Goal: Task Accomplishment & Management: Manage account settings

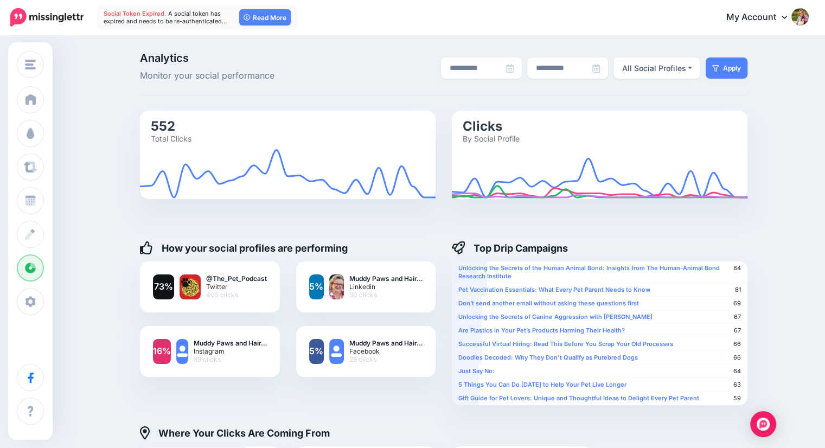
click at [354, 45] on div "**********" at bounding box center [412, 401] width 825 height 730
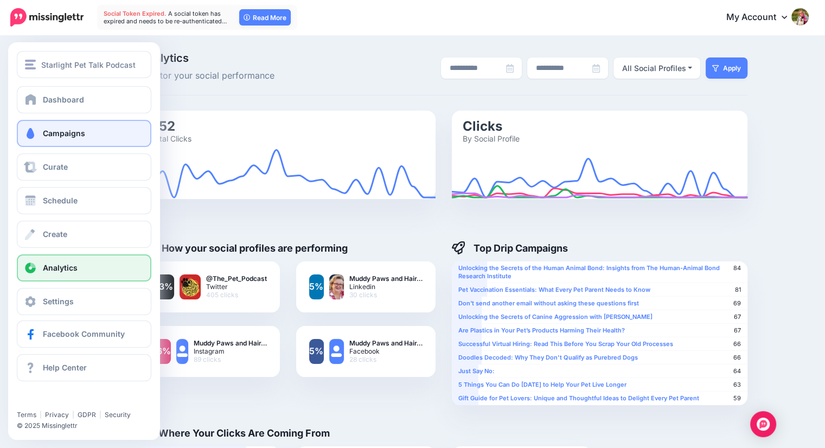
click at [50, 138] on link "Campaigns" at bounding box center [84, 133] width 135 height 27
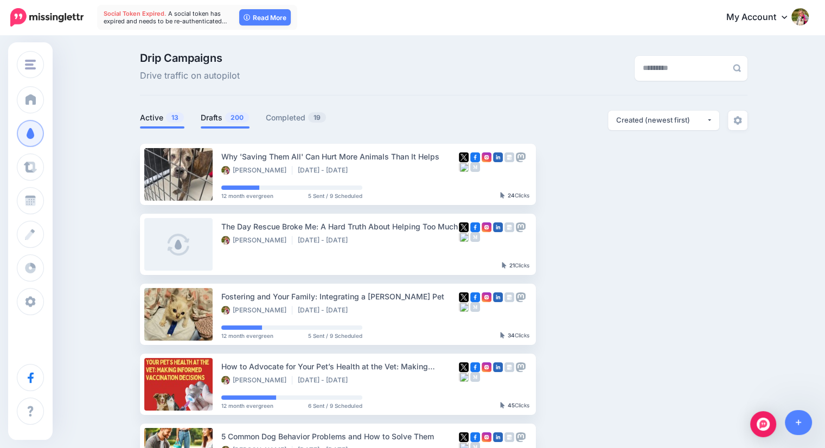
click at [220, 117] on link "Drafts 200" at bounding box center [225, 117] width 49 height 13
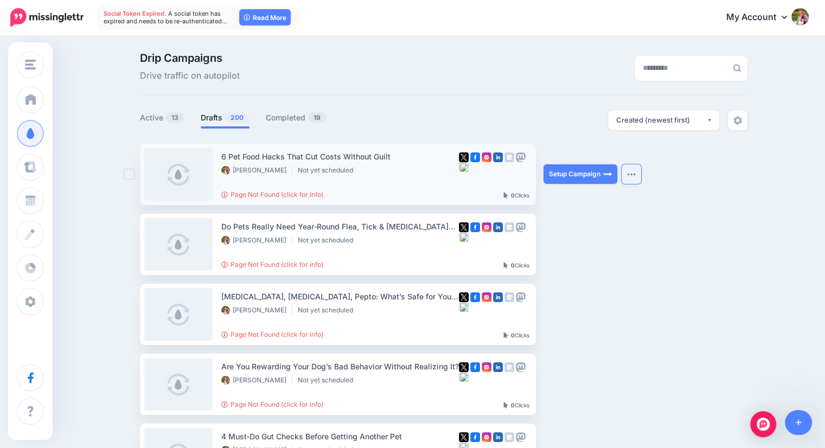
click at [634, 173] on img "button" at bounding box center [631, 174] width 9 height 3
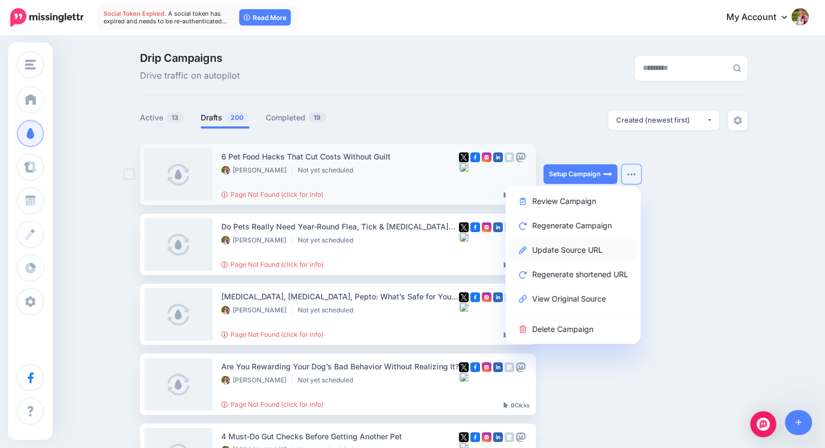
click at [586, 247] on link "Update Source URL" at bounding box center [573, 249] width 126 height 21
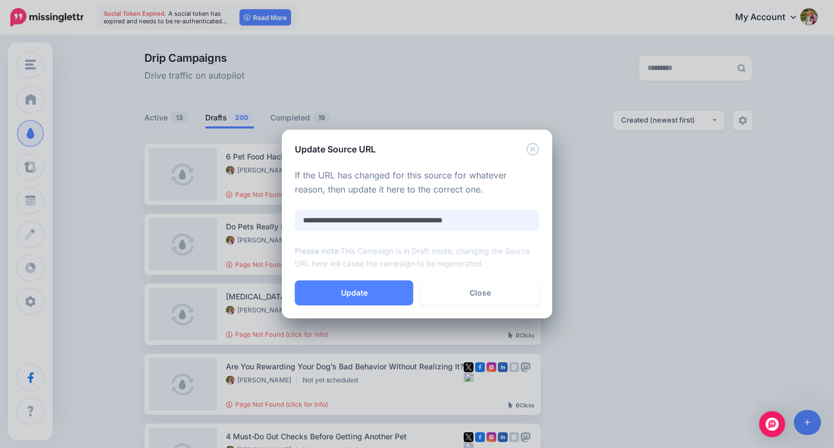
drag, startPoint x: 513, startPoint y: 221, endPoint x: 316, endPoint y: 199, distance: 197.8
click at [316, 199] on div "**********" at bounding box center [417, 219] width 244 height 101
paste input "**********"
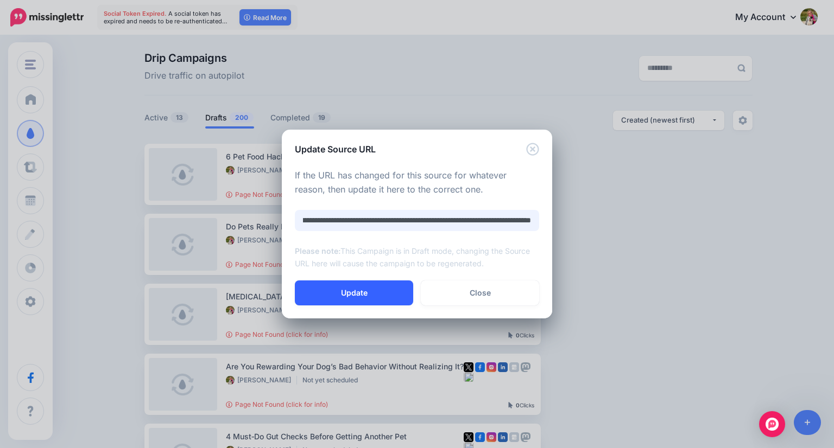
type input "**********"
click at [354, 296] on button "Update" at bounding box center [354, 293] width 118 height 25
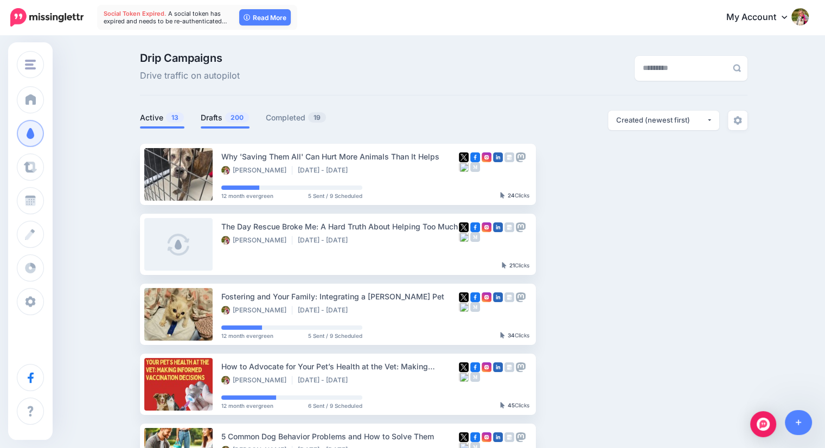
click at [217, 118] on link "Drafts 200" at bounding box center [225, 117] width 49 height 13
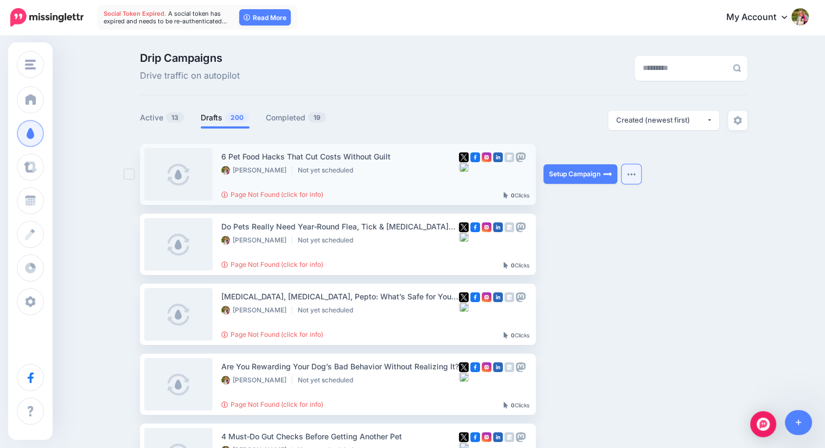
click at [636, 178] on button "button" at bounding box center [632, 174] width 20 height 20
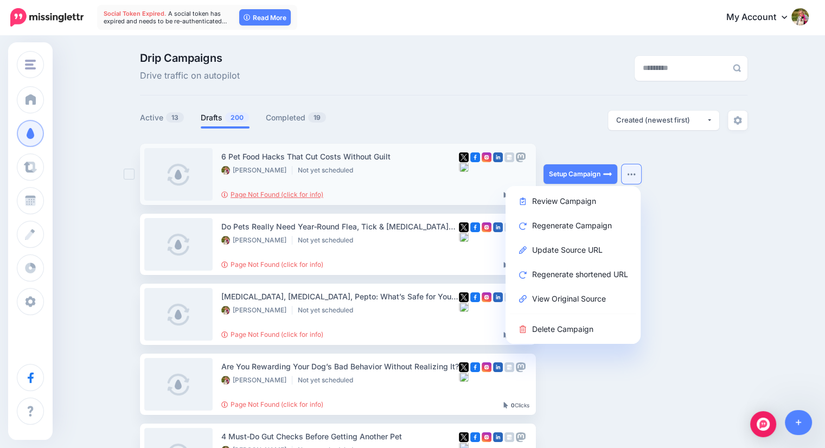
click at [271, 194] on link "Page Not Found (click for info)" at bounding box center [272, 194] width 102 height 8
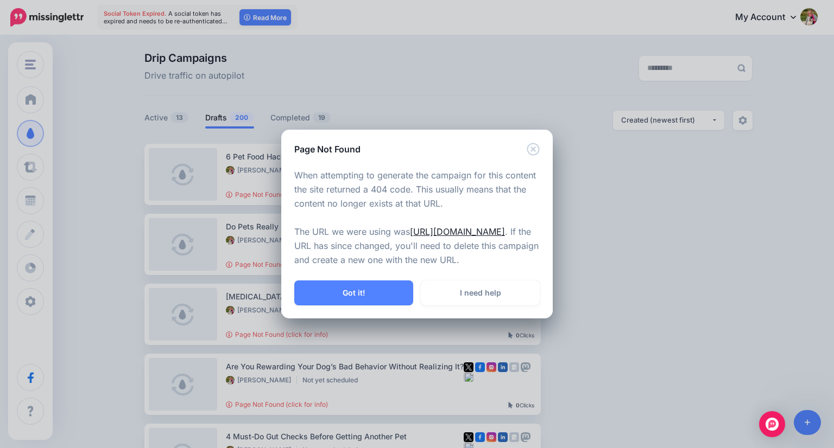
click at [410, 235] on link "https://podcasts.apple.com/us/podcast/6-pet-food-hacks-that-cut-costs-without-g…" at bounding box center [457, 231] width 95 height 11
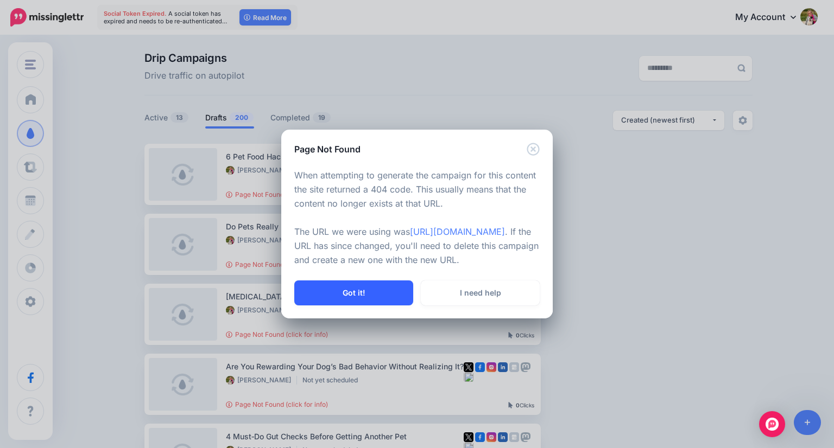
click at [370, 306] on button "Got it!" at bounding box center [353, 293] width 119 height 25
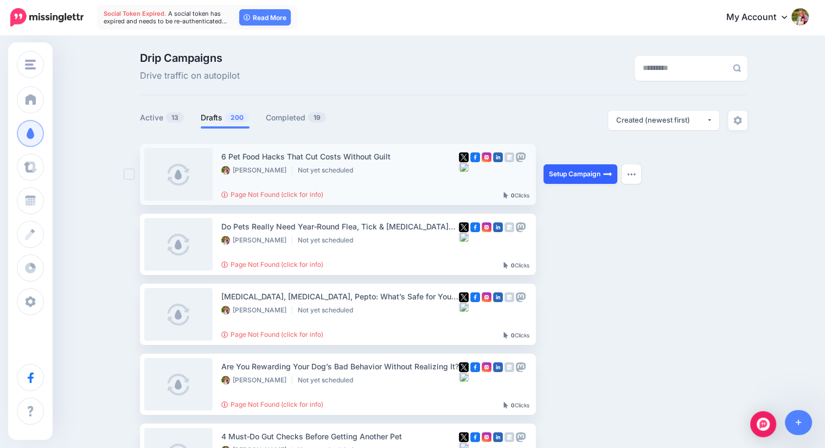
click at [571, 170] on link "Setup Campaign" at bounding box center [581, 174] width 74 height 20
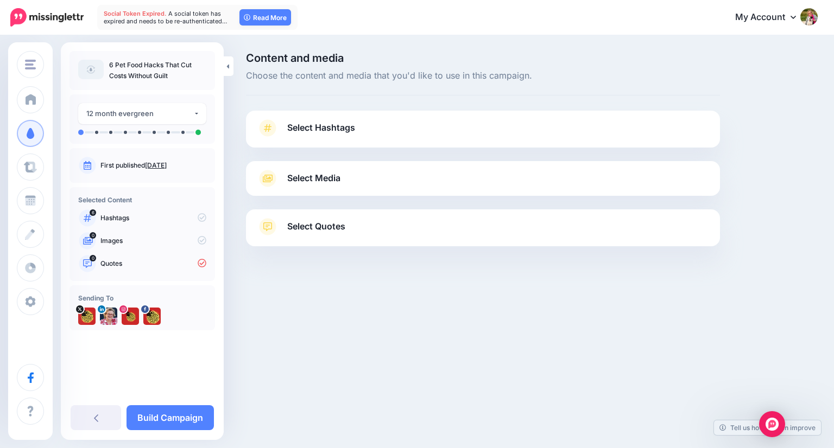
click at [306, 126] on span "Select Hashtags" at bounding box center [321, 127] width 68 height 15
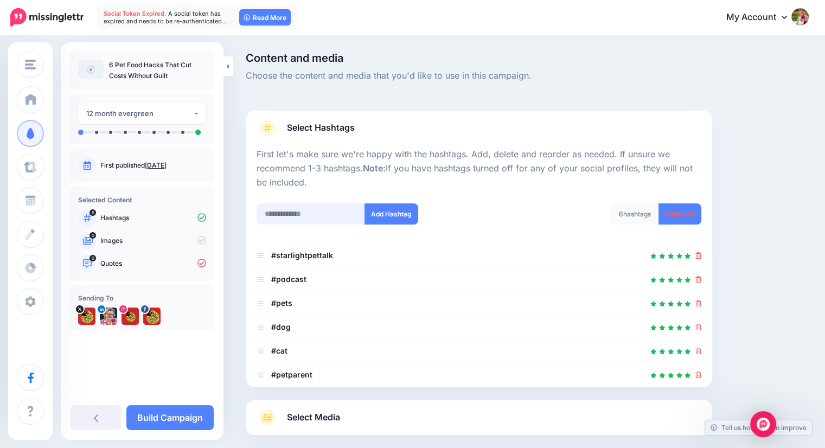
click at [303, 207] on input "text" at bounding box center [311, 214] width 109 height 21
type input "********"
click at [384, 218] on button "Add Hashtag" at bounding box center [392, 214] width 54 height 21
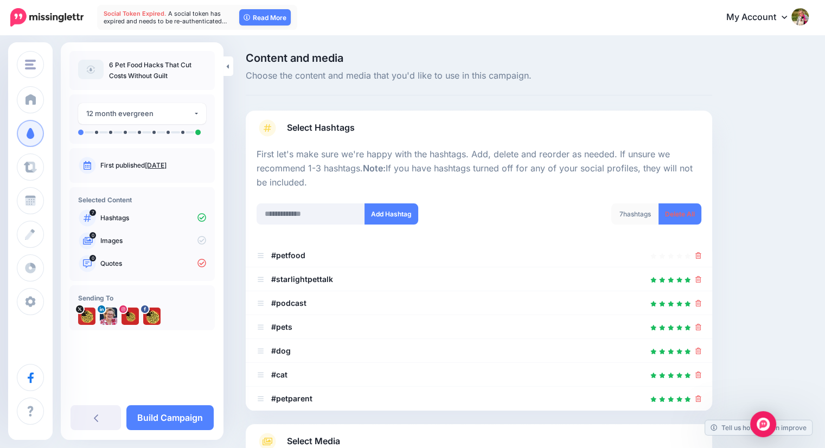
scroll to position [132, 0]
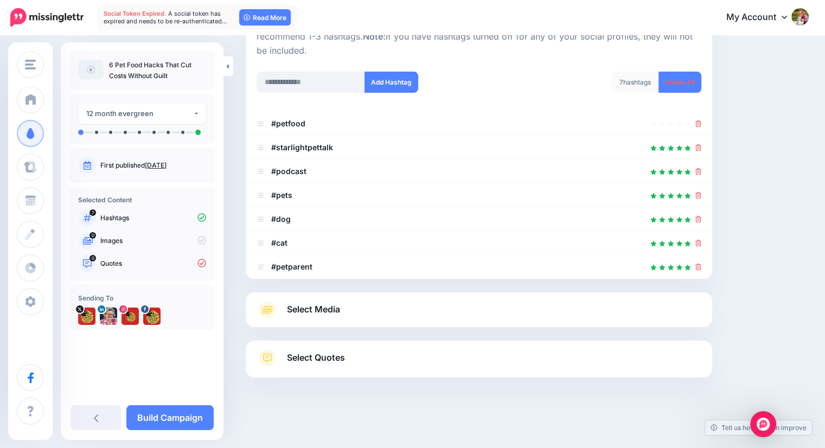
click at [315, 214] on div at bounding box center [479, 219] width 445 height 13
click at [290, 82] on input "text" at bounding box center [311, 82] width 109 height 21
type input "**********"
click at [384, 83] on button "Add Hashtag" at bounding box center [392, 82] width 54 height 21
click at [311, 81] on input "text" at bounding box center [311, 82] width 109 height 21
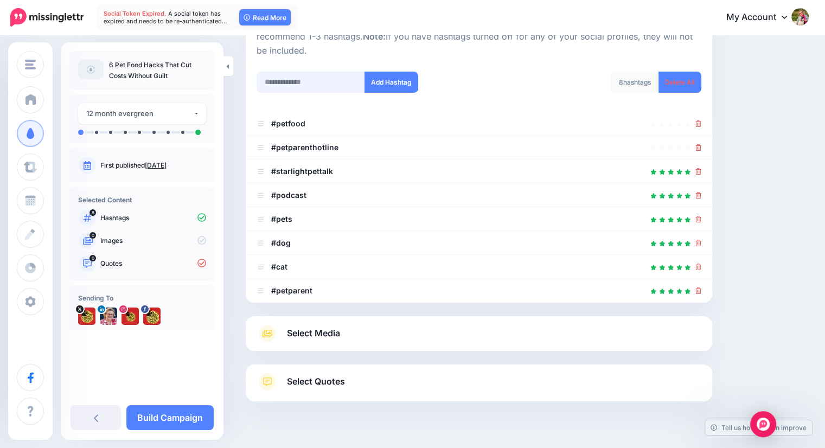
scroll to position [156, 0]
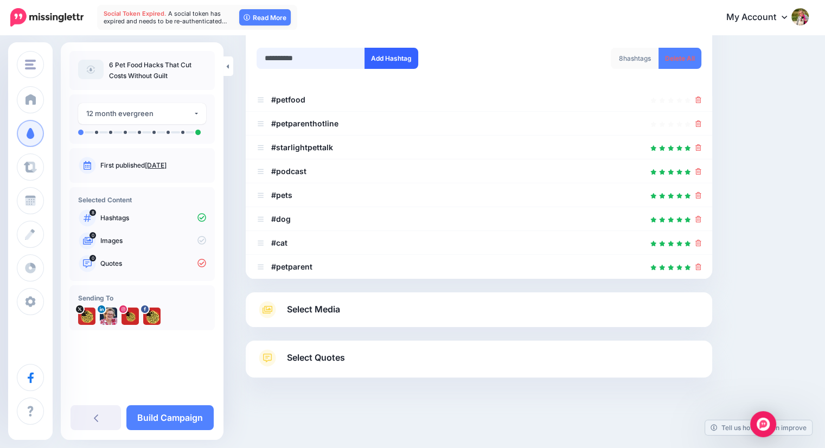
type input "**********"
click at [388, 59] on button "Add Hashtag" at bounding box center [392, 58] width 54 height 21
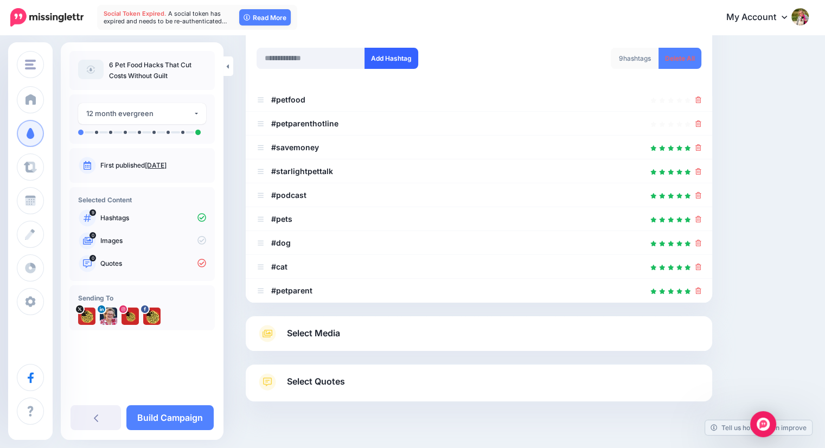
scroll to position [180, 0]
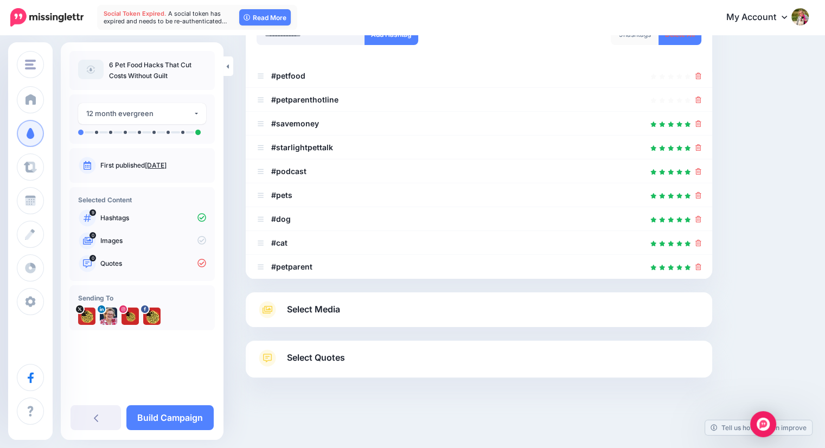
click at [302, 309] on span "Select Media" at bounding box center [313, 309] width 53 height 15
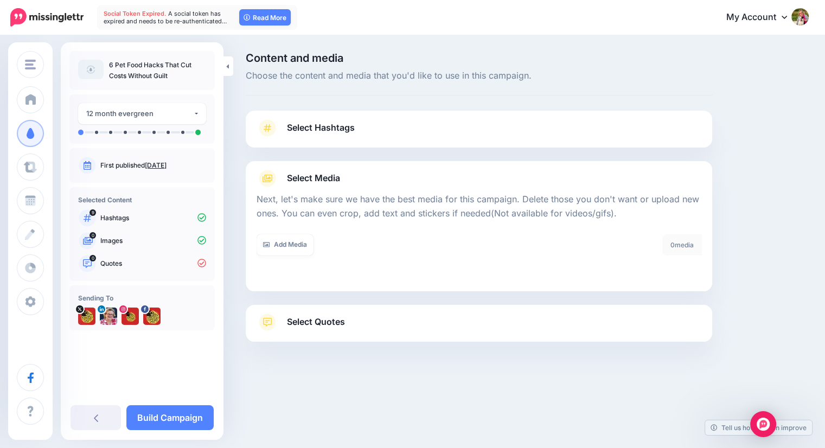
scroll to position [0, 0]
click at [282, 239] on link "Add Media" at bounding box center [285, 244] width 57 height 21
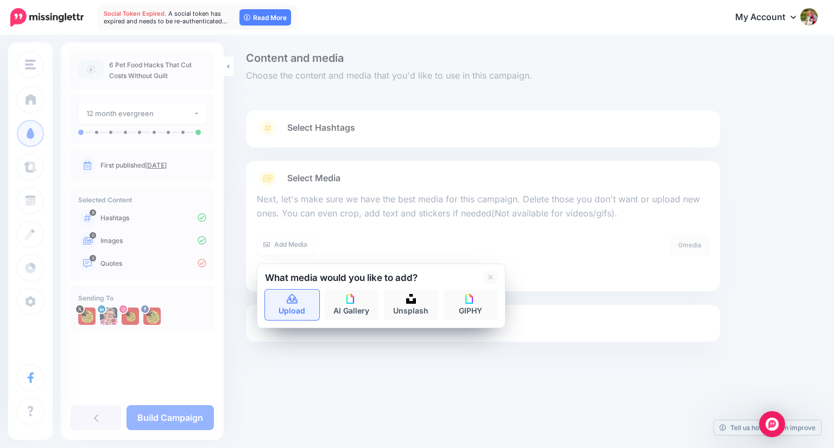
click at [293, 300] on icon at bounding box center [292, 299] width 11 height 10
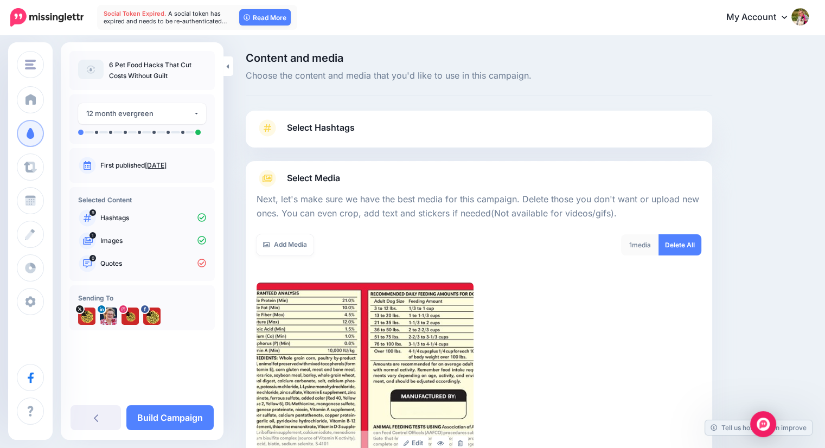
scroll to position [137, 0]
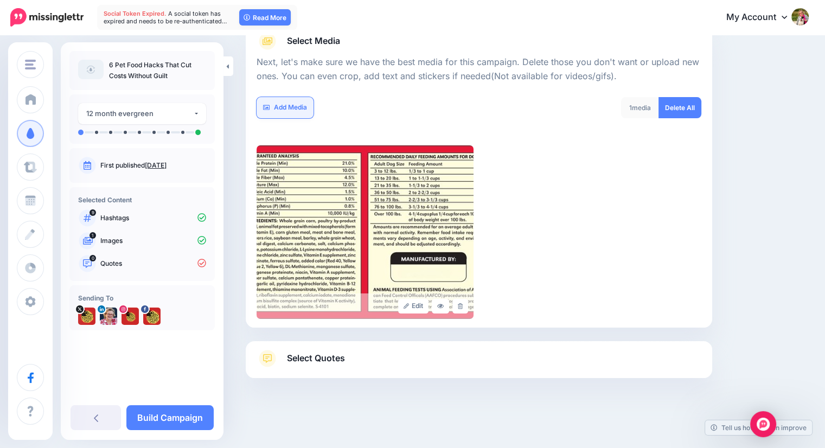
click at [295, 102] on link "Add Media" at bounding box center [285, 107] width 57 height 21
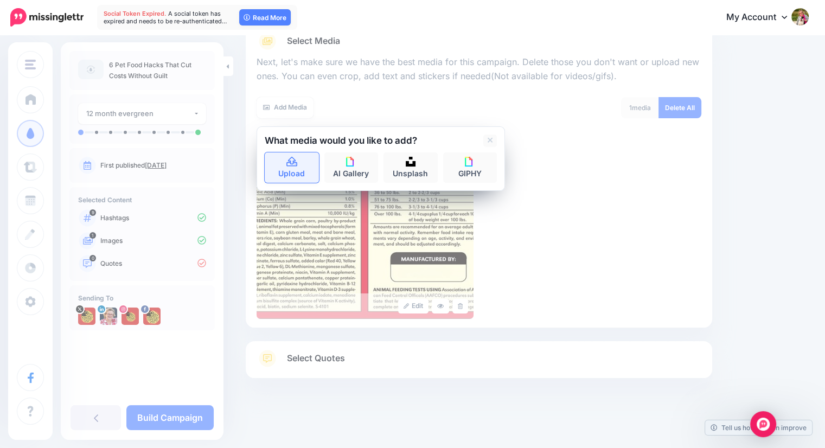
click at [291, 161] on icon at bounding box center [292, 162] width 11 height 10
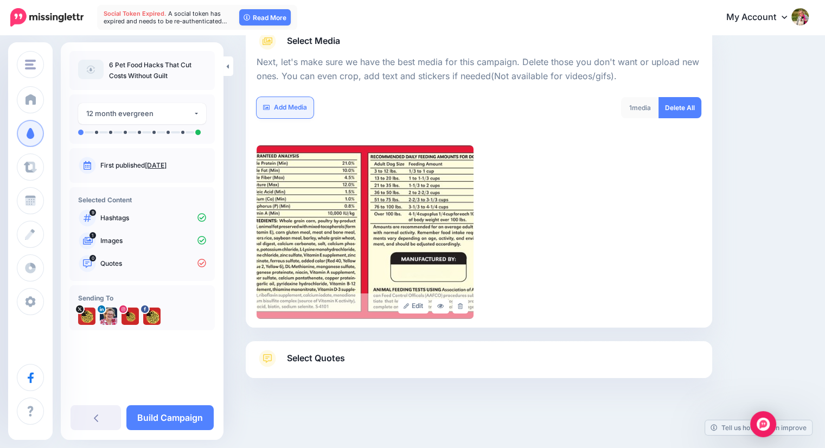
click at [292, 101] on link "Add Media" at bounding box center [285, 107] width 57 height 21
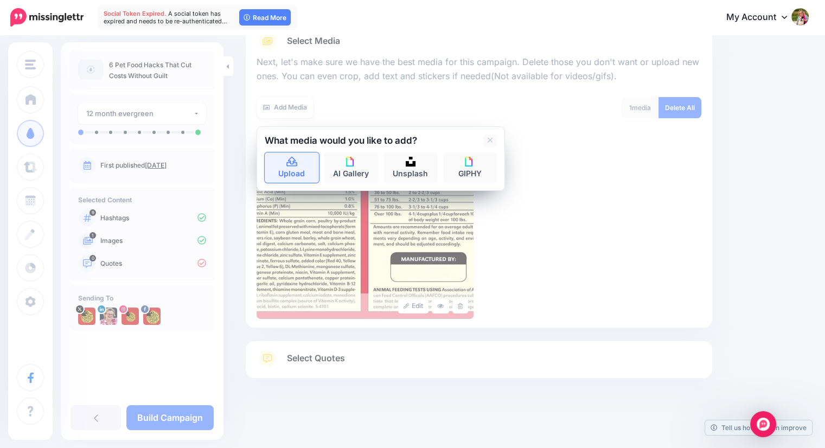
click at [291, 161] on icon at bounding box center [292, 162] width 12 height 10
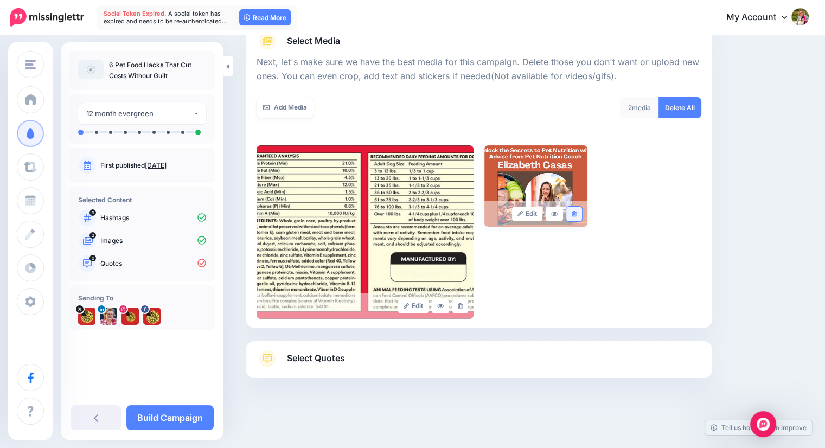
click at [577, 213] on icon at bounding box center [574, 214] width 5 height 6
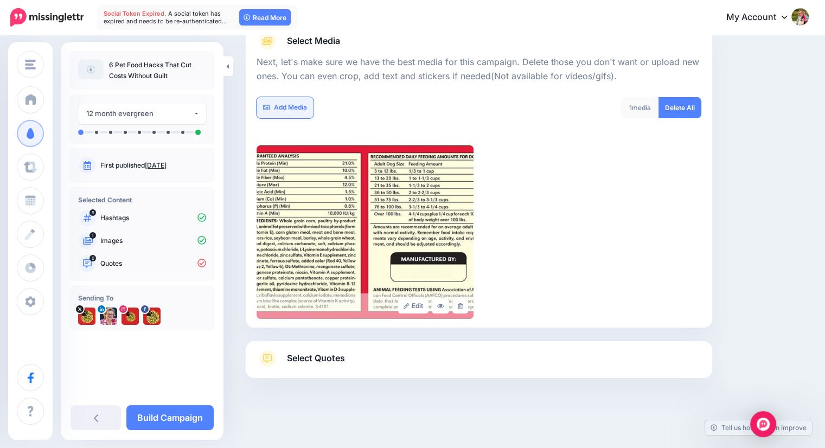
click at [296, 110] on link "Add Media" at bounding box center [285, 107] width 57 height 21
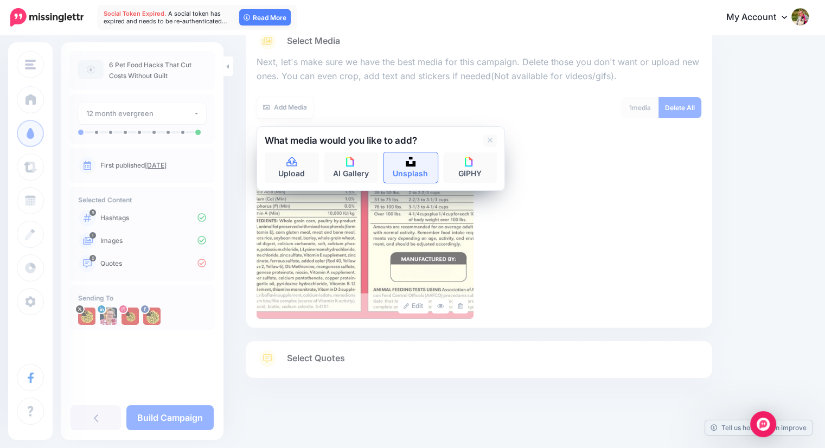
click at [411, 168] on link "Unsplash" at bounding box center [411, 167] width 54 height 30
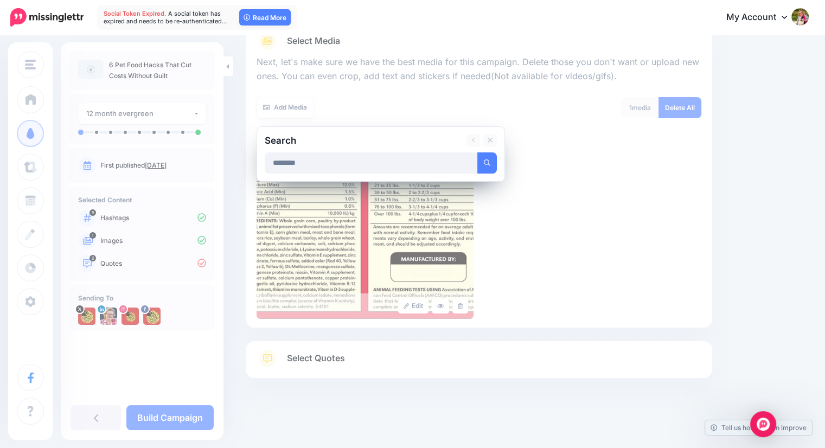
type input "********"
click at [478, 152] on button "submit" at bounding box center [488, 162] width 20 height 21
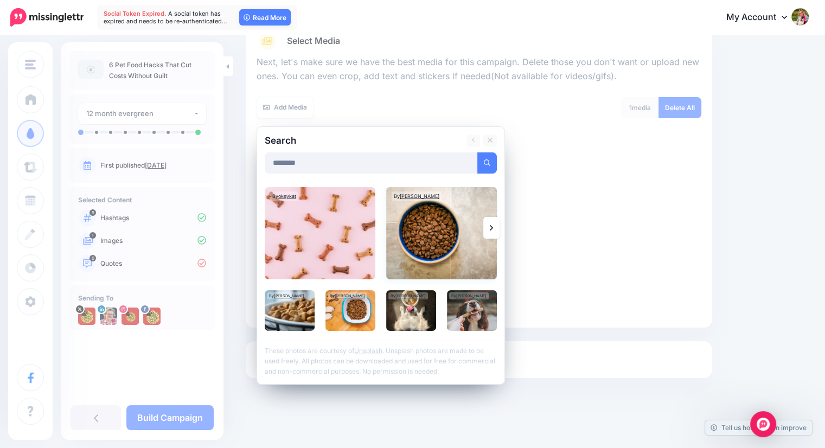
click at [421, 233] on img at bounding box center [441, 233] width 111 height 92
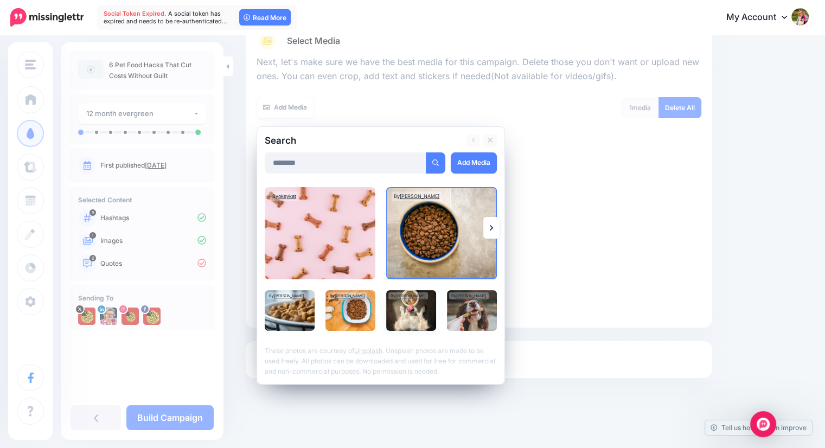
click at [409, 308] on img at bounding box center [411, 310] width 50 height 41
click at [491, 226] on icon at bounding box center [491, 227] width 3 height 5
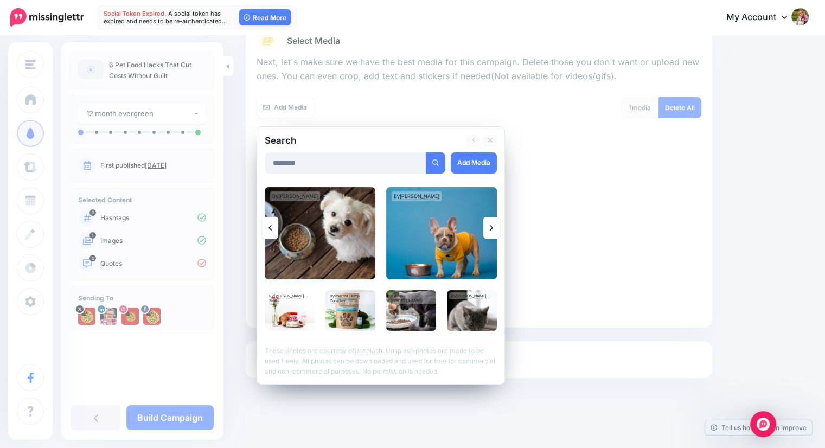
click at [328, 237] on img at bounding box center [320, 233] width 111 height 92
click at [278, 317] on img at bounding box center [290, 310] width 50 height 41
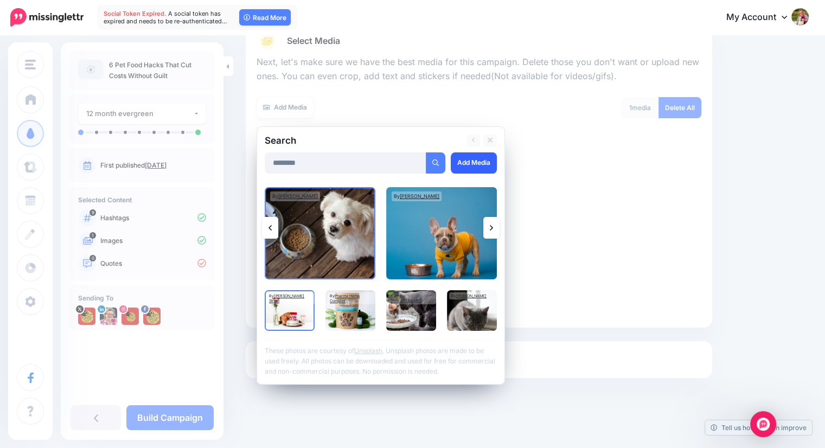
click at [463, 160] on link "Add Media" at bounding box center [474, 162] width 46 height 21
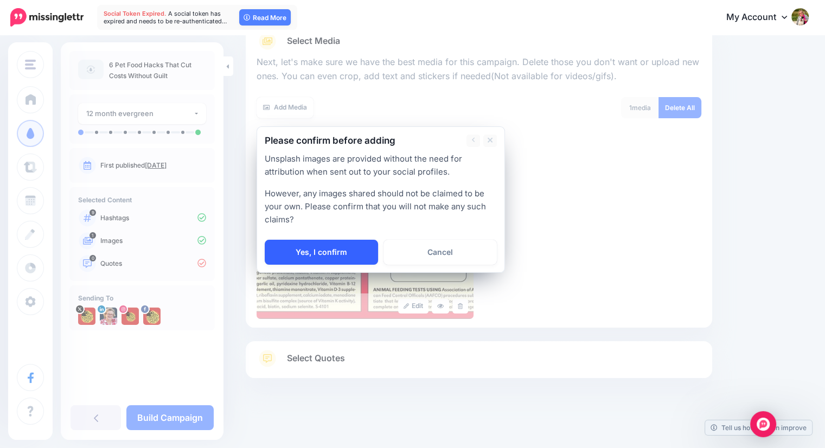
click at [322, 254] on link "Yes, I confirm" at bounding box center [321, 252] width 113 height 25
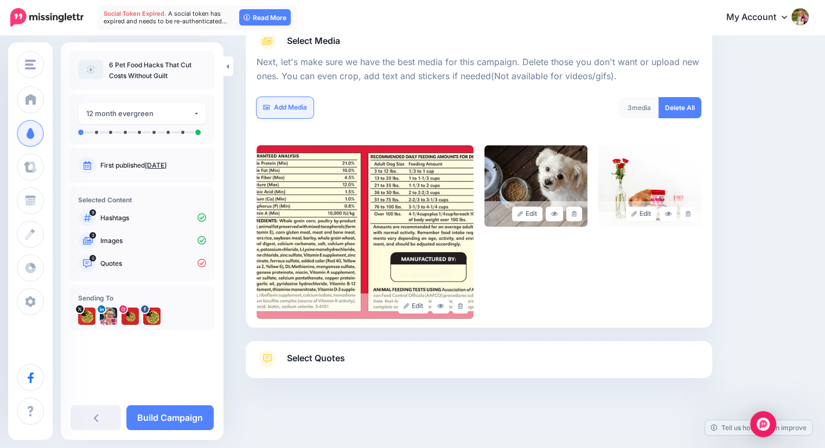
click at [277, 108] on link "Add Media" at bounding box center [285, 107] width 57 height 21
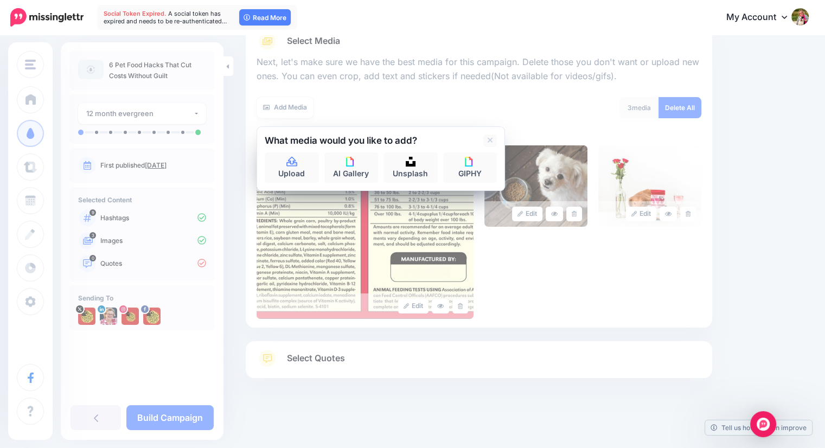
click at [468, 107] on div "Add Media" at bounding box center [364, 107] width 214 height 21
click at [348, 164] on img at bounding box center [351, 162] width 10 height 10
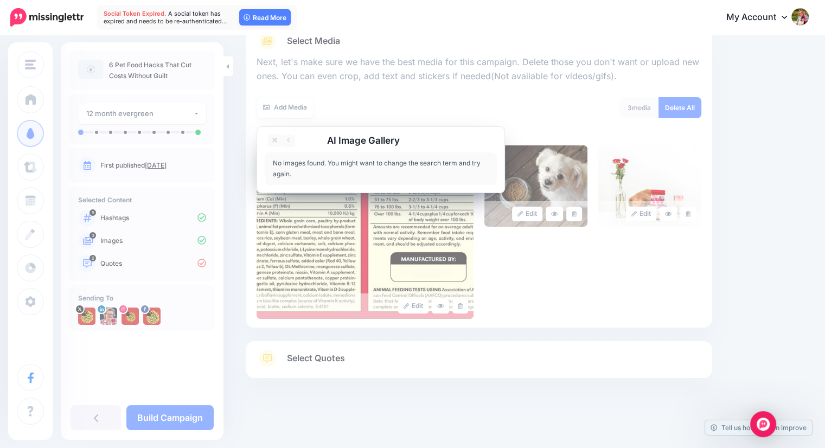
click at [343, 139] on h2 "AI Image Gallery" at bounding box center [363, 140] width 73 height 9
drag, startPoint x: 415, startPoint y: 139, endPoint x: 276, endPoint y: 125, distance: 140.1
click at [276, 126] on div "AI Image Gallery Add Media No images found. You might want to change the search…" at bounding box center [381, 159] width 249 height 67
click at [274, 138] on icon at bounding box center [274, 140] width 5 height 5
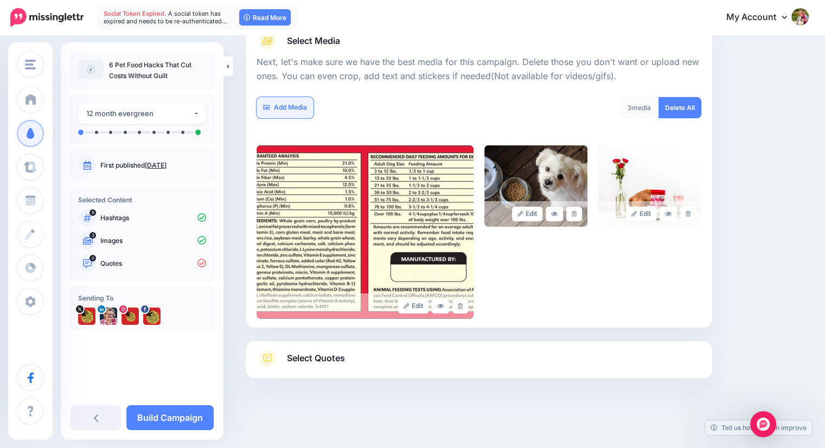
click at [278, 111] on link "Add Media" at bounding box center [285, 107] width 57 height 21
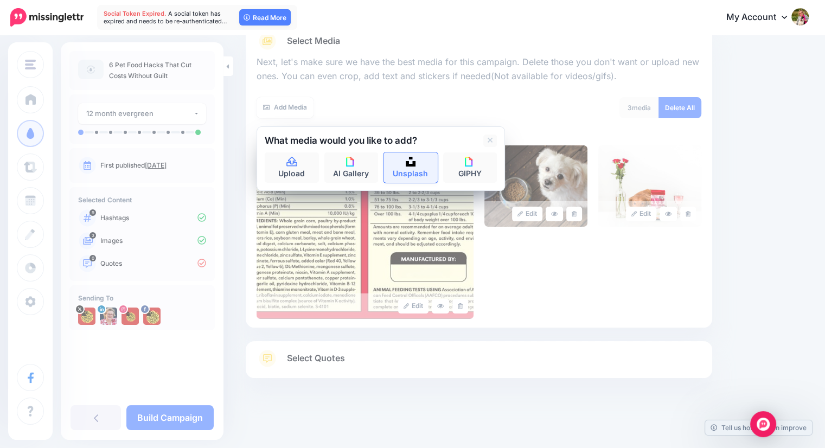
click at [415, 166] on img at bounding box center [411, 162] width 10 height 10
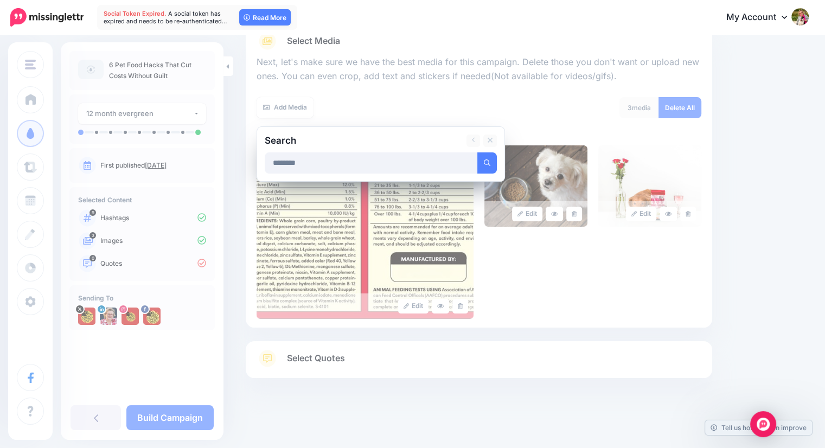
type input "********"
click at [478, 152] on button "submit" at bounding box center [488, 162] width 20 height 21
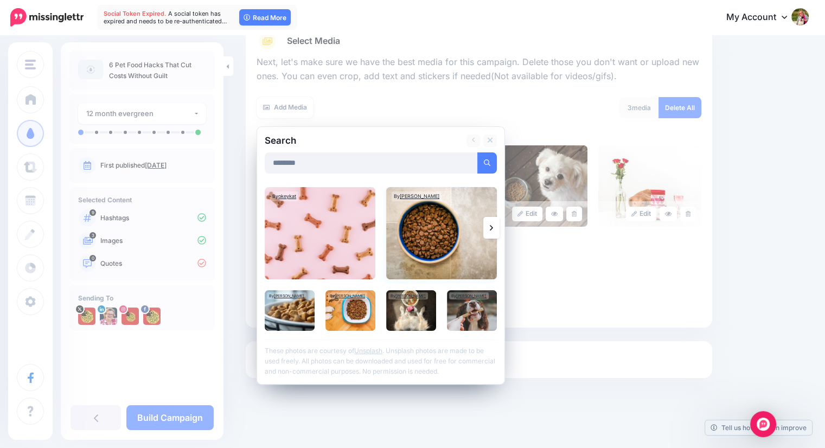
click at [443, 239] on img at bounding box center [441, 233] width 111 height 92
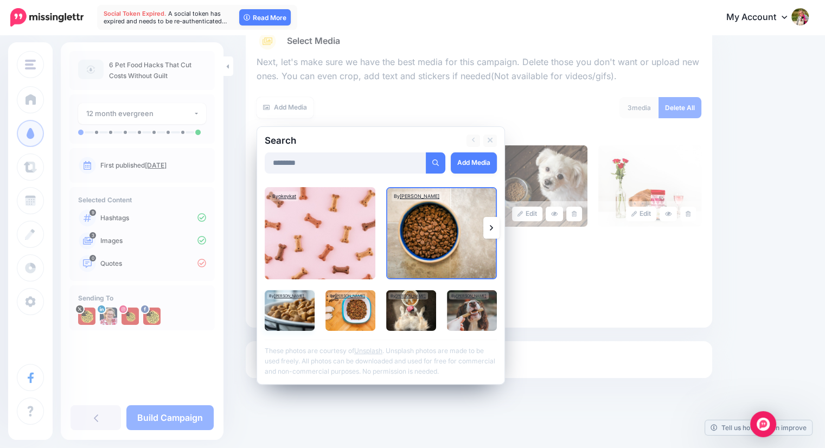
click at [302, 307] on img at bounding box center [290, 310] width 50 height 41
click at [357, 307] on img at bounding box center [351, 310] width 50 height 41
click at [415, 320] on img at bounding box center [411, 310] width 50 height 41
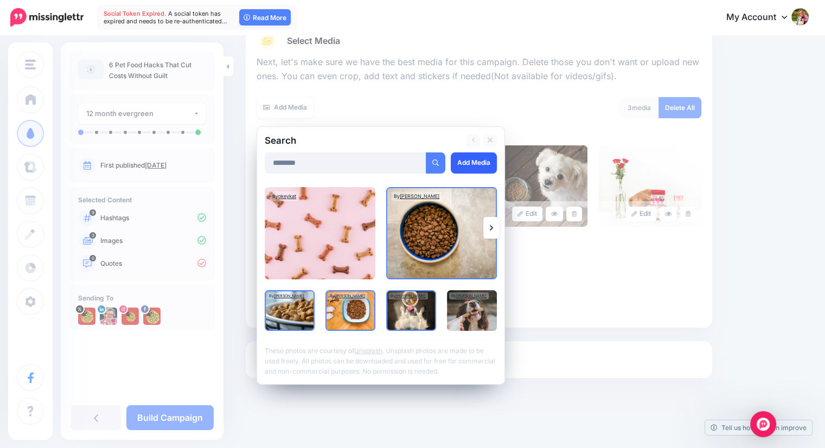
click at [461, 161] on link "Add Media" at bounding box center [474, 162] width 46 height 21
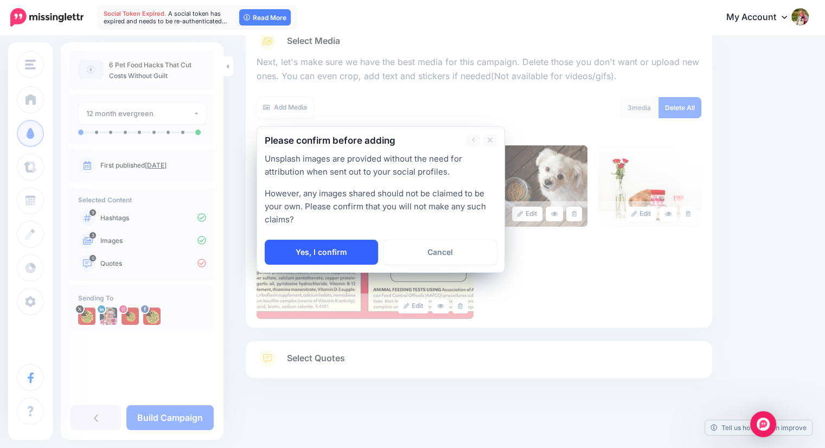
click at [317, 245] on link "Yes, I confirm" at bounding box center [321, 252] width 113 height 25
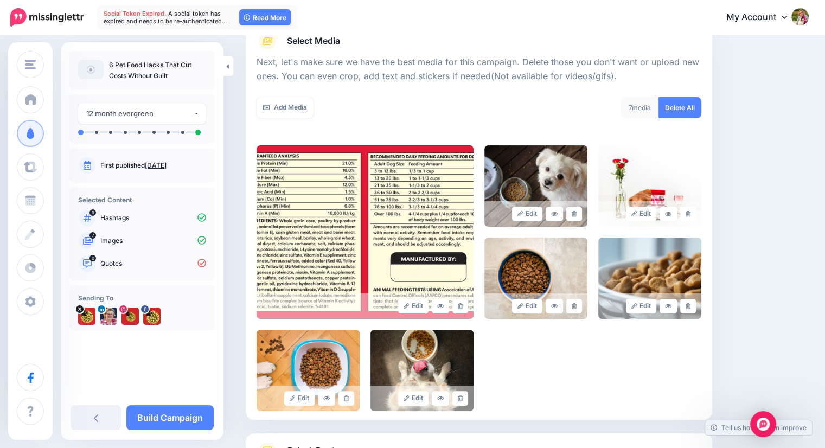
scroll to position [230, 0]
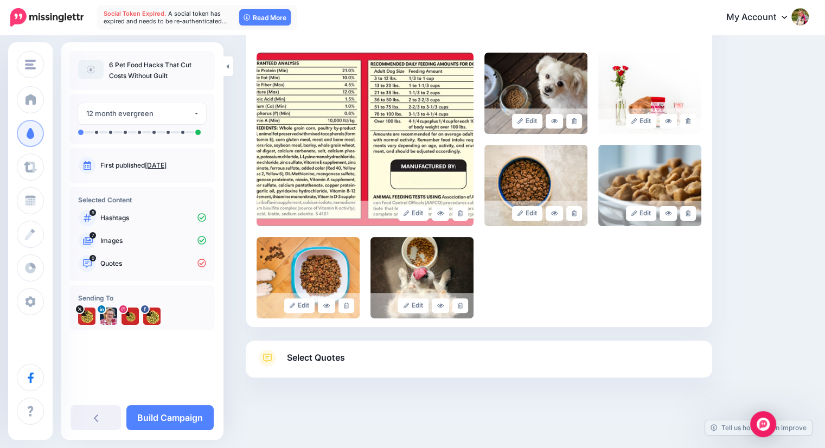
click at [349, 358] on link "Select Quotes" at bounding box center [479, 363] width 445 height 28
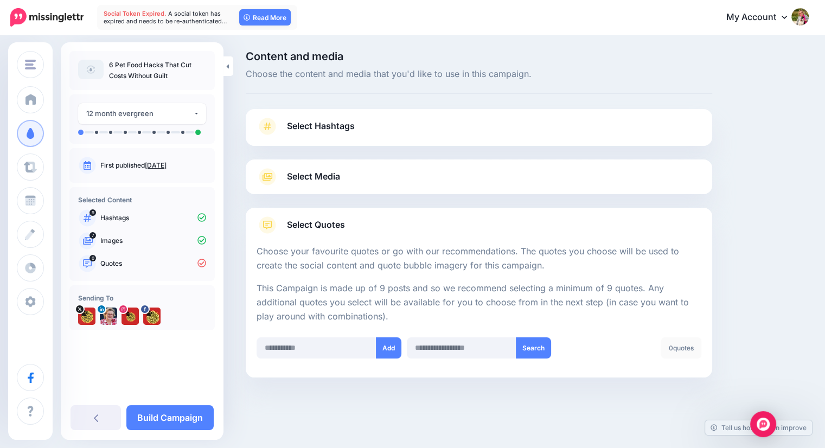
scroll to position [1, 0]
click at [336, 348] on input "text" at bounding box center [317, 348] width 120 height 21
paste input "**********"
type input "**********"
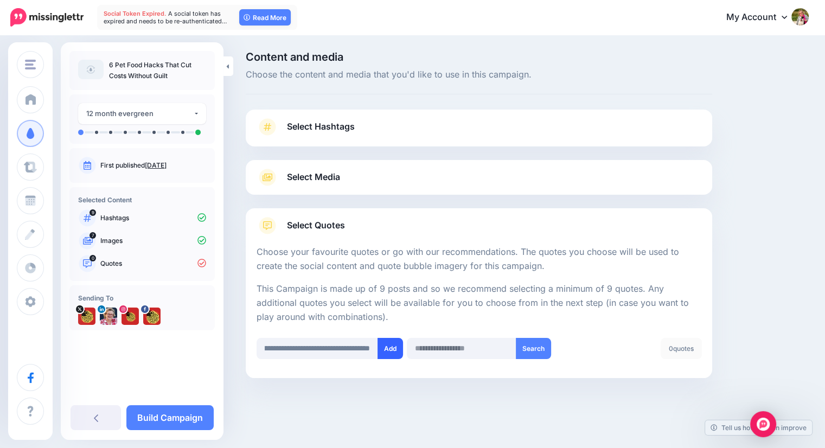
click at [391, 346] on button "Add" at bounding box center [391, 348] width 26 height 21
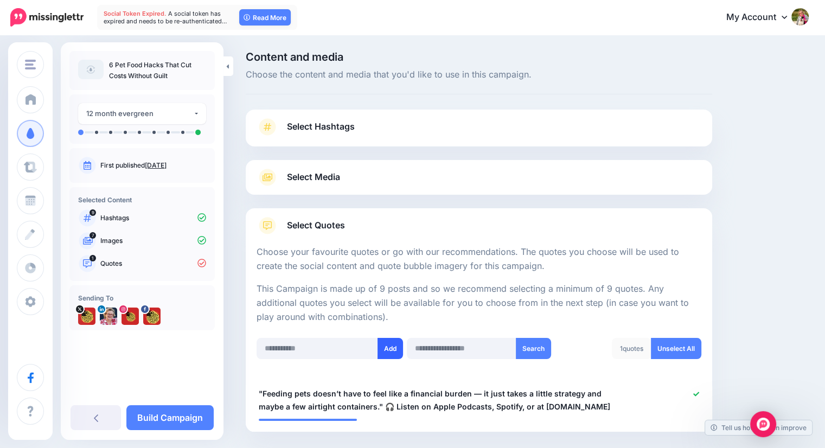
scroll to position [55, 0]
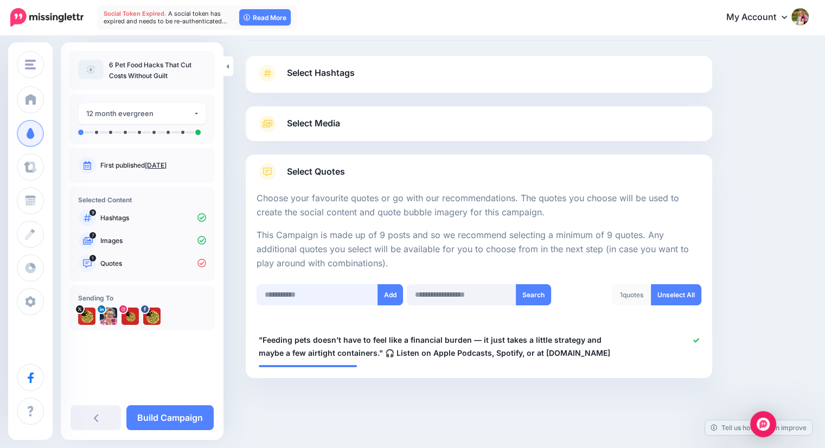
click at [340, 286] on input "text" at bounding box center [318, 294] width 122 height 21
paste input "**********"
type input "**********"
click at [393, 291] on button "Add" at bounding box center [391, 294] width 26 height 21
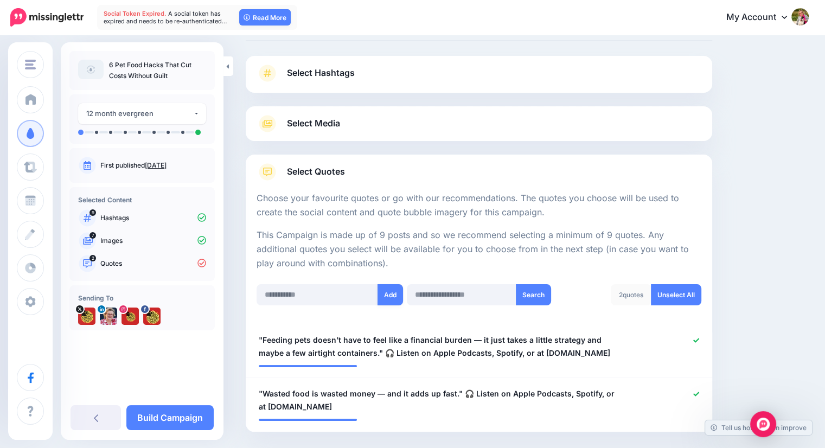
scroll to position [109, 0]
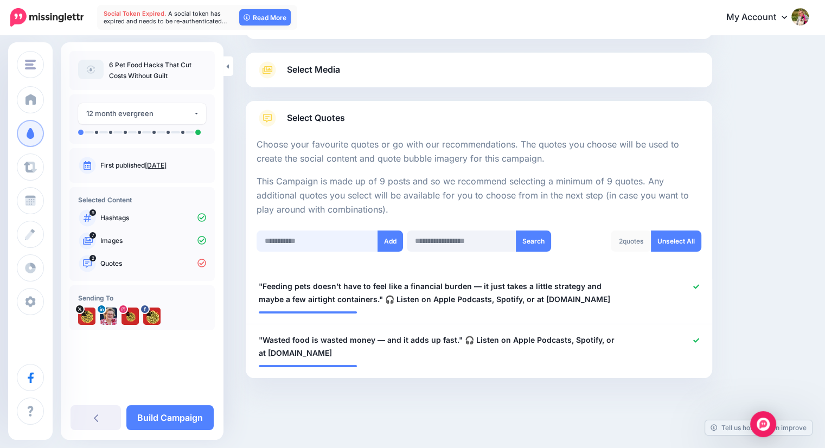
click at [332, 239] on input "text" at bounding box center [318, 241] width 122 height 21
paste input "**********"
type input "**********"
click at [393, 239] on button "Add" at bounding box center [391, 241] width 26 height 21
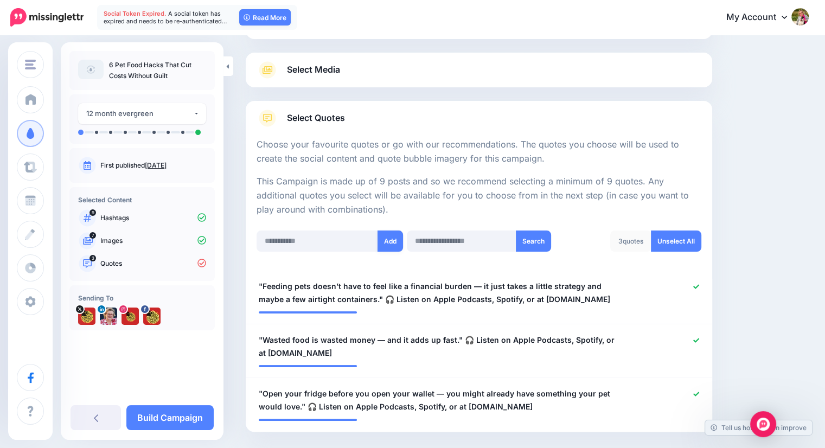
scroll to position [163, 0]
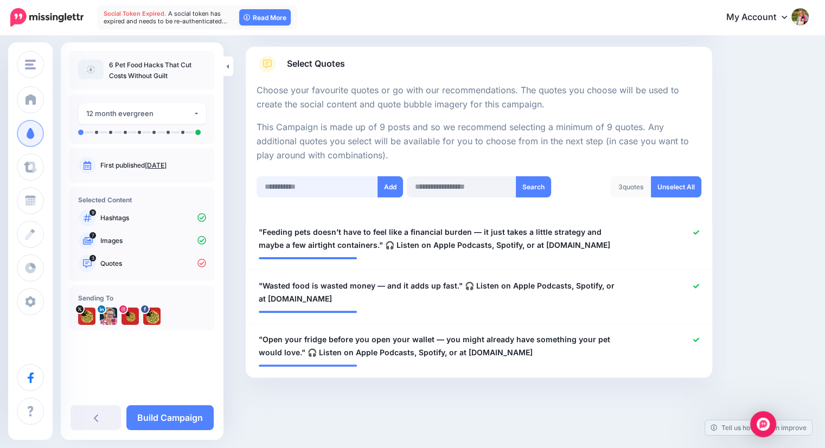
click at [334, 189] on input "text" at bounding box center [318, 186] width 122 height 21
paste input "**********"
type input "**********"
click at [389, 187] on button "Add" at bounding box center [391, 186] width 26 height 21
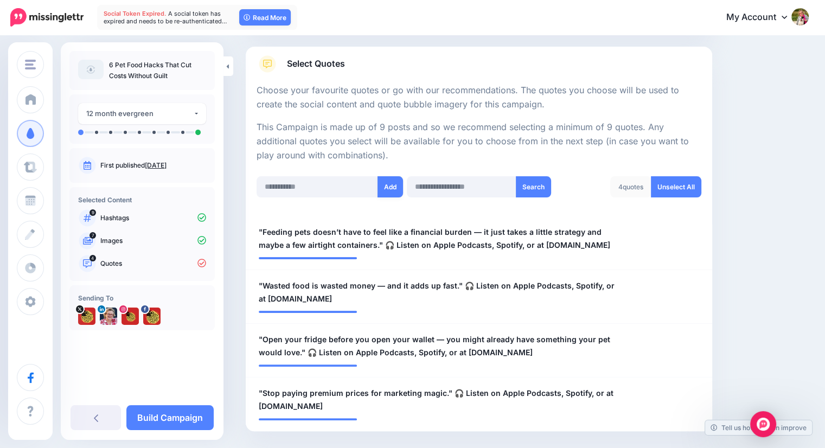
scroll to position [216, 0]
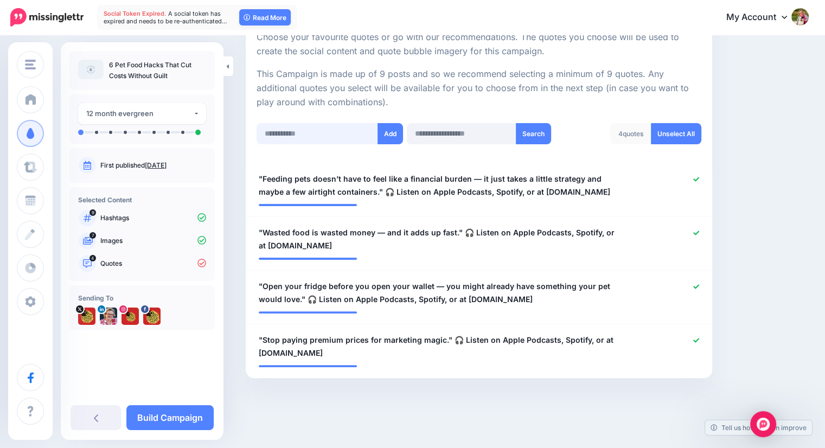
click at [315, 134] on input "text" at bounding box center [318, 133] width 122 height 21
paste input "**********"
type input "**********"
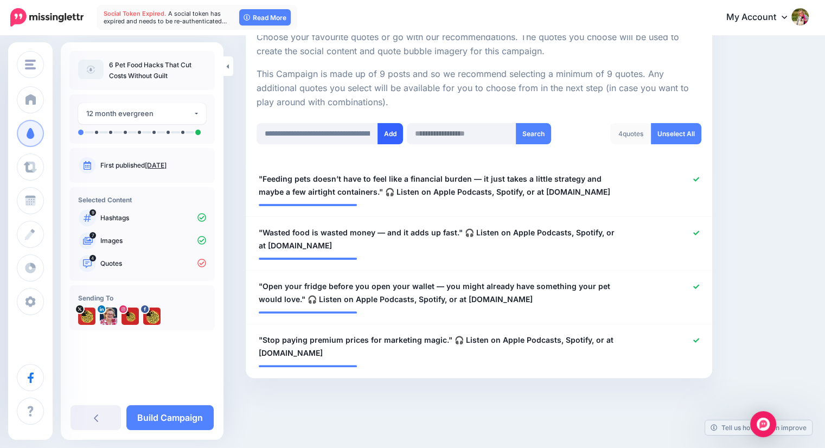
click at [388, 133] on button "Add" at bounding box center [391, 133] width 26 height 21
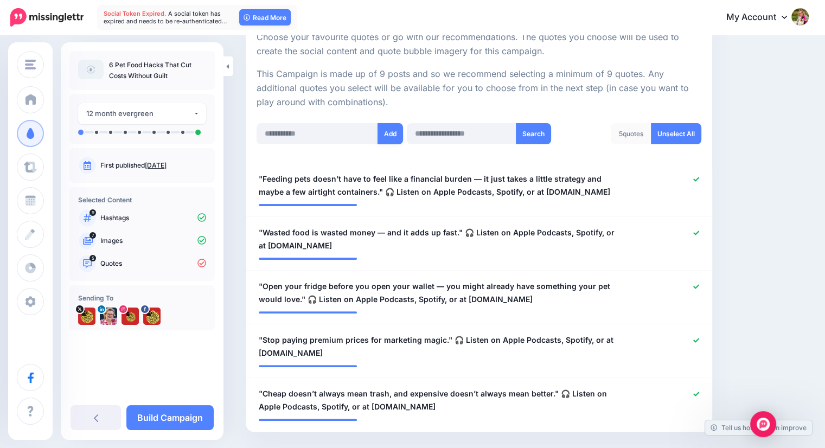
scroll to position [270, 0]
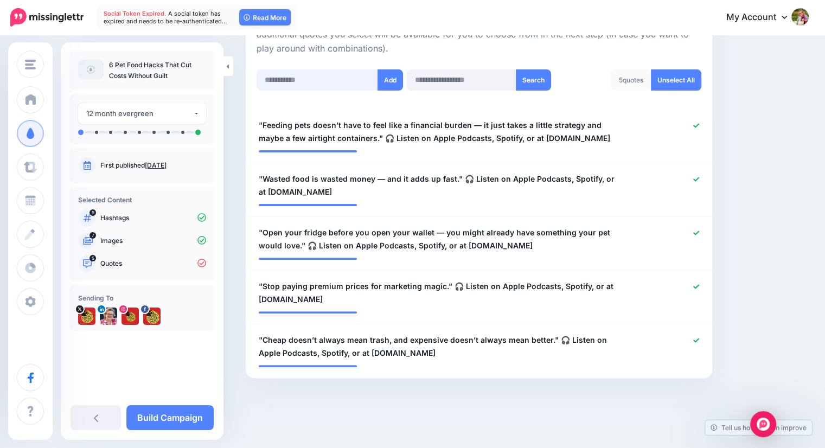
click at [331, 77] on input "text" at bounding box center [318, 79] width 122 height 21
paste input "**********"
type input "**********"
click at [391, 76] on button "Add" at bounding box center [391, 79] width 26 height 21
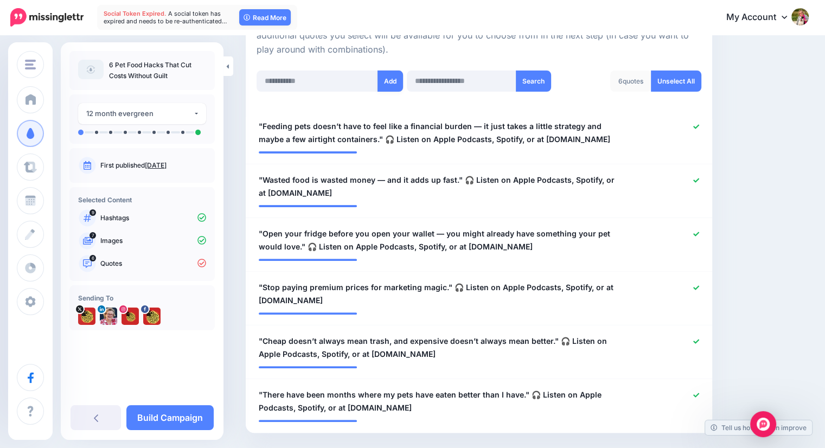
scroll to position [265, 0]
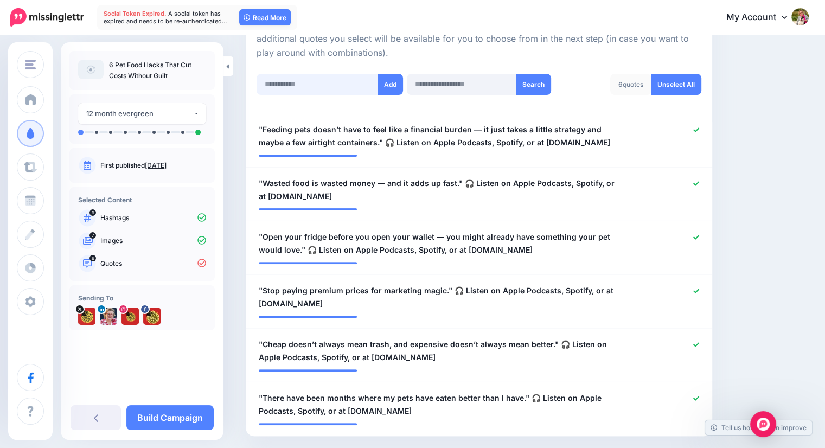
click at [340, 74] on input "text" at bounding box center [318, 84] width 122 height 21
paste input "**********"
type input "**********"
click at [389, 82] on button "Add" at bounding box center [391, 84] width 26 height 21
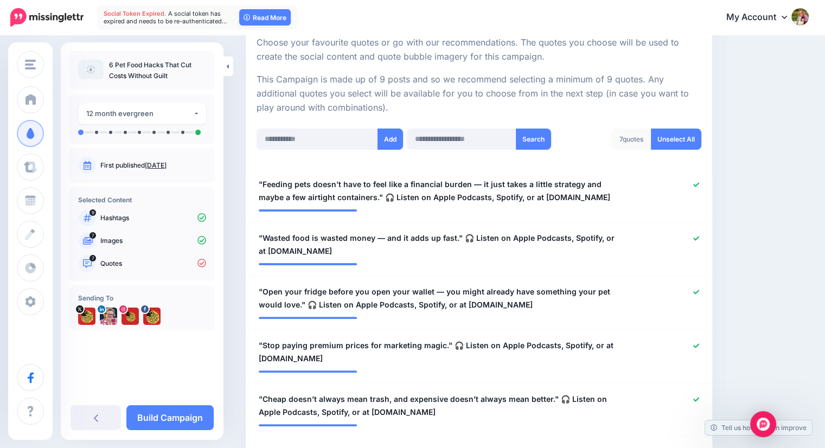
scroll to position [210, 0]
click at [348, 138] on input "text" at bounding box center [318, 139] width 122 height 21
paste input "**********"
type input "**********"
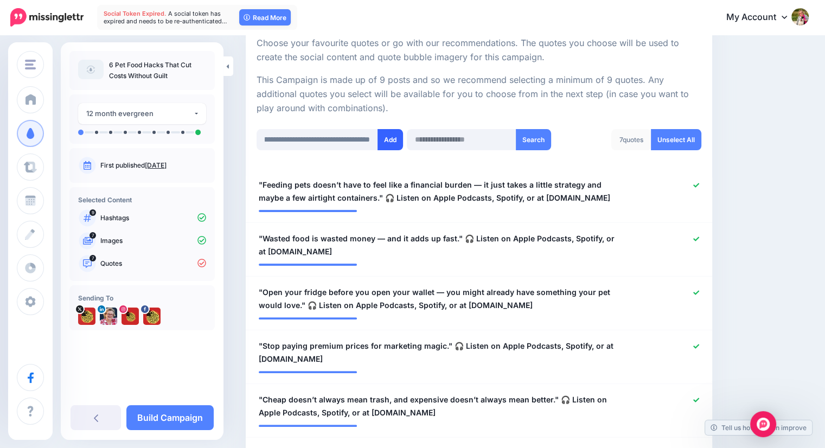
click at [389, 141] on button "Add" at bounding box center [391, 139] width 26 height 21
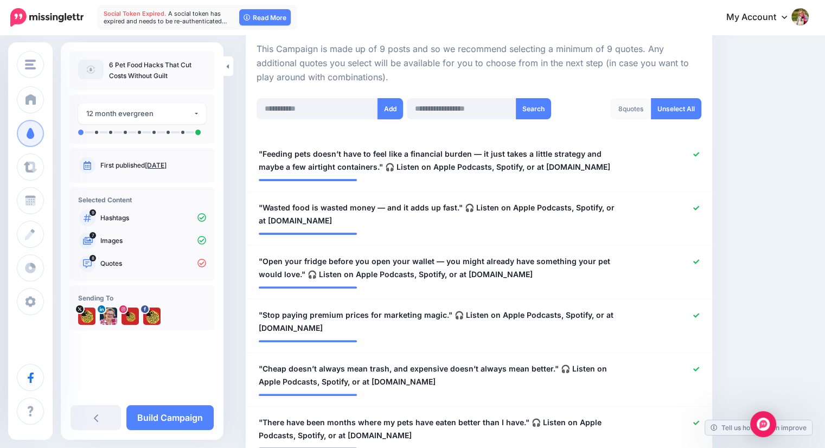
scroll to position [226, 0]
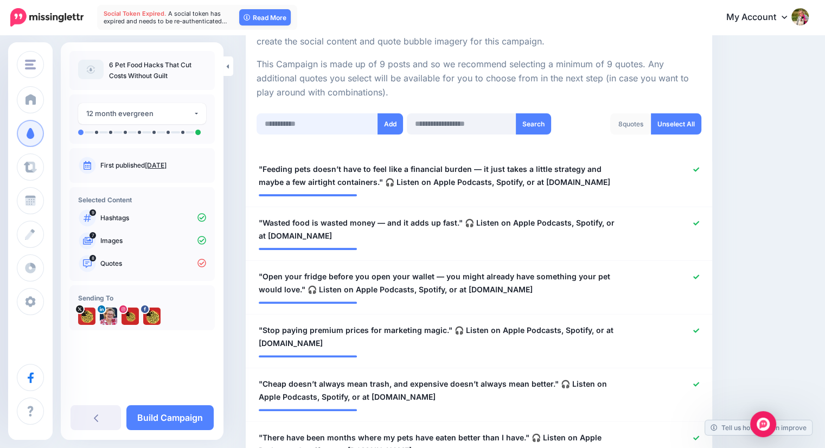
click at [310, 120] on input "text" at bounding box center [318, 123] width 122 height 21
paste input "**********"
type input "**********"
click at [387, 123] on button "Add" at bounding box center [391, 123] width 26 height 21
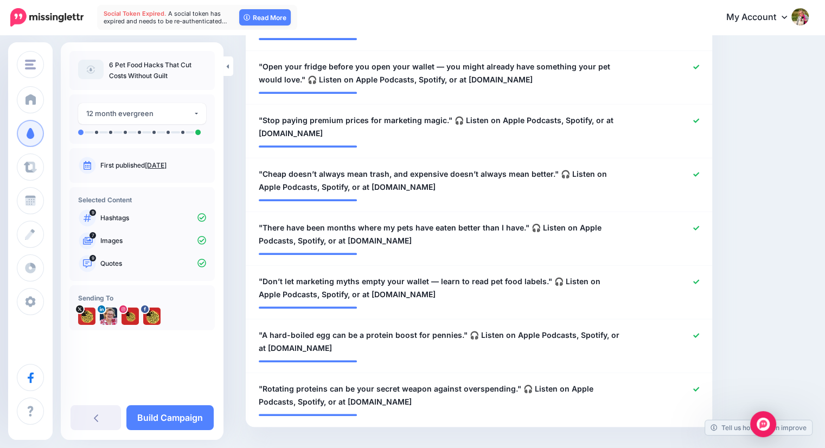
scroll to position [437, 0]
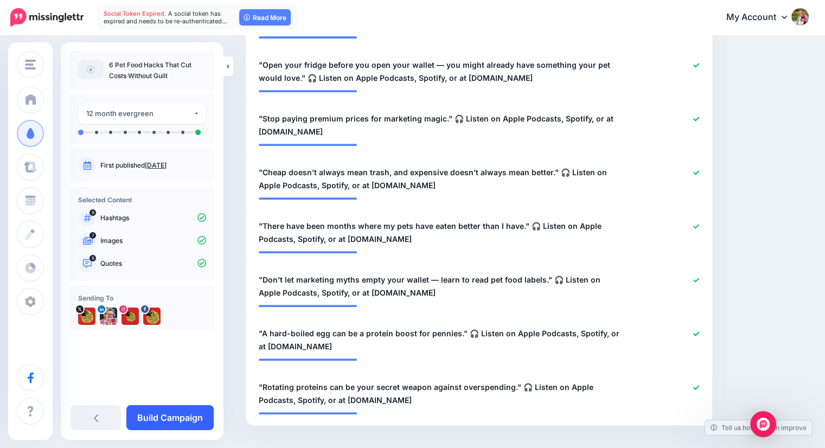
click at [163, 418] on link "Build Campaign" at bounding box center [169, 417] width 87 height 25
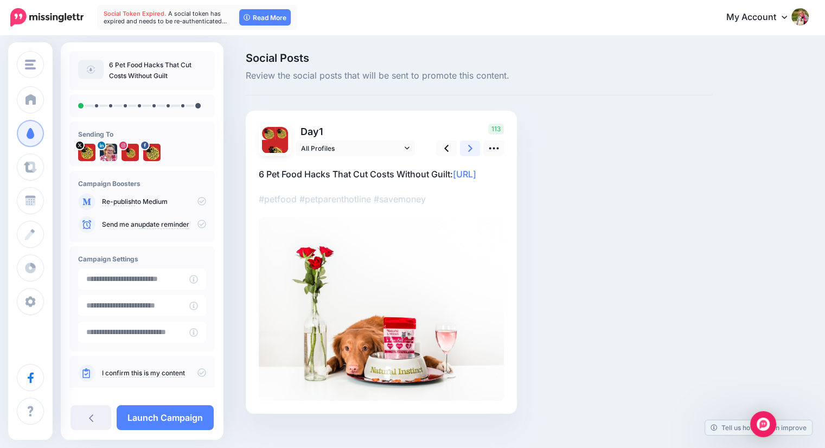
click at [468, 151] on icon at bounding box center [470, 148] width 4 height 7
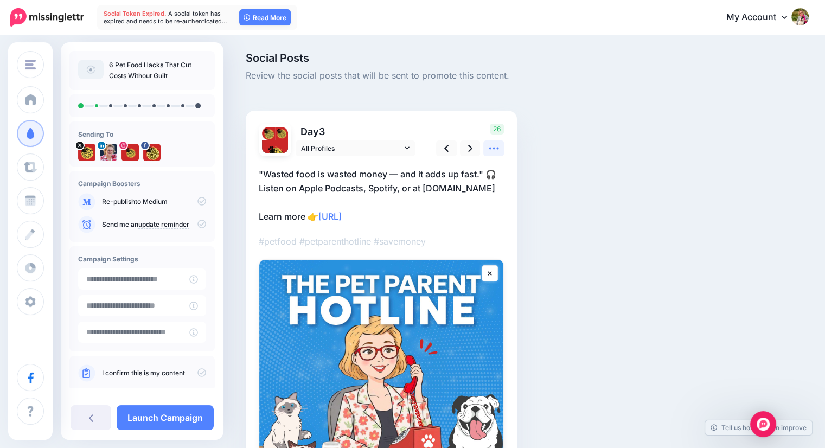
click at [491, 150] on icon at bounding box center [493, 148] width 11 height 11
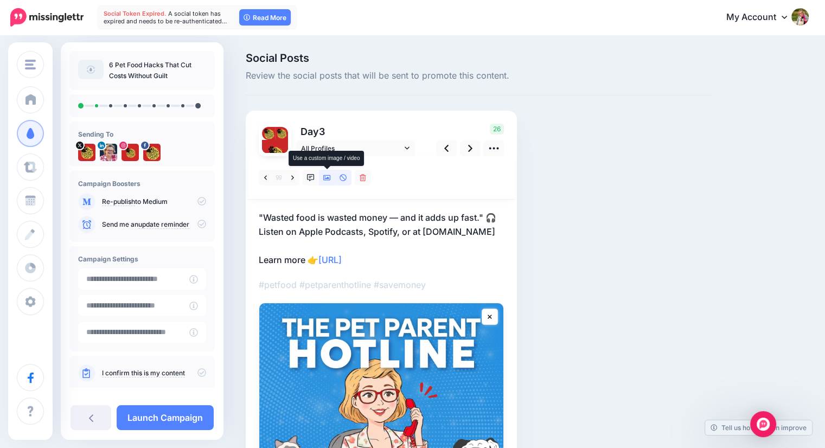
click at [327, 179] on icon at bounding box center [327, 177] width 8 height 5
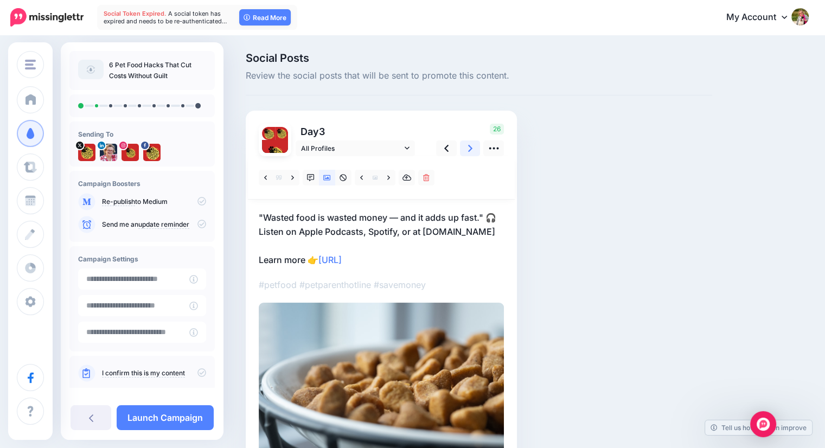
click at [468, 152] on icon at bounding box center [470, 148] width 4 height 11
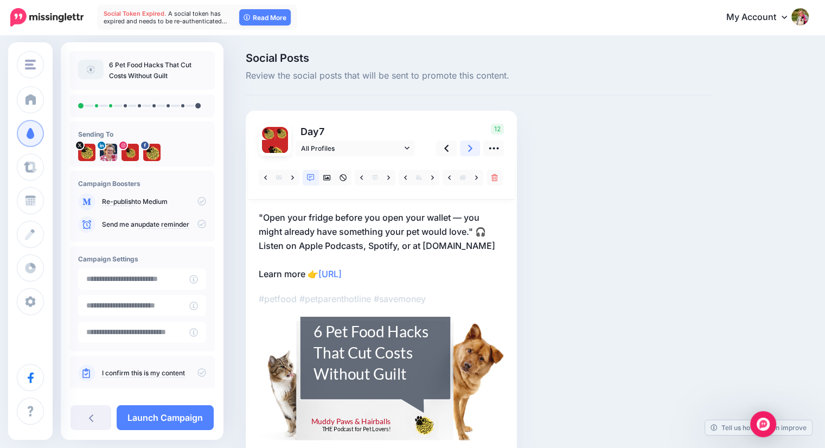
click at [468, 152] on icon at bounding box center [470, 148] width 4 height 11
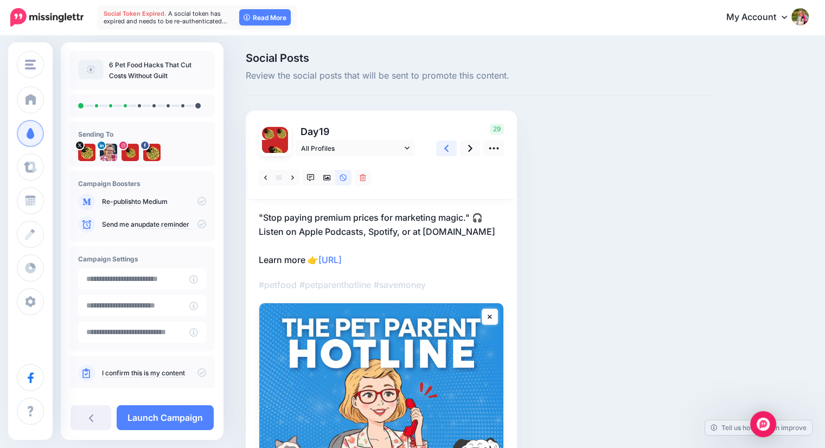
click at [447, 148] on icon at bounding box center [446, 148] width 4 height 11
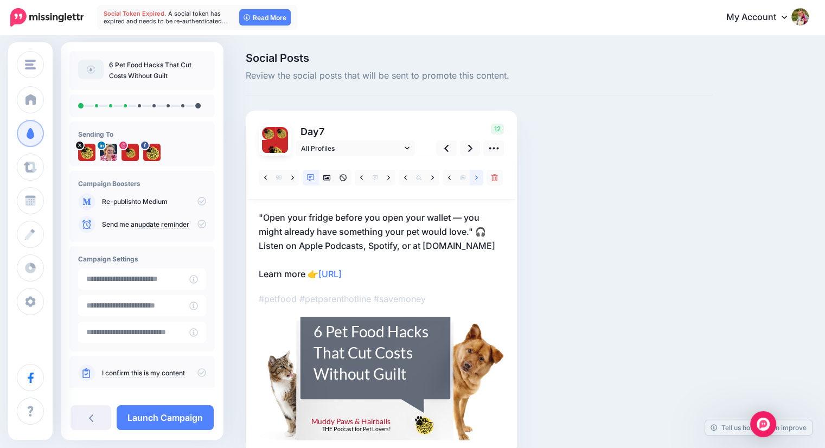
click at [478, 179] on icon at bounding box center [476, 178] width 3 height 8
click at [451, 176] on link at bounding box center [450, 178] width 14 height 16
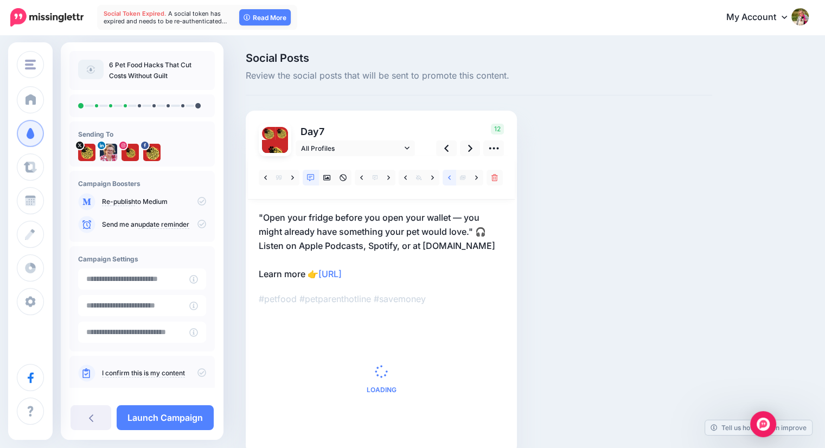
click at [451, 176] on link at bounding box center [450, 178] width 14 height 16
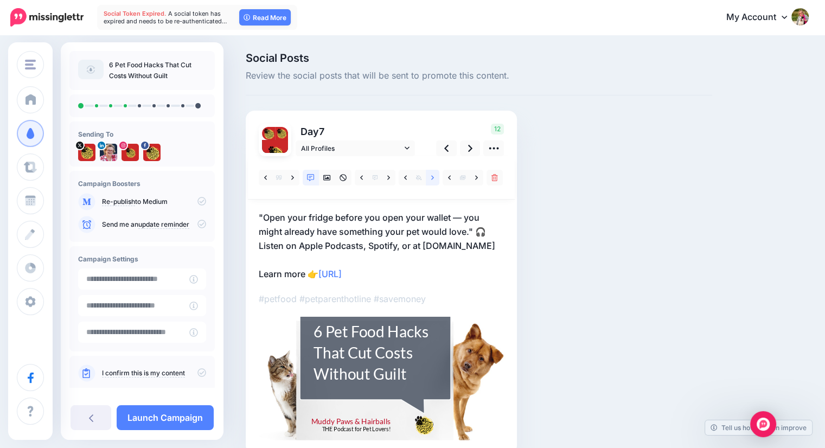
click at [431, 176] on icon at bounding box center [432, 177] width 3 height 4
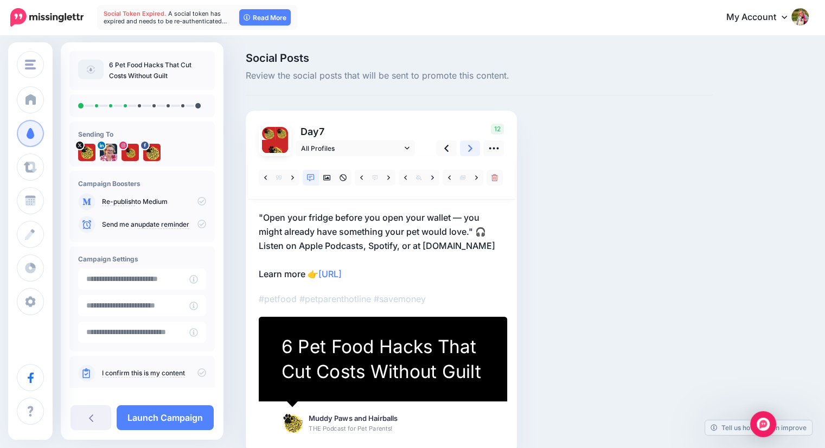
click at [469, 150] on icon at bounding box center [470, 148] width 4 height 7
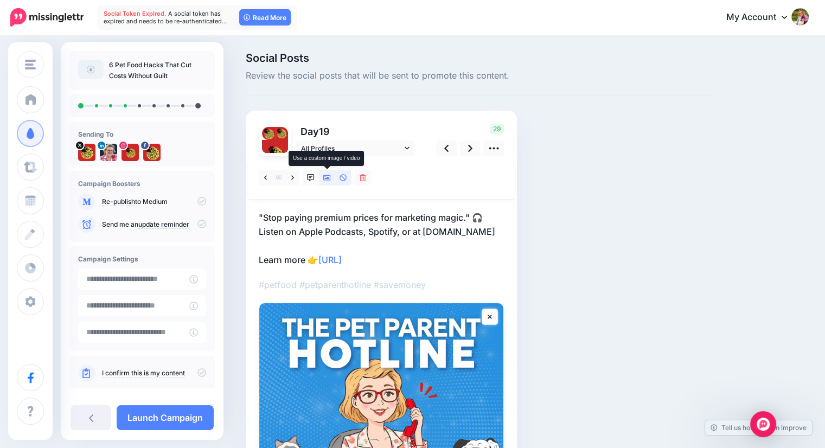
click at [326, 177] on icon at bounding box center [327, 178] width 8 height 8
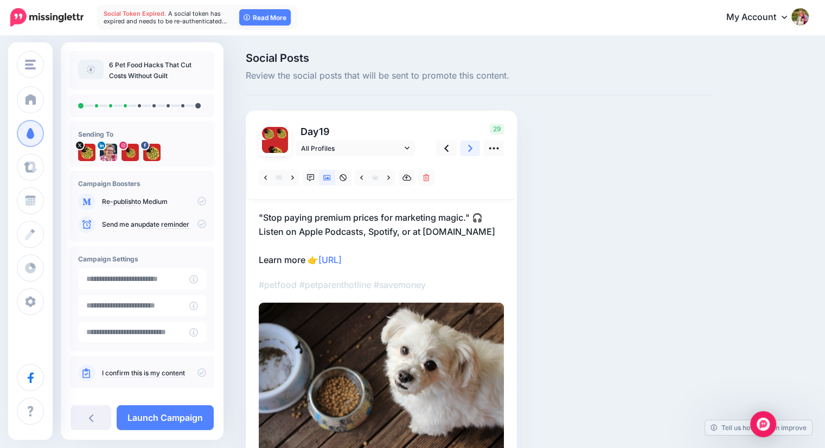
click at [468, 145] on icon at bounding box center [470, 148] width 4 height 11
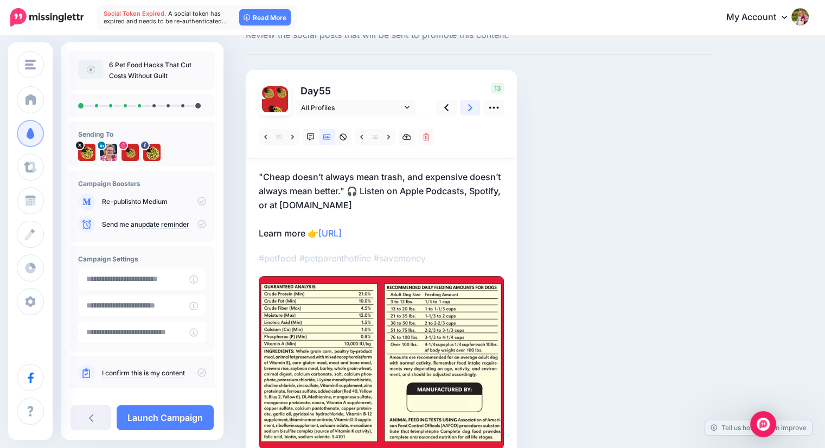
scroll to position [42, 0]
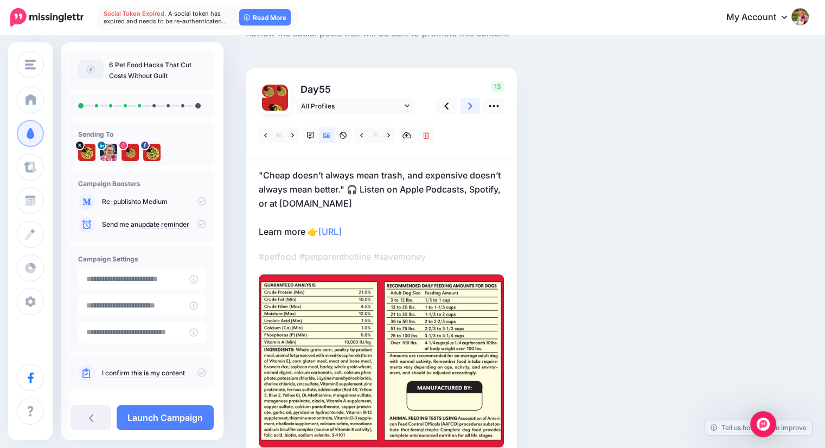
click at [466, 103] on link at bounding box center [470, 106] width 21 height 16
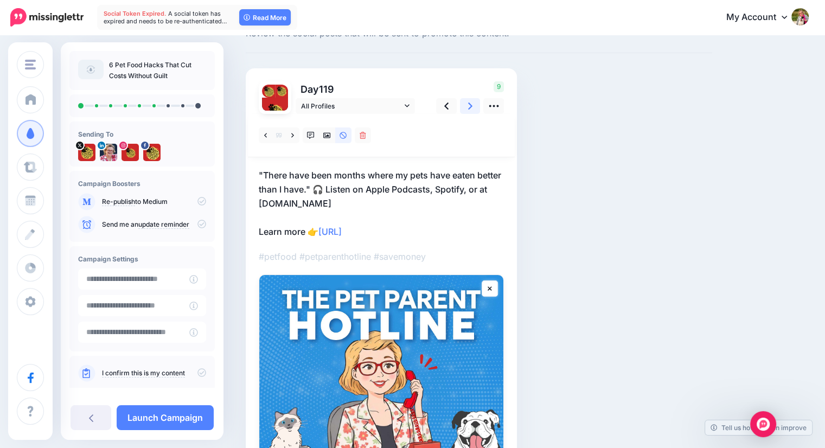
click at [466, 103] on link at bounding box center [470, 106] width 21 height 16
click at [322, 137] on link at bounding box center [327, 136] width 16 height 16
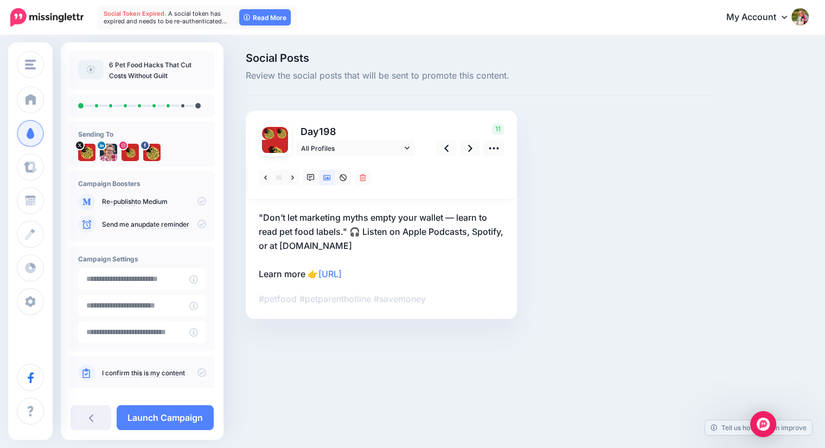
scroll to position [0, 0]
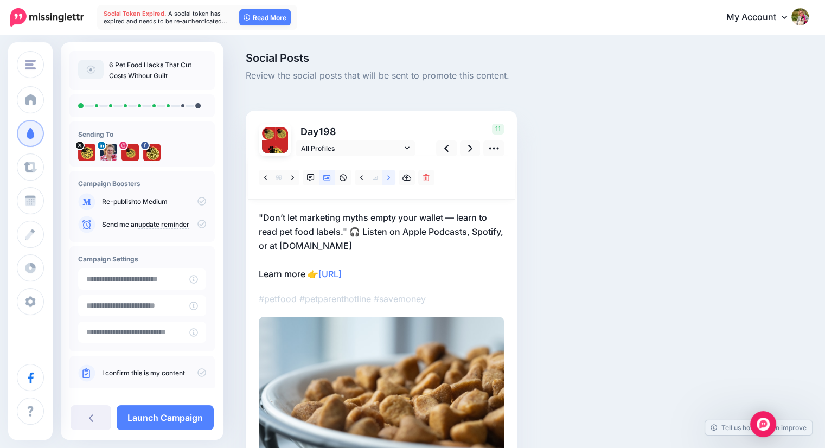
click at [389, 179] on icon at bounding box center [388, 177] width 3 height 4
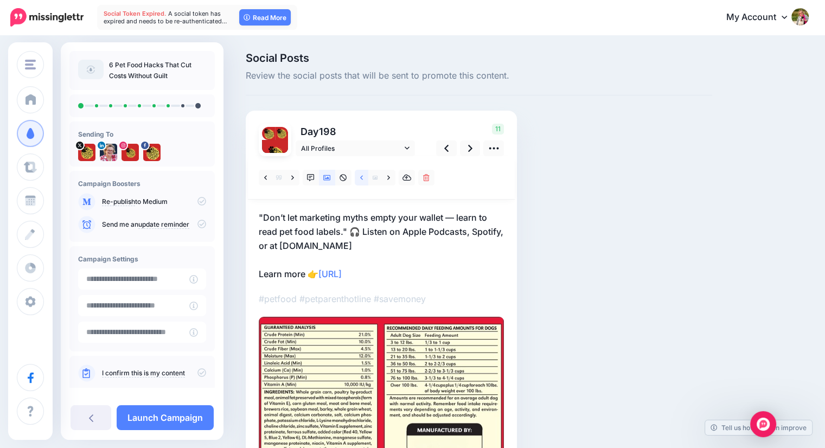
click at [361, 177] on icon at bounding box center [361, 177] width 3 height 4
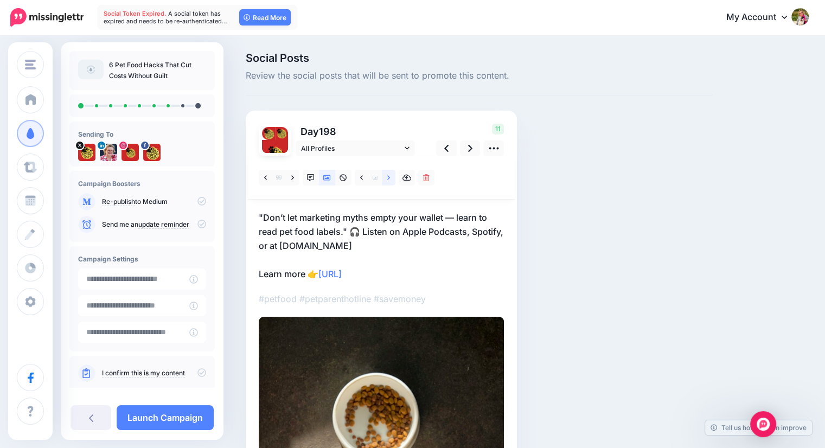
click at [388, 177] on icon at bounding box center [388, 178] width 3 height 8
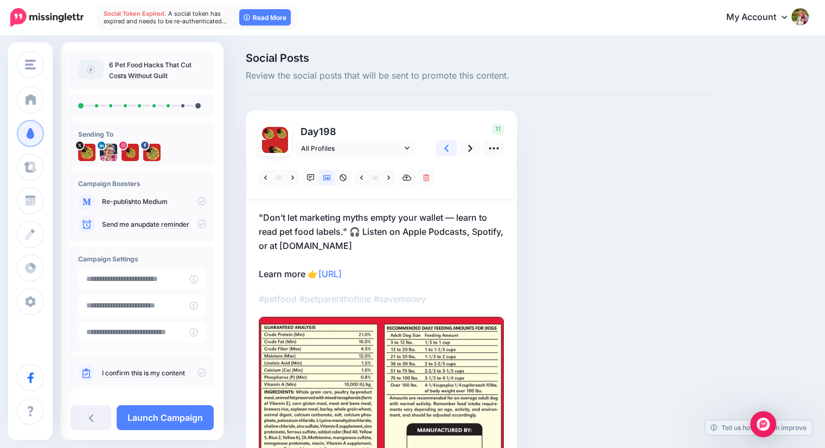
click at [445, 146] on icon at bounding box center [446, 148] width 4 height 11
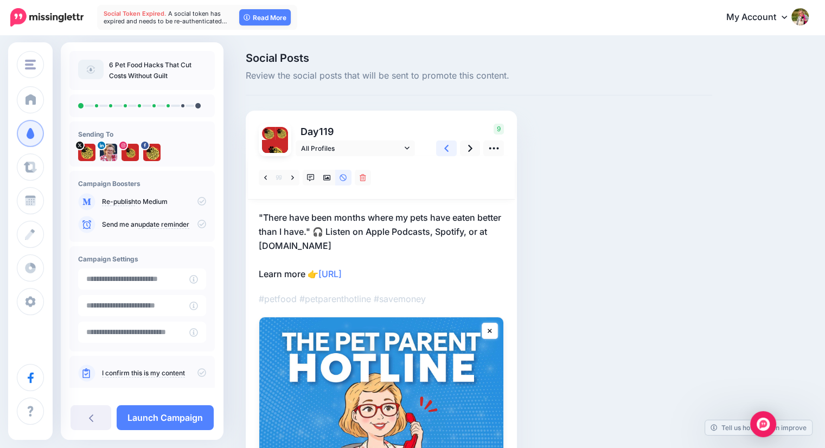
click at [445, 146] on icon at bounding box center [446, 148] width 4 height 11
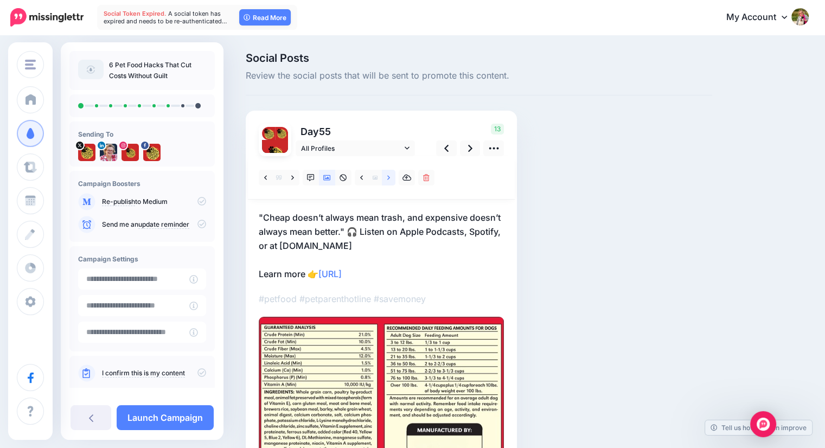
click at [388, 179] on icon at bounding box center [388, 177] width 3 height 4
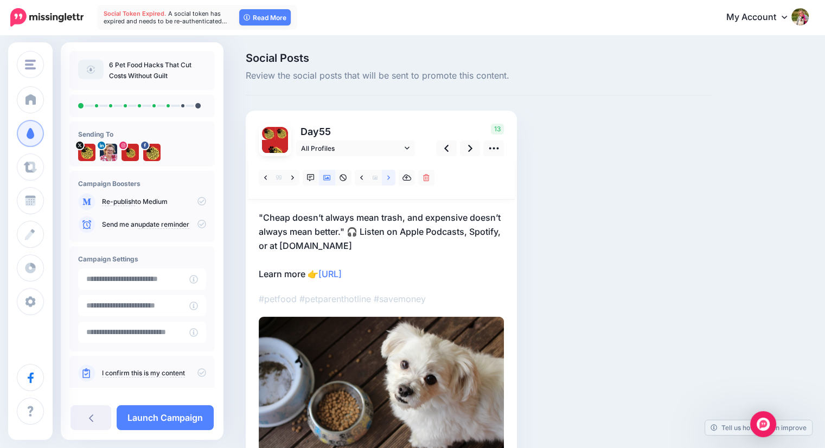
click at [388, 179] on icon at bounding box center [388, 177] width 3 height 4
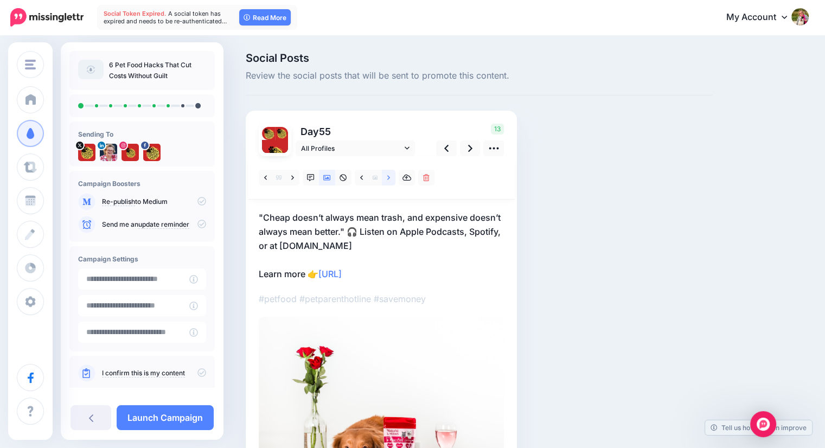
click at [388, 179] on icon at bounding box center [388, 177] width 3 height 4
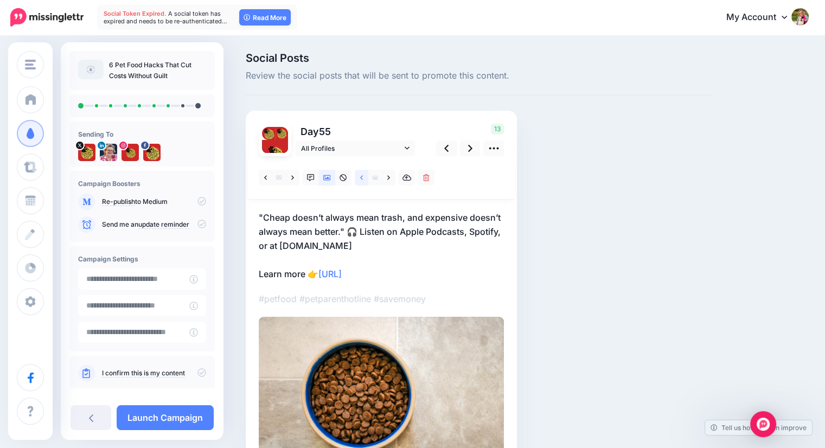
click at [363, 177] on icon at bounding box center [361, 178] width 3 height 8
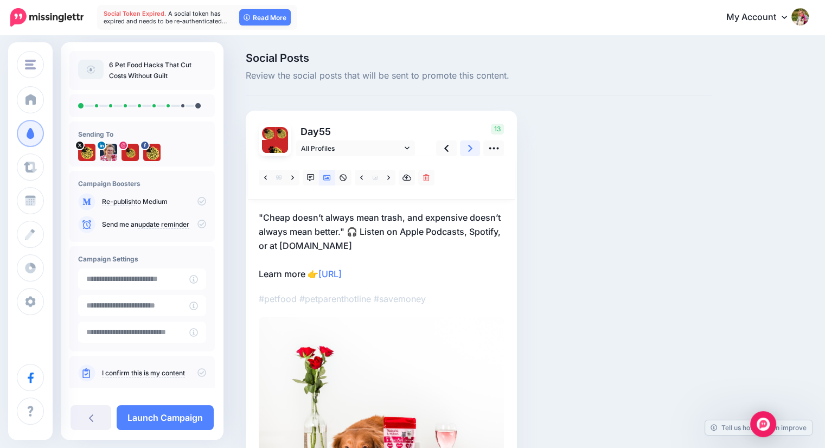
click at [471, 149] on icon at bounding box center [470, 148] width 4 height 7
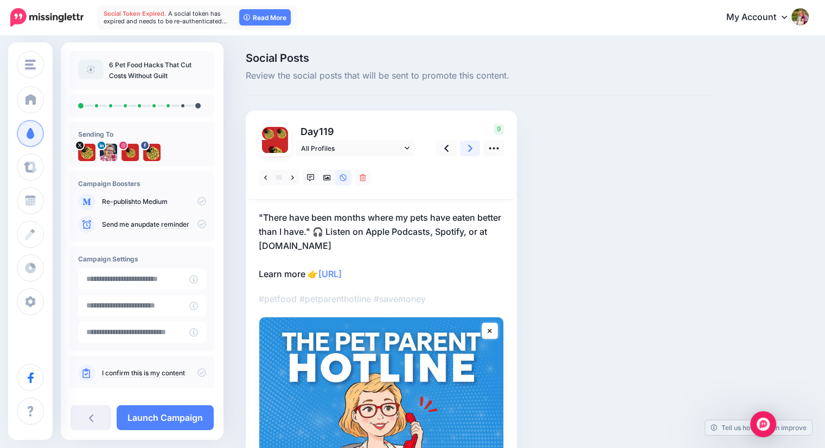
click at [473, 151] on link at bounding box center [470, 149] width 21 height 16
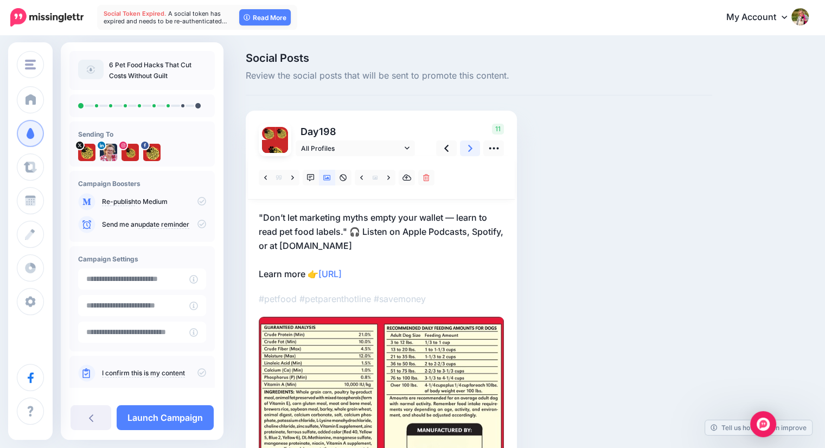
click at [474, 151] on link at bounding box center [470, 149] width 21 height 16
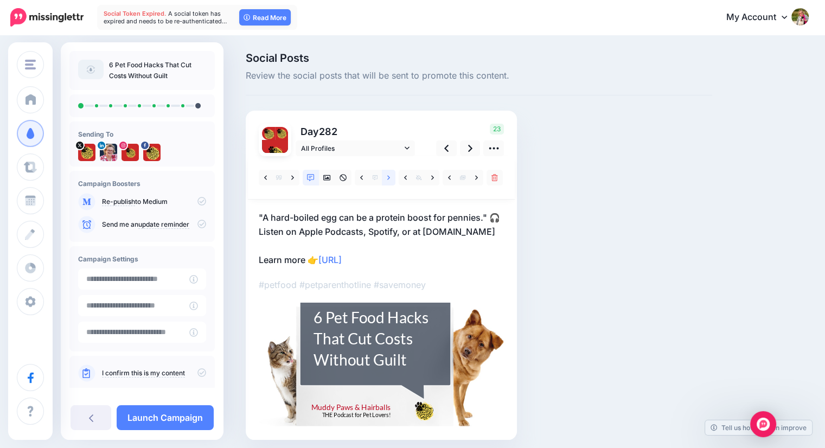
click at [392, 180] on link at bounding box center [389, 178] width 14 height 16
click at [389, 176] on icon at bounding box center [388, 177] width 3 height 4
click at [475, 179] on icon at bounding box center [476, 178] width 3 height 8
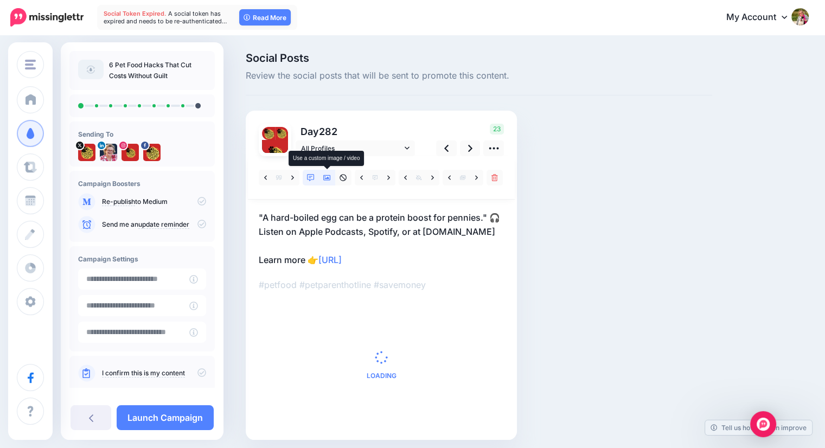
click at [326, 177] on icon at bounding box center [327, 177] width 8 height 5
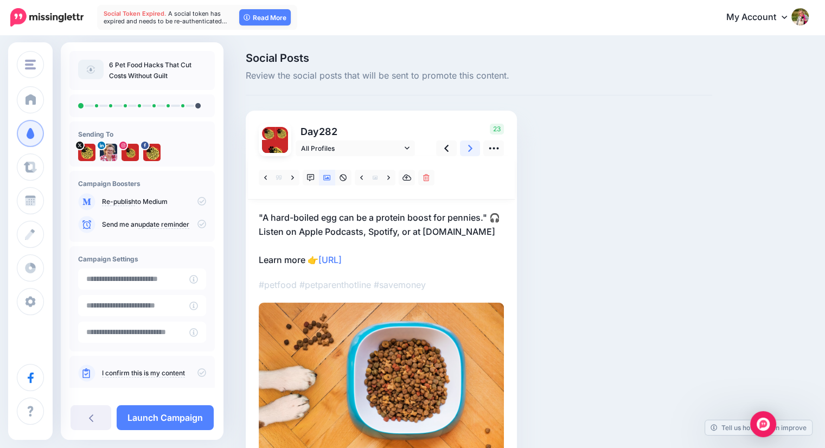
click at [468, 149] on icon at bounding box center [470, 148] width 4 height 11
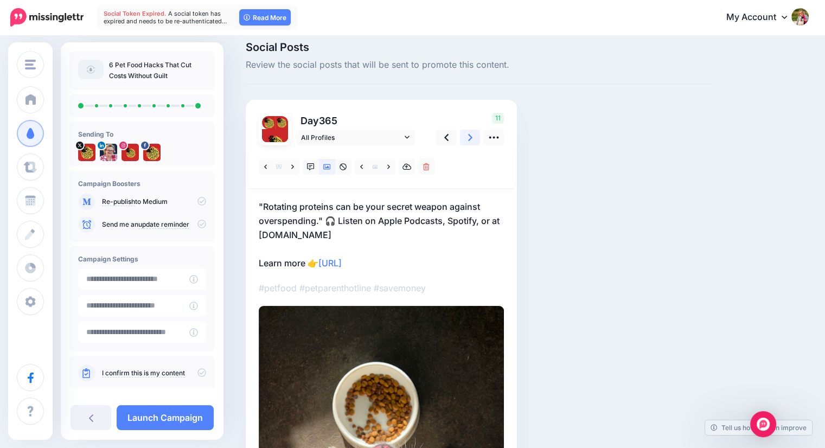
scroll to position [7, 0]
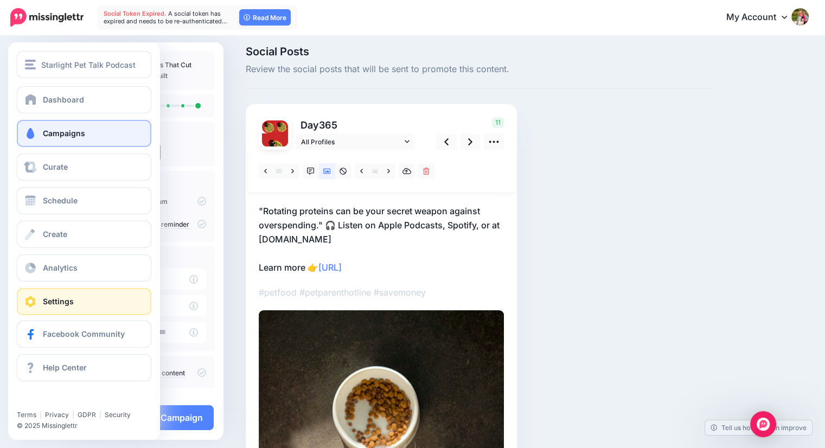
click at [33, 302] on span at bounding box center [30, 301] width 14 height 11
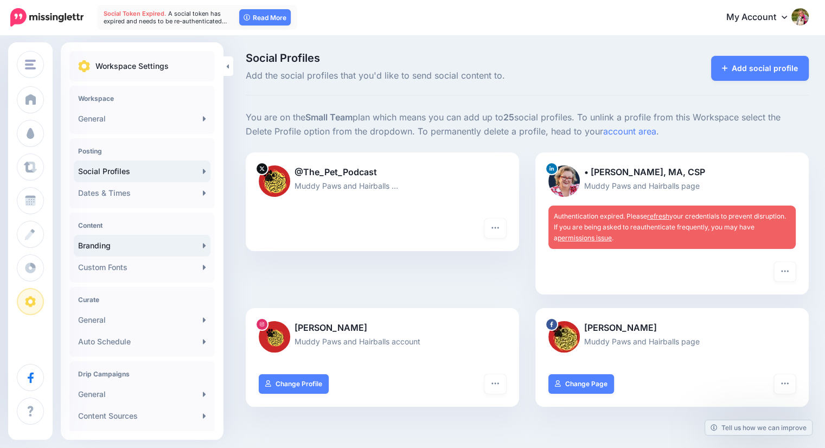
click at [115, 243] on link "Branding" at bounding box center [142, 246] width 137 height 22
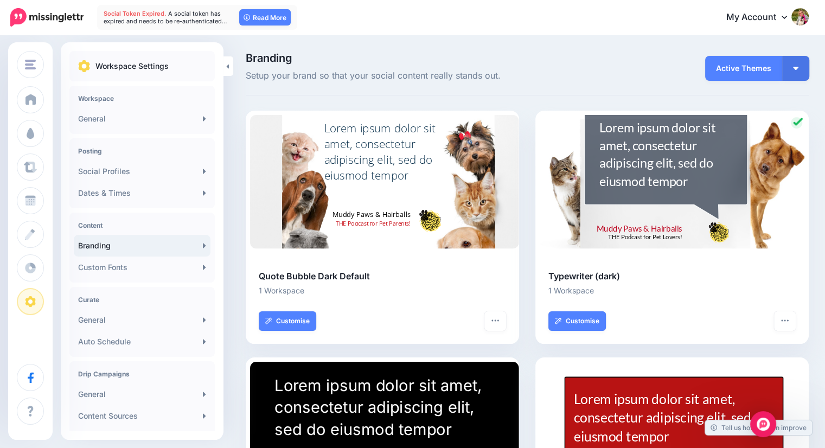
click at [787, 18] on icon at bounding box center [784, 16] width 5 height 9
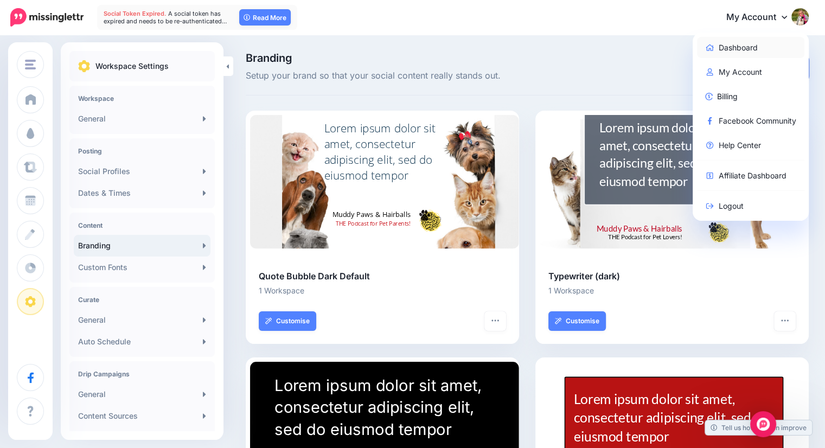
click at [754, 40] on link "Dashboard" at bounding box center [751, 47] width 108 height 21
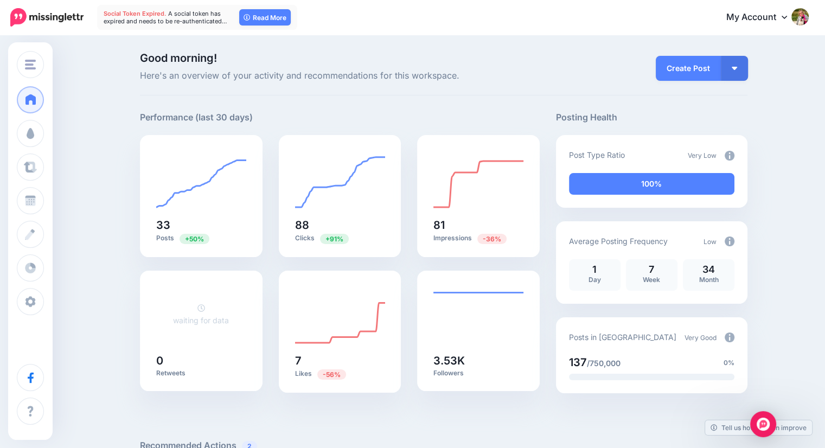
click at [787, 12] on icon at bounding box center [784, 16] width 5 height 9
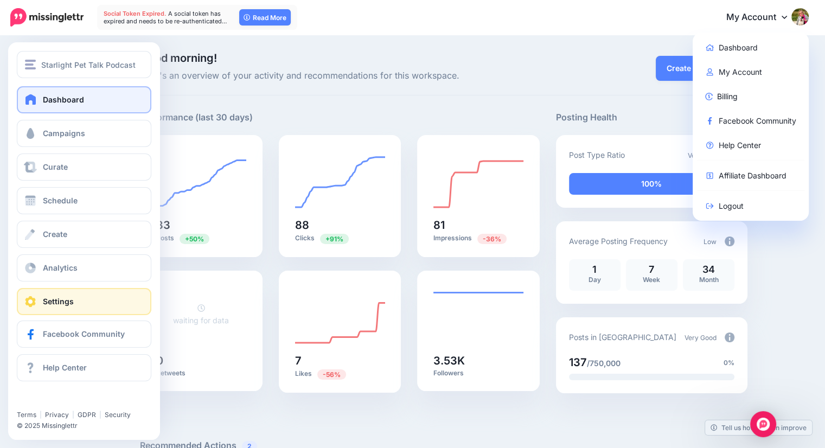
click at [49, 295] on link "Settings" at bounding box center [84, 301] width 135 height 27
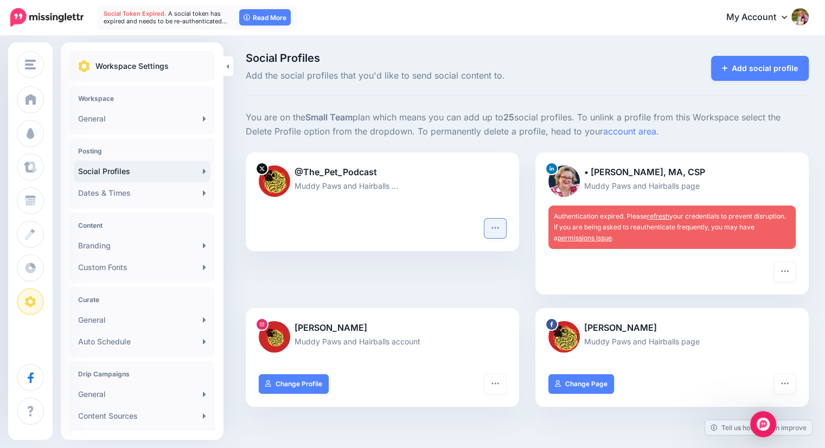
click at [498, 224] on icon "button" at bounding box center [495, 228] width 9 height 9
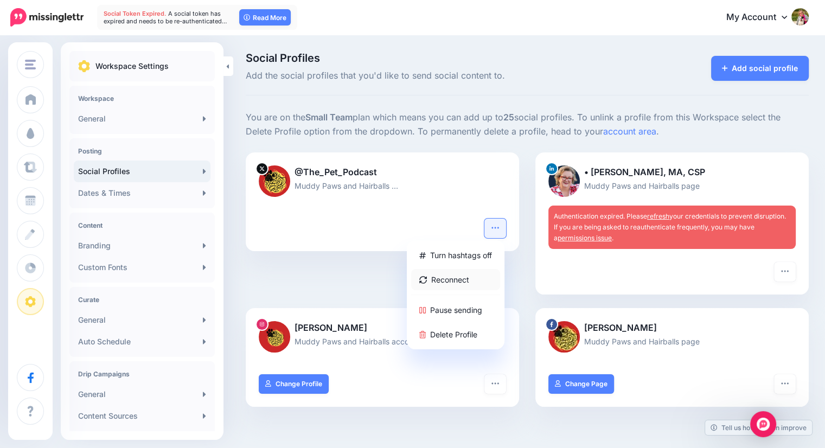
click at [464, 276] on link "Reconnect" at bounding box center [455, 279] width 89 height 21
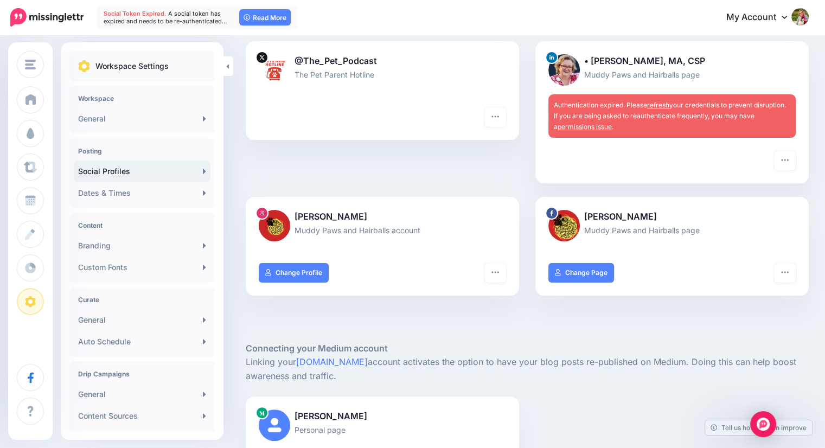
scroll to position [188, 0]
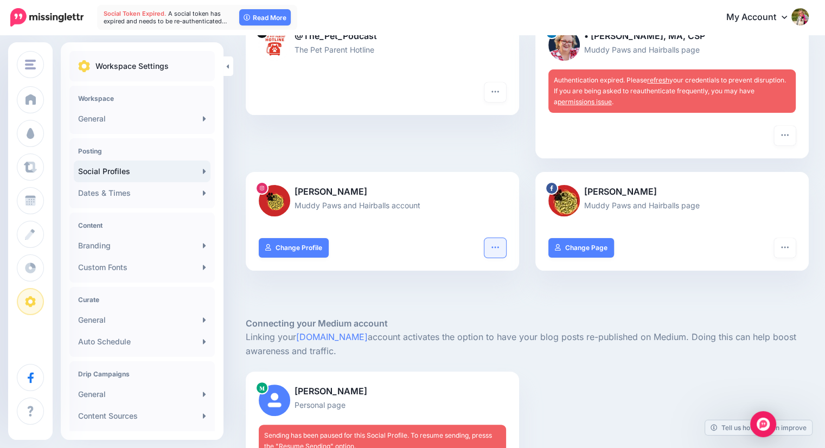
click at [499, 246] on icon "button" at bounding box center [495, 247] width 9 height 9
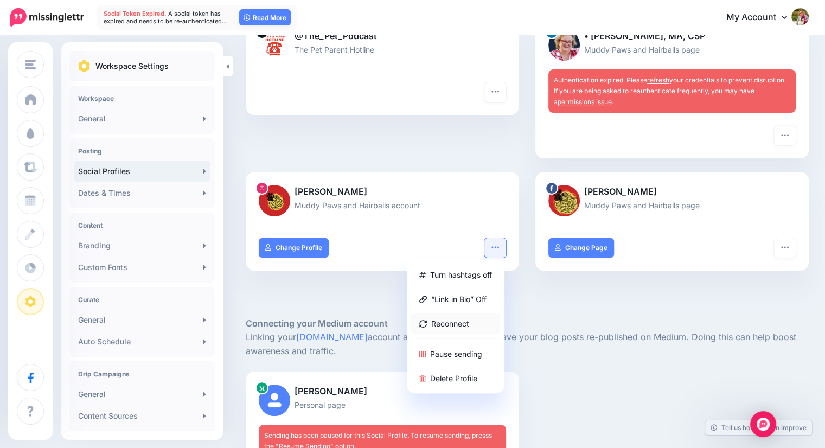
click at [474, 321] on link "Reconnect" at bounding box center [455, 323] width 89 height 21
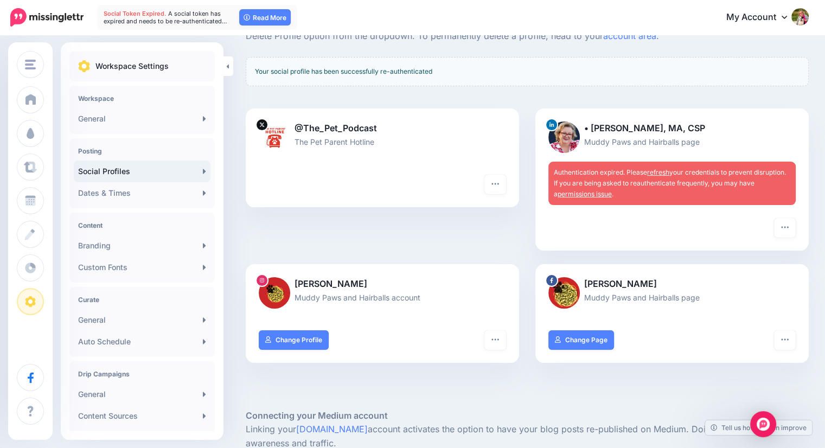
scroll to position [109, 0]
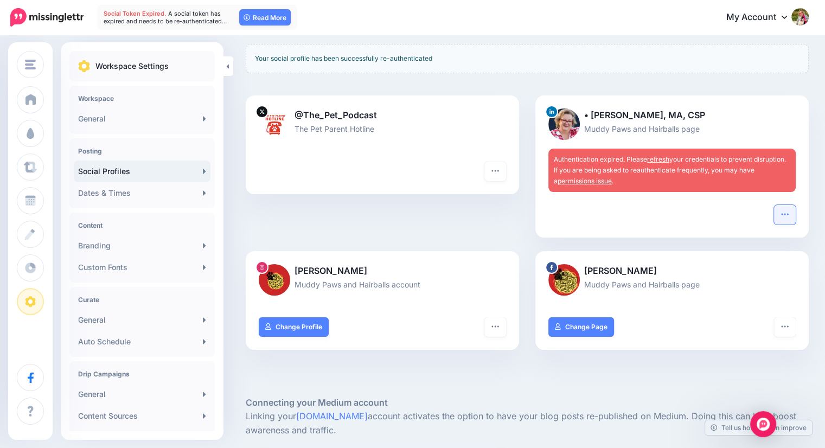
click at [789, 214] on icon "button" at bounding box center [784, 214] width 7 height 2
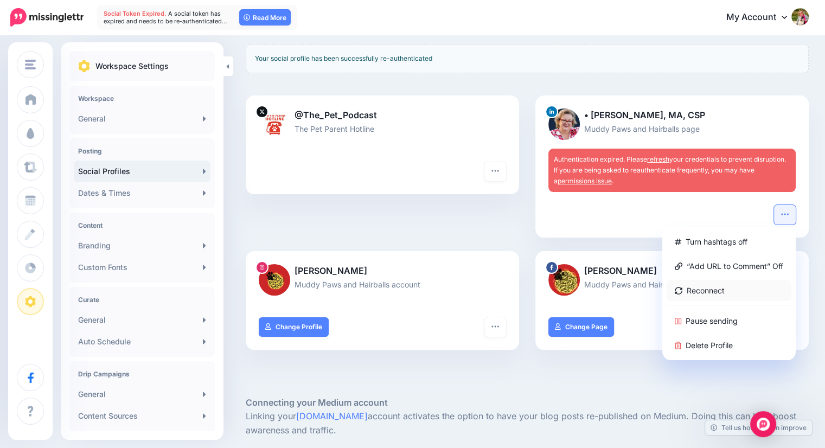
click at [734, 287] on link "Reconnect" at bounding box center [729, 290] width 125 height 21
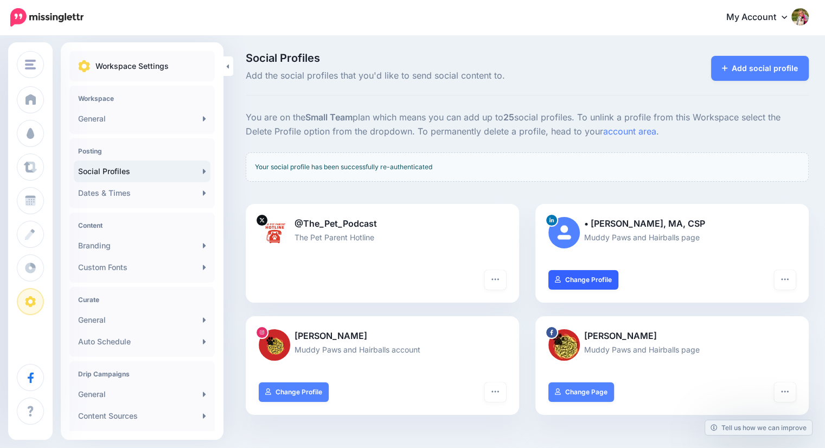
click at [599, 279] on link "Change Profile" at bounding box center [584, 280] width 70 height 20
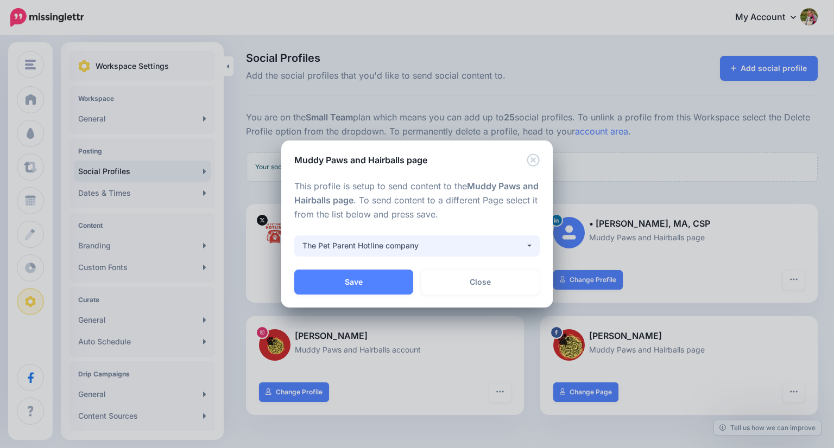
click at [425, 244] on div "The Pet Parent Hotline company" at bounding box center [413, 245] width 223 height 13
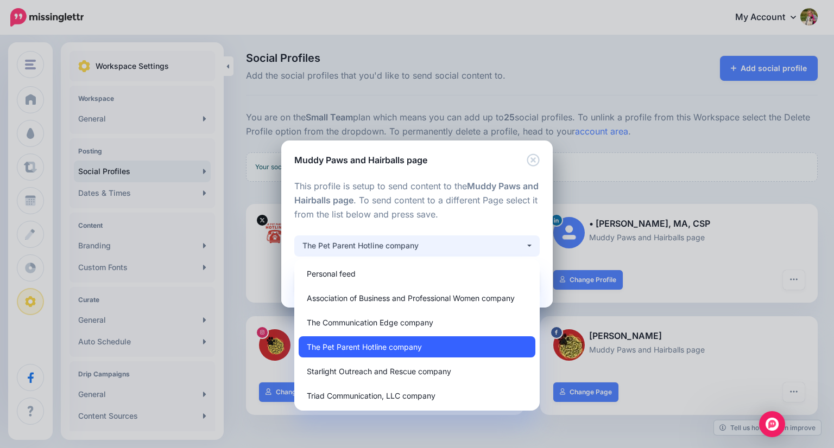
click at [396, 351] on span "The Pet Parent Hotline company" at bounding box center [364, 346] width 115 height 13
select select "**********"
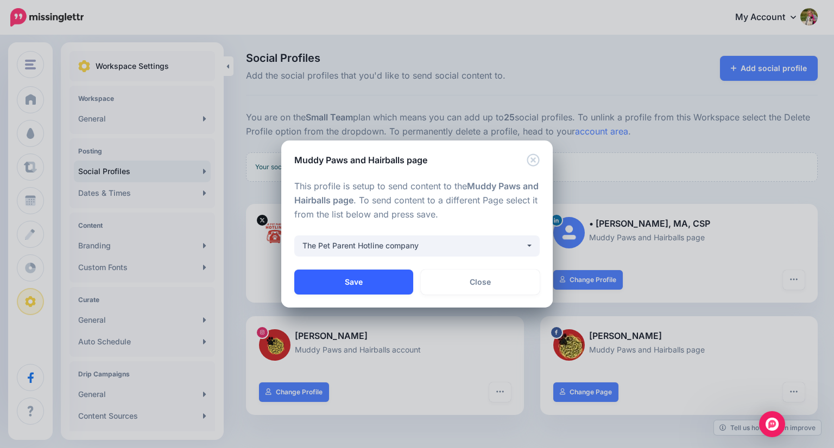
click at [351, 279] on button "Save" at bounding box center [353, 282] width 119 height 25
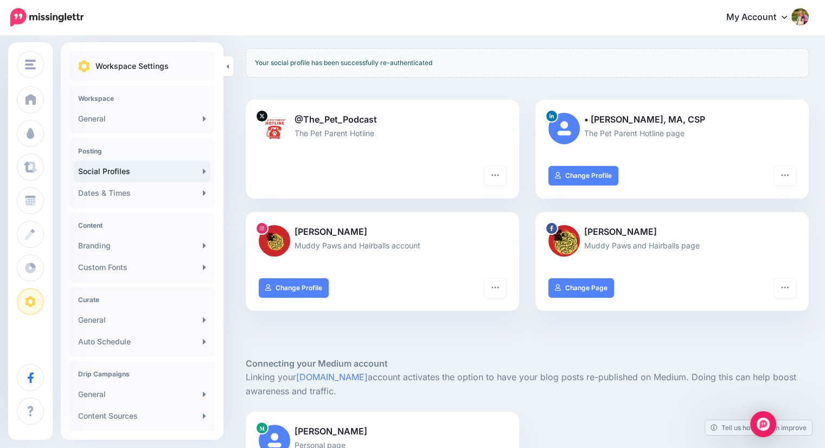
scroll to position [119, 0]
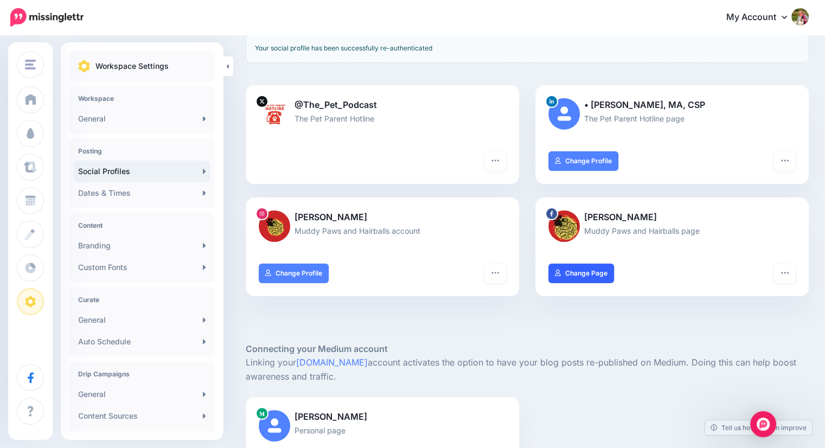
click at [599, 276] on link "Change Page" at bounding box center [582, 274] width 66 height 20
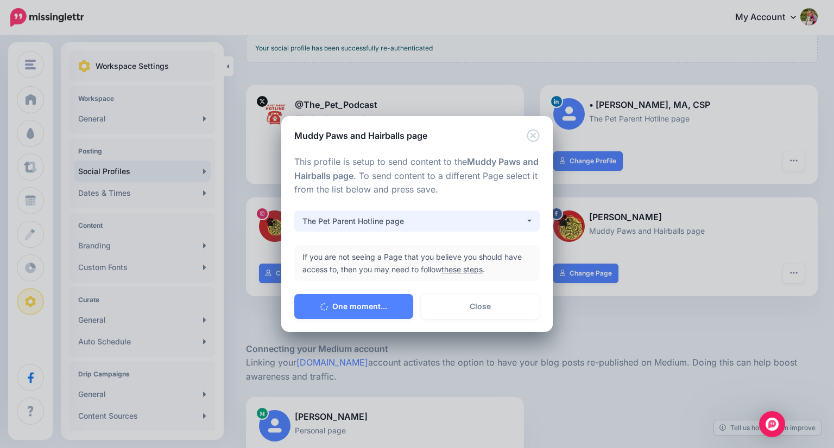
click at [366, 224] on div "The Pet Parent Hotline page" at bounding box center [413, 221] width 223 height 13
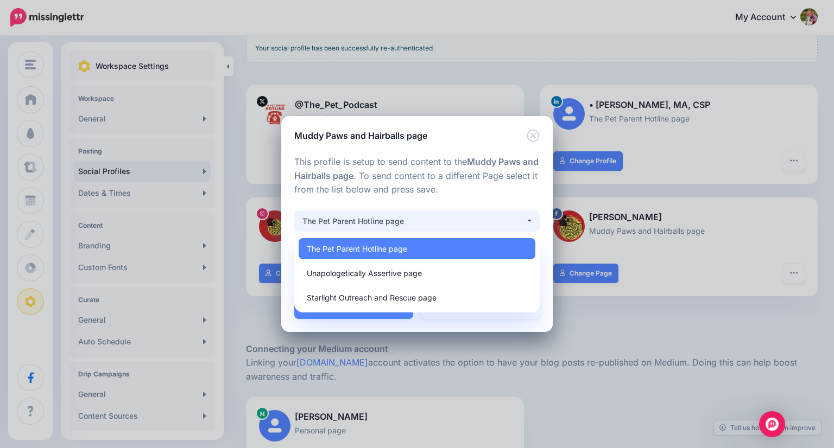
click at [367, 224] on div "The Pet Parent Hotline page" at bounding box center [413, 221] width 223 height 13
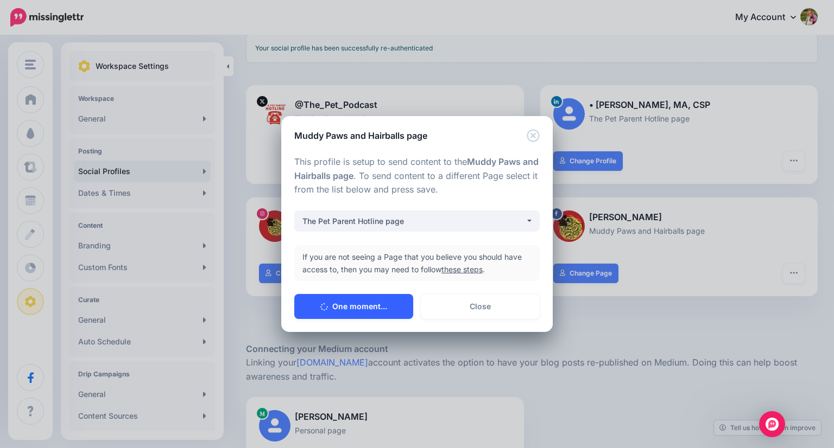
click at [353, 303] on button "One moment..." at bounding box center [353, 306] width 119 height 25
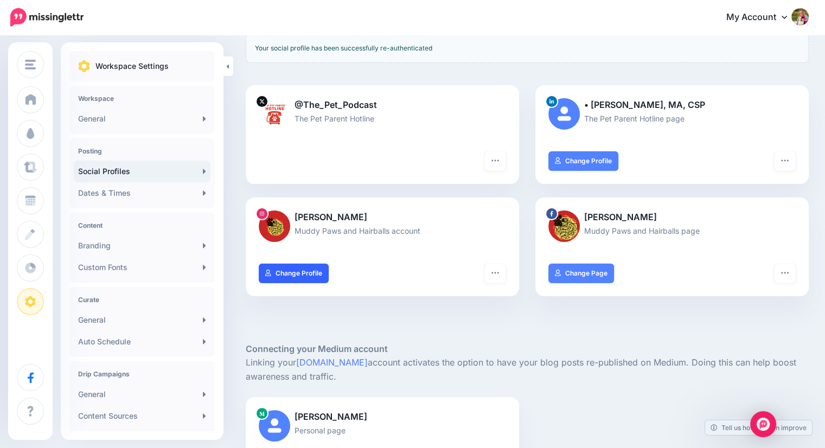
click at [293, 269] on link "Change Profile" at bounding box center [294, 274] width 70 height 20
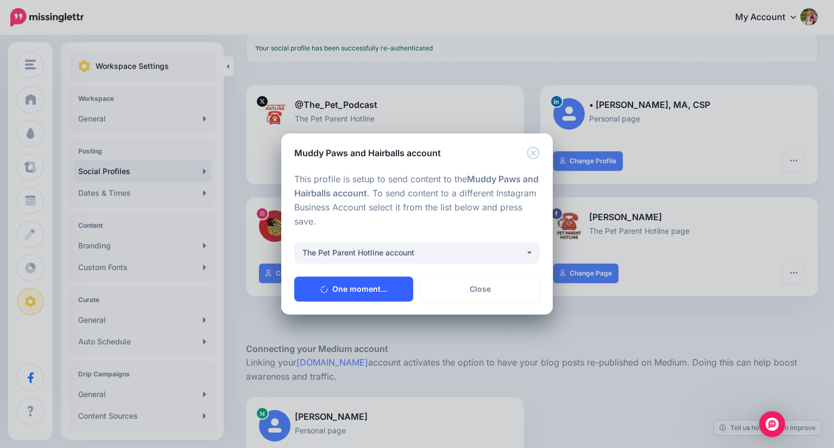
click at [346, 289] on button "One moment..." at bounding box center [353, 289] width 119 height 25
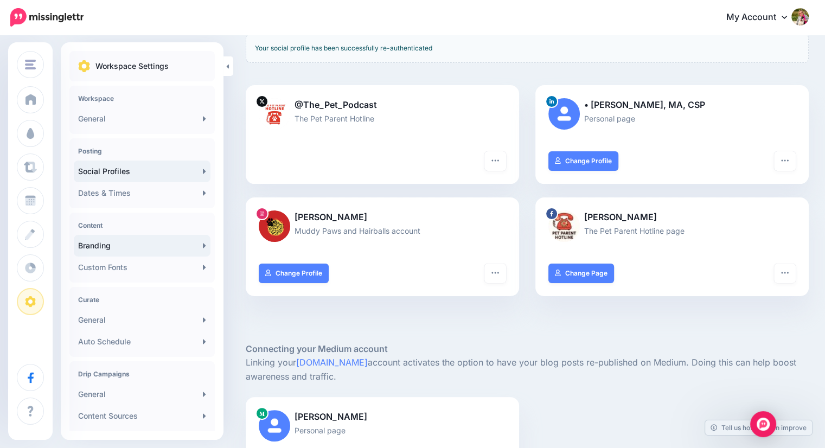
click at [94, 244] on link "Branding" at bounding box center [142, 246] width 137 height 22
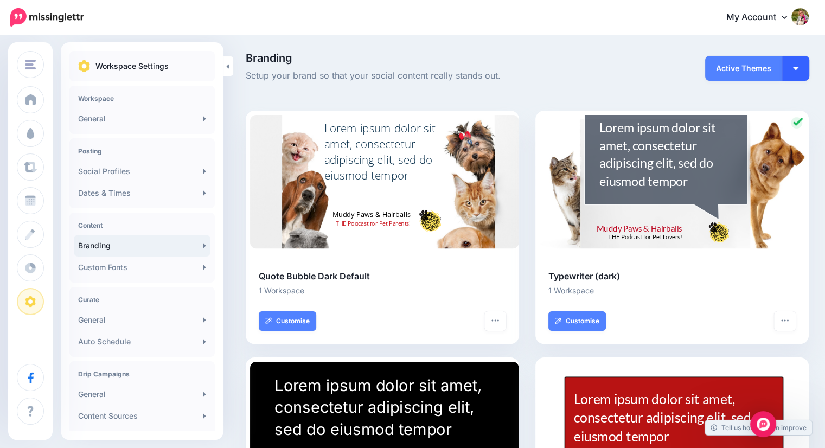
click at [810, 62] on button "button" at bounding box center [796, 68] width 27 height 25
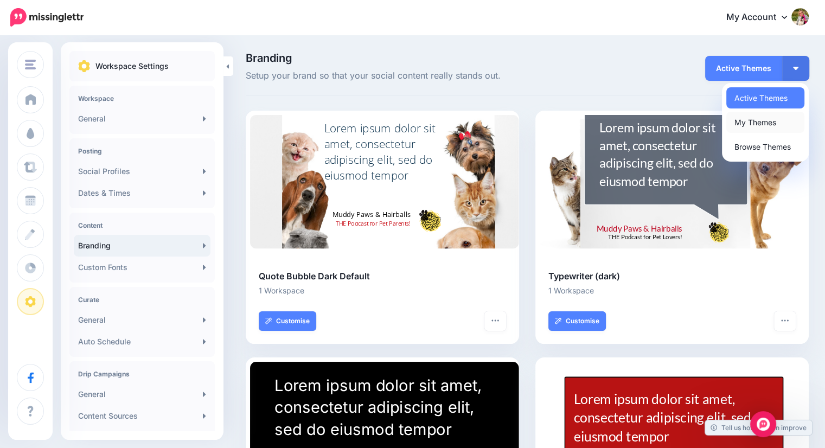
click at [769, 118] on link "My Themes" at bounding box center [766, 122] width 78 height 21
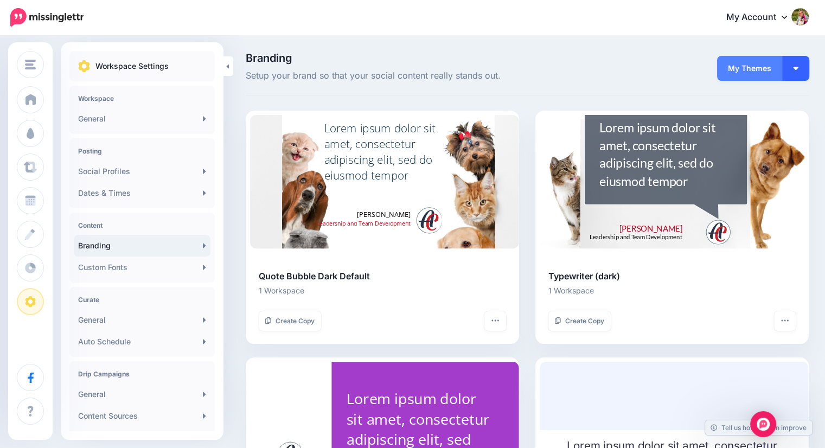
click at [799, 67] on img "button" at bounding box center [795, 68] width 5 height 3
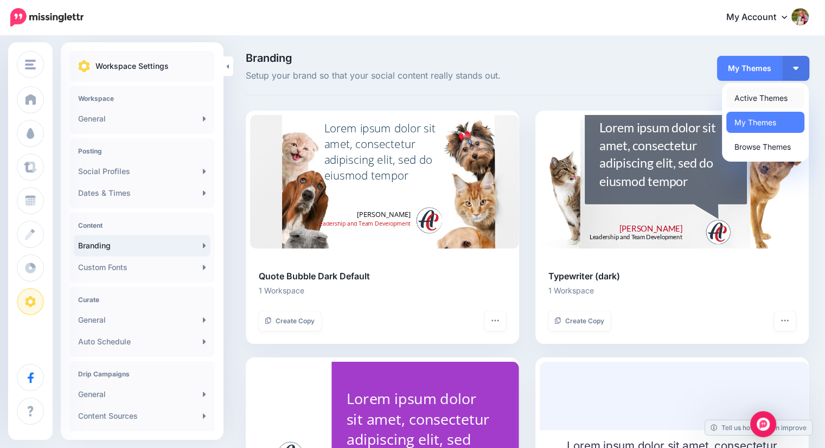
click at [784, 94] on link "Active Themes" at bounding box center [766, 97] width 78 height 21
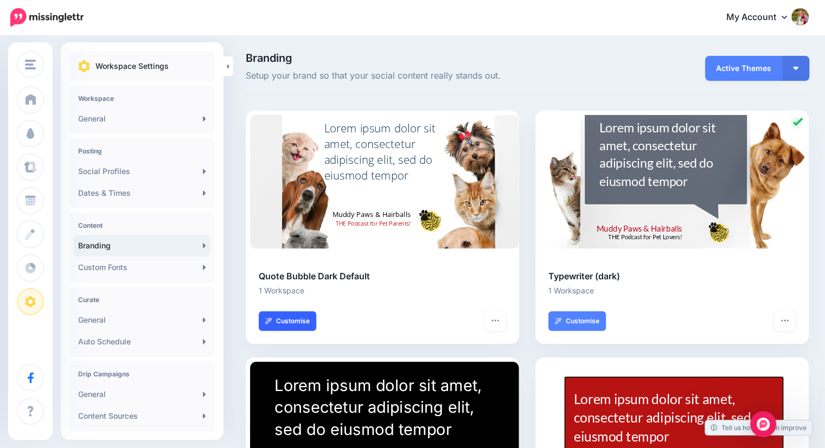
click at [291, 320] on link "Customise" at bounding box center [288, 322] width 58 height 20
select select "***"
type input "**"
select select "***"
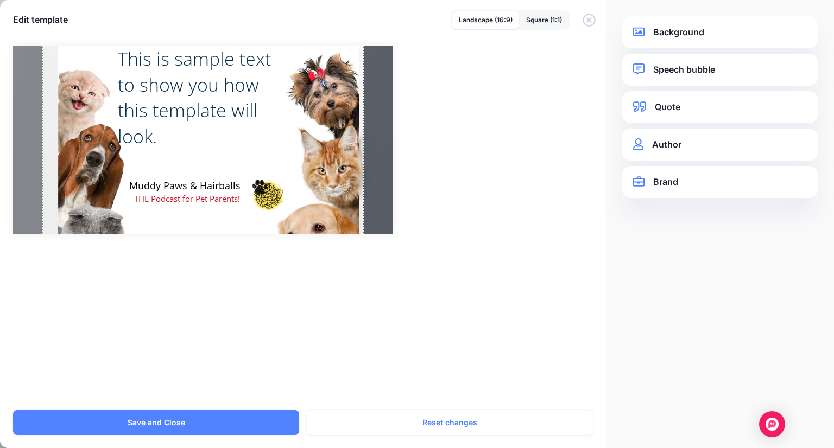
click at [655, 184] on link "Brand" at bounding box center [720, 182] width 174 height 15
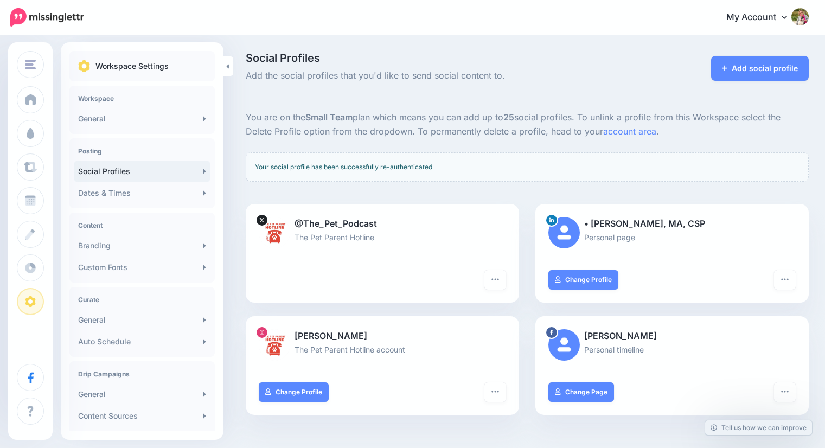
scroll to position [117, 0]
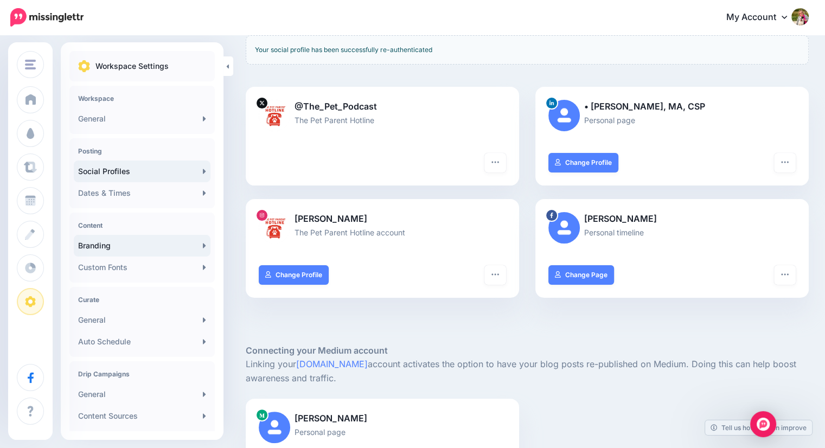
click at [141, 250] on link "Branding" at bounding box center [142, 246] width 137 height 22
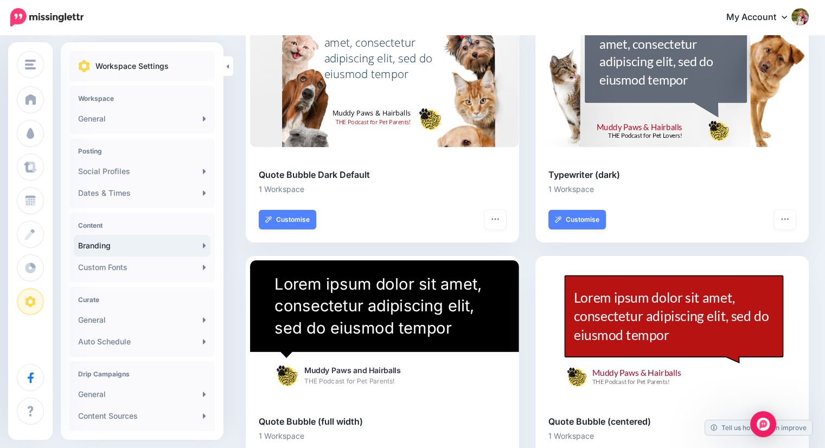
scroll to position [172, 0]
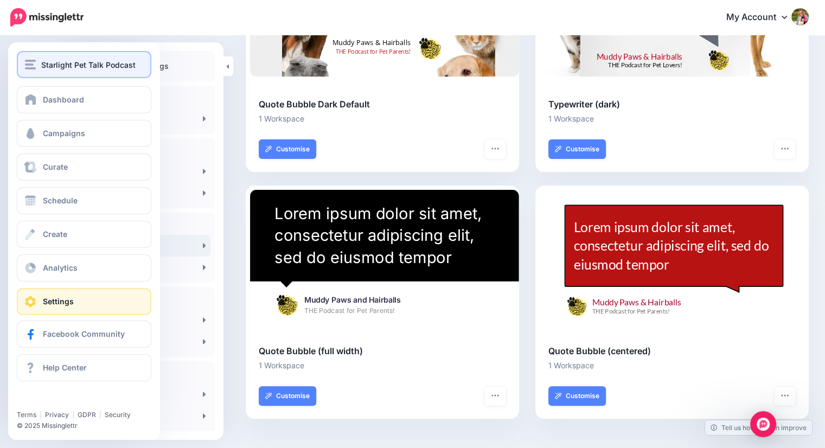
click at [43, 59] on span "Starlight Pet Talk Podcast" at bounding box center [88, 65] width 94 height 12
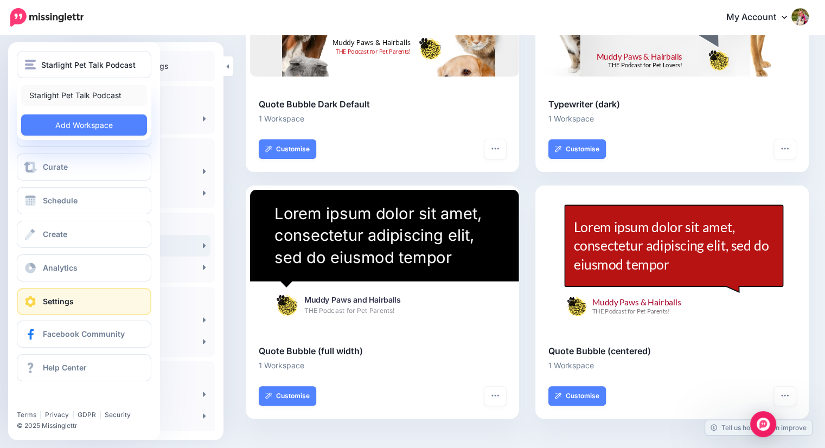
click at [50, 94] on link "Starlight Pet Talk Podcast" at bounding box center [84, 95] width 126 height 21
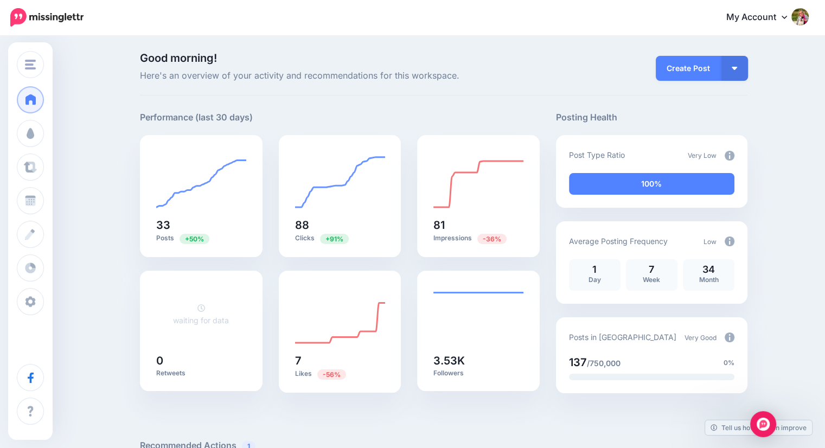
click at [782, 16] on link "My Account" at bounding box center [762, 17] width 93 height 27
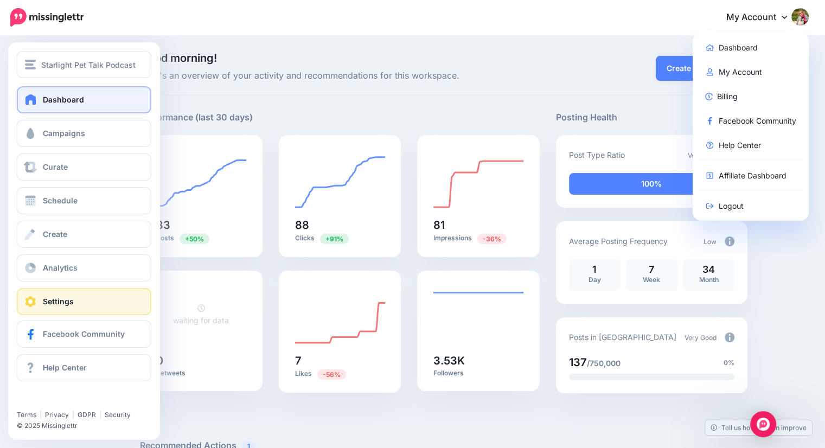
click at [48, 308] on link "Settings" at bounding box center [84, 301] width 135 height 27
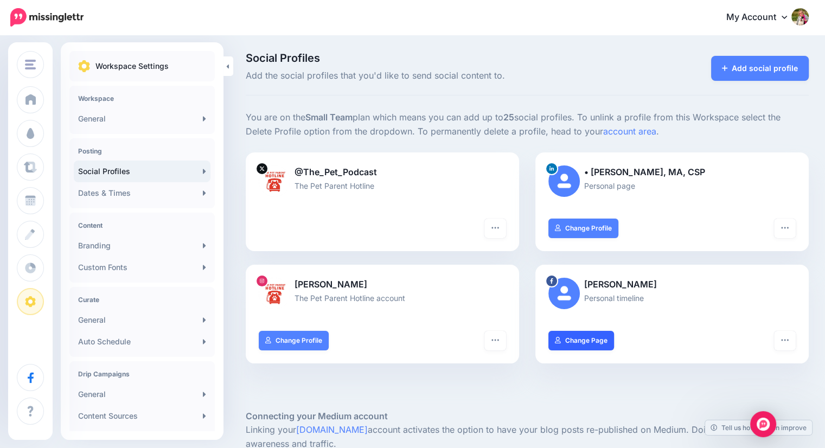
click at [584, 343] on link "Change Page" at bounding box center [582, 341] width 66 height 20
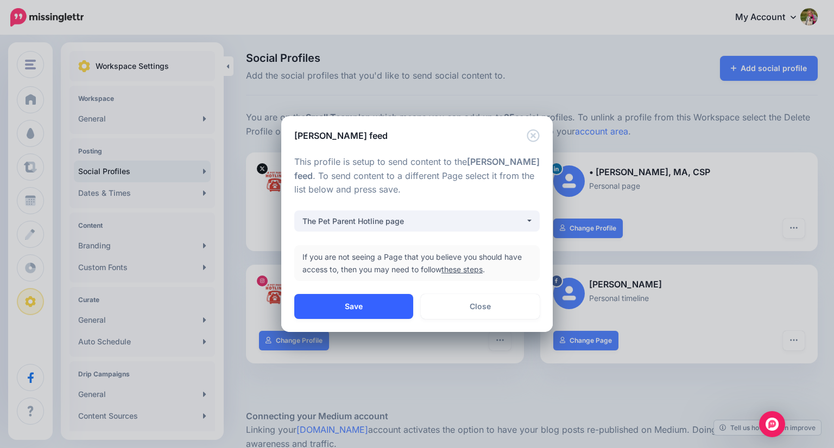
click at [403, 307] on button "Save" at bounding box center [353, 306] width 119 height 25
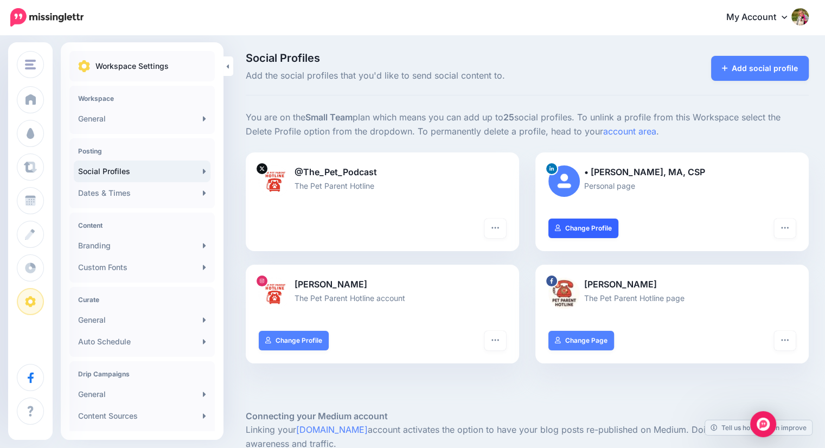
click at [580, 229] on link "Change Profile" at bounding box center [584, 229] width 70 height 20
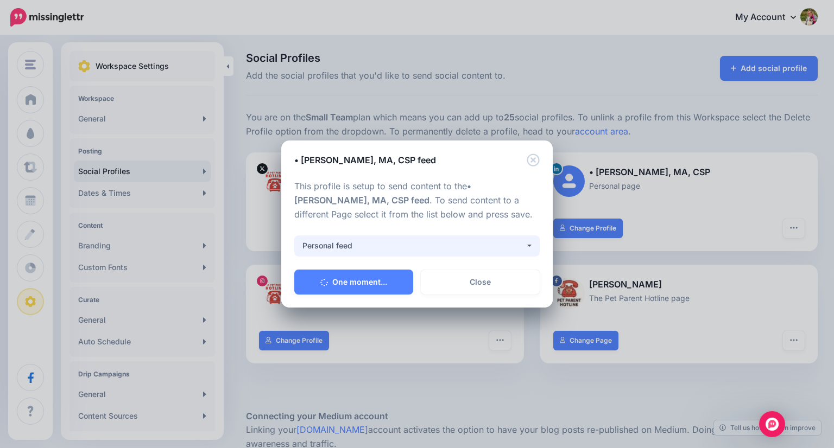
click at [369, 248] on div "Personal feed" at bounding box center [413, 245] width 223 height 13
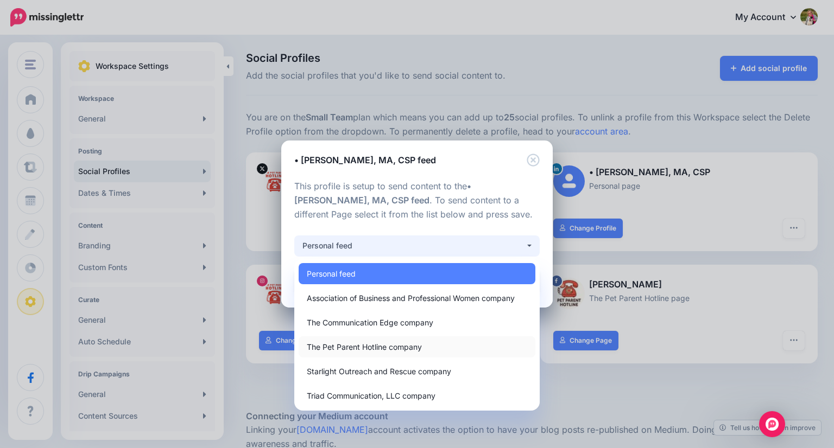
click at [367, 341] on span "The Pet Parent Hotline company" at bounding box center [364, 346] width 115 height 13
select select "**********"
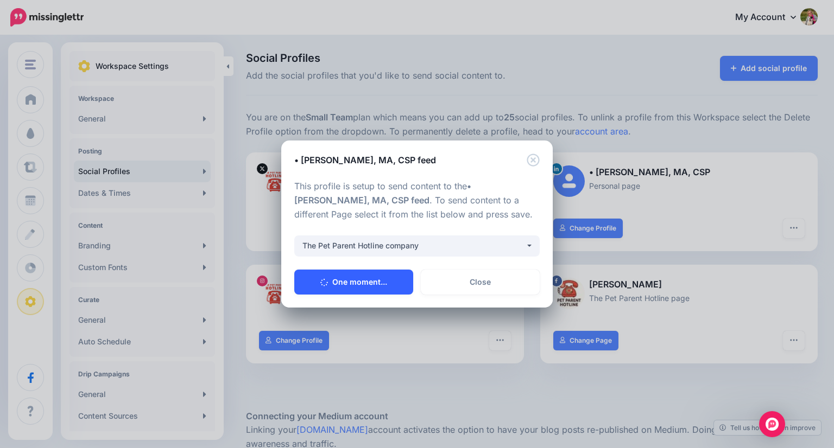
click at [353, 282] on button "One moment..." at bounding box center [353, 282] width 119 height 25
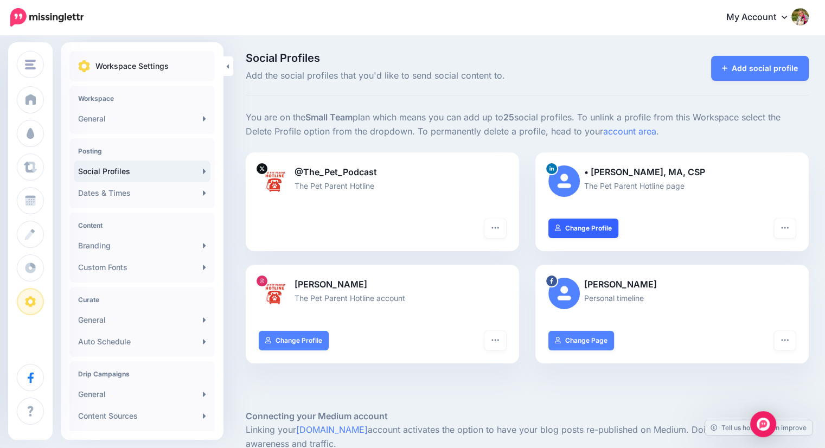
click at [574, 225] on link "Change Profile" at bounding box center [584, 229] width 70 height 20
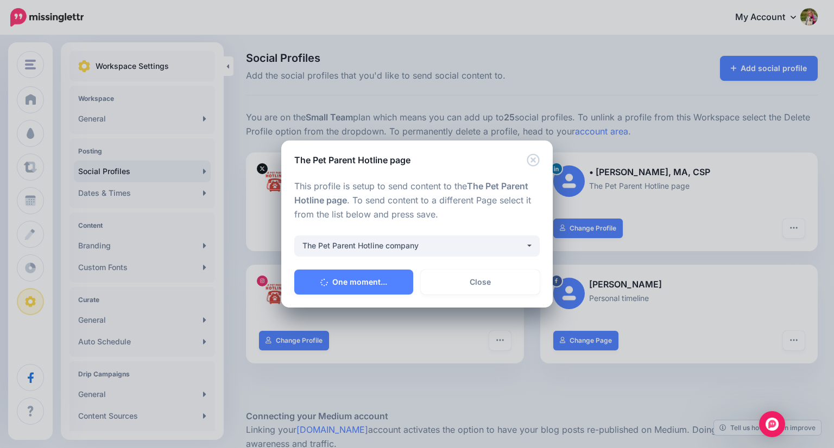
drag, startPoint x: 220, startPoint y: 292, endPoint x: 221, endPoint y: 348, distance: 55.9
click at [221, 348] on div "**********" at bounding box center [417, 224] width 834 height 448
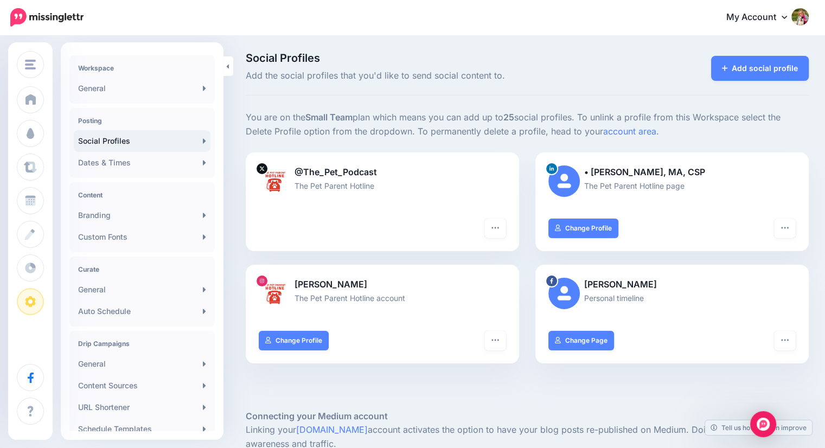
scroll to position [28, 0]
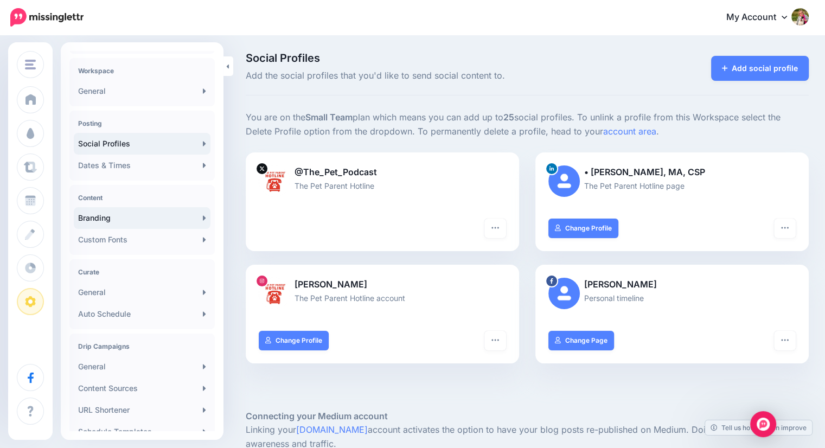
click at [110, 216] on link "Branding" at bounding box center [142, 218] width 137 height 22
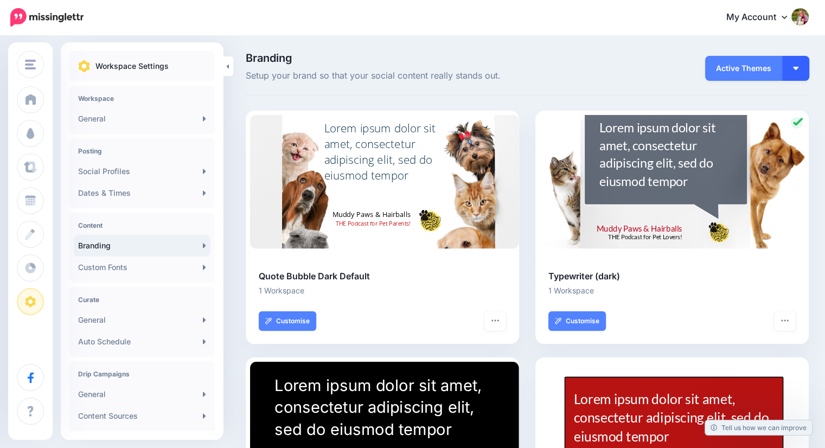
click at [799, 67] on img "button" at bounding box center [795, 68] width 5 height 3
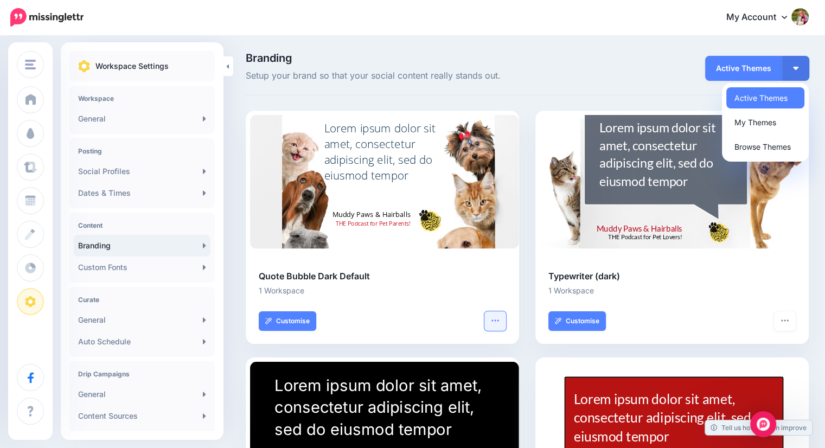
click at [500, 322] on icon "button" at bounding box center [495, 320] width 9 height 9
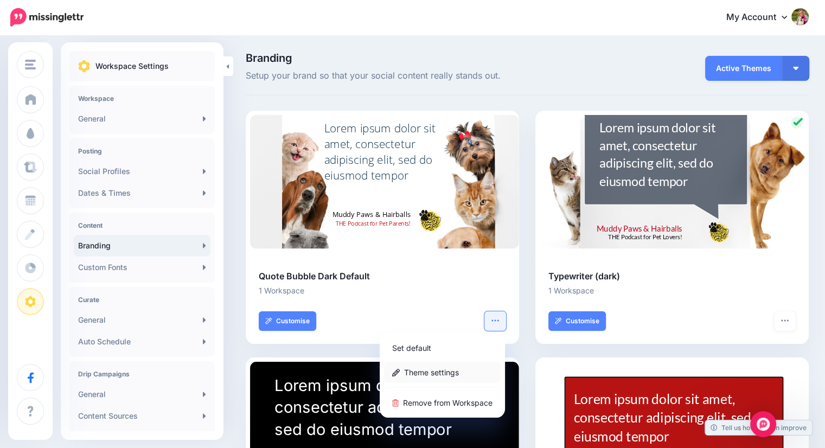
click at [427, 370] on link "Theme settings" at bounding box center [442, 372] width 117 height 21
type input "**********"
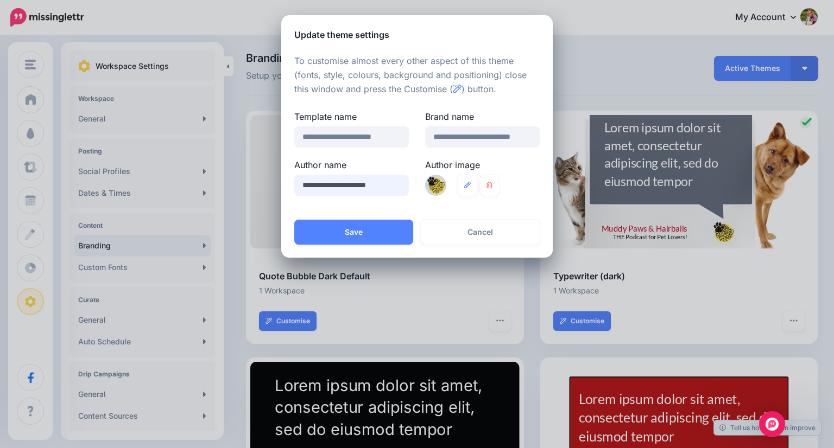
click at [370, 185] on input "**********" at bounding box center [351, 185] width 115 height 21
type input "**********"
click at [465, 185] on icon at bounding box center [467, 185] width 7 height 7
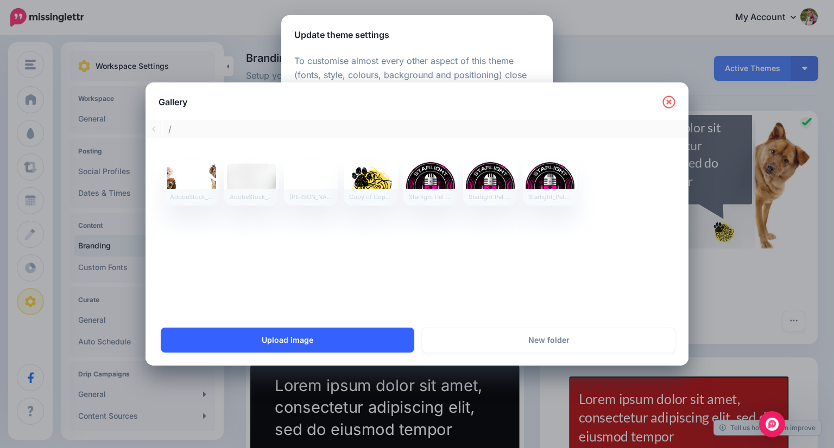
click at [318, 340] on link "Upload image" at bounding box center [287, 340] width 253 height 25
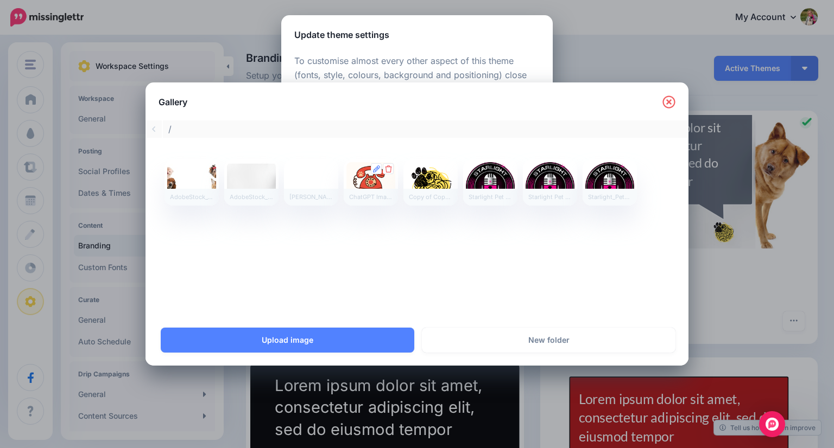
click at [363, 189] on div "ChatGPT Image Aug 10, 2025, 04_53_54 PM" at bounding box center [371, 197] width 54 height 17
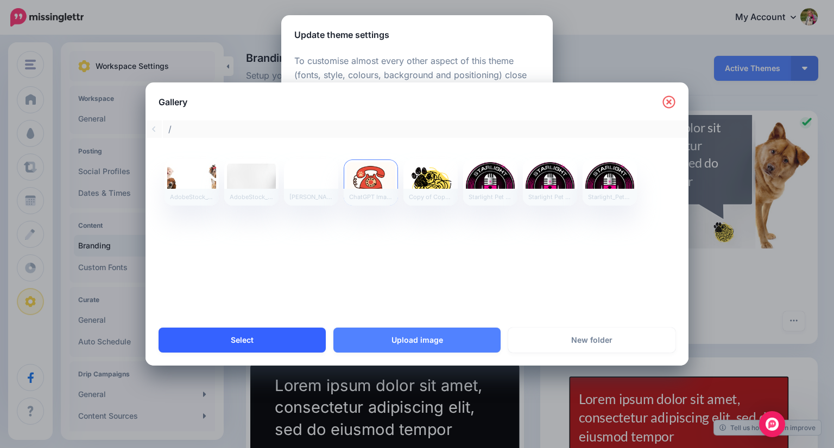
click at [256, 352] on link "Select" at bounding box center [241, 340] width 167 height 25
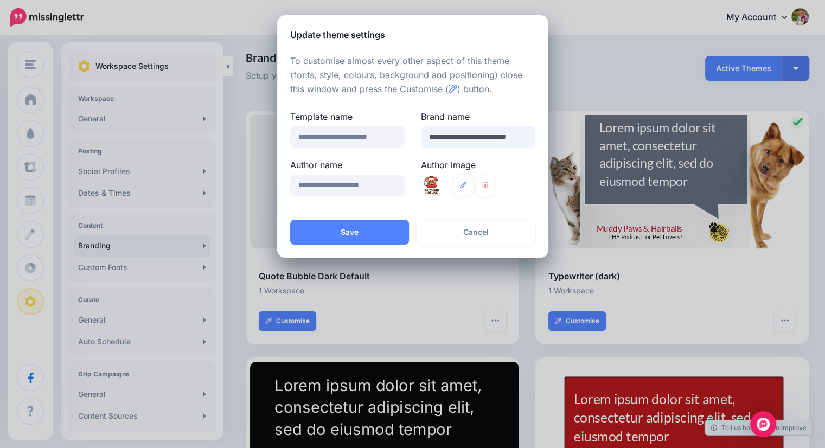
click at [434, 134] on input "**********" at bounding box center [478, 136] width 115 height 21
click at [348, 226] on button "Save" at bounding box center [349, 232] width 119 height 25
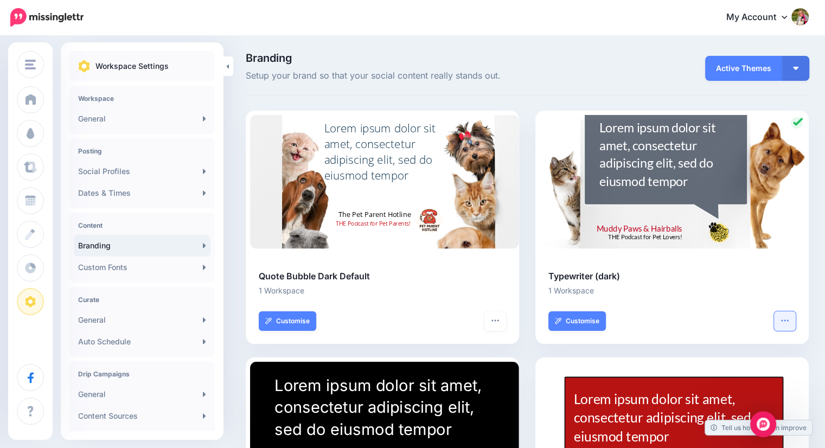
click at [790, 321] on icon "button" at bounding box center [785, 320] width 9 height 9
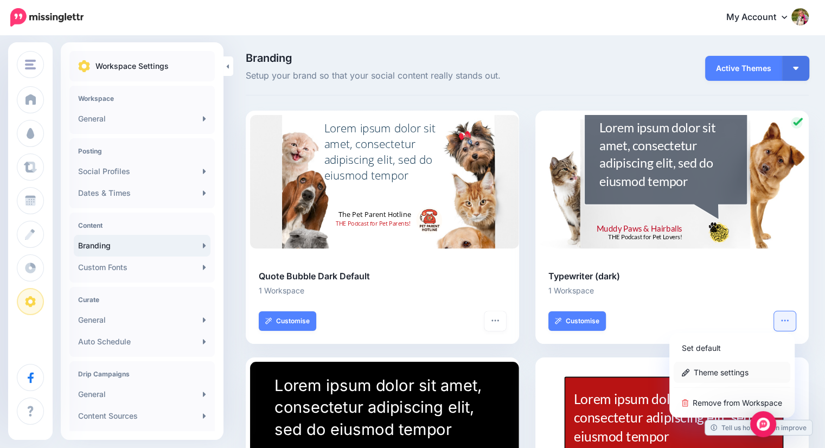
click at [725, 366] on link "Theme settings" at bounding box center [732, 372] width 117 height 21
type input "**********"
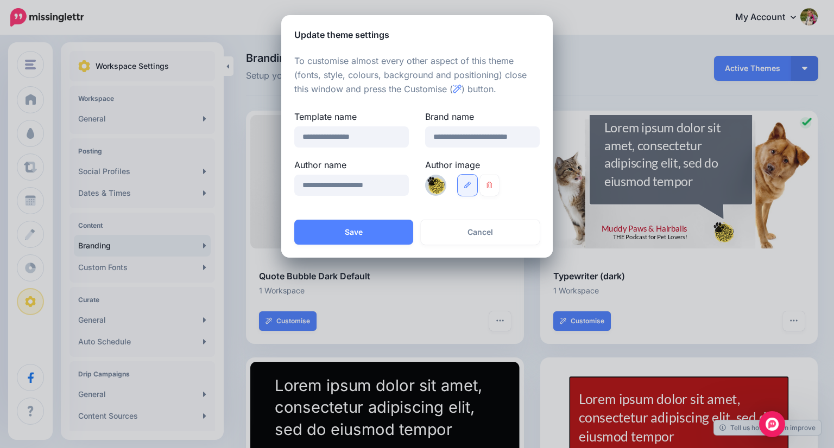
click at [467, 191] on link at bounding box center [467, 185] width 20 height 21
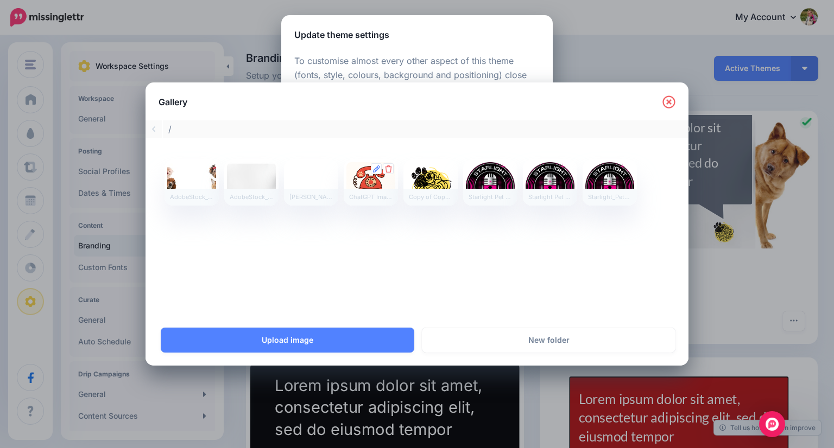
click at [368, 175] on div at bounding box center [370, 182] width 49 height 41
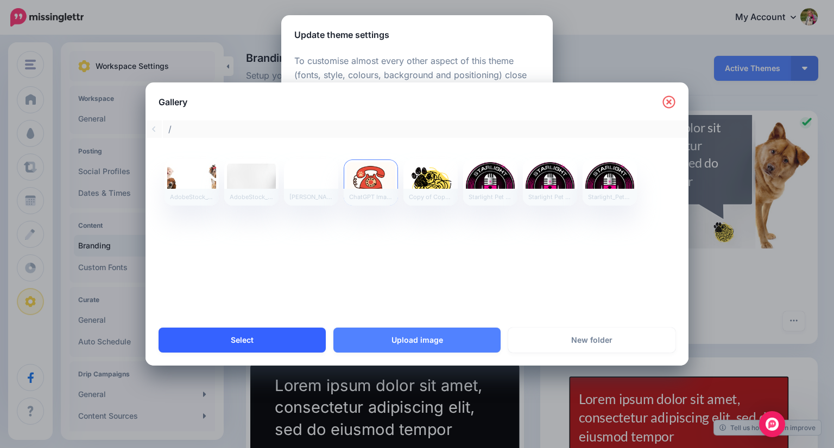
click at [279, 333] on link "Select" at bounding box center [241, 340] width 167 height 25
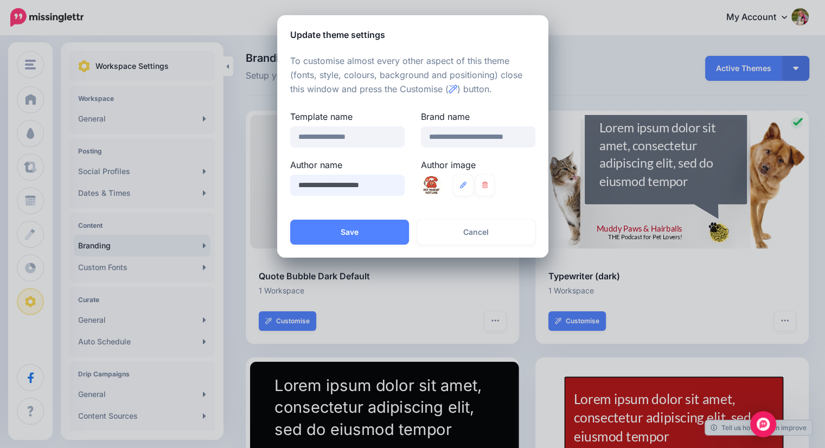
click at [341, 185] on input "**********" at bounding box center [347, 185] width 115 height 21
type input "**********"
click at [349, 231] on button "Save" at bounding box center [349, 232] width 119 height 25
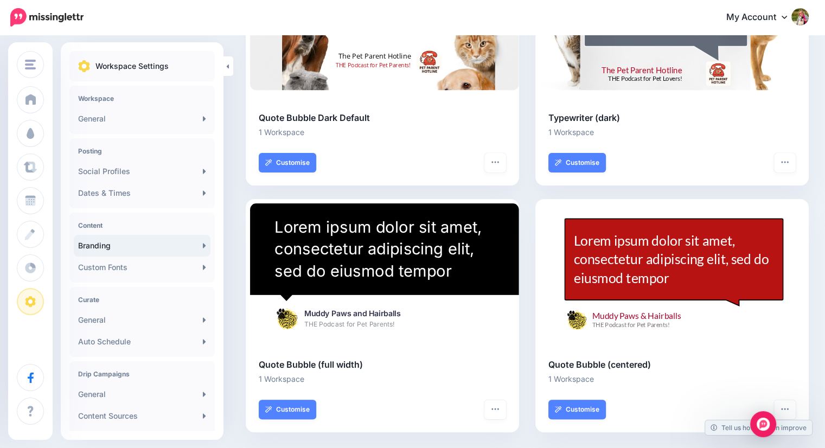
scroll to position [164, 0]
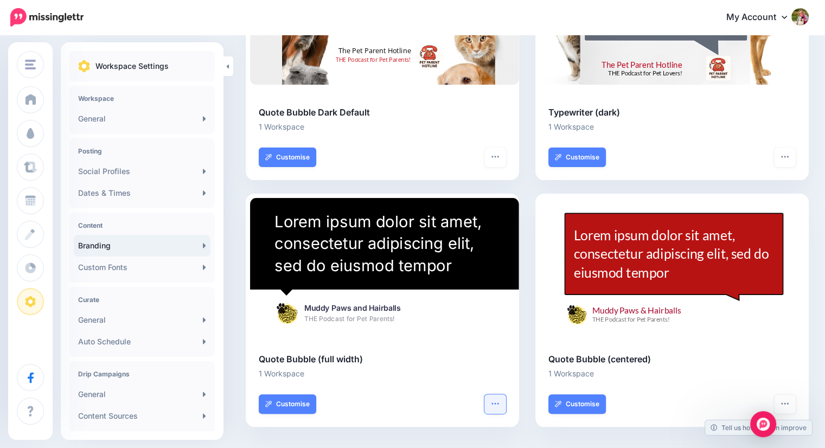
click at [497, 404] on icon "button" at bounding box center [495, 403] width 9 height 9
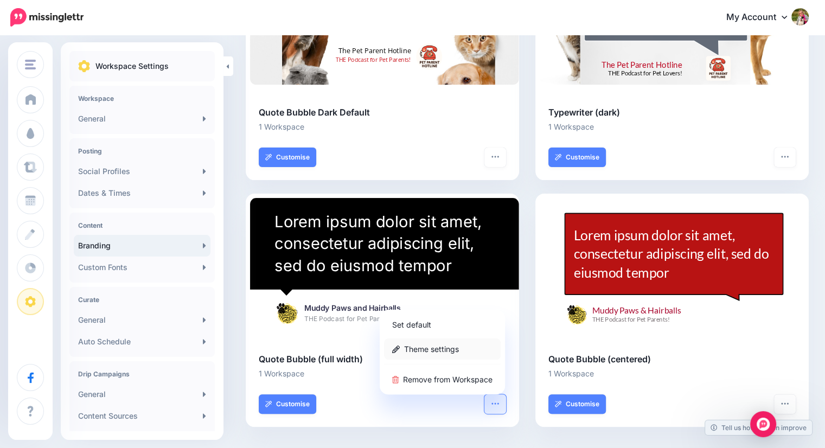
click at [460, 348] on link "Theme settings" at bounding box center [442, 349] width 117 height 21
type input "**********"
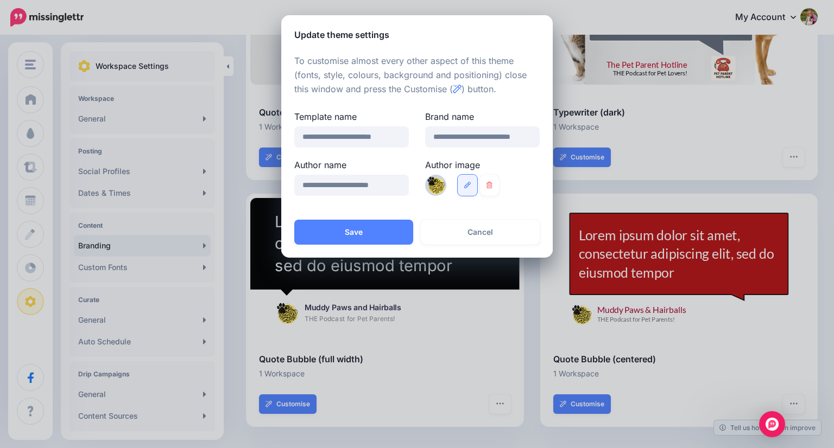
click at [465, 184] on icon at bounding box center [467, 185] width 7 height 7
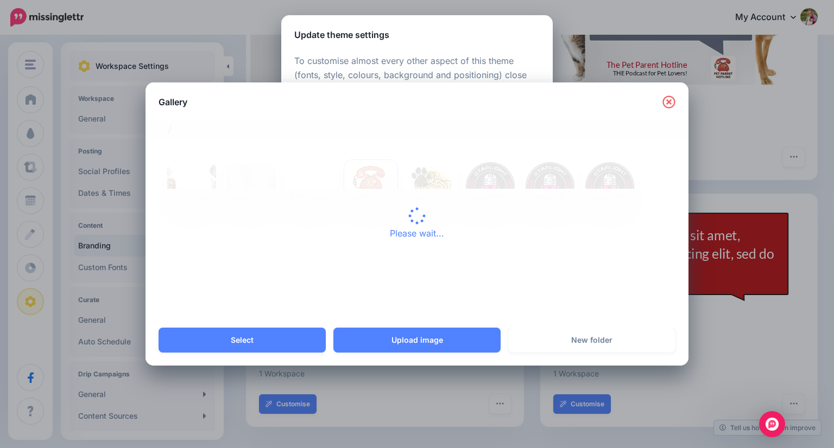
click at [381, 183] on div "Please wait..." at bounding box center [416, 223] width 543 height 207
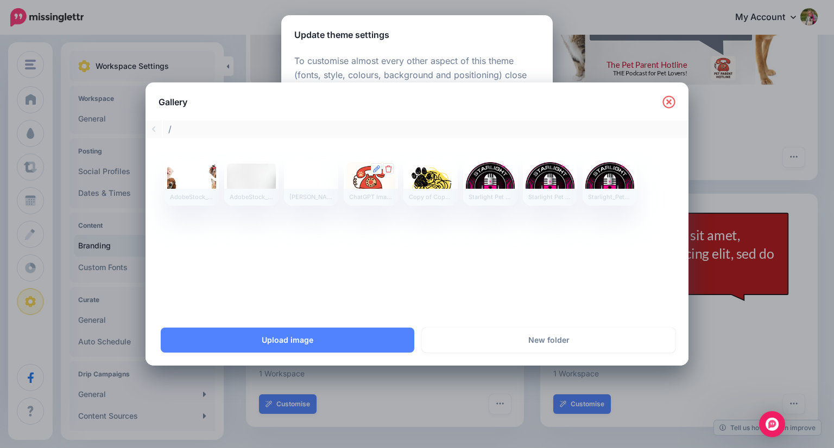
click at [366, 183] on div at bounding box center [370, 182] width 49 height 41
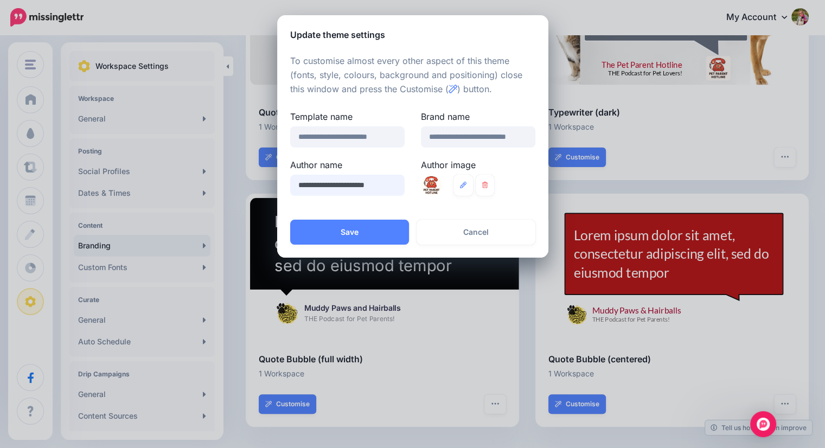
click at [330, 185] on input "**********" at bounding box center [347, 185] width 115 height 21
type input "**********"
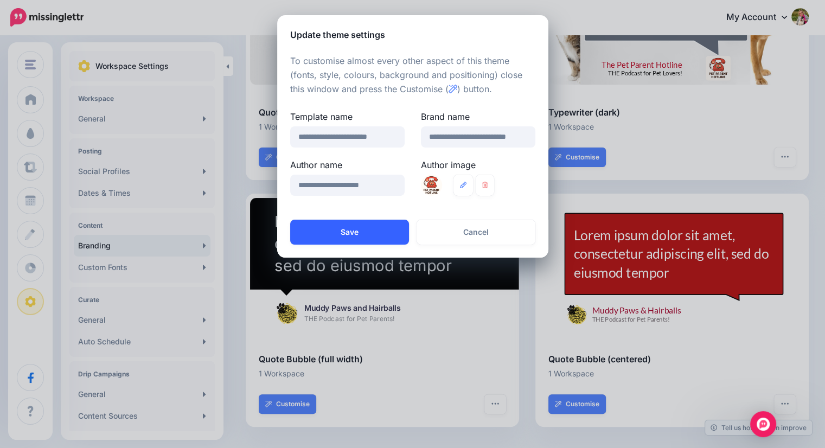
click at [363, 237] on button "Save" at bounding box center [349, 232] width 119 height 25
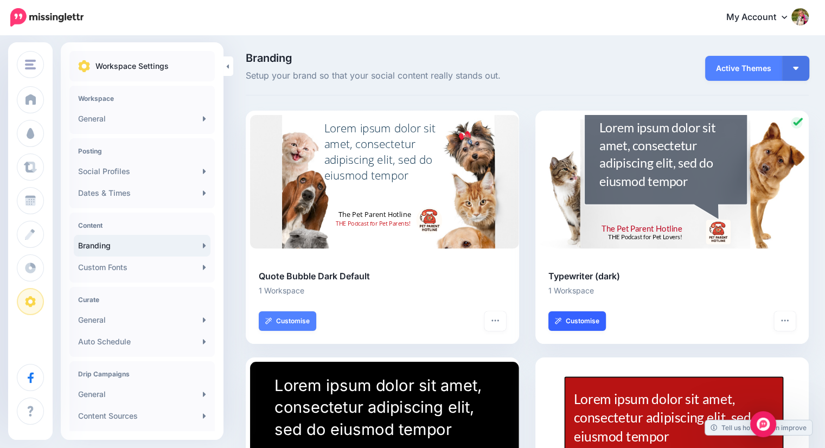
click at [581, 328] on link "Customise" at bounding box center [578, 322] width 58 height 20
select select "*"
type input "**"
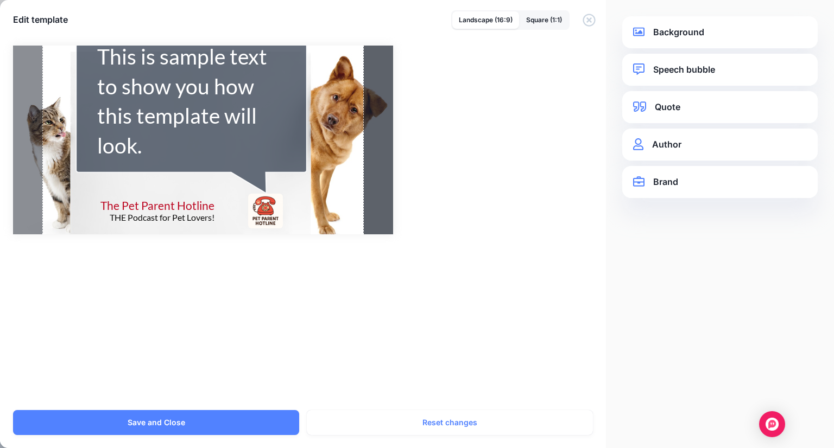
click at [662, 72] on link "Speech bubble" at bounding box center [720, 69] width 174 height 15
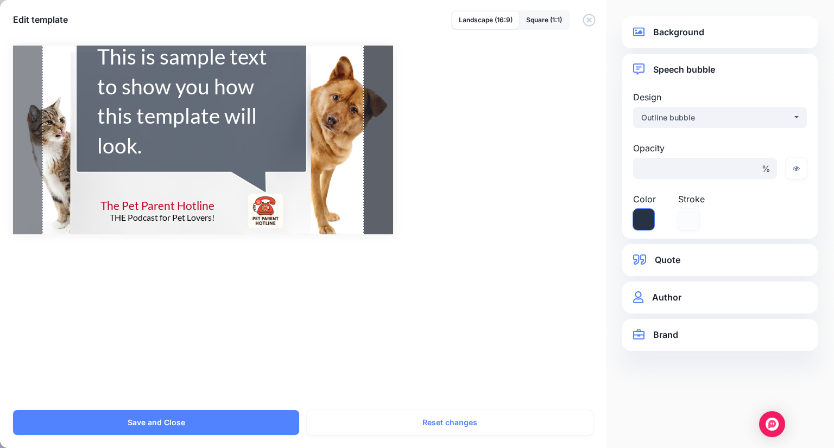
click at [644, 213] on icon at bounding box center [643, 219] width 21 height 21
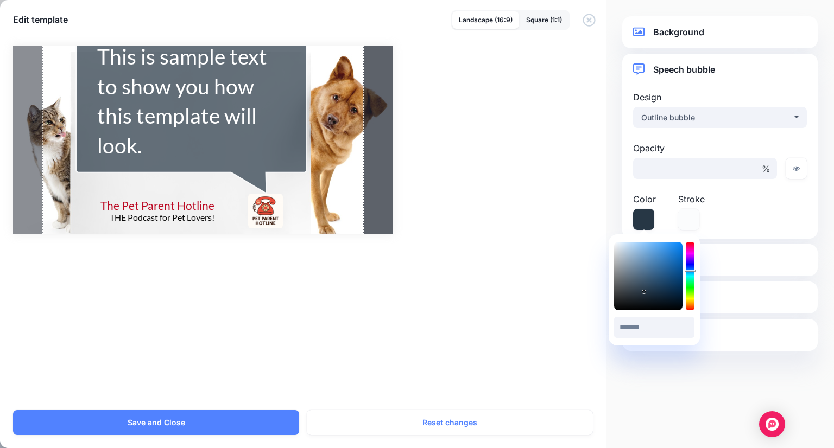
click at [689, 271] on icon at bounding box center [689, 271] width 11 height 2
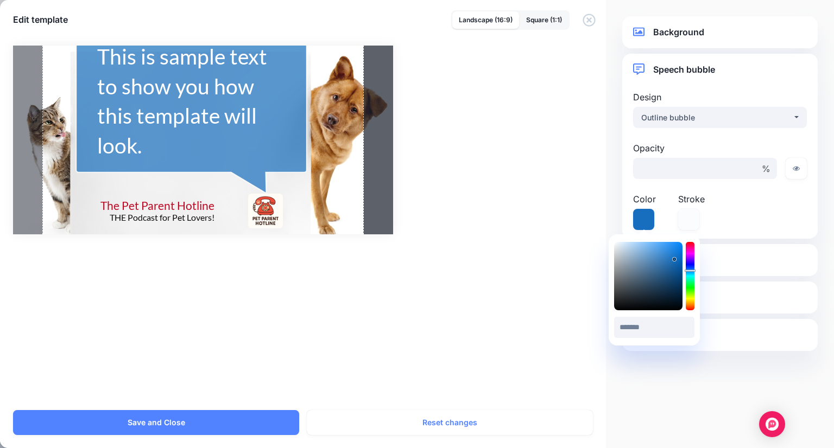
type input "*******"
drag, startPoint x: 645, startPoint y: 291, endPoint x: 674, endPoint y: 260, distance: 43.0
click at [674, 260] on div at bounding box center [648, 276] width 68 height 68
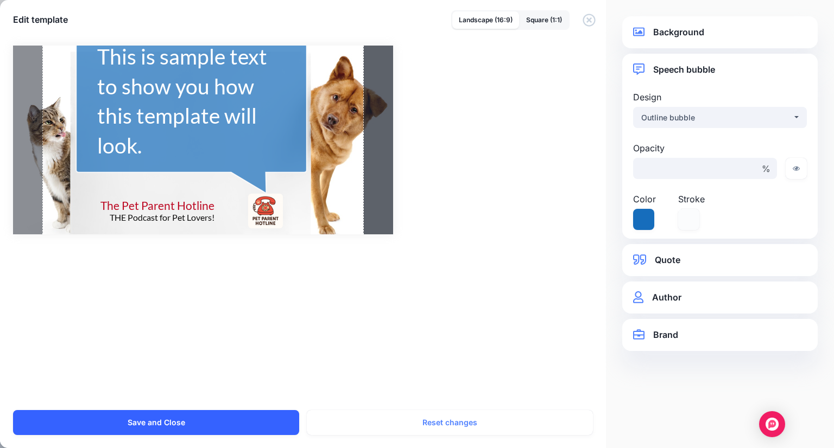
click at [213, 417] on button "Save and Close" at bounding box center [156, 422] width 286 height 25
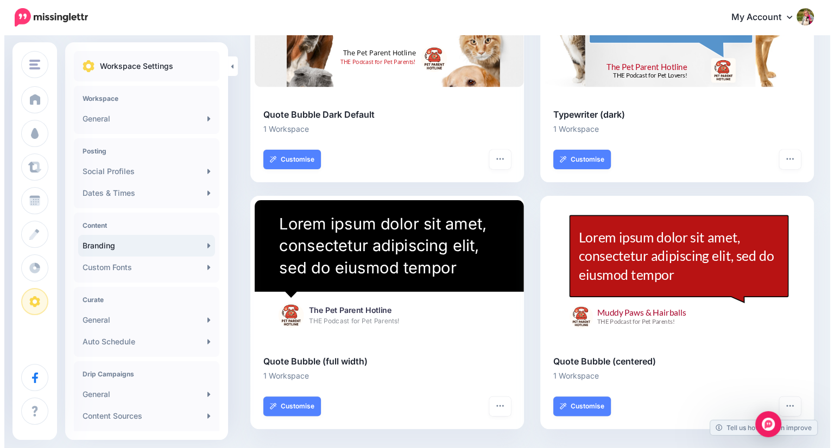
scroll to position [167, 0]
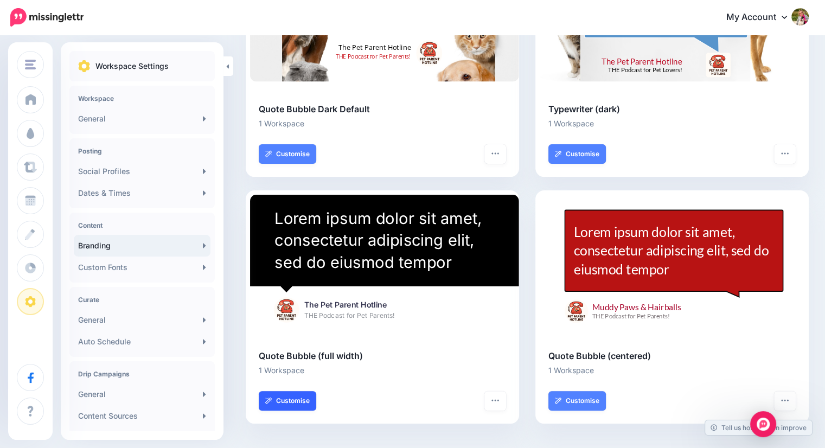
click at [290, 402] on link "Customise" at bounding box center [288, 401] width 58 height 20
select select "*"
type input "***"
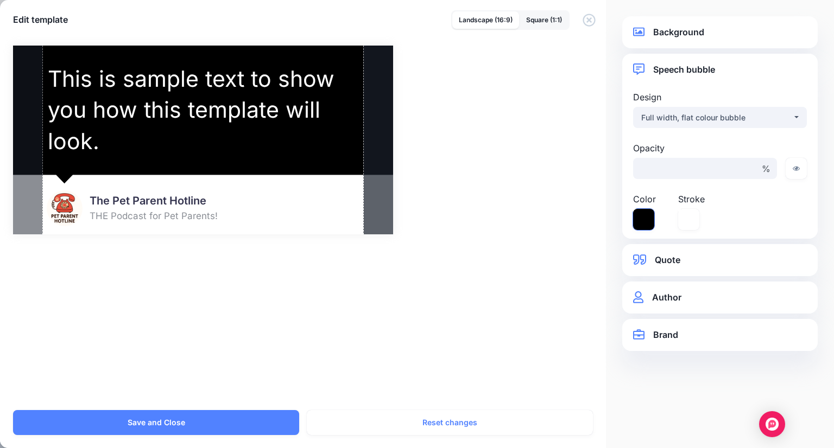
click at [638, 215] on icon at bounding box center [643, 219] width 21 height 21
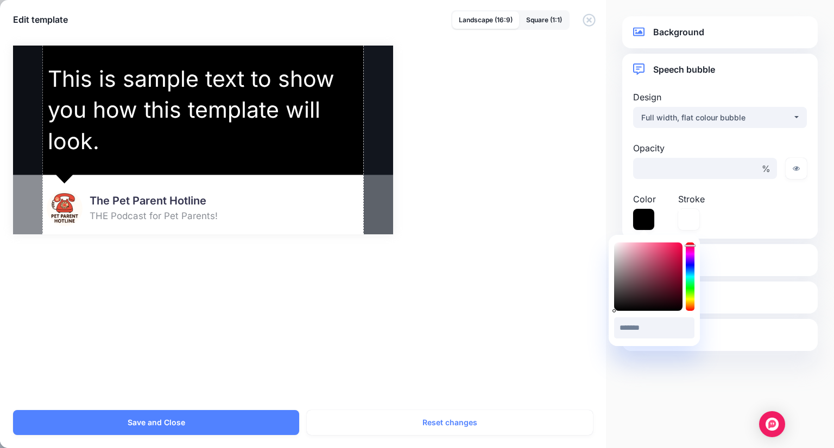
click at [691, 246] on div at bounding box center [689, 277] width 9 height 68
drag, startPoint x: 690, startPoint y: 246, endPoint x: 694, endPoint y: 302, distance: 56.0
click at [694, 302] on div "******* #000000" at bounding box center [653, 290] width 91 height 111
drag, startPoint x: 688, startPoint y: 278, endPoint x: 688, endPoint y: 308, distance: 29.3
click at [688, 308] on icon at bounding box center [689, 308] width 11 height 2
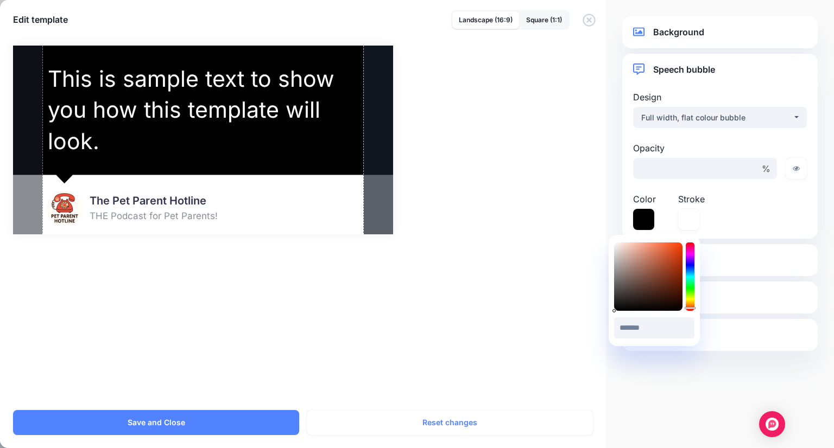
type input "*******"
click at [668, 255] on div at bounding box center [648, 277] width 68 height 68
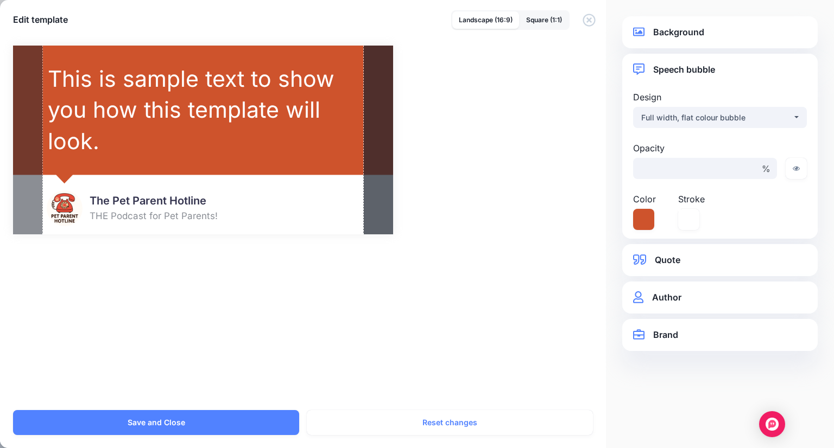
click at [568, 220] on div "Combined Shape Created with Sketch. The Pet Parent Hotline THE Podcast for Pet …" at bounding box center [417, 140] width 808 height 189
click at [651, 258] on link "Quote" at bounding box center [720, 260] width 174 height 15
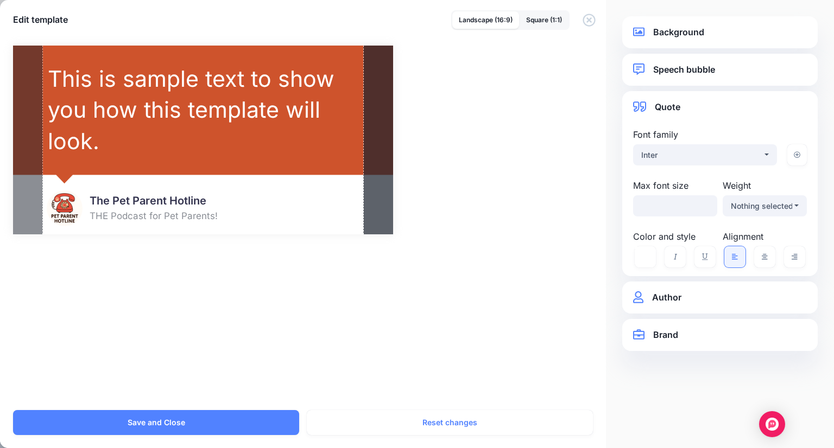
click at [662, 302] on link "Author" at bounding box center [720, 297] width 174 height 15
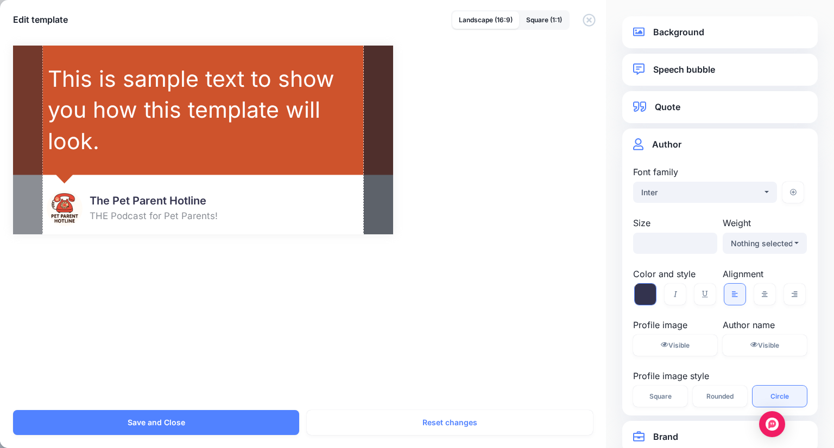
click at [636, 290] on icon at bounding box center [644, 294] width 21 height 21
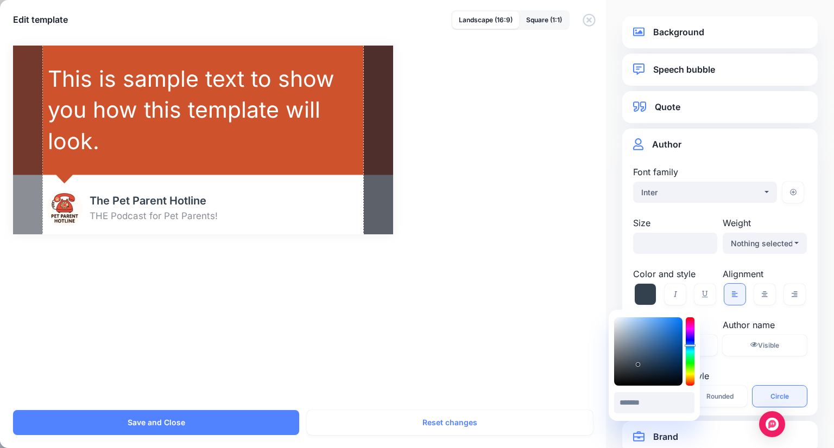
drag, startPoint x: 688, startPoint y: 340, endPoint x: 688, endPoint y: 346, distance: 5.5
click at [688, 346] on icon at bounding box center [689, 346] width 11 height 2
type input "*******"
drag, startPoint x: 638, startPoint y: 364, endPoint x: 681, endPoint y: 333, distance: 52.9
click at [681, 333] on icon at bounding box center [680, 333] width 3 height 3
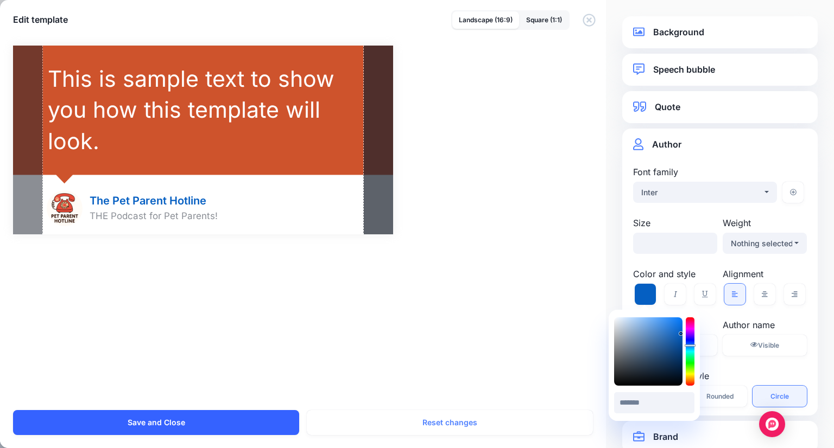
click at [177, 417] on button "Save and Close" at bounding box center [156, 422] width 286 height 25
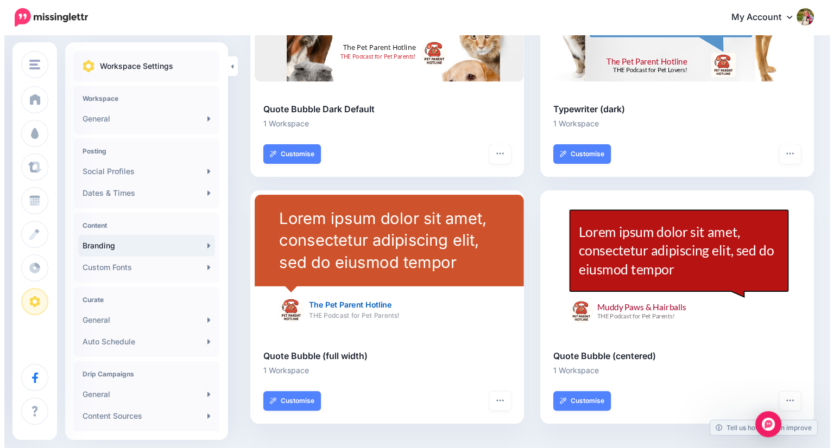
scroll to position [172, 0]
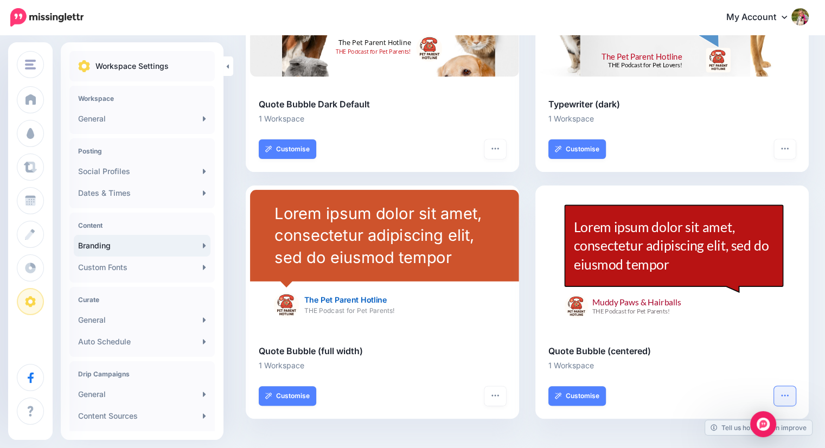
click at [790, 395] on icon "button" at bounding box center [785, 395] width 9 height 9
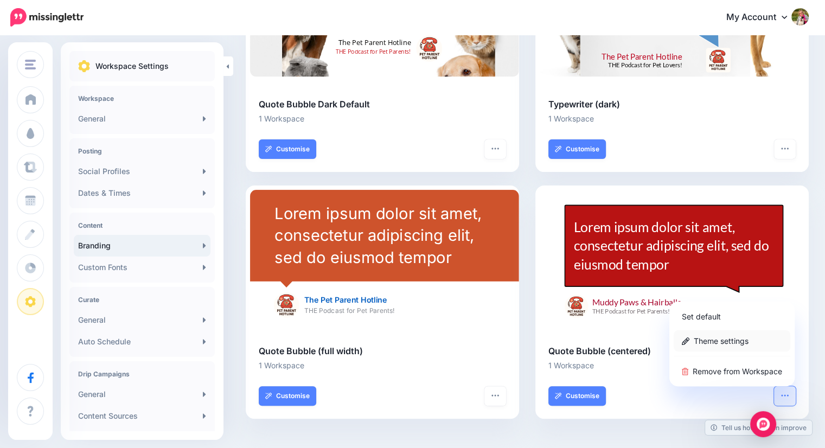
click at [738, 339] on link "Theme settings" at bounding box center [732, 341] width 117 height 21
type input "**********"
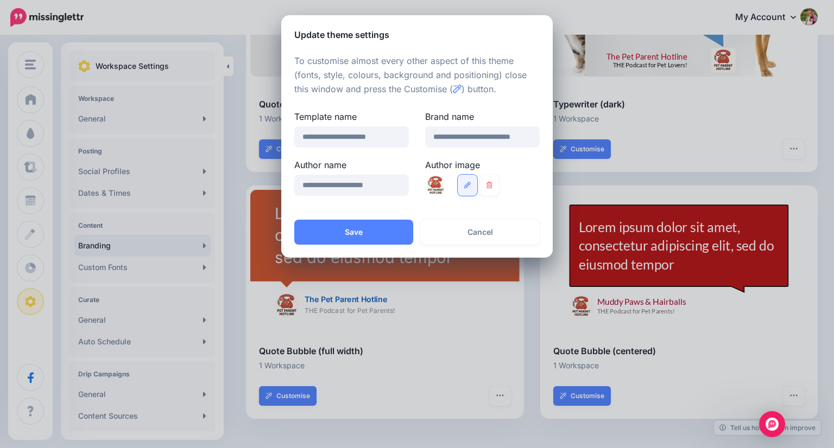
click at [469, 188] on link at bounding box center [467, 185] width 20 height 21
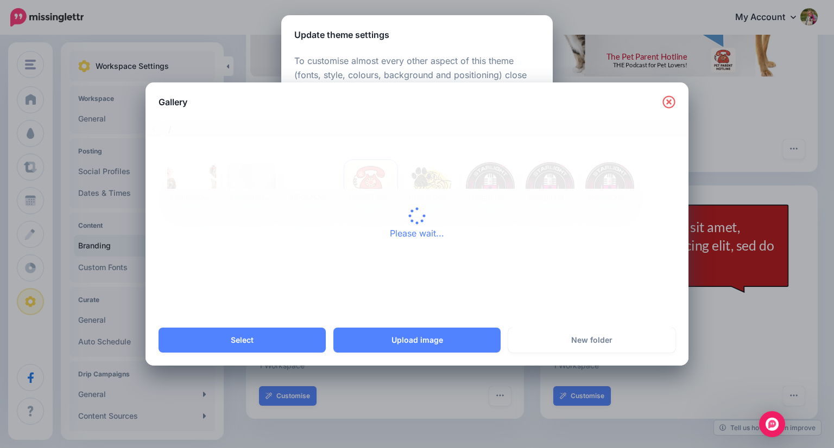
click at [668, 101] on icon at bounding box center [668, 102] width 12 height 12
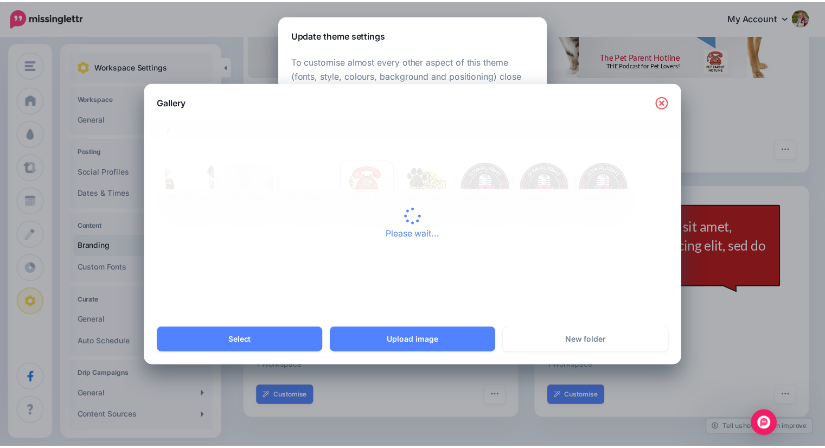
scroll to position [0, 0]
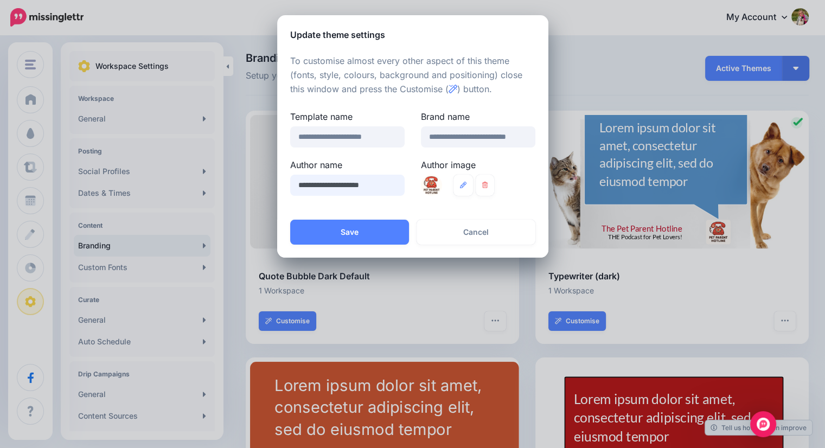
click at [350, 185] on input "**********" at bounding box center [347, 185] width 115 height 21
type input "**********"
click at [351, 230] on button "Save" at bounding box center [349, 232] width 119 height 25
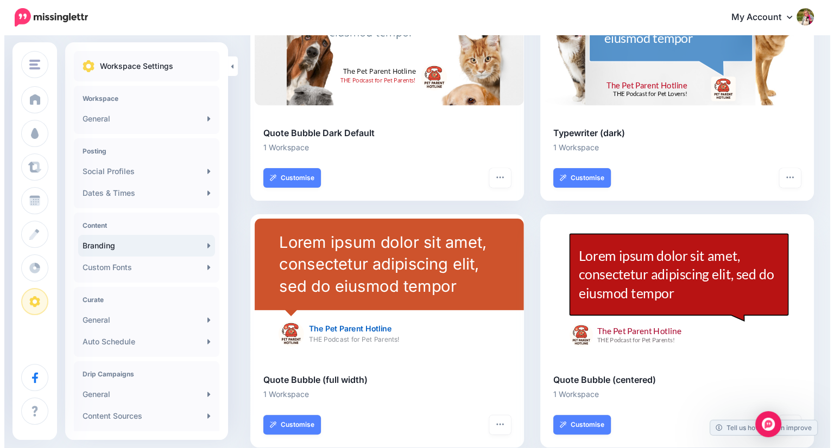
scroll to position [161, 0]
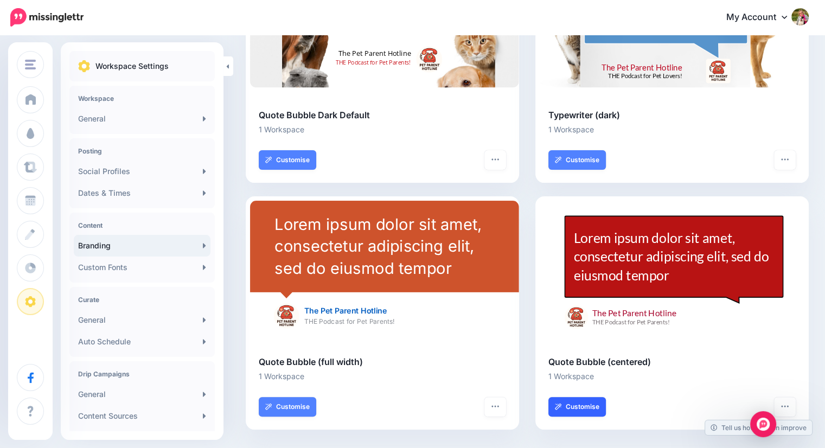
click at [590, 412] on link "Customise" at bounding box center [578, 407] width 58 height 20
select select "***"
type input "**"
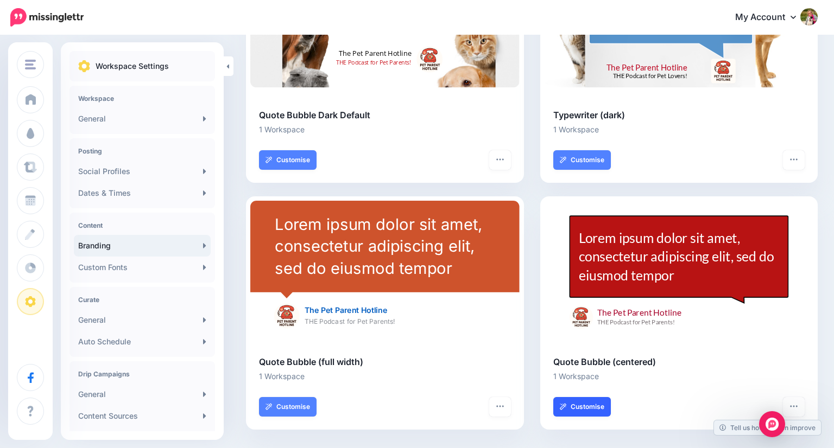
select select "***"
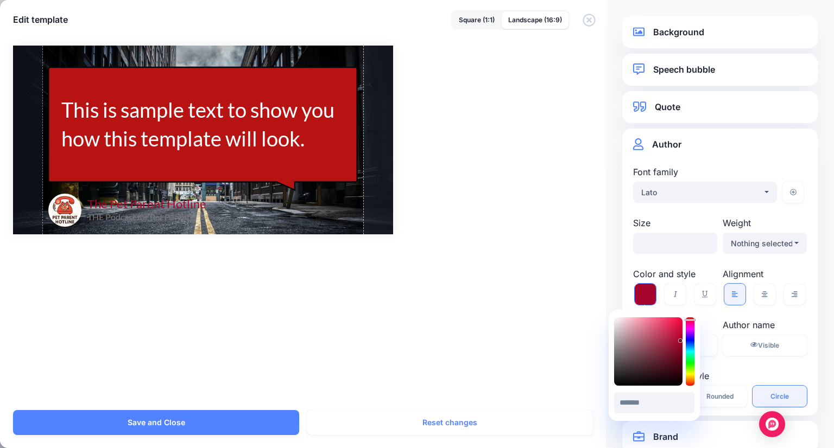
click at [638, 288] on icon at bounding box center [644, 294] width 21 height 21
click at [690, 341] on div at bounding box center [689, 351] width 9 height 68
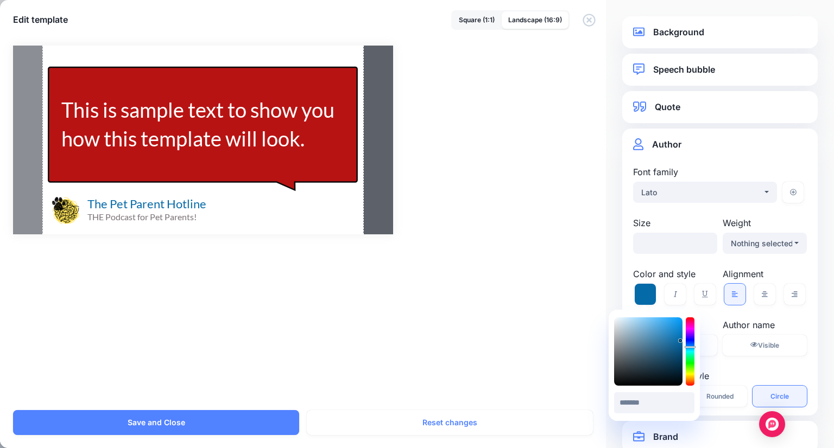
type input "*******"
click at [688, 346] on icon at bounding box center [689, 347] width 11 height 2
click at [578, 250] on div "Combined-Shape Created with Sketch. The Pet Parent Hotline THE Podcast for Pet …" at bounding box center [417, 222] width 834 height 378
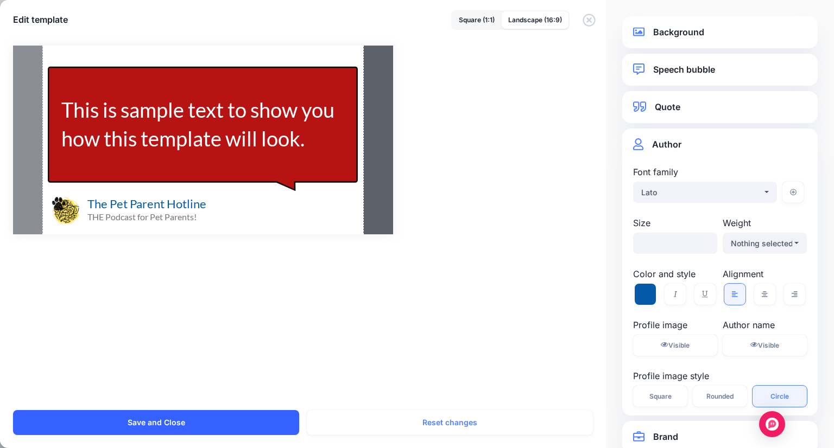
click at [232, 417] on button "Save and Close" at bounding box center [156, 422] width 286 height 25
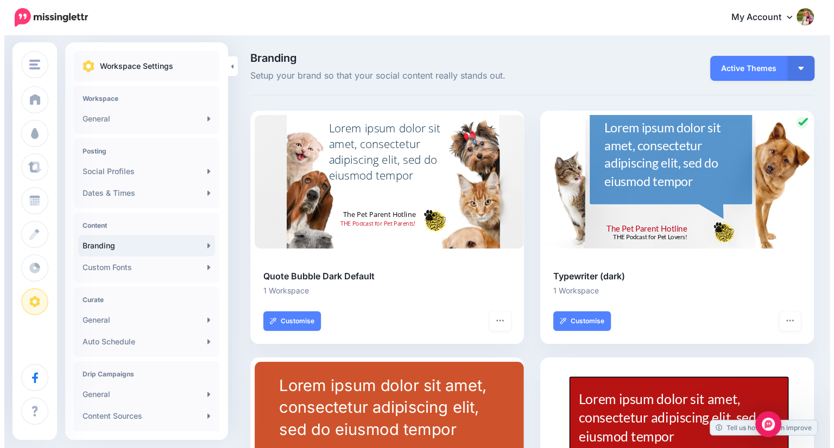
scroll to position [172, 0]
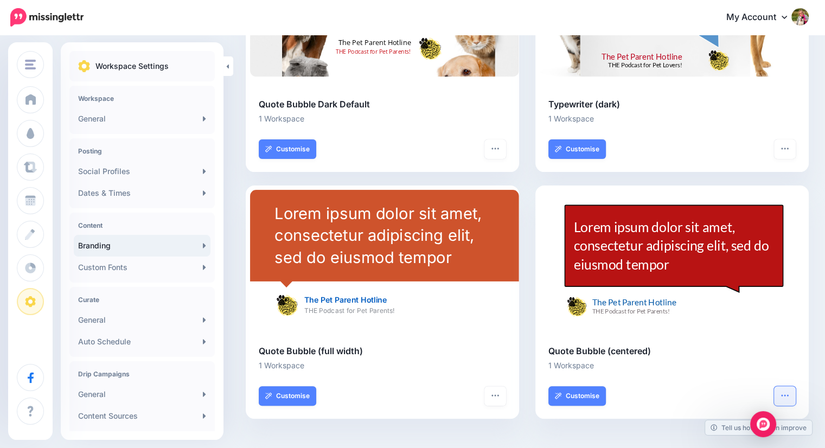
click at [790, 392] on icon "button" at bounding box center [785, 395] width 9 height 9
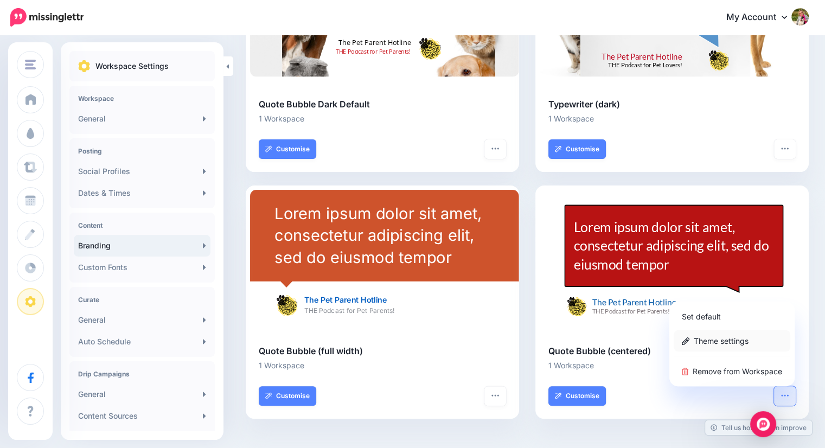
click at [729, 335] on link "Theme settings" at bounding box center [732, 341] width 117 height 21
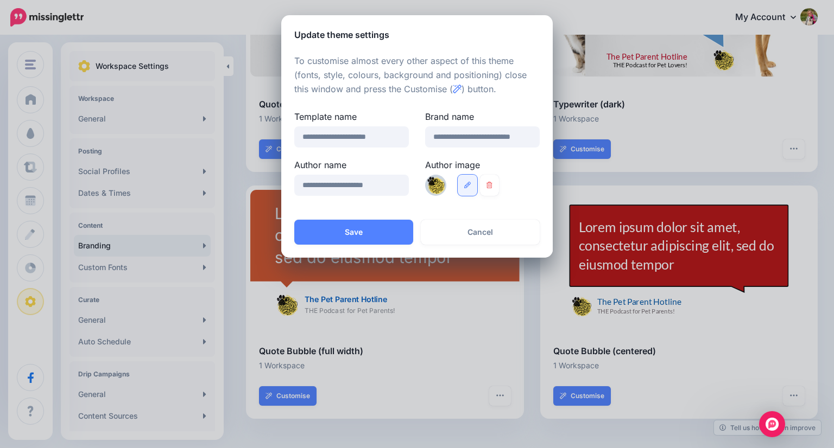
click at [469, 183] on icon at bounding box center [467, 185] width 7 height 7
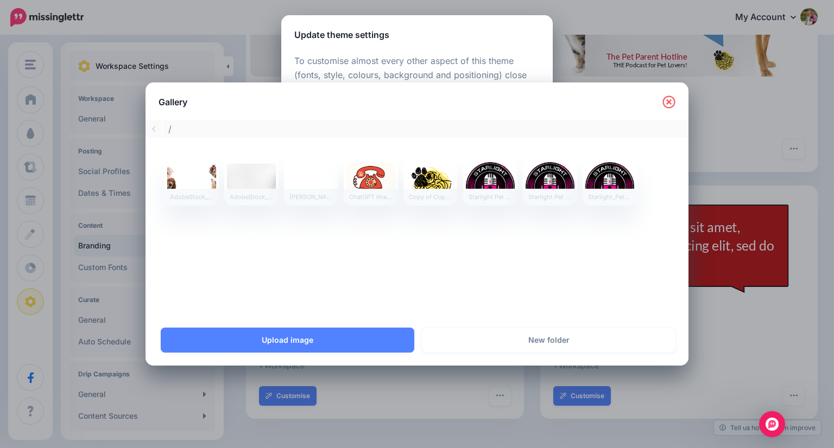
click at [361, 180] on div at bounding box center [370, 182] width 49 height 41
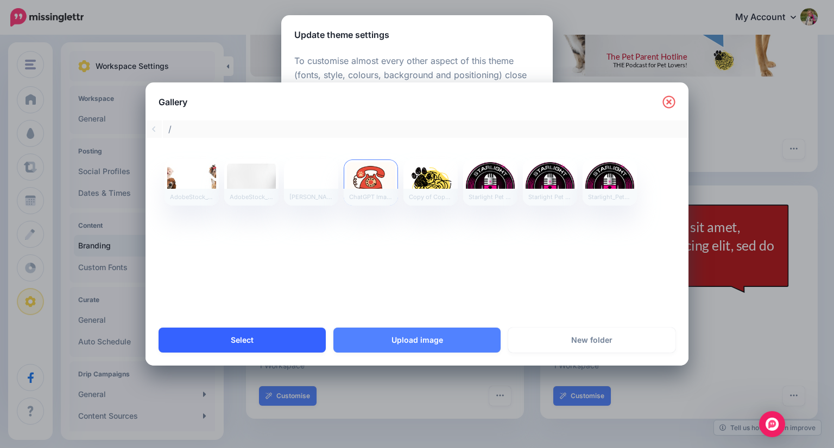
click at [274, 344] on link "Select" at bounding box center [241, 340] width 167 height 25
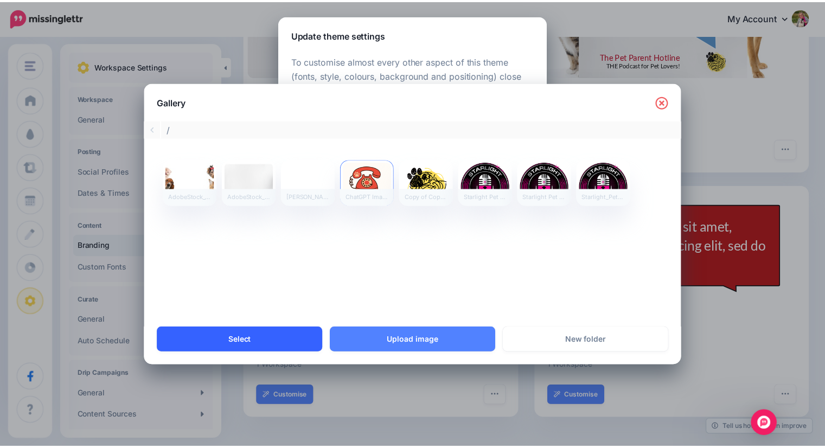
scroll to position [0, 0]
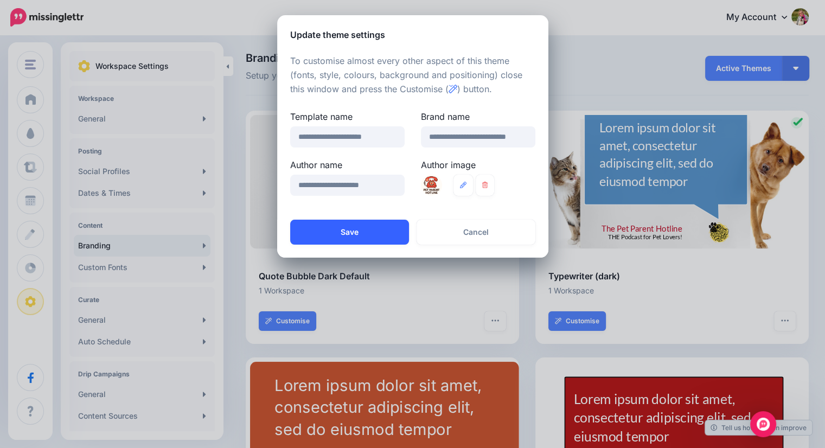
click at [330, 233] on button "Save" at bounding box center [349, 232] width 119 height 25
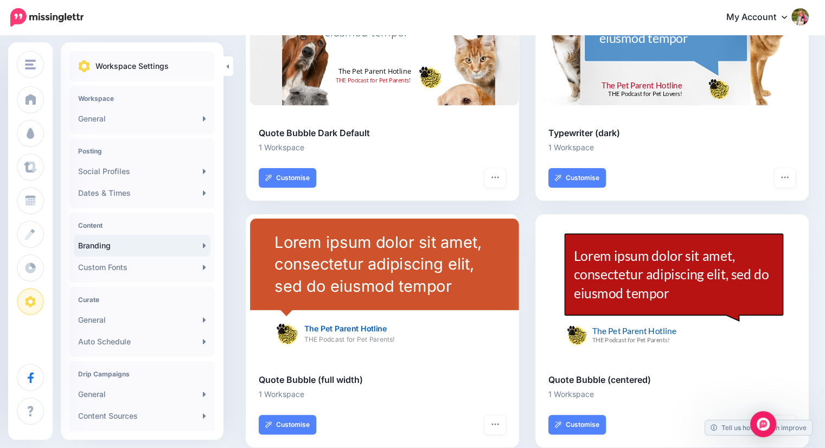
scroll to position [172, 0]
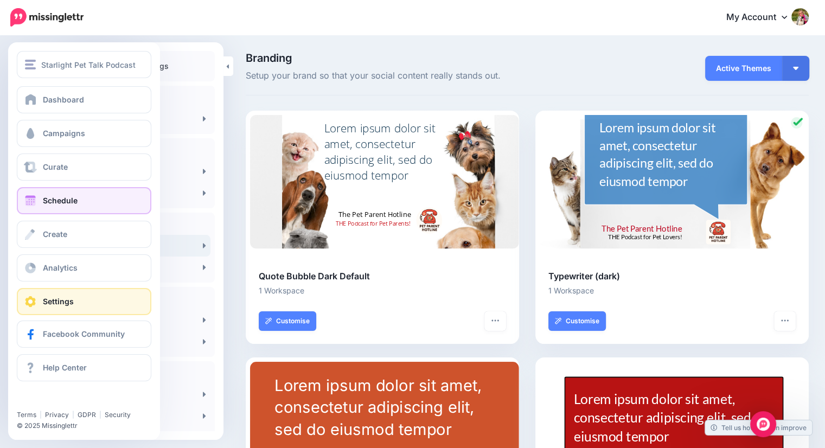
click at [61, 200] on span "Schedule" at bounding box center [60, 200] width 35 height 9
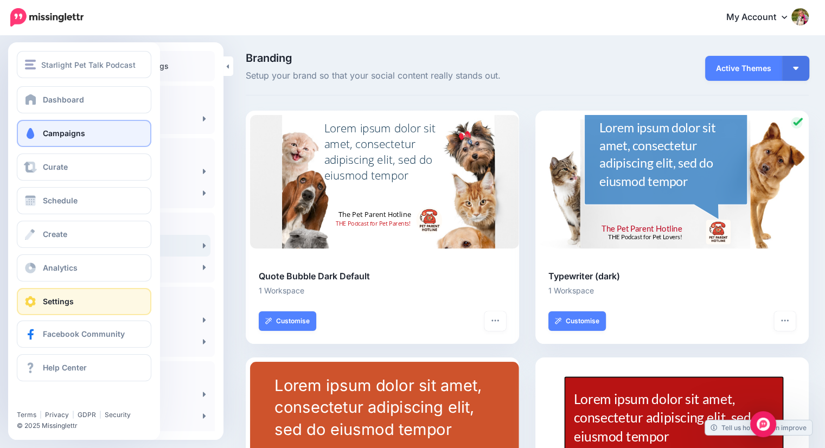
click at [61, 135] on span "Campaigns" at bounding box center [64, 133] width 42 height 9
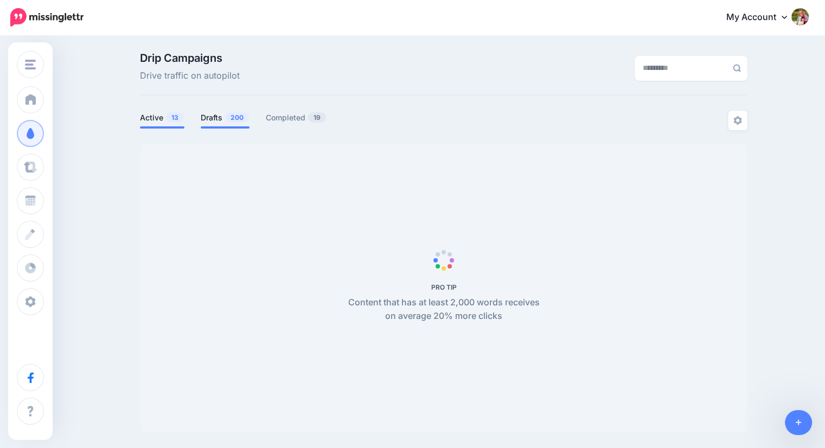
click at [215, 119] on link "Drafts 200" at bounding box center [225, 117] width 49 height 13
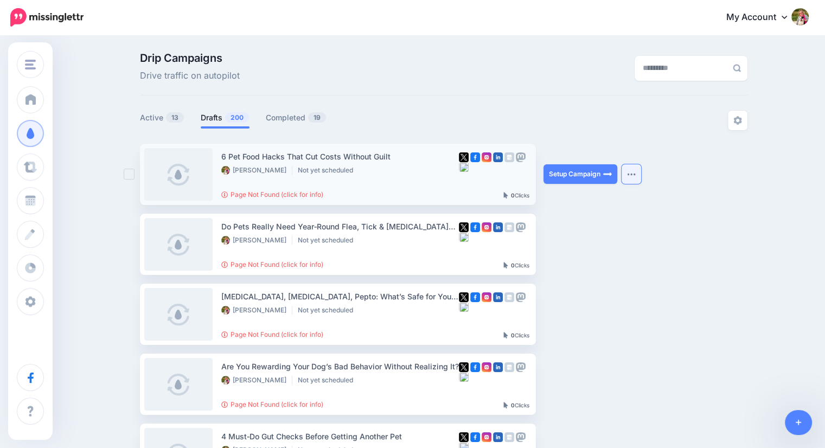
click at [634, 175] on img "button" at bounding box center [631, 174] width 9 height 3
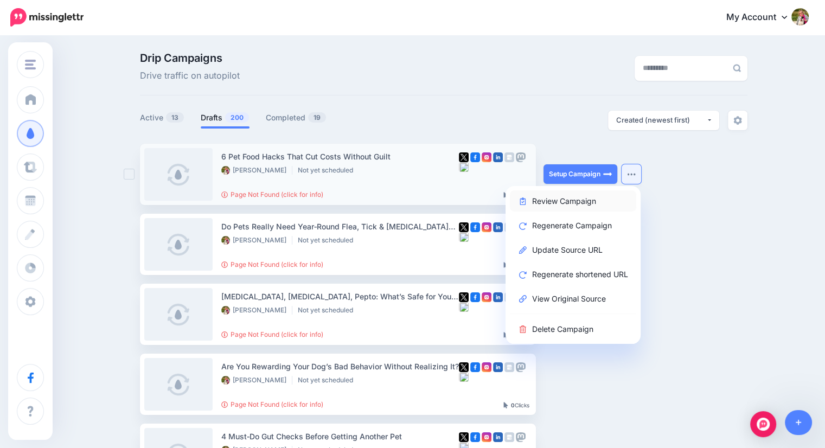
click at [586, 197] on link "Review Campaign" at bounding box center [573, 200] width 126 height 21
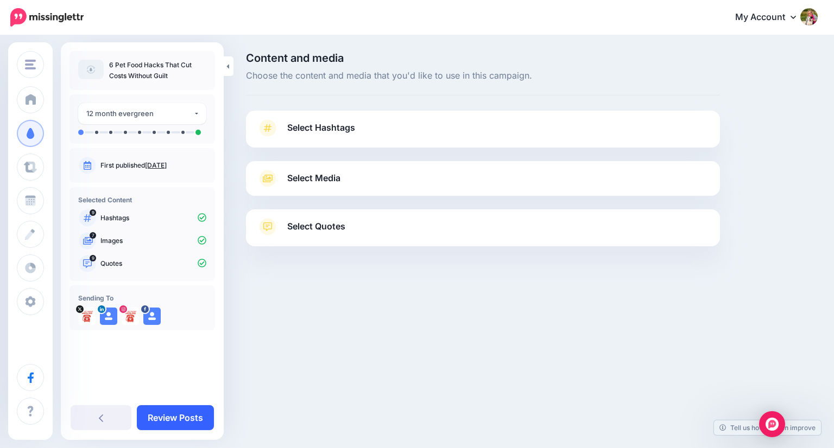
click at [176, 413] on link "Review Posts" at bounding box center [175, 417] width 77 height 25
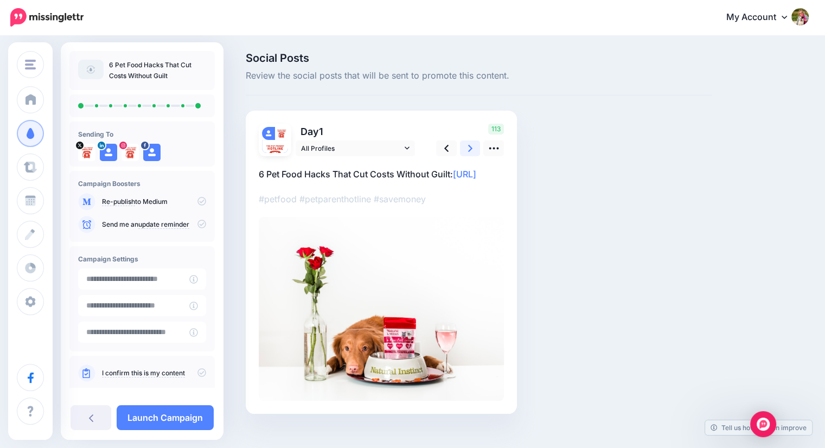
click at [465, 148] on link at bounding box center [470, 149] width 21 height 16
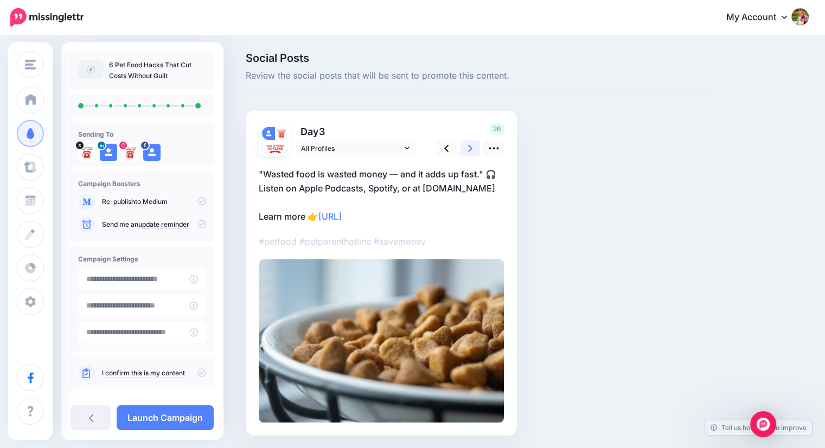
click at [465, 148] on link at bounding box center [470, 149] width 21 height 16
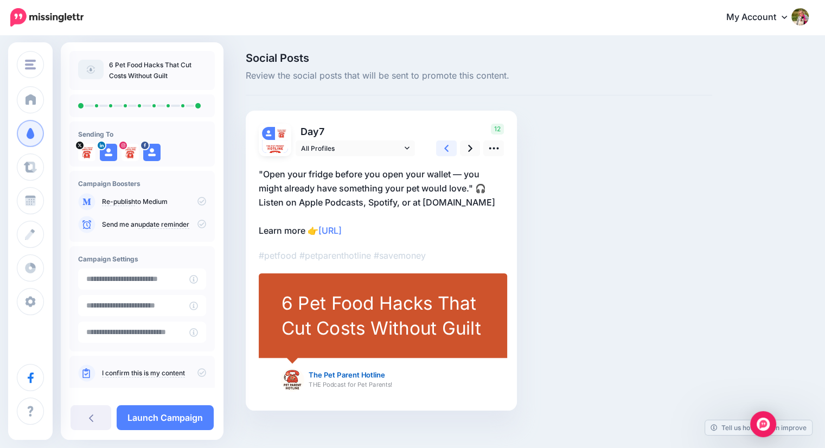
click at [441, 145] on link at bounding box center [446, 149] width 21 height 16
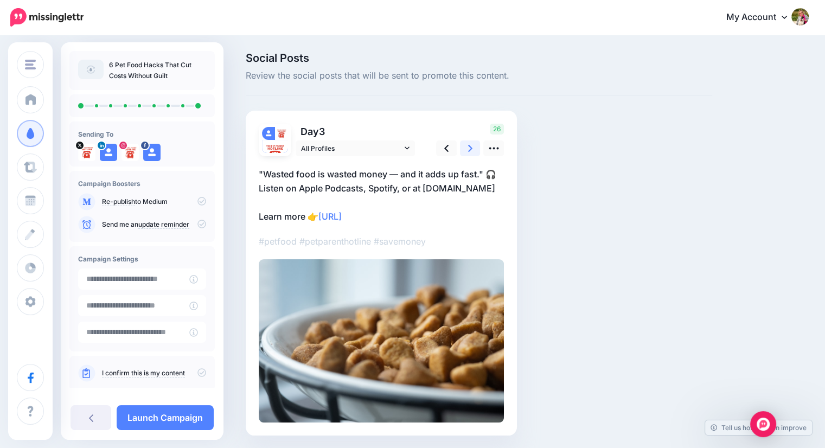
click at [470, 147] on icon at bounding box center [470, 148] width 4 height 7
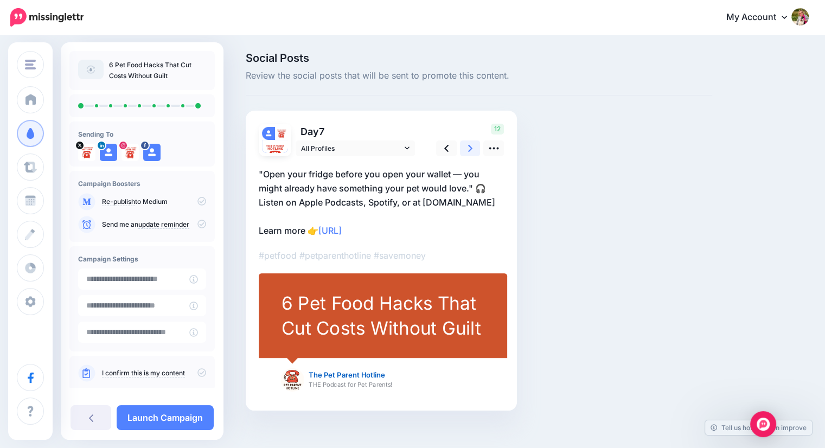
click at [470, 147] on icon at bounding box center [470, 148] width 4 height 7
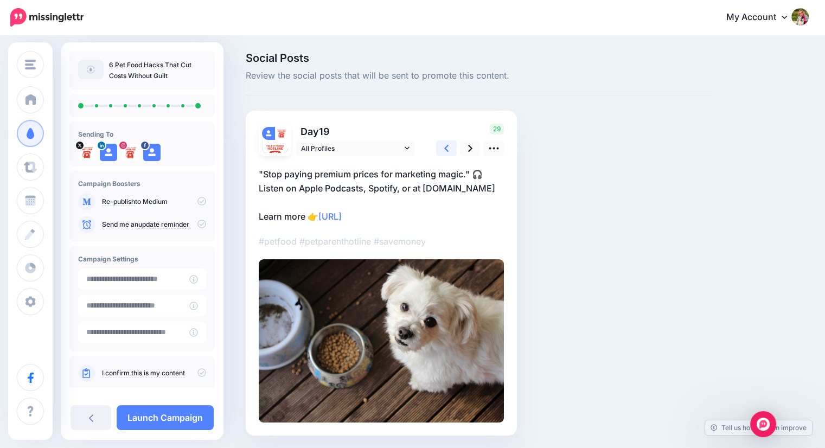
click at [437, 146] on link at bounding box center [446, 149] width 21 height 16
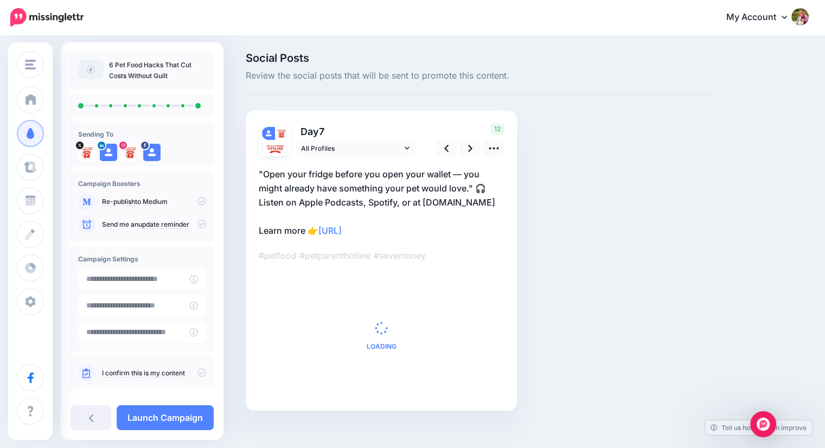
click at [430, 174] on p ""Open your fridge before you open your wallet — you might already have somethin…" at bounding box center [381, 202] width 245 height 71
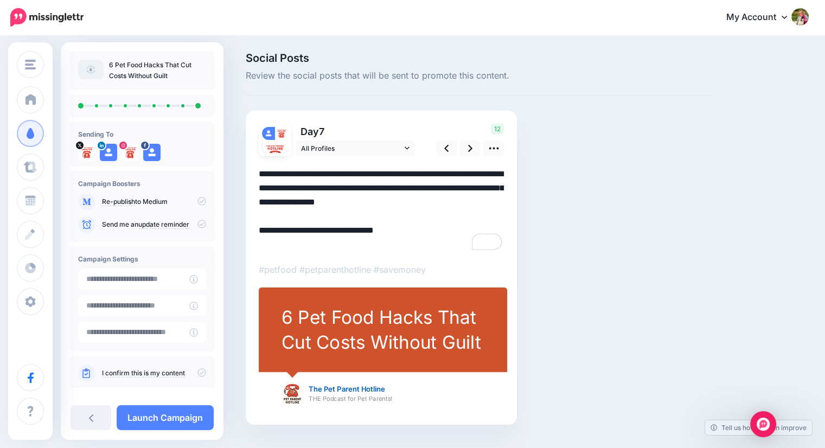
click at [462, 173] on textarea "**********" at bounding box center [381, 209] width 245 height 85
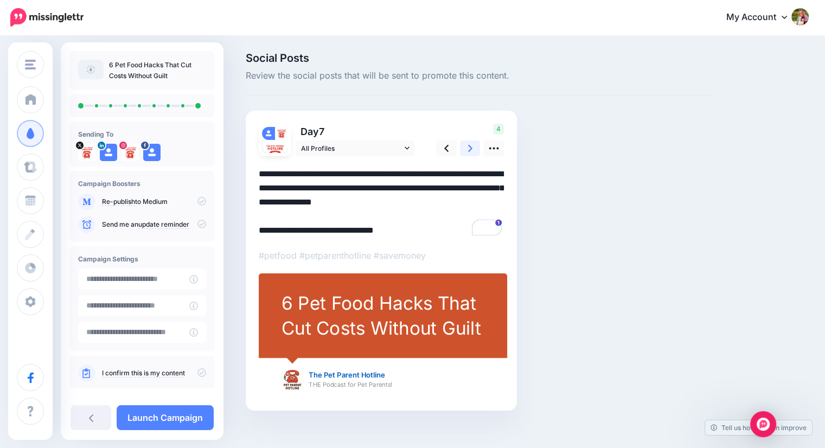
click at [468, 145] on icon at bounding box center [470, 148] width 4 height 11
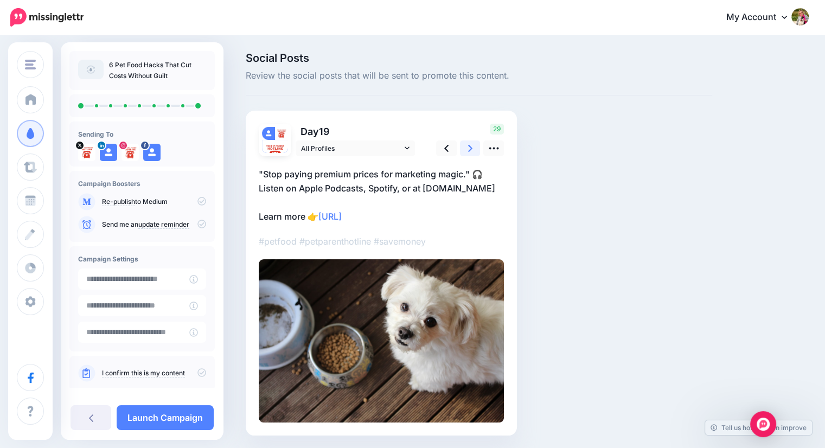
click at [468, 145] on icon at bounding box center [470, 148] width 4 height 11
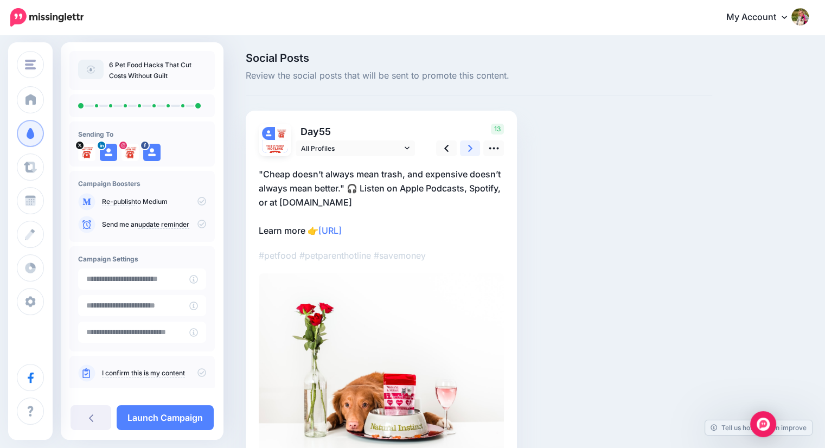
click at [468, 145] on icon at bounding box center [470, 148] width 4 height 11
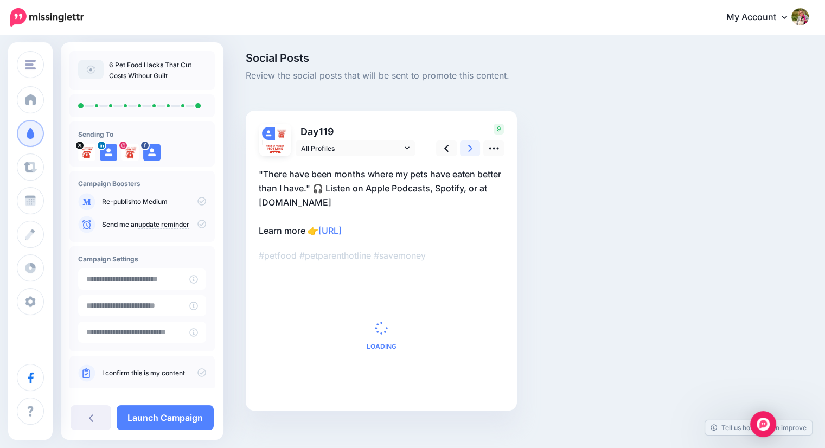
click at [468, 145] on icon at bounding box center [470, 148] width 4 height 11
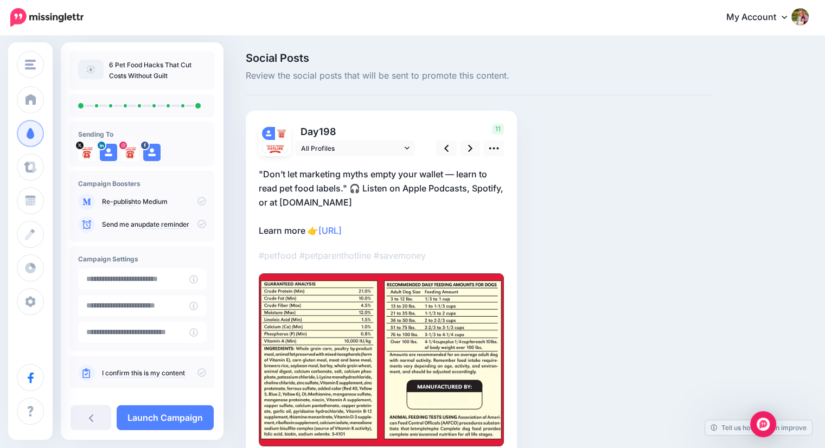
click at [458, 170] on p ""Don’t let marketing myths empty your wallet — learn to read pet food labels." …" at bounding box center [381, 202] width 245 height 71
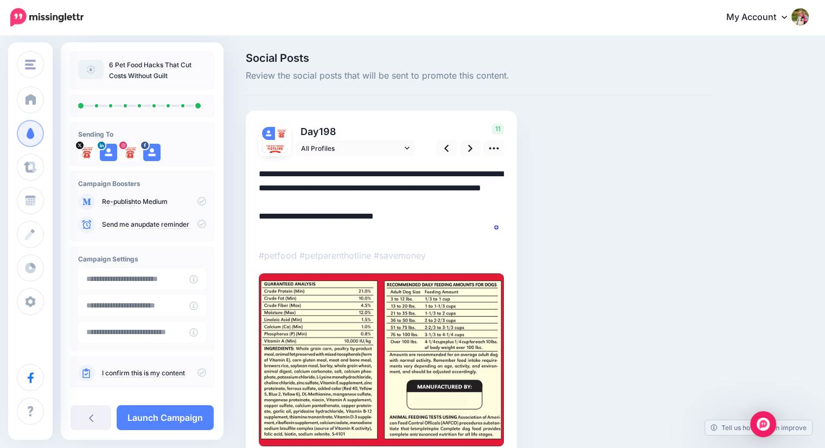
click at [458, 171] on textarea "**********" at bounding box center [381, 202] width 245 height 71
click at [468, 153] on icon at bounding box center [470, 148] width 4 height 11
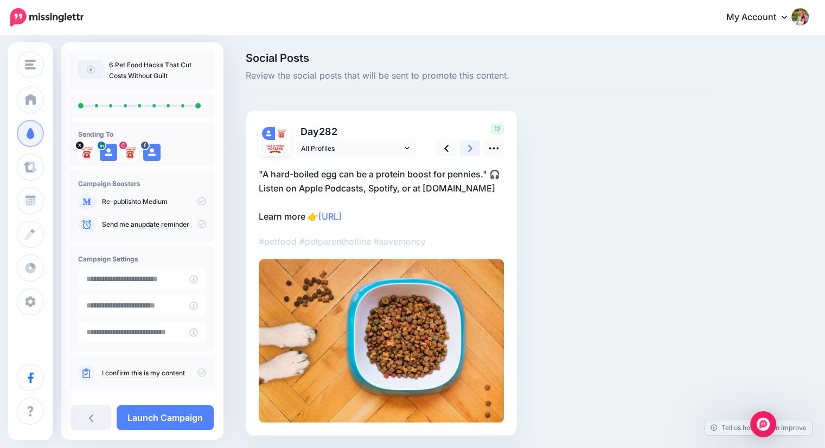
click at [469, 146] on icon at bounding box center [470, 148] width 4 height 7
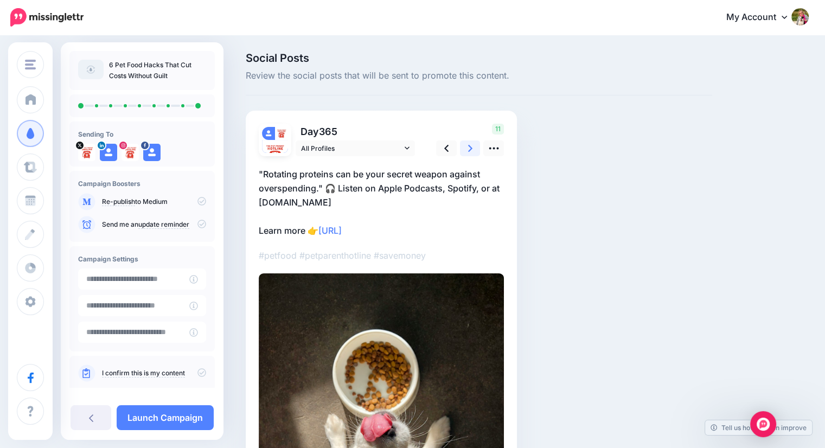
click at [467, 146] on link at bounding box center [470, 149] width 21 height 16
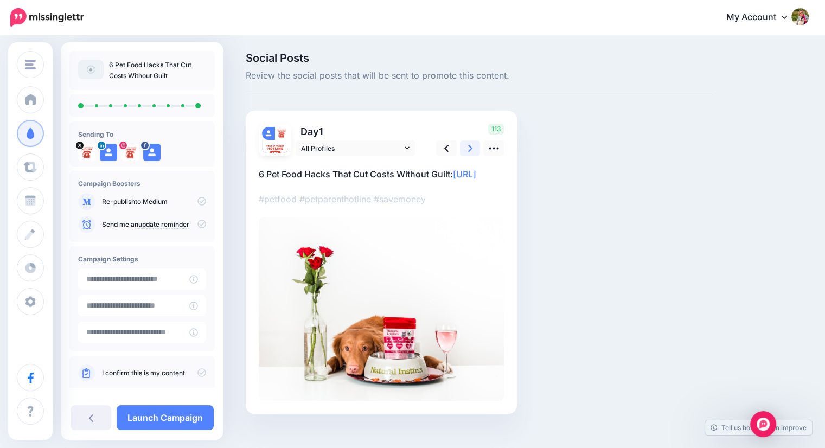
click at [467, 146] on link at bounding box center [470, 149] width 21 height 16
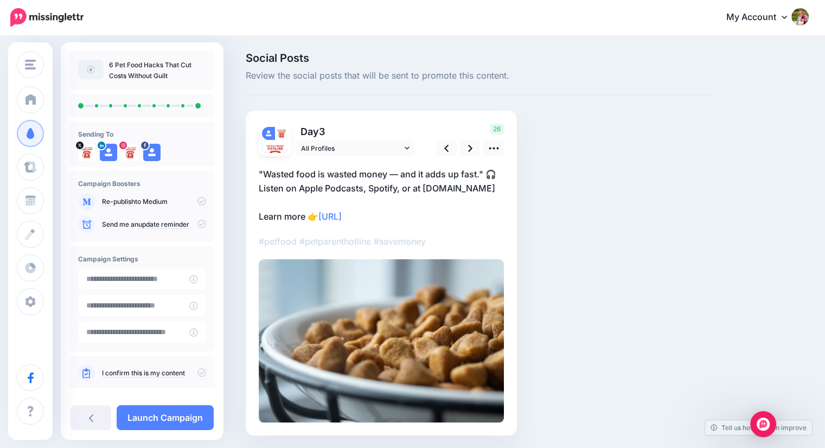
click at [401, 172] on p ""Wasted food is wasted money — and it adds up fast." 🎧 Listen on Apple Podcasts…" at bounding box center [381, 195] width 245 height 56
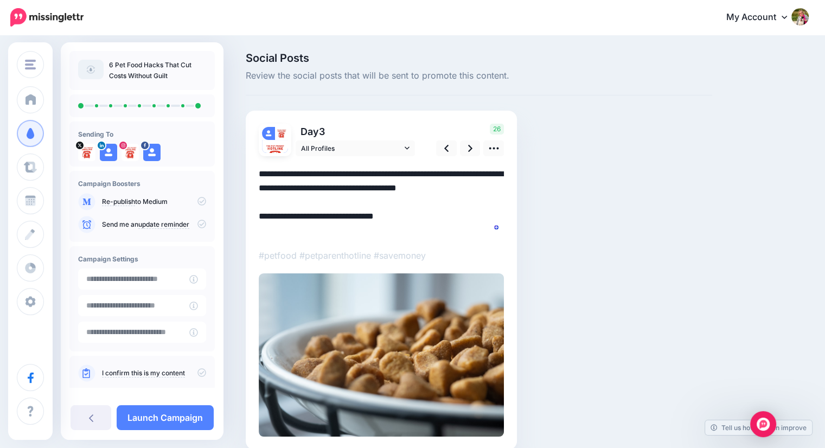
click at [399, 172] on textarea "**********" at bounding box center [381, 202] width 245 height 71
type textarea "**********"
click at [467, 147] on link at bounding box center [470, 149] width 21 height 16
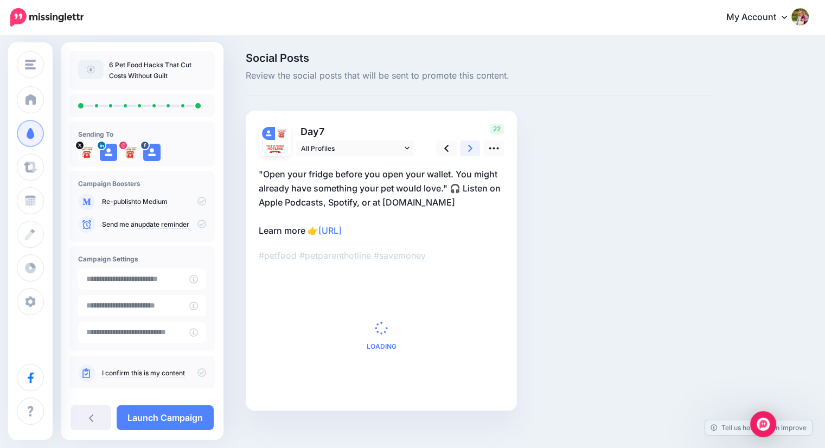
click at [464, 148] on link at bounding box center [470, 149] width 21 height 16
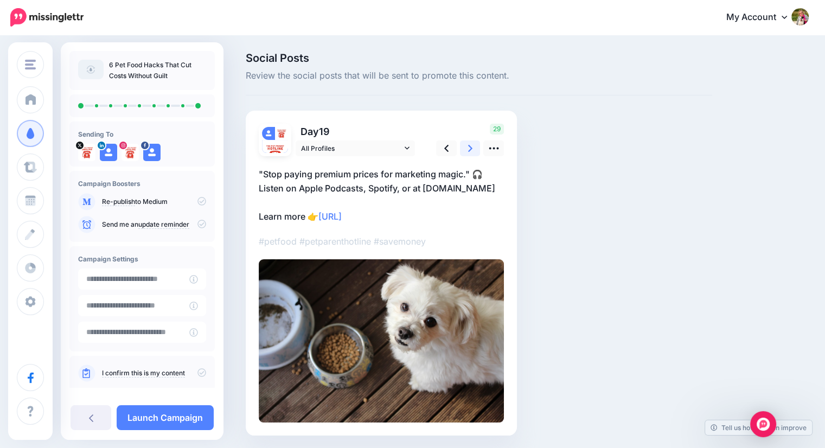
click at [464, 148] on link at bounding box center [470, 149] width 21 height 16
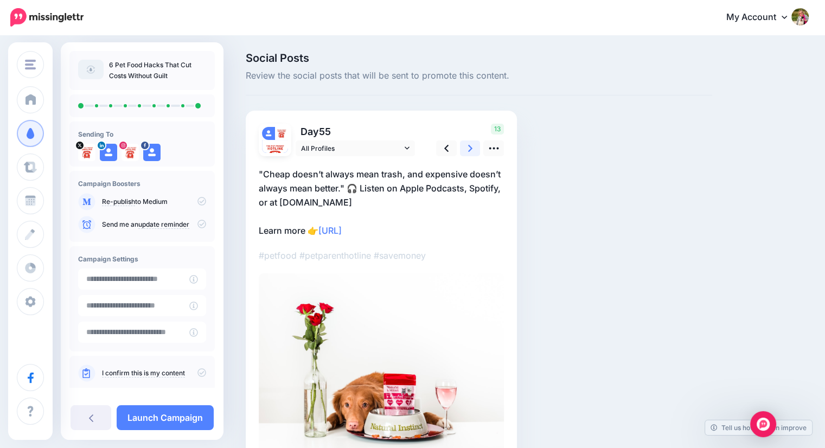
click at [464, 148] on link at bounding box center [470, 149] width 21 height 16
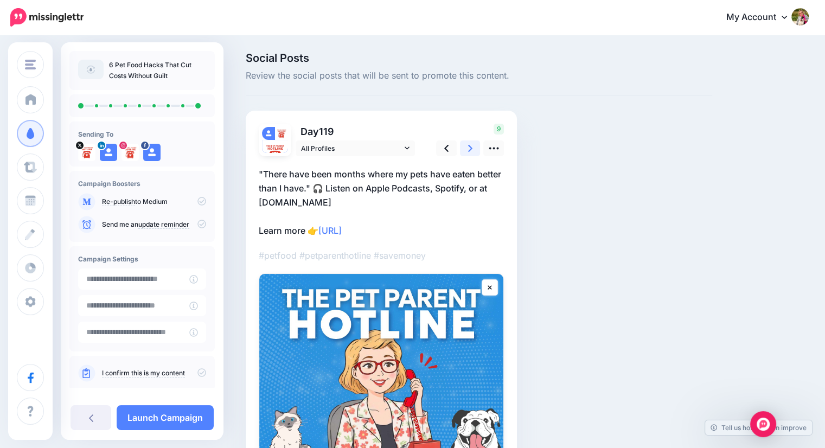
click at [464, 148] on link at bounding box center [470, 149] width 21 height 16
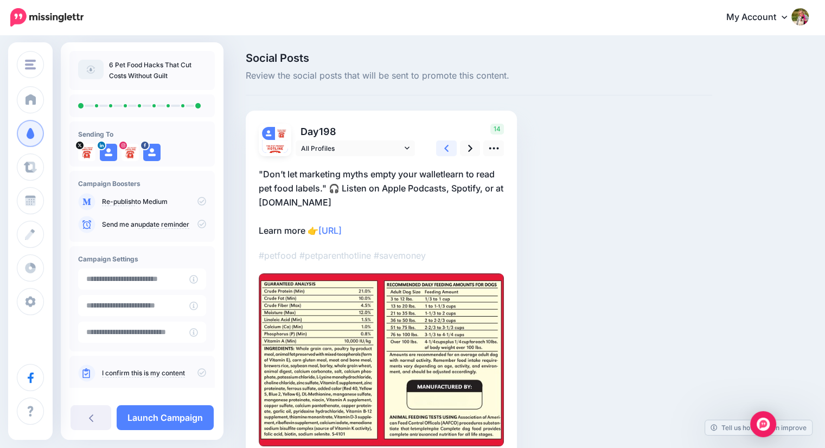
click at [454, 148] on link at bounding box center [446, 149] width 21 height 16
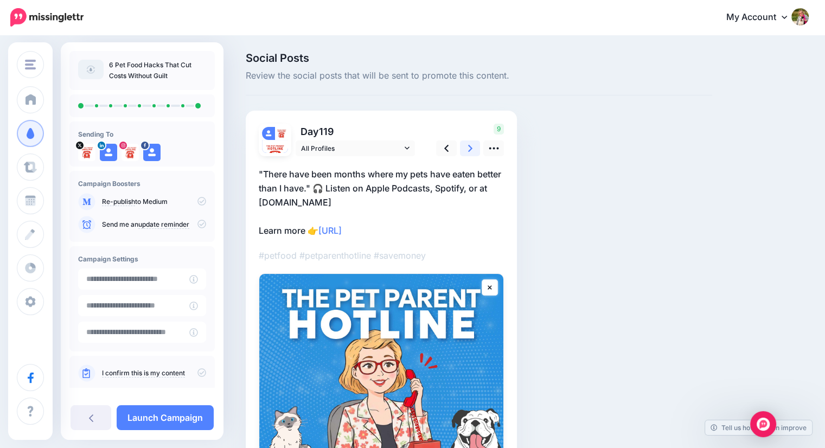
click at [478, 148] on link at bounding box center [470, 149] width 21 height 16
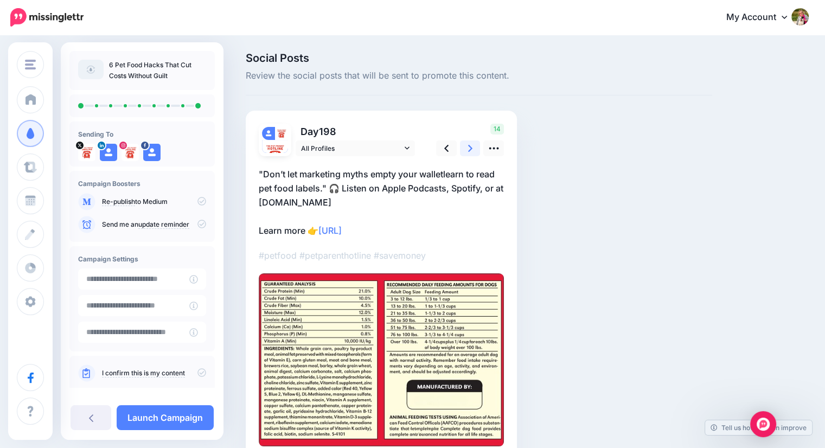
click at [467, 148] on link at bounding box center [470, 149] width 21 height 16
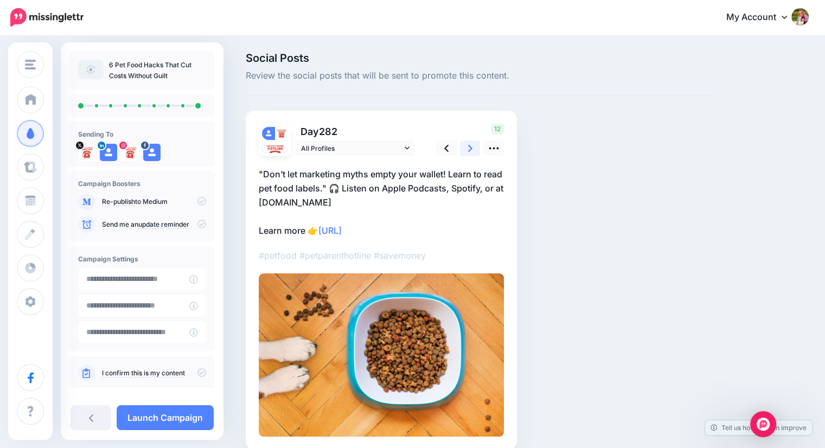
click at [467, 148] on link at bounding box center [470, 149] width 21 height 16
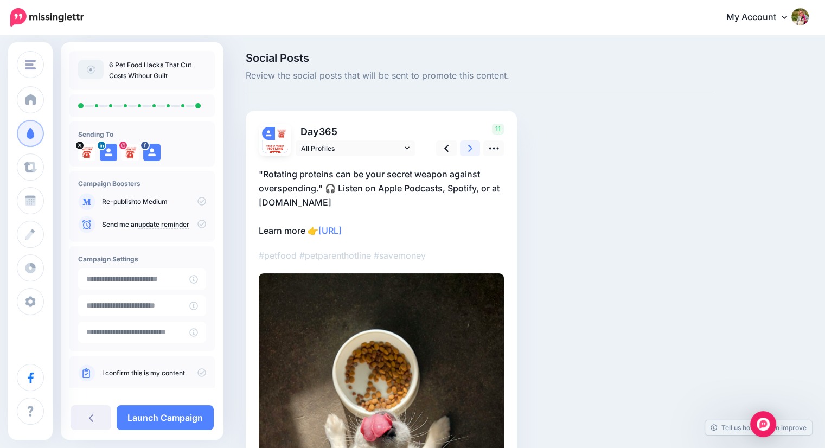
click at [468, 149] on icon at bounding box center [470, 148] width 4 height 11
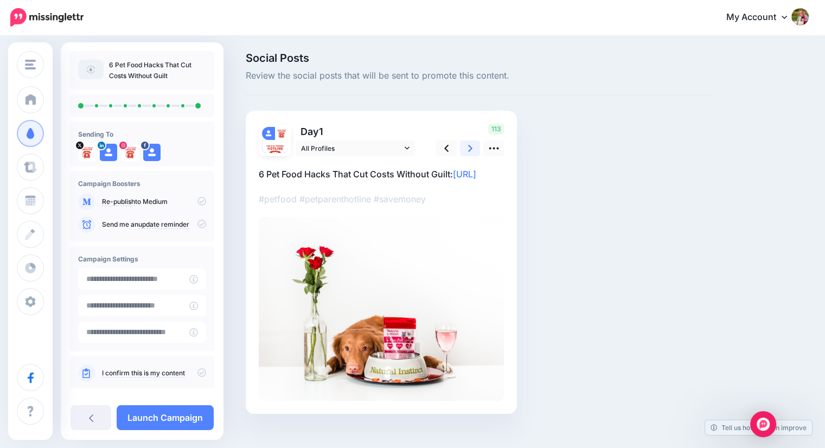
click at [468, 149] on icon at bounding box center [470, 148] width 4 height 11
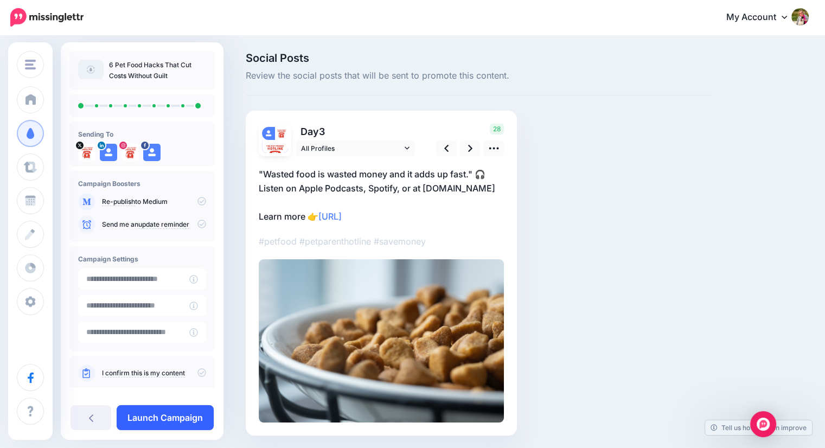
click at [165, 417] on link "Launch Campaign" at bounding box center [165, 417] width 97 height 25
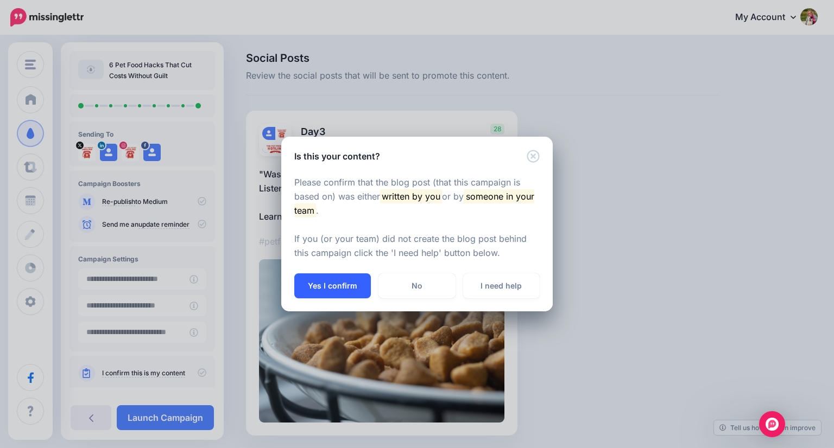
click at [320, 284] on button "Yes I confirm" at bounding box center [332, 286] width 77 height 25
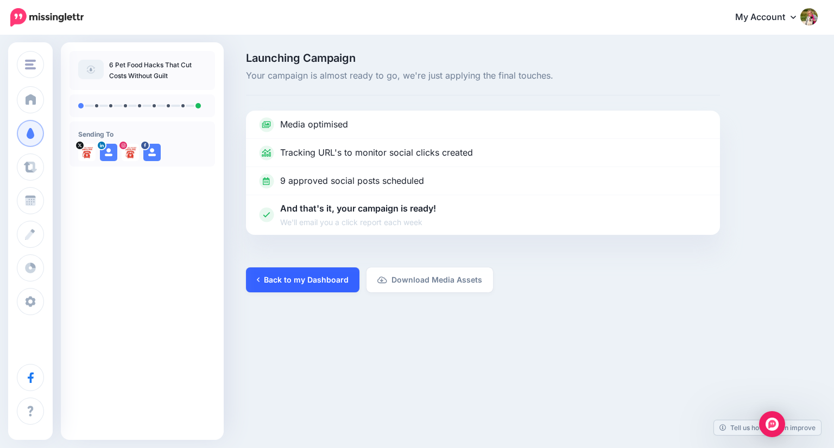
click at [264, 276] on link "Back to my Dashboard" at bounding box center [302, 280] width 113 height 25
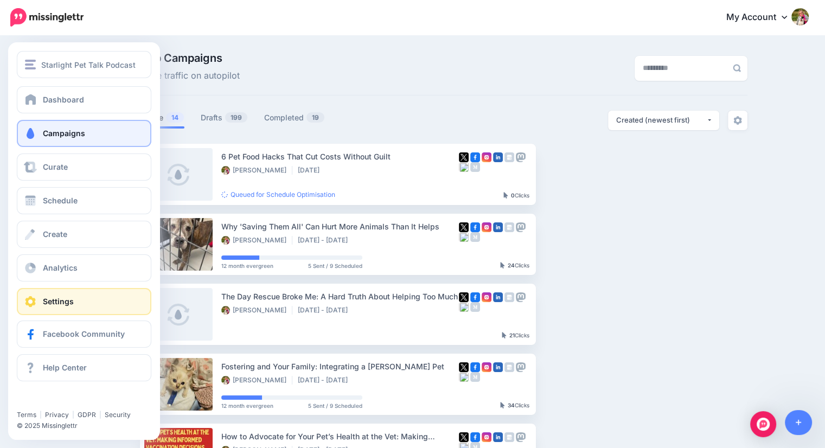
click at [41, 304] on link "Settings" at bounding box center [84, 301] width 135 height 27
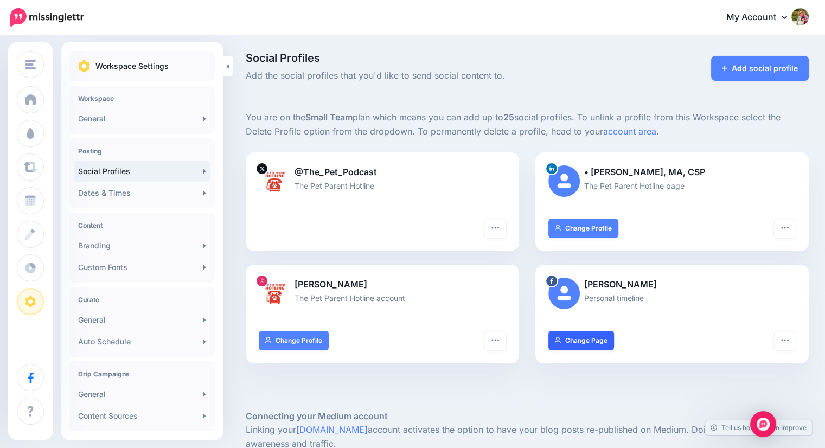
click at [573, 341] on link "Change Page" at bounding box center [582, 341] width 66 height 20
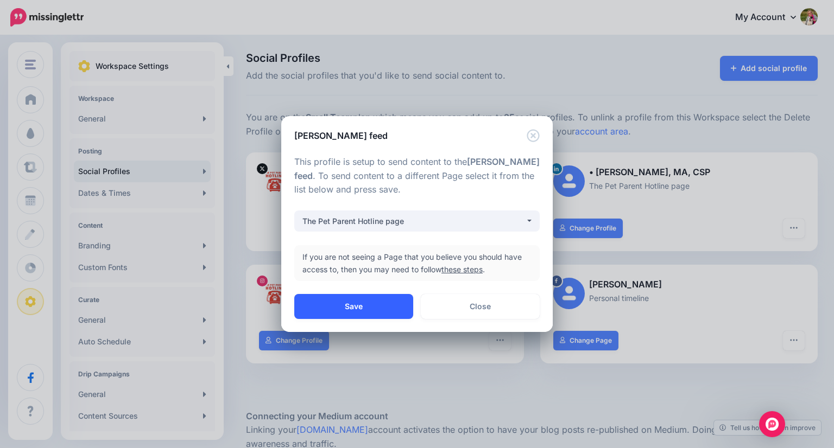
click at [358, 306] on button "Save" at bounding box center [353, 306] width 119 height 25
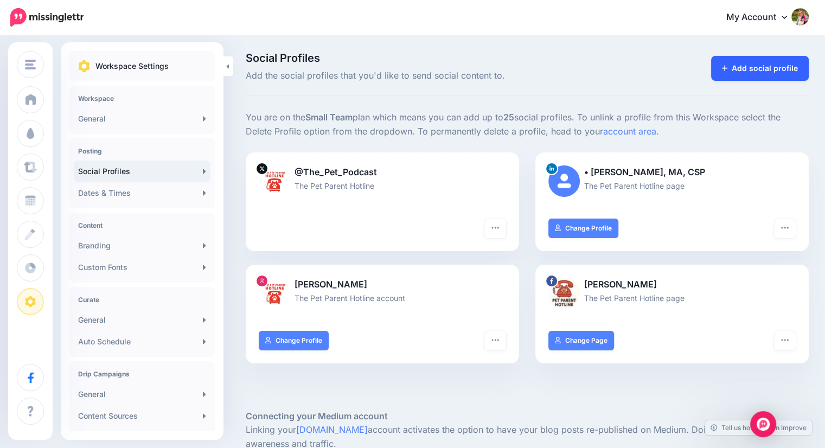
click at [764, 69] on link "Add social profile" at bounding box center [760, 68] width 98 height 25
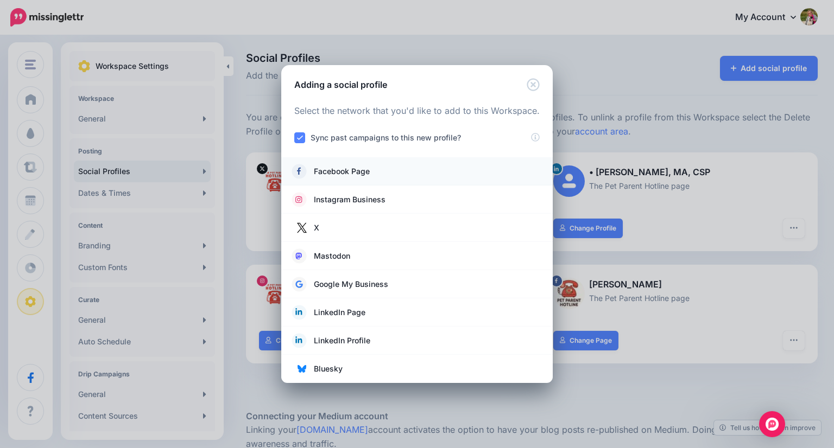
click at [352, 168] on span "Facebook Page" at bounding box center [342, 171] width 56 height 13
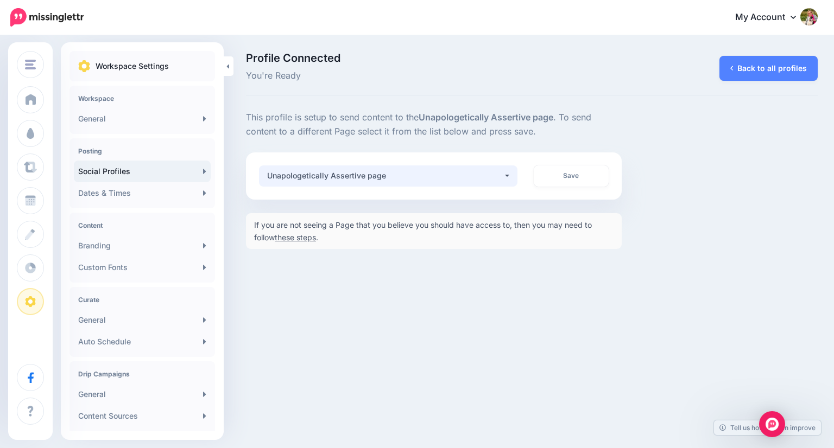
click at [367, 180] on div "Unapologetically Assertive page" at bounding box center [385, 175] width 236 height 13
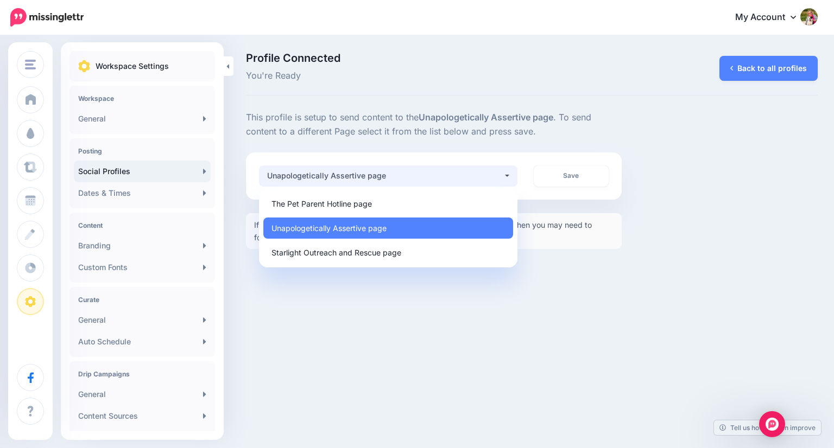
click at [556, 290] on div "Starlight Pet Talk Podcast Starlight Pet Talk Podcast Add Workspace Dashboard C…" at bounding box center [417, 224] width 834 height 448
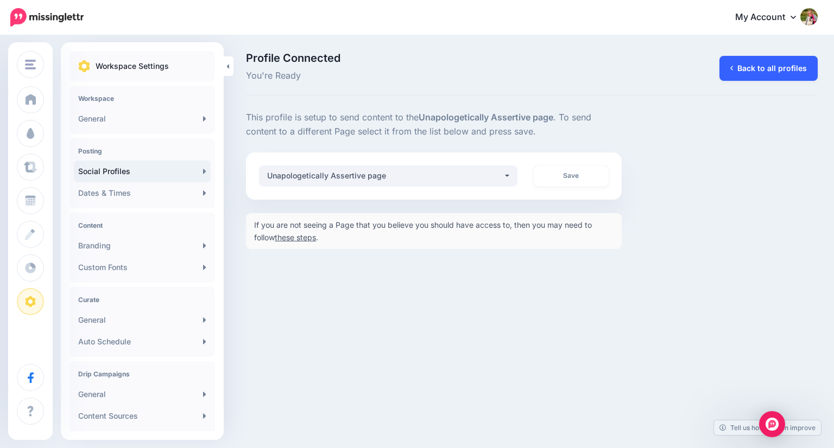
click at [732, 65] on icon at bounding box center [731, 69] width 3 height 8
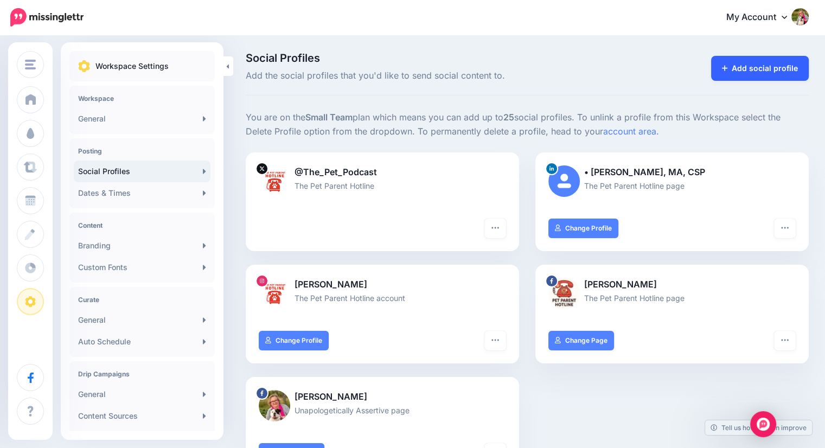
click at [728, 66] on icon at bounding box center [725, 69] width 6 height 8
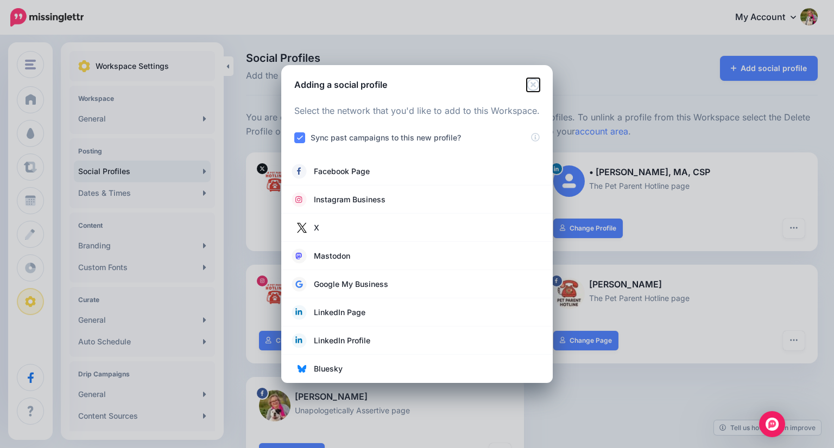
click at [531, 85] on icon "Close" at bounding box center [532, 84] width 13 height 13
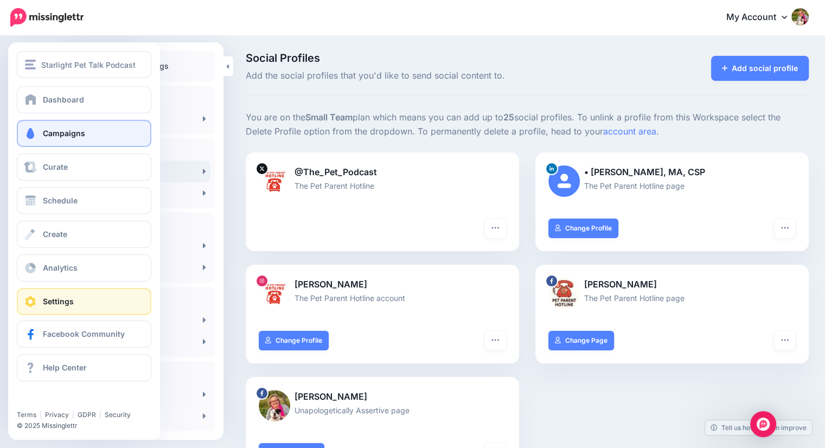
click at [32, 136] on span at bounding box center [30, 133] width 14 height 11
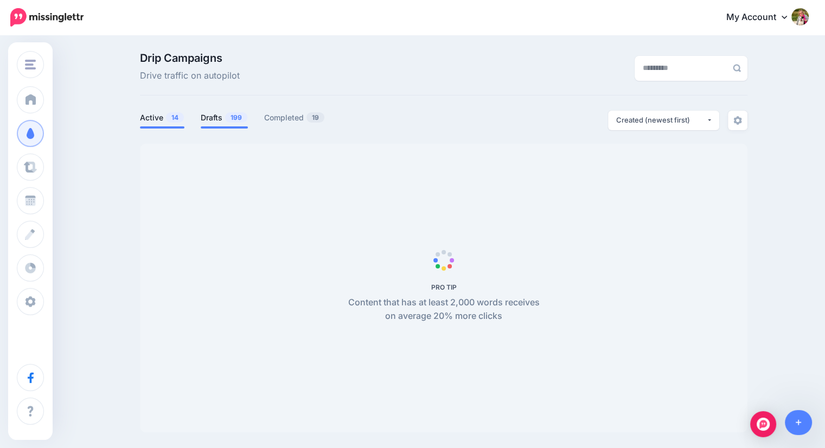
click at [223, 117] on link "Drafts 199" at bounding box center [224, 117] width 47 height 13
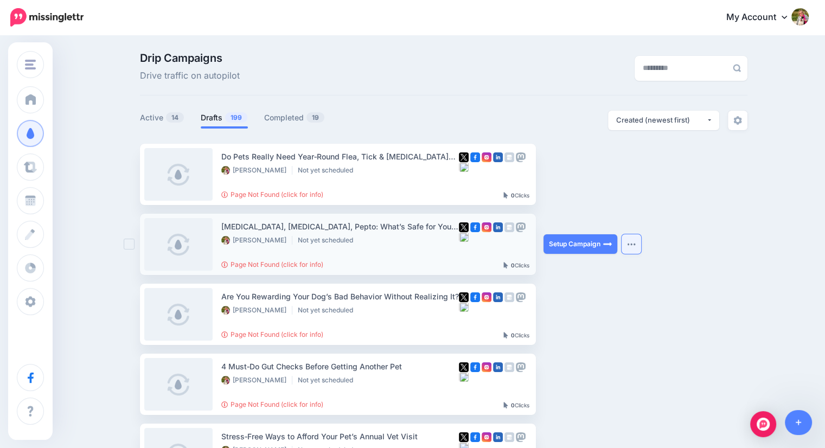
click at [633, 243] on img "button" at bounding box center [631, 244] width 9 height 3
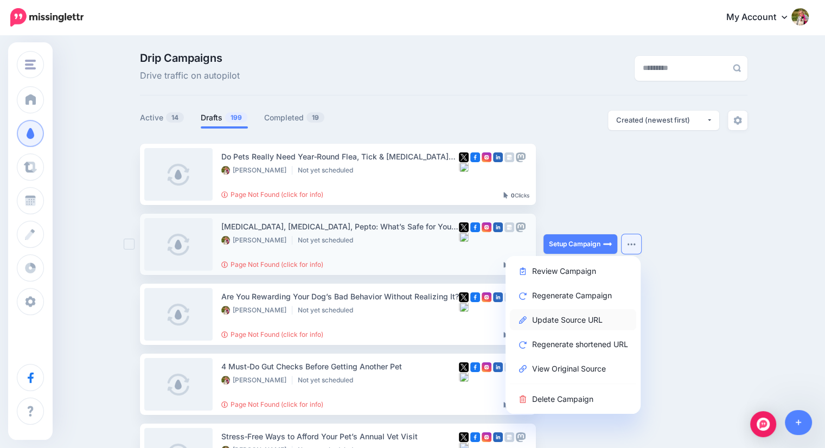
click at [589, 321] on link "Update Source URL" at bounding box center [573, 319] width 126 height 21
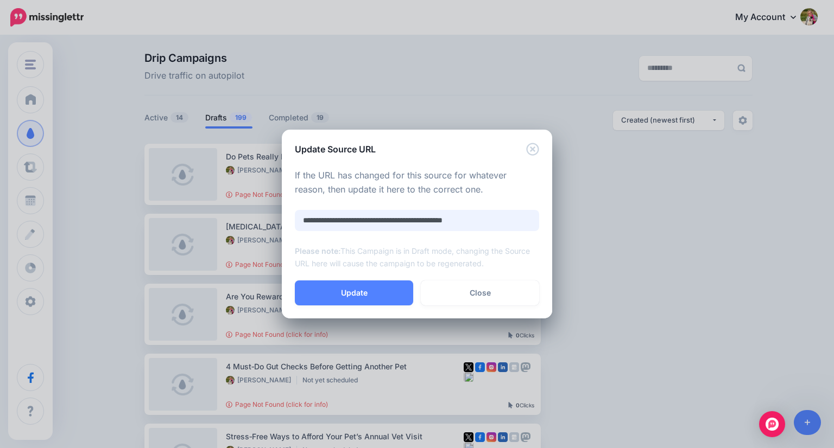
drag, startPoint x: 512, startPoint y: 220, endPoint x: 132, endPoint y: 168, distance: 383.4
click at [132, 168] on div "**********" at bounding box center [417, 224] width 834 height 448
paste input "**********"
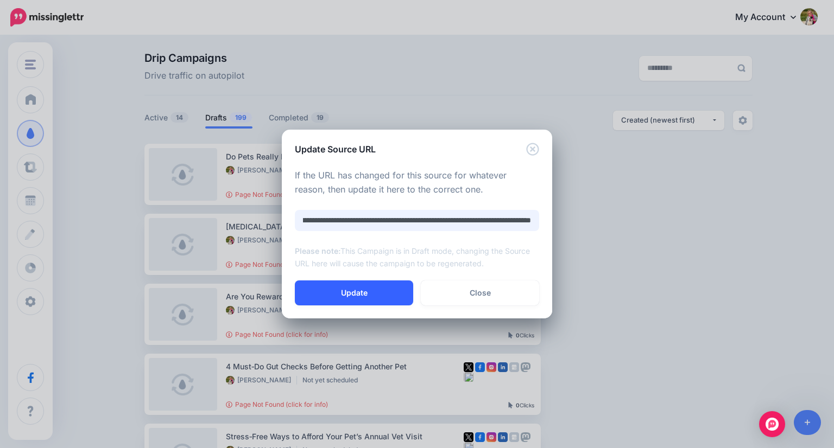
type input "**********"
click at [331, 290] on button "Update" at bounding box center [354, 293] width 118 height 25
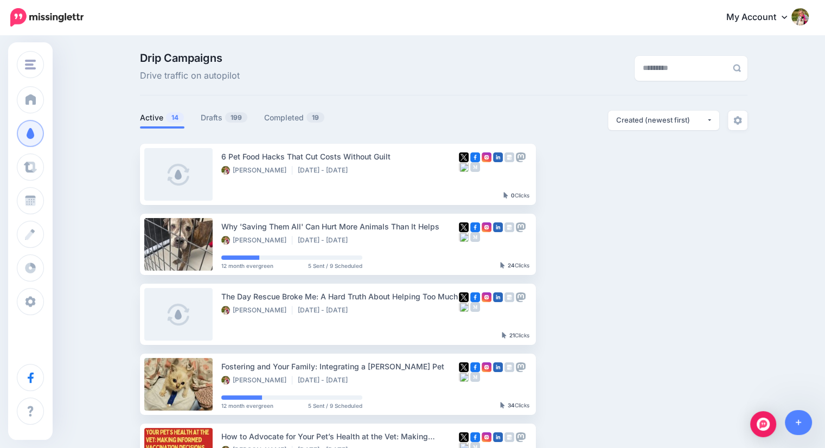
click at [153, 118] on link "Active 14" at bounding box center [162, 117] width 45 height 13
click at [213, 117] on link "Drafts 199" at bounding box center [224, 117] width 47 height 13
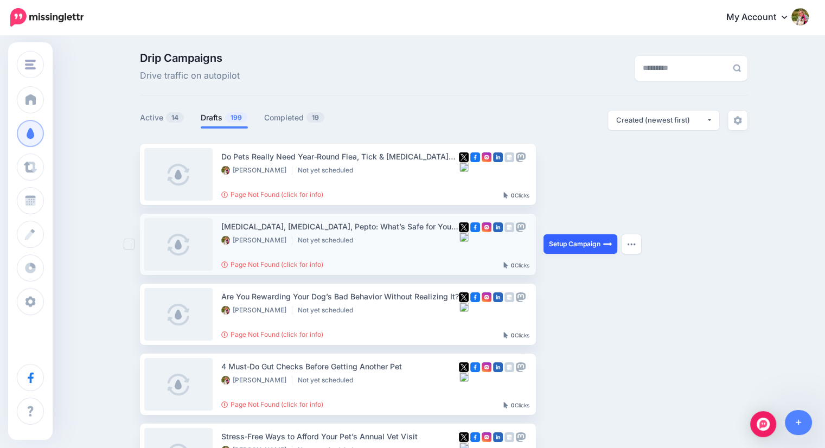
click at [599, 246] on link "Setup Campaign" at bounding box center [581, 244] width 74 height 20
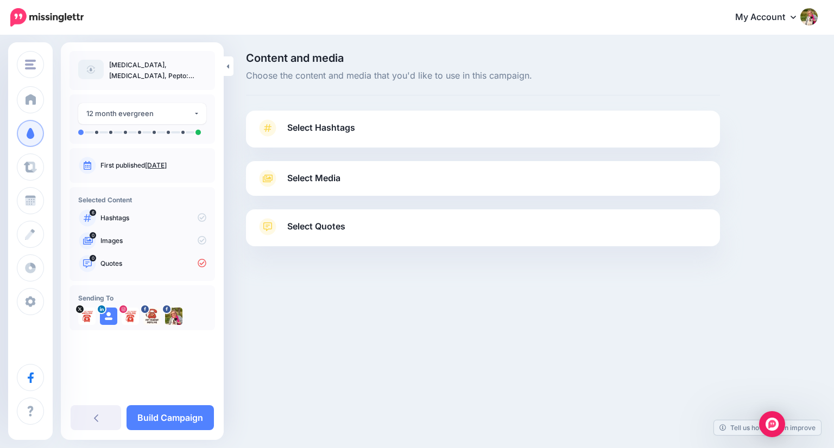
click at [305, 122] on span "Select Hashtags" at bounding box center [321, 127] width 68 height 15
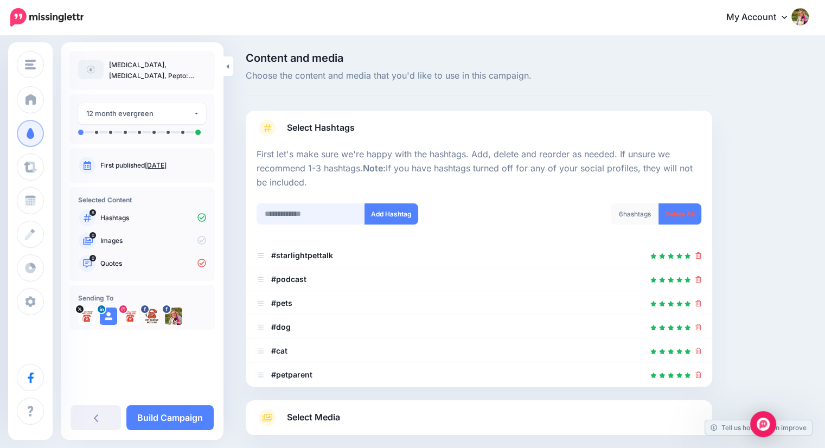
click at [300, 213] on input "text" at bounding box center [311, 214] width 109 height 21
type input "*"
type input "********"
click at [395, 214] on button "Add Hashtag" at bounding box center [392, 214] width 54 height 21
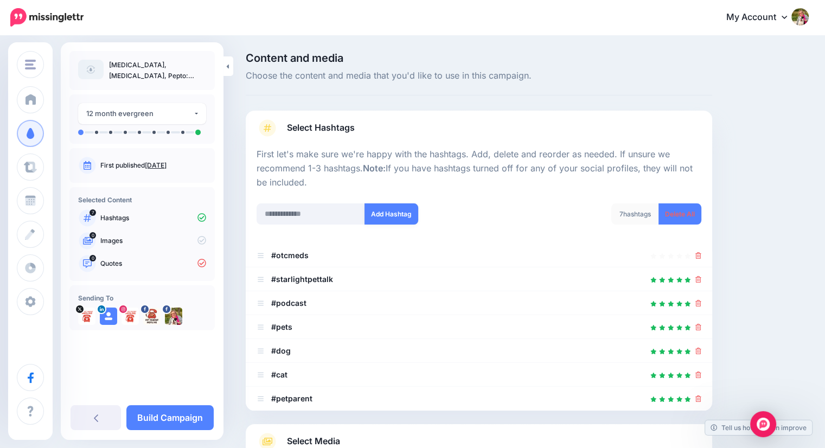
scroll to position [132, 0]
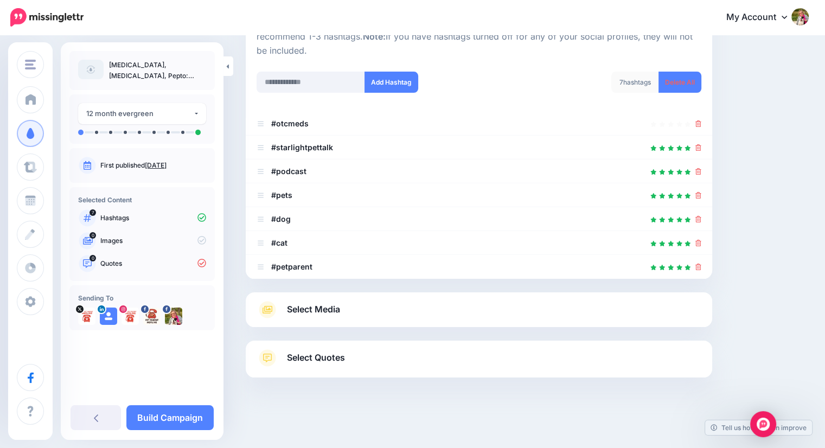
click at [308, 211] on li "#dog" at bounding box center [479, 219] width 467 height 24
click at [702, 148] on icon at bounding box center [699, 147] width 6 height 7
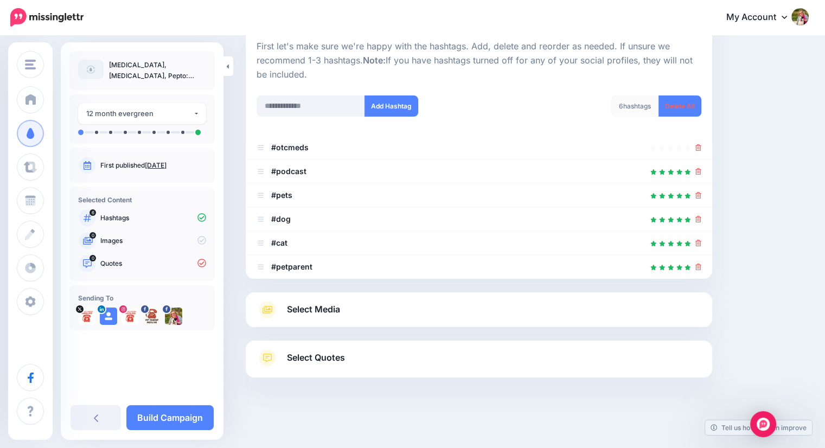
click at [327, 306] on span "Select Media" at bounding box center [313, 309] width 53 height 15
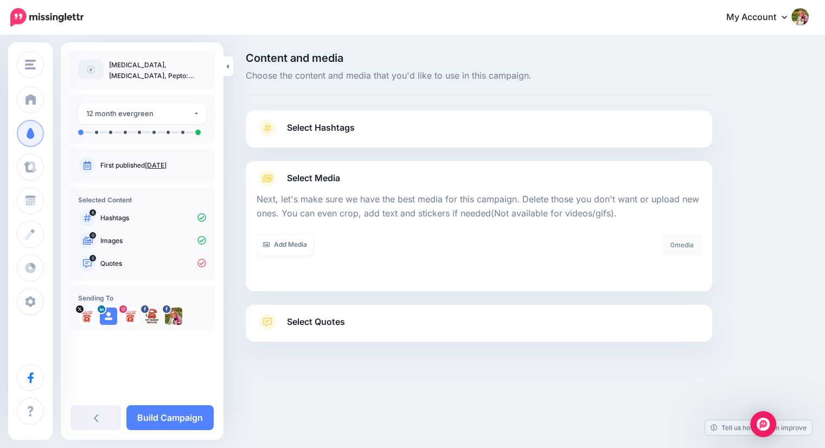
scroll to position [0, 0]
click at [285, 240] on link "Add Media" at bounding box center [285, 244] width 57 height 21
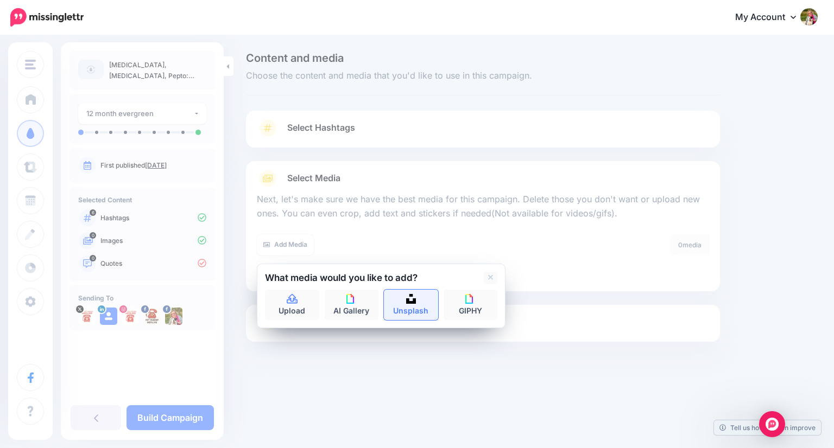
click at [419, 305] on link "Unsplash" at bounding box center [411, 305] width 54 height 30
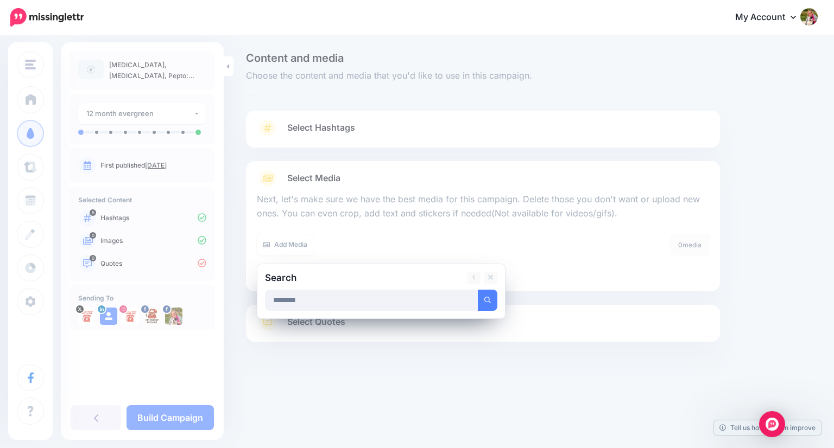
type input "********"
click at [478, 290] on button "submit" at bounding box center [488, 300] width 20 height 21
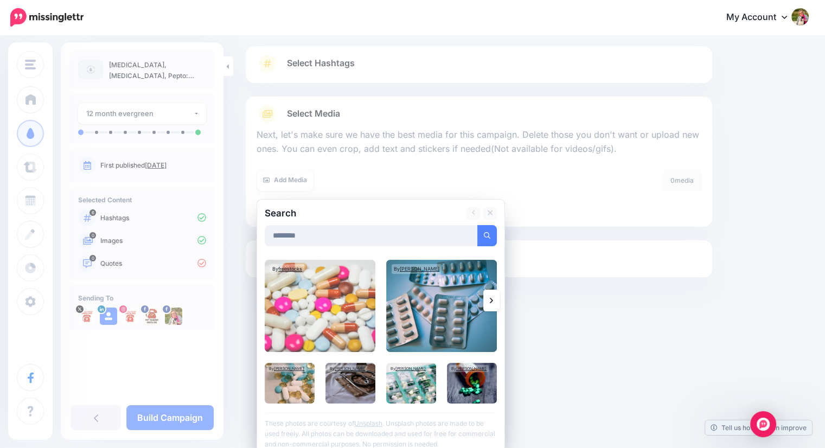
scroll to position [74, 0]
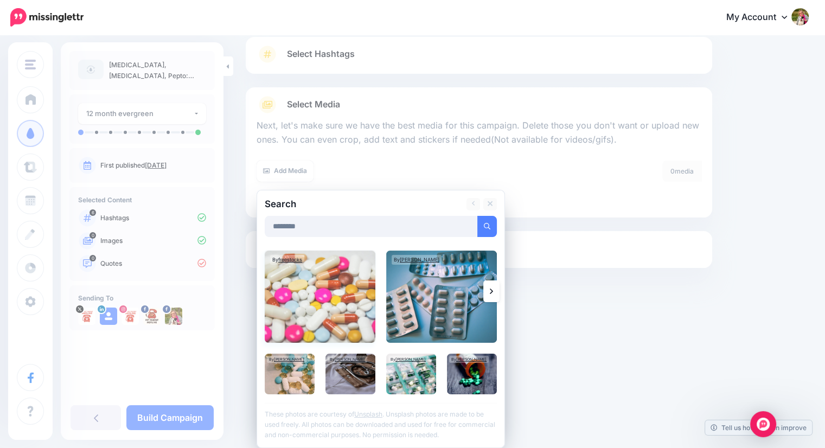
click at [290, 298] on img at bounding box center [320, 297] width 111 height 92
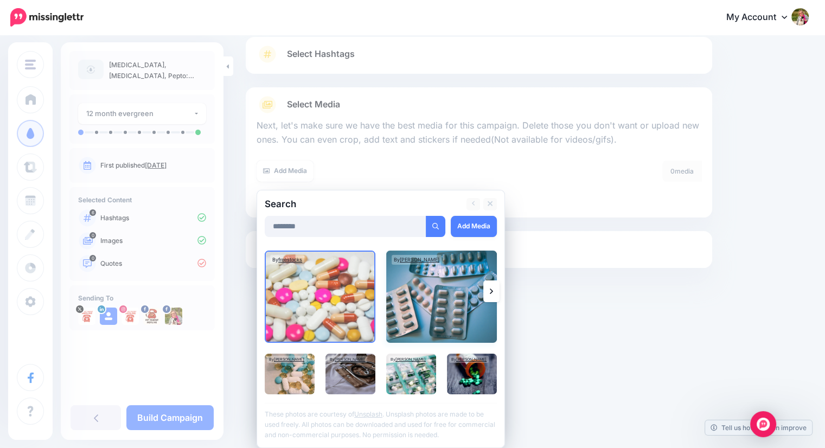
click at [449, 304] on img at bounding box center [441, 297] width 111 height 92
click at [469, 225] on link "Add Media" at bounding box center [474, 226] width 46 height 21
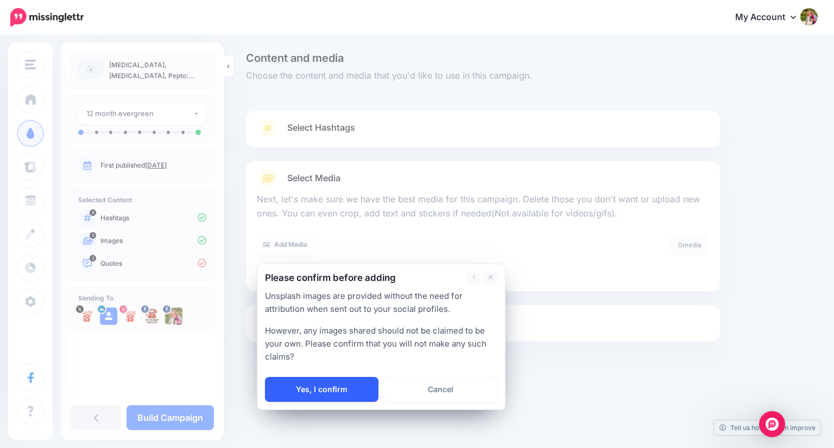
click at [358, 387] on link "Yes, I confirm" at bounding box center [321, 389] width 113 height 25
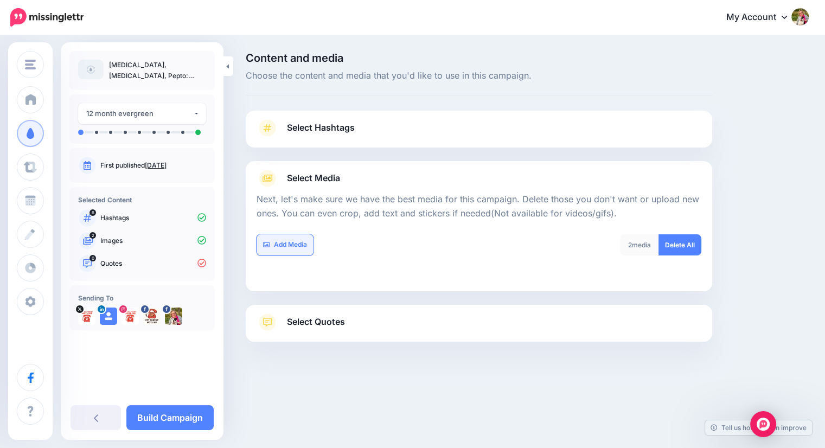
click at [284, 244] on link "Add Media" at bounding box center [285, 244] width 57 height 21
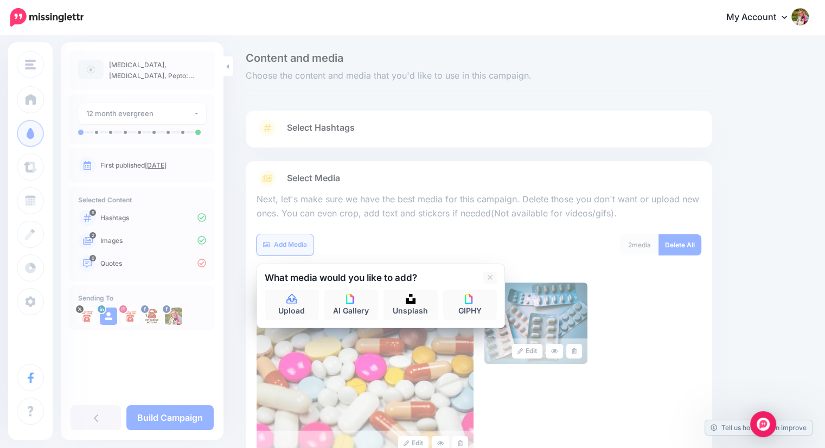
scroll to position [137, 0]
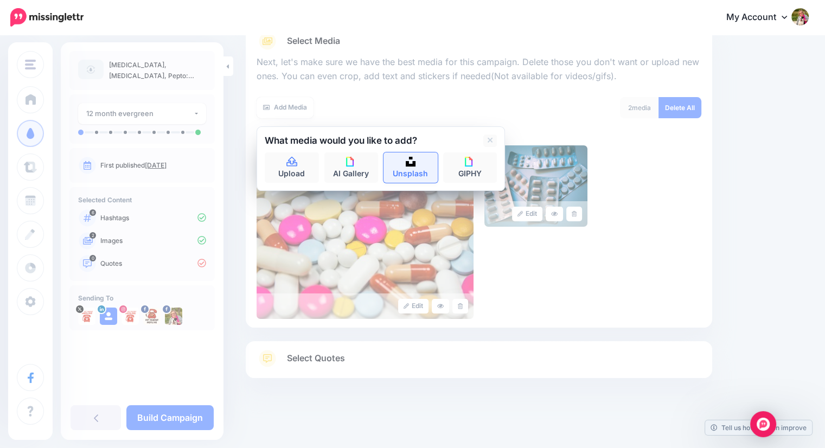
click at [399, 167] on link "Unsplash" at bounding box center [411, 167] width 54 height 30
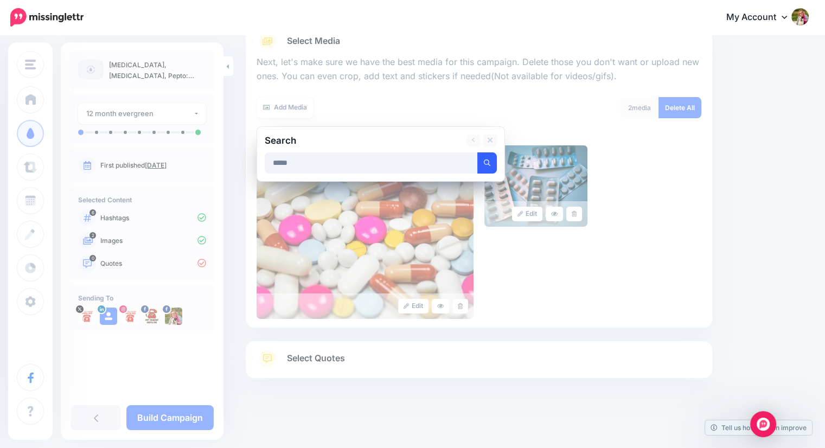
click at [485, 161] on icon "submit" at bounding box center [487, 163] width 7 height 7
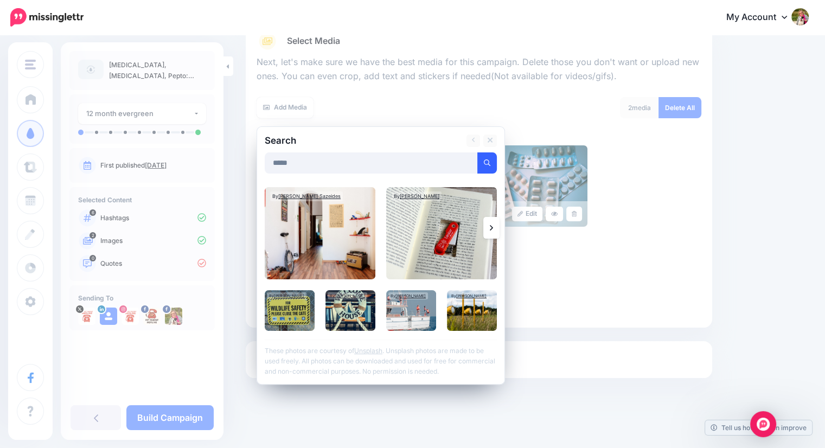
click at [493, 226] on icon at bounding box center [491, 228] width 3 height 9
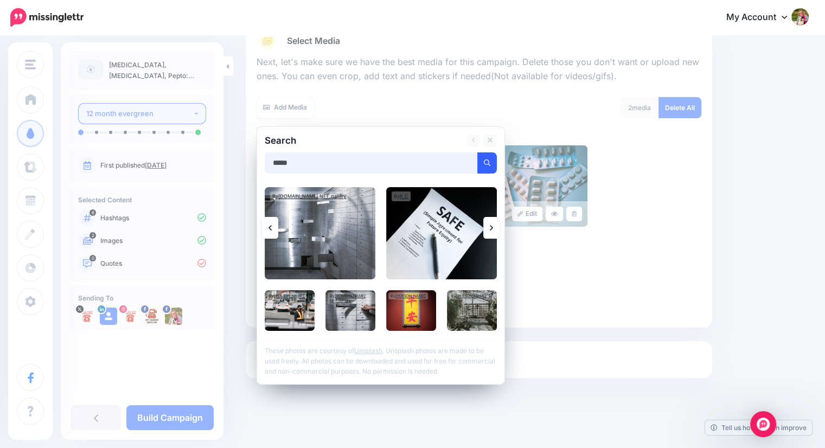
drag, startPoint x: 310, startPoint y: 161, endPoint x: 89, endPoint y: 114, distance: 225.8
click at [89, 114] on div "Starlight Pet Talk Podcast Starlight Pet Talk Podcast Add Workspace Dashboard C…" at bounding box center [412, 174] width 825 height 550
click at [493, 159] on button "submit" at bounding box center [488, 162] width 20 height 21
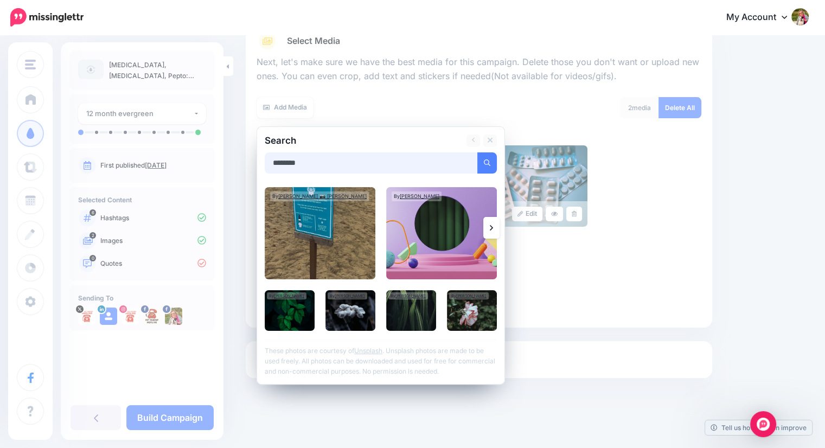
drag, startPoint x: 314, startPoint y: 162, endPoint x: 212, endPoint y: 154, distance: 102.4
click at [212, 154] on div "Starlight Pet Talk Podcast Starlight Pet Talk Podcast Add Workspace Dashboard C…" at bounding box center [412, 174] width 825 height 550
type input "**********"
click at [478, 152] on button "submit" at bounding box center [488, 162] width 20 height 21
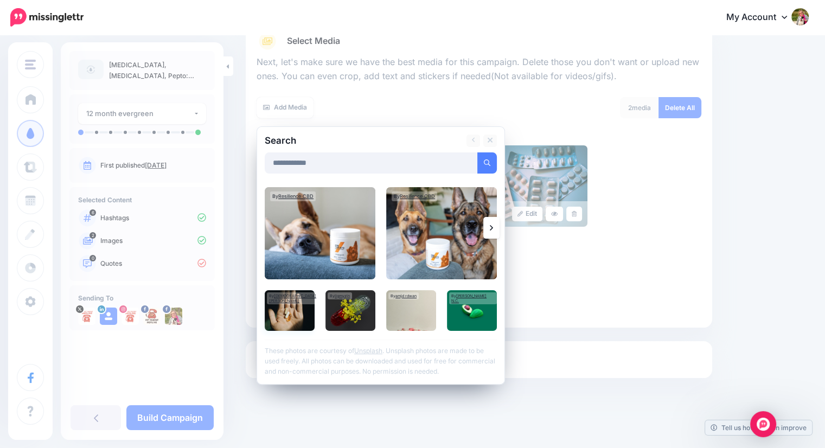
click at [279, 313] on img at bounding box center [290, 310] width 50 height 41
click at [475, 161] on link "Add Media" at bounding box center [474, 162] width 46 height 21
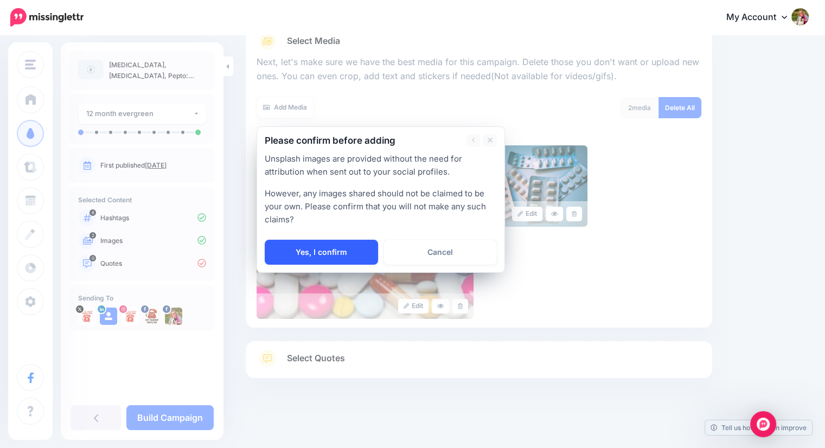
click at [302, 250] on link "Yes, I confirm" at bounding box center [321, 252] width 113 height 25
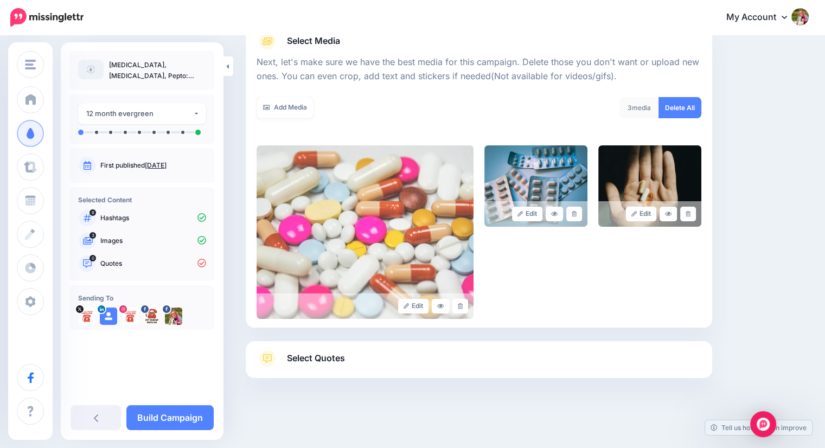
click at [301, 357] on span "Select Quotes" at bounding box center [316, 358] width 58 height 15
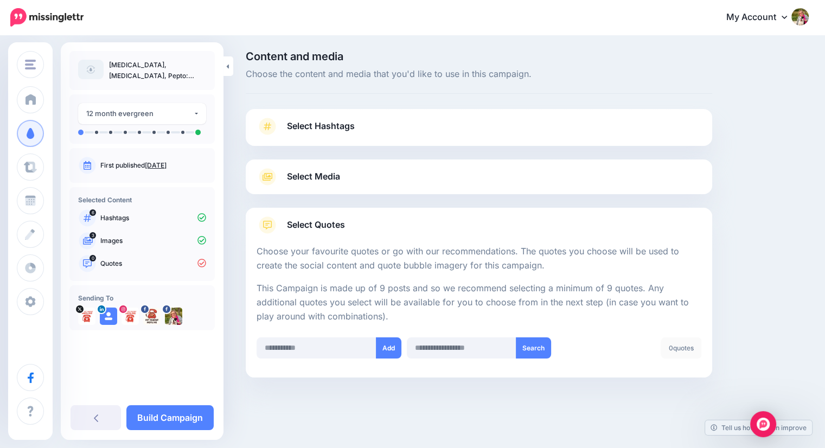
scroll to position [1, 0]
click at [333, 349] on input "text" at bounding box center [317, 348] width 120 height 21
paste input "**********"
type input "**********"
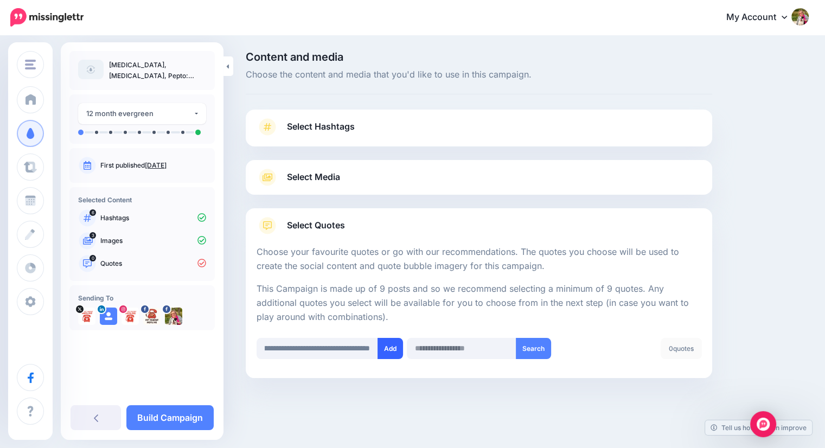
click at [390, 346] on button "Add" at bounding box center [391, 348] width 26 height 21
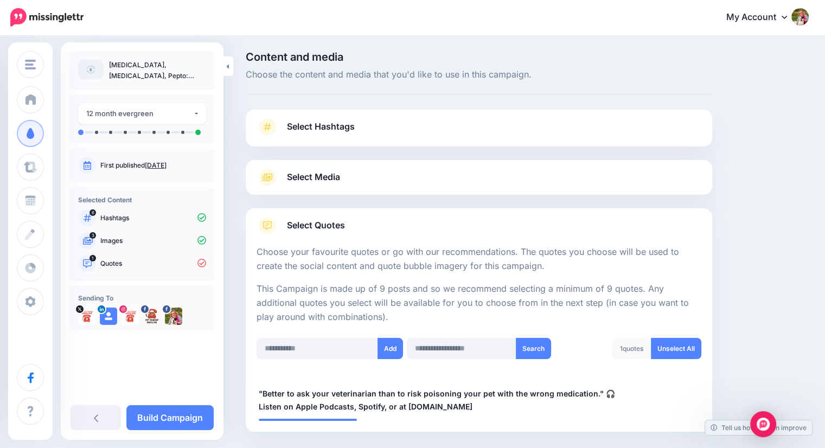
scroll to position [55, 0]
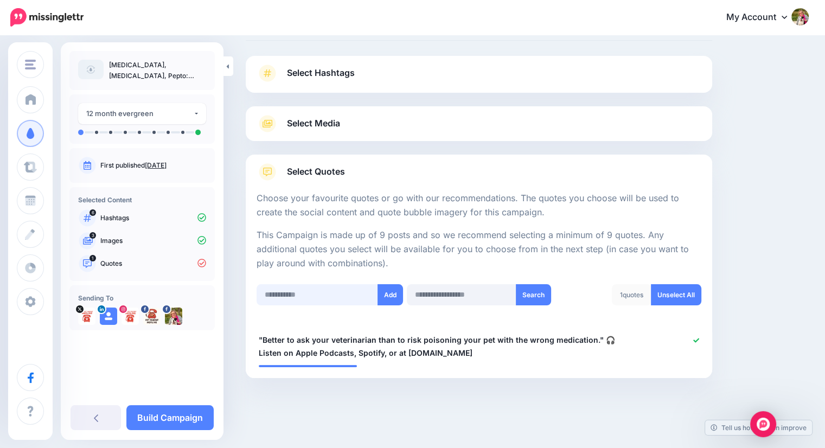
click at [335, 296] on input "text" at bounding box center [318, 294] width 122 height 21
paste input "**********"
type input "**********"
click at [393, 295] on button "Add" at bounding box center [391, 294] width 26 height 21
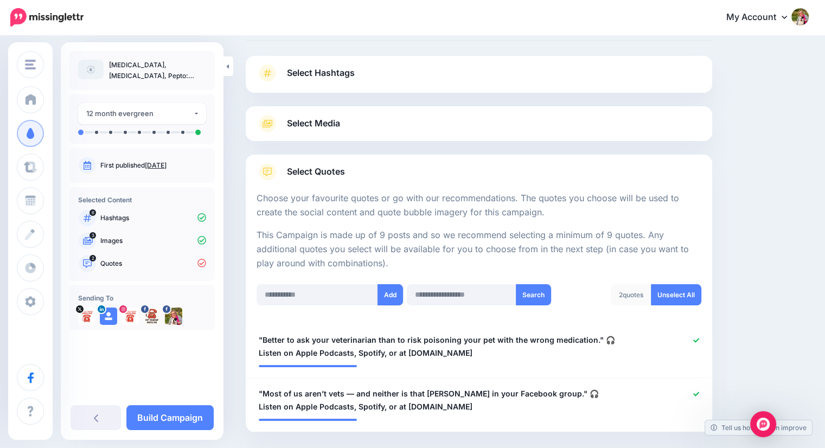
scroll to position [109, 0]
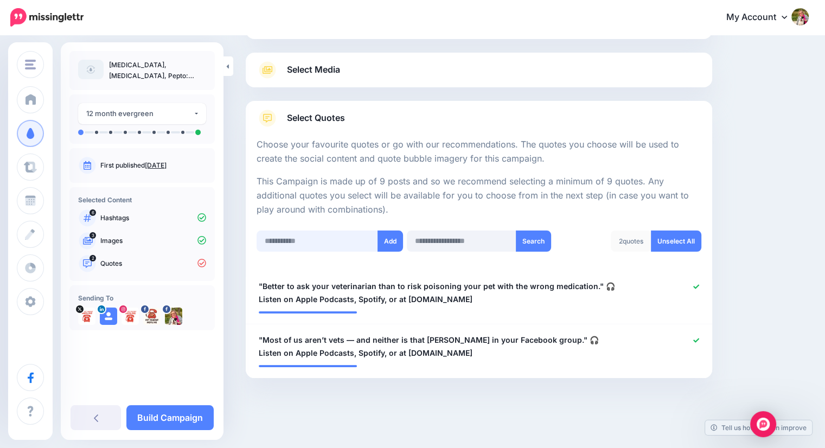
click at [347, 248] on input "text" at bounding box center [318, 241] width 122 height 21
paste input "**********"
type input "**********"
click at [399, 238] on button "Add" at bounding box center [391, 241] width 26 height 21
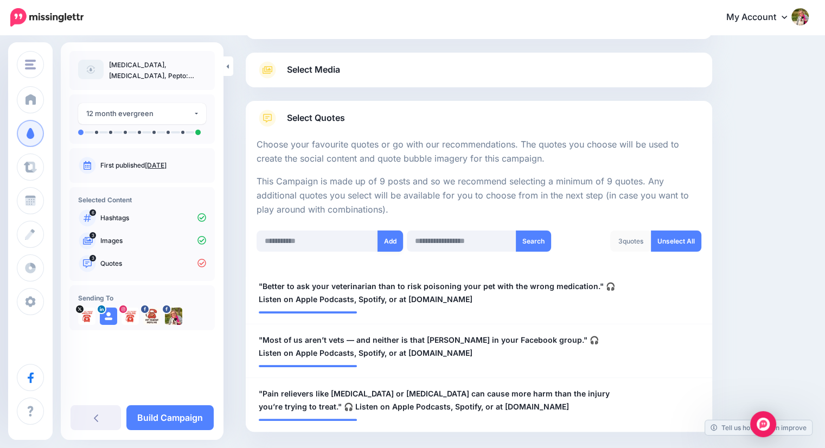
scroll to position [163, 0]
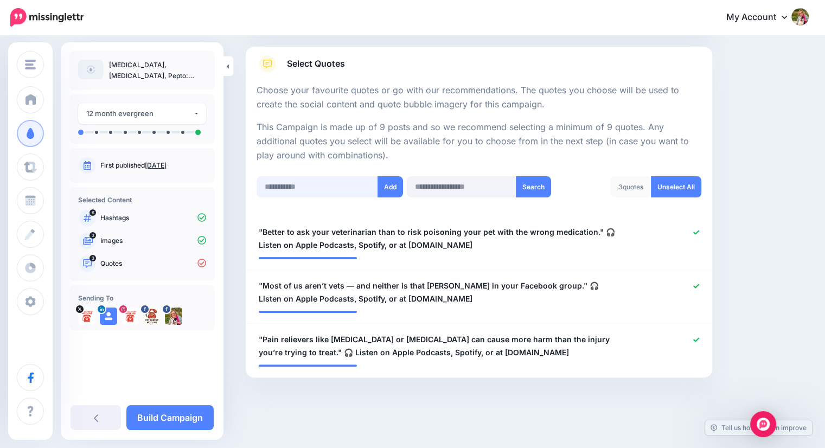
click at [343, 185] on input "text" at bounding box center [318, 186] width 122 height 21
paste input "**********"
type input "**********"
click at [390, 184] on button "Add" at bounding box center [391, 186] width 26 height 21
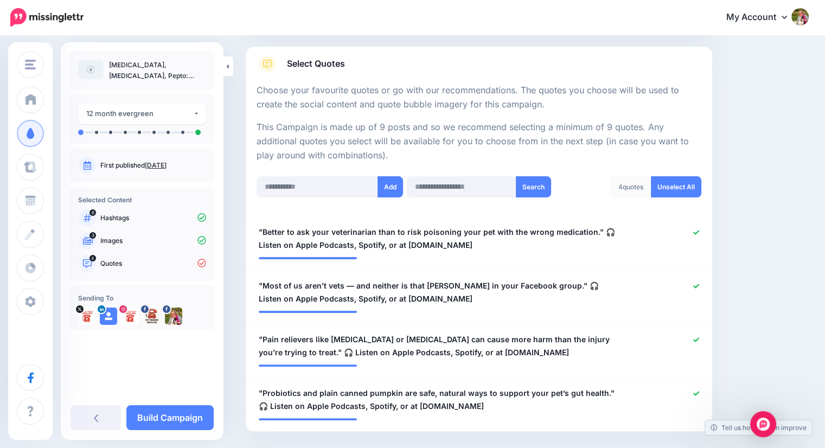
scroll to position [216, 0]
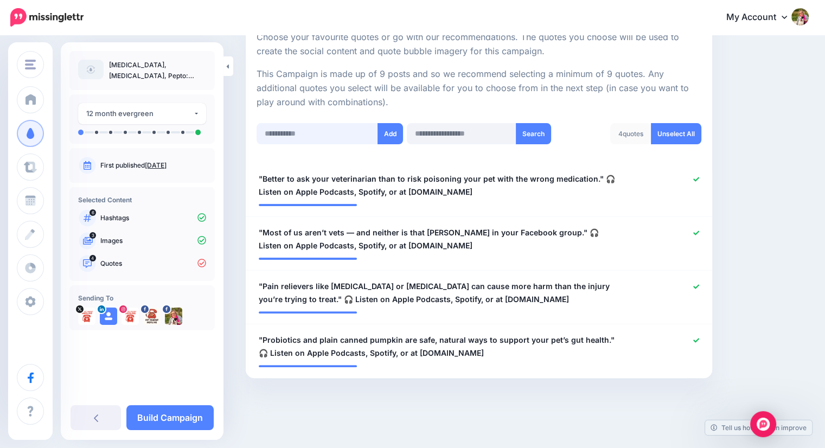
click at [338, 131] on input "text" at bounding box center [318, 133] width 122 height 21
paste input "**********"
type input "**********"
click at [391, 132] on button "Add" at bounding box center [391, 133] width 26 height 21
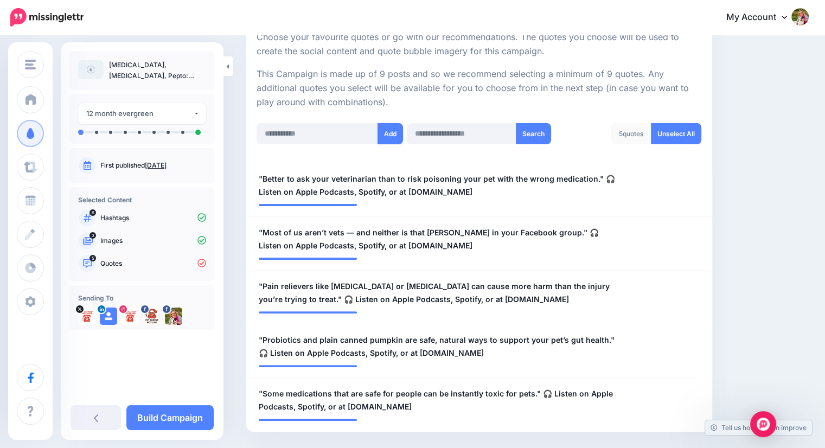
scroll to position [270, 0]
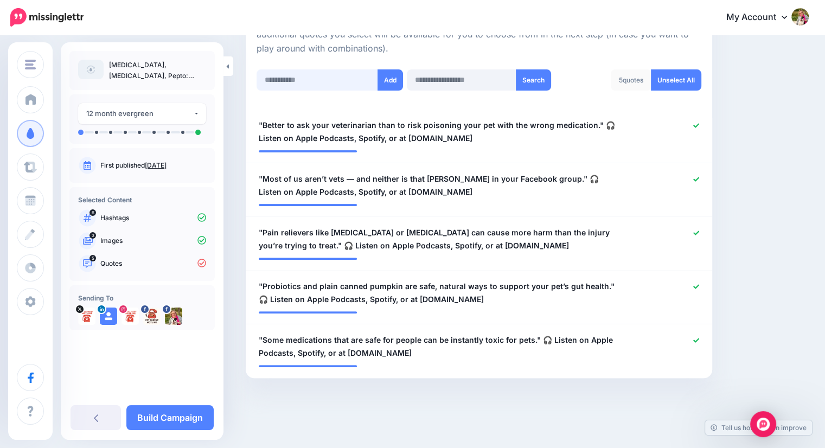
click at [329, 77] on input "text" at bounding box center [318, 79] width 122 height 21
paste input "**********"
type input "**********"
click at [386, 78] on button "Add" at bounding box center [391, 79] width 26 height 21
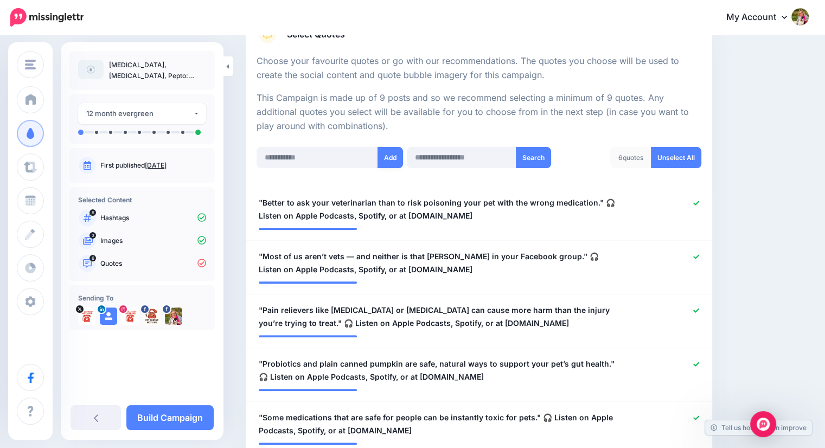
scroll to position [193, 0]
click at [322, 156] on input "text" at bounding box center [318, 156] width 122 height 21
paste input "**********"
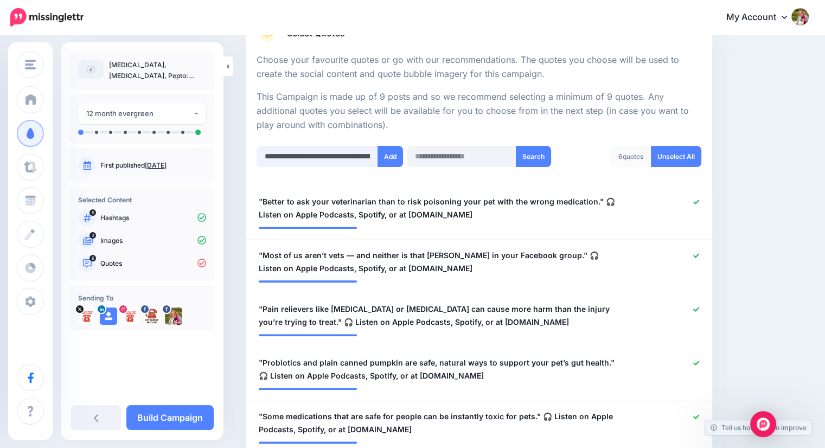
scroll to position [0, 433]
click at [297, 156] on input "**********" at bounding box center [318, 156] width 122 height 21
click at [353, 155] on input "**********" at bounding box center [318, 156] width 122 height 21
type input "**********"
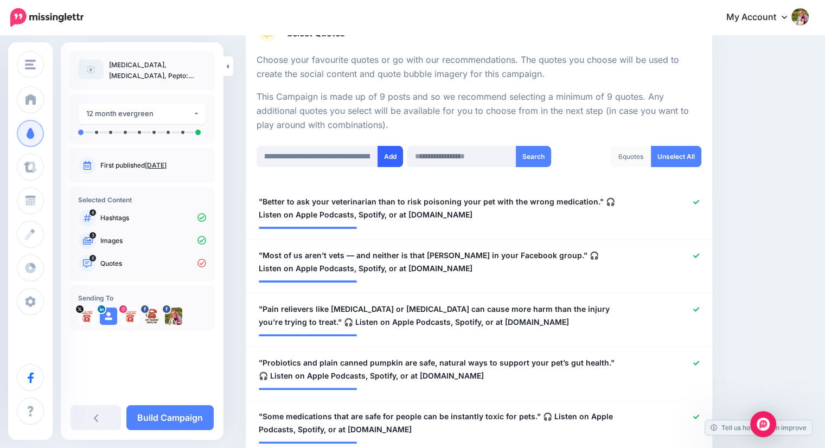
click at [385, 155] on button "Add" at bounding box center [391, 156] width 26 height 21
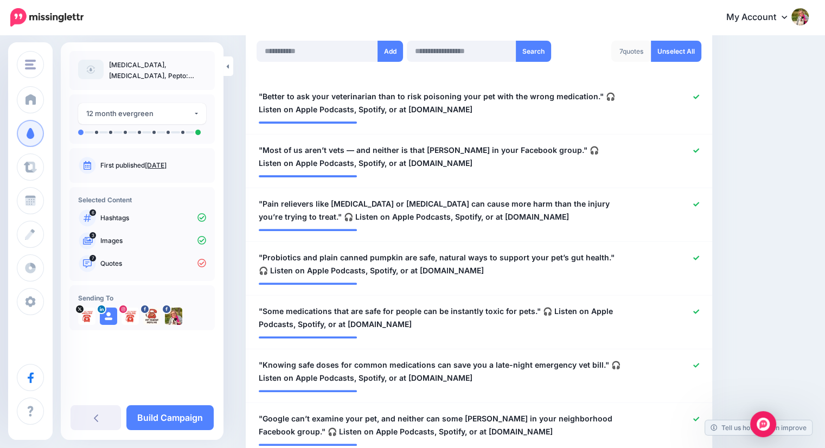
scroll to position [284, 0]
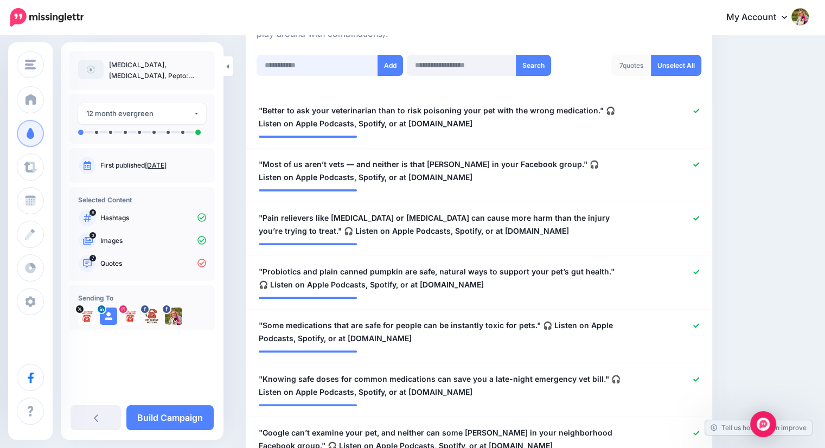
click at [312, 68] on input "text" at bounding box center [318, 65] width 122 height 21
paste input "**********"
type input "**********"
click at [398, 67] on button "Add" at bounding box center [391, 65] width 26 height 21
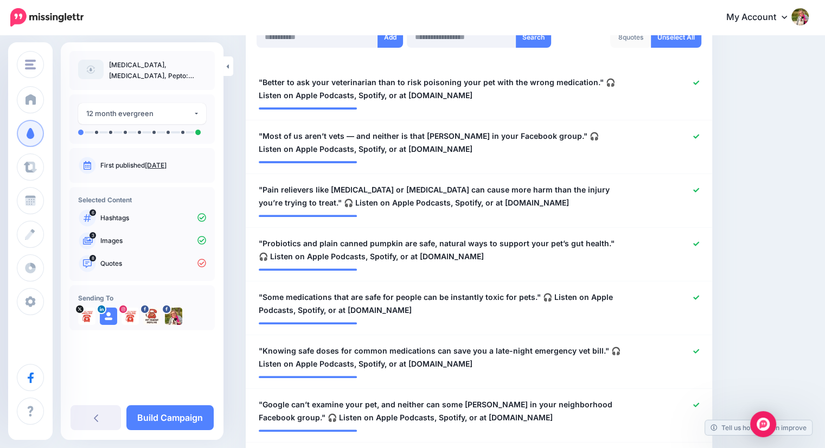
scroll to position [298, 0]
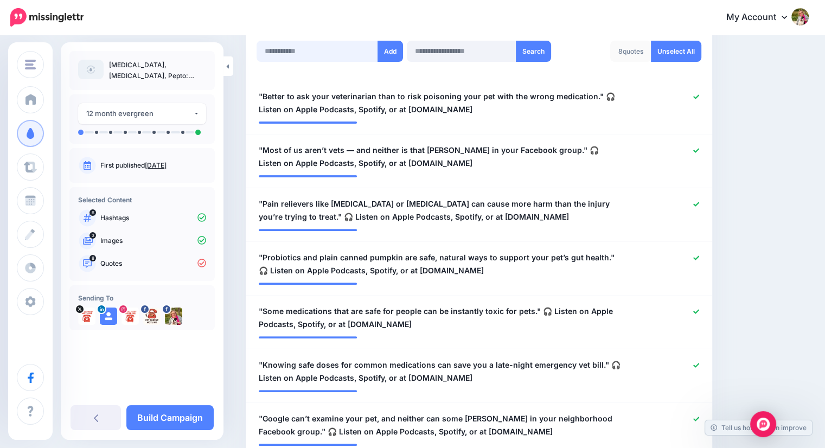
click at [329, 50] on input "text" at bounding box center [318, 51] width 122 height 21
paste input "**********"
type input "**********"
click at [387, 51] on button "Add" at bounding box center [391, 51] width 26 height 21
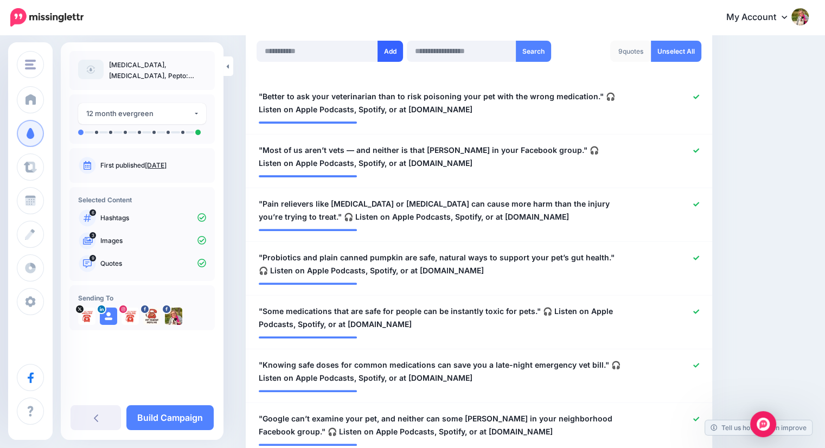
scroll to position [379, 0]
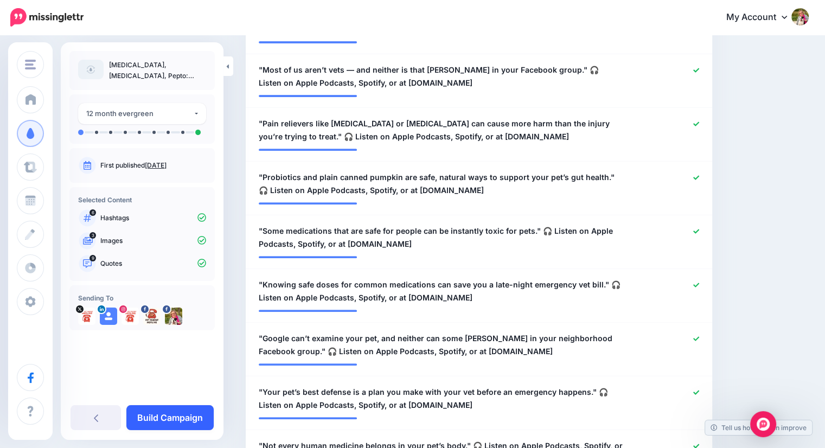
click at [173, 410] on link "Build Campaign" at bounding box center [169, 417] width 87 height 25
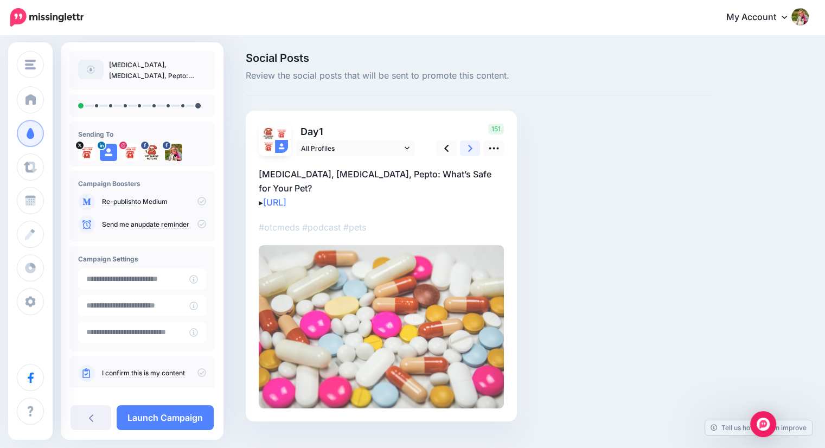
click at [471, 143] on icon at bounding box center [470, 148] width 4 height 11
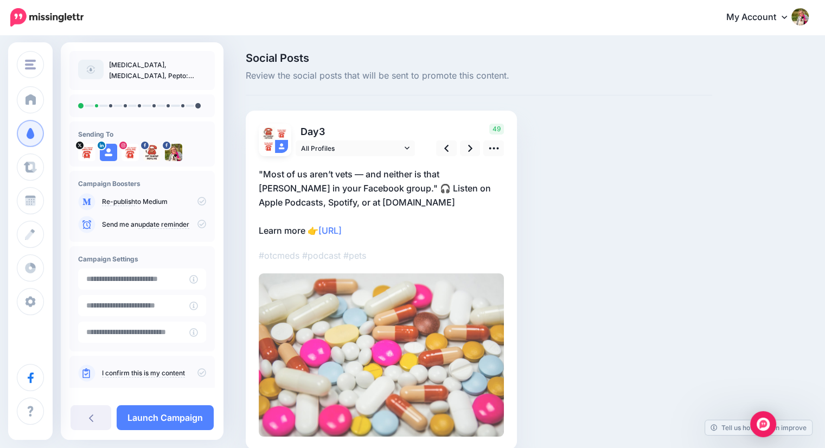
click at [362, 173] on p ""Most of us aren’t vets — and neither is that [PERSON_NAME] in your Facebook gr…" at bounding box center [381, 202] width 245 height 71
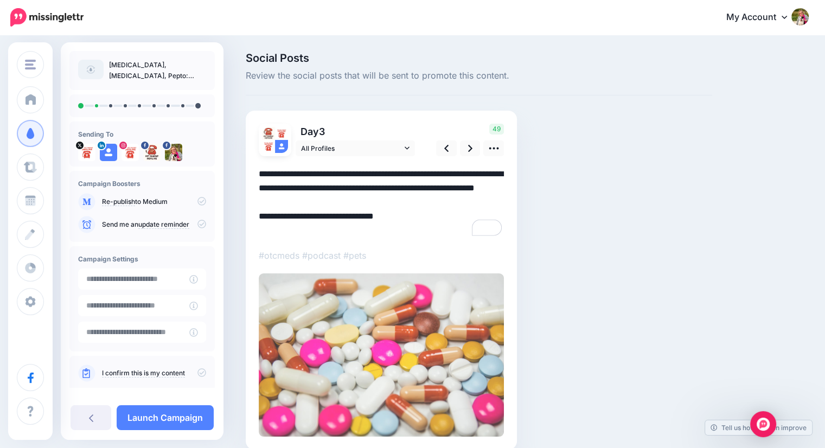
click at [363, 173] on textarea "**********" at bounding box center [381, 202] width 245 height 71
click at [328, 187] on textarea "**********" at bounding box center [381, 202] width 245 height 71
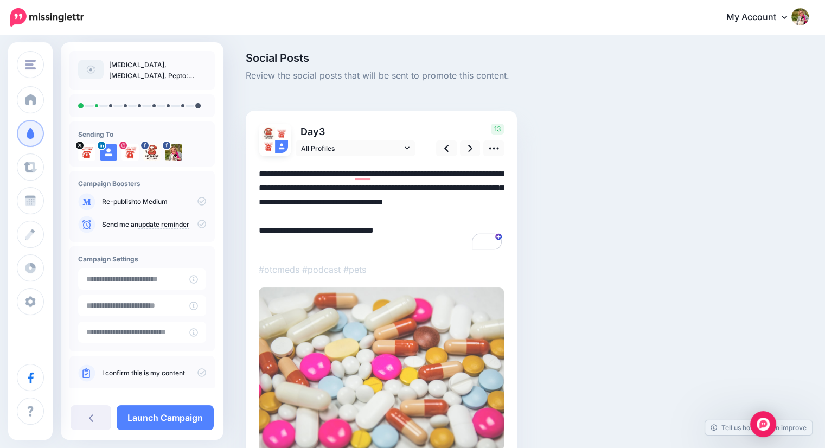
click at [458, 233] on textarea "**********" at bounding box center [381, 209] width 245 height 85
click at [332, 199] on textarea "**********" at bounding box center [381, 209] width 245 height 85
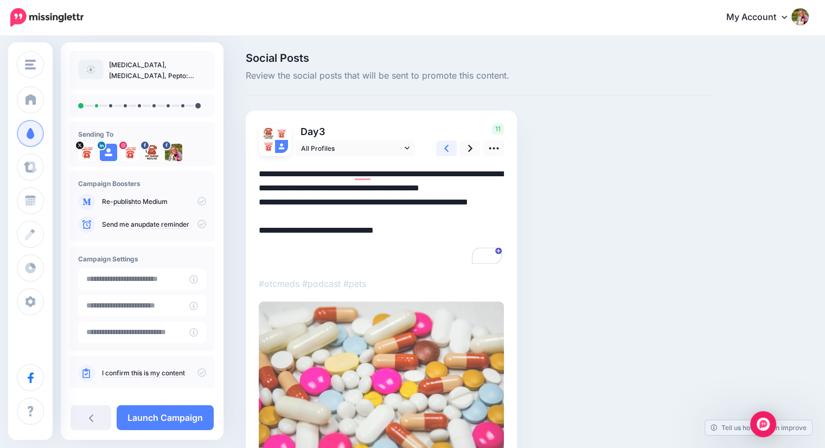
click at [447, 151] on icon at bounding box center [446, 148] width 4 height 11
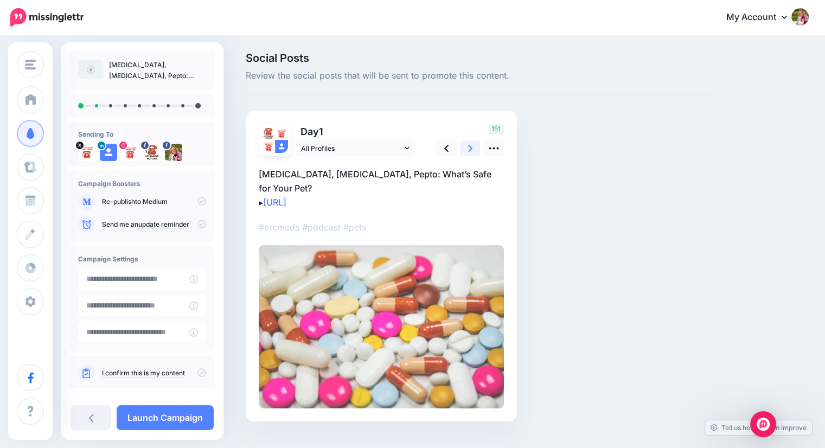
click at [469, 146] on icon at bounding box center [470, 148] width 4 height 7
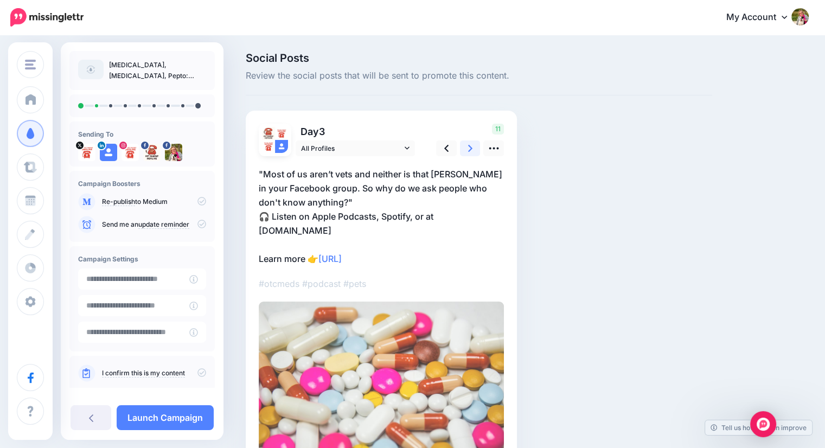
click at [469, 146] on icon at bounding box center [470, 148] width 4 height 7
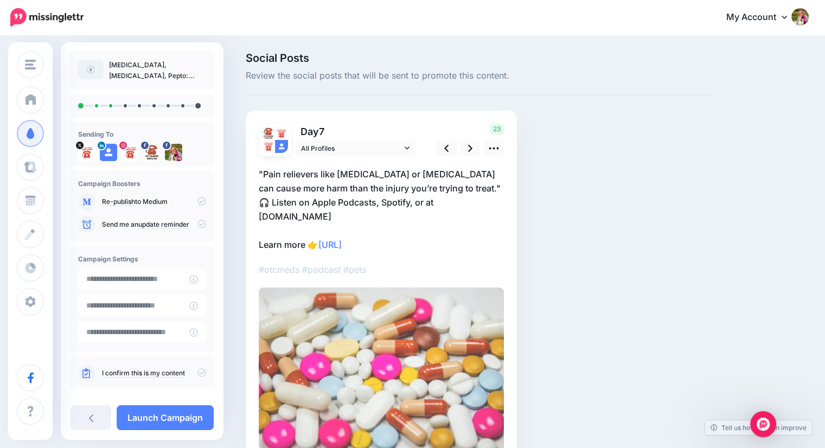
click at [437, 186] on p ""Pain relievers like [MEDICAL_DATA] or [MEDICAL_DATA] can cause more harm than …" at bounding box center [381, 209] width 245 height 85
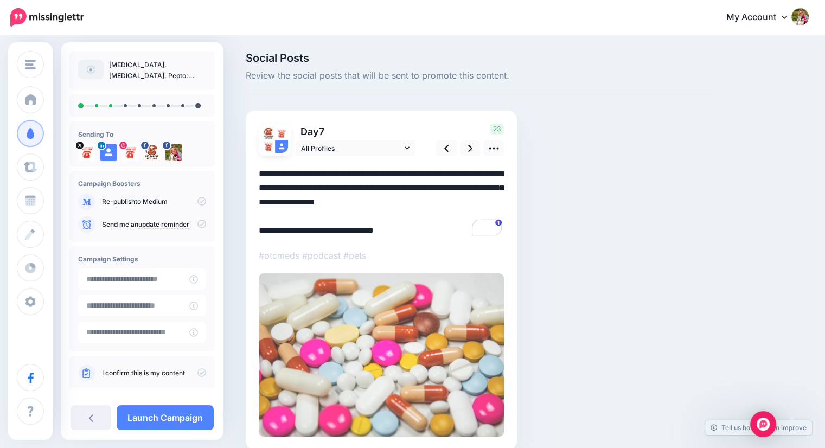
click at [439, 188] on textarea "**********" at bounding box center [381, 202] width 245 height 71
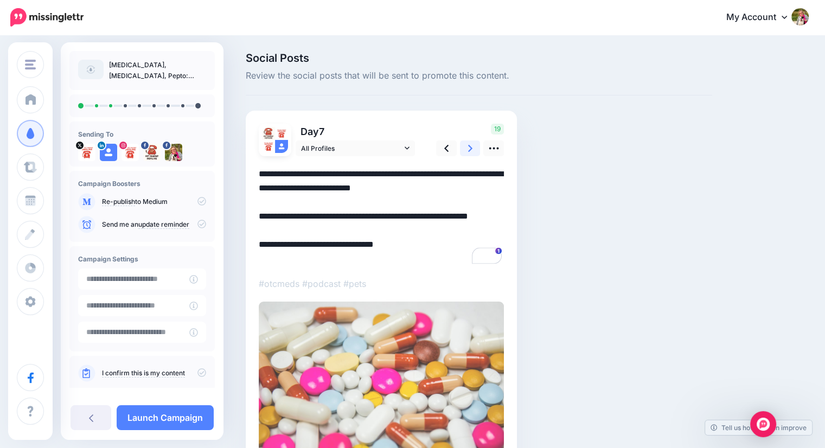
click at [470, 149] on icon at bounding box center [470, 148] width 4 height 7
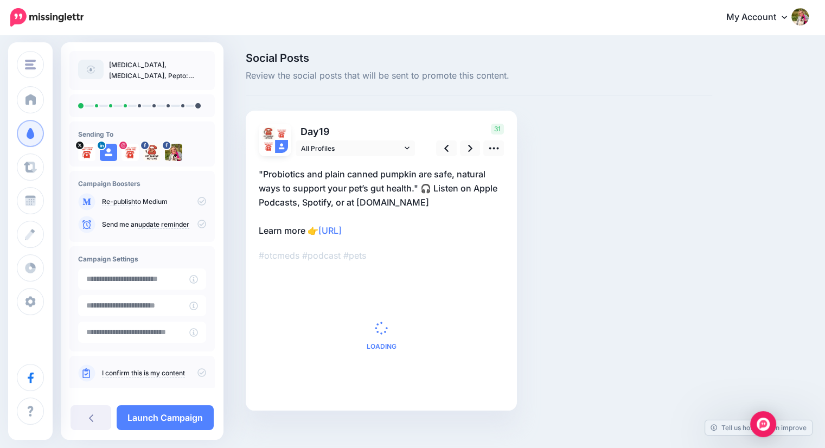
click at [421, 187] on p ""Probiotics and plain canned pumpkin are safe, natural ways to support your pet…" at bounding box center [381, 202] width 245 height 71
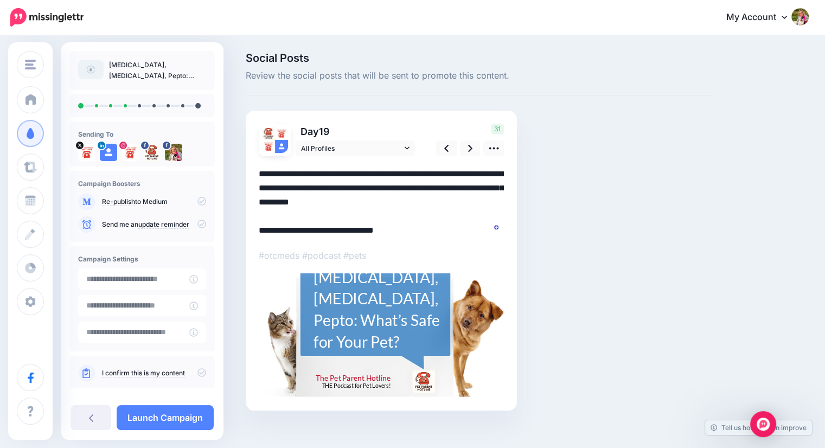
click at [423, 187] on textarea "**********" at bounding box center [381, 202] width 245 height 71
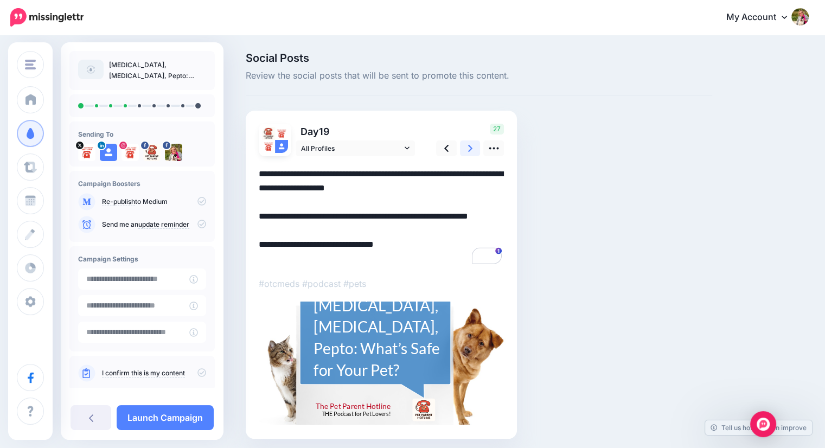
click at [469, 149] on icon at bounding box center [470, 148] width 4 height 11
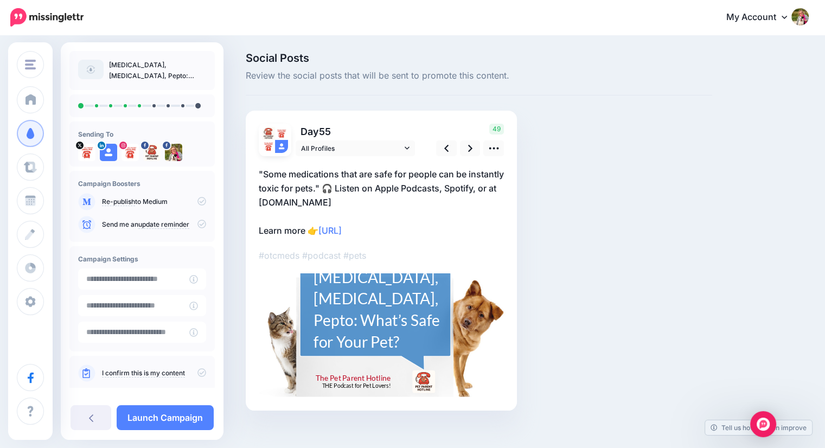
click at [361, 187] on p ""Some medications that are safe for people can be instantly toxic for pets." 🎧 …" at bounding box center [381, 202] width 245 height 71
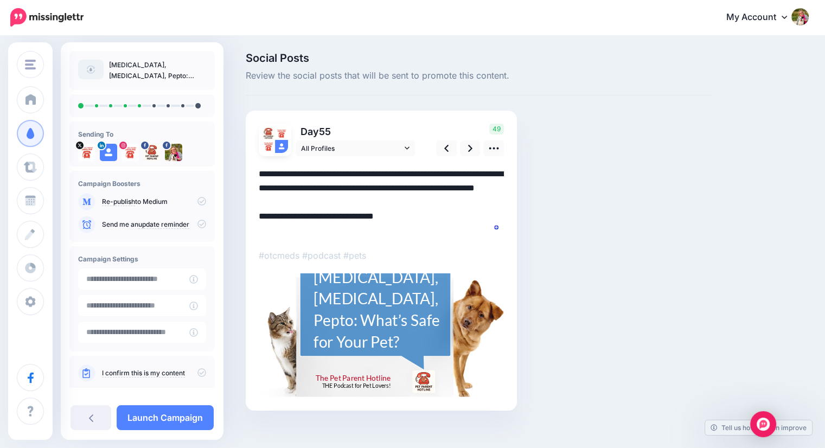
click at [361, 187] on textarea "**********" at bounding box center [381, 202] width 245 height 71
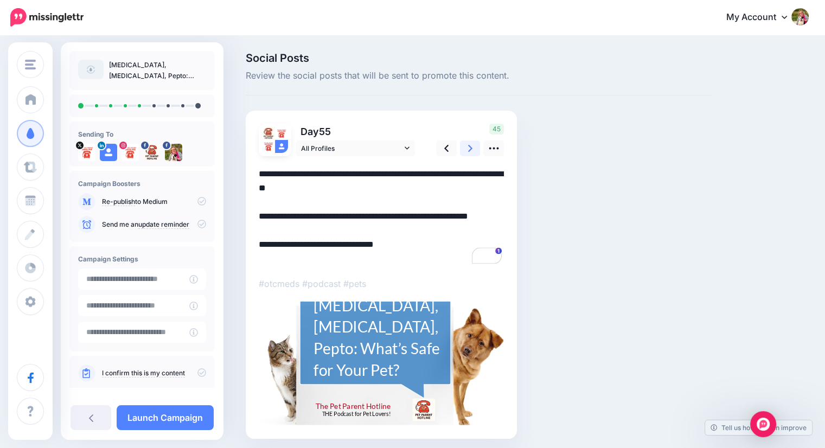
click at [467, 147] on link at bounding box center [470, 149] width 21 height 16
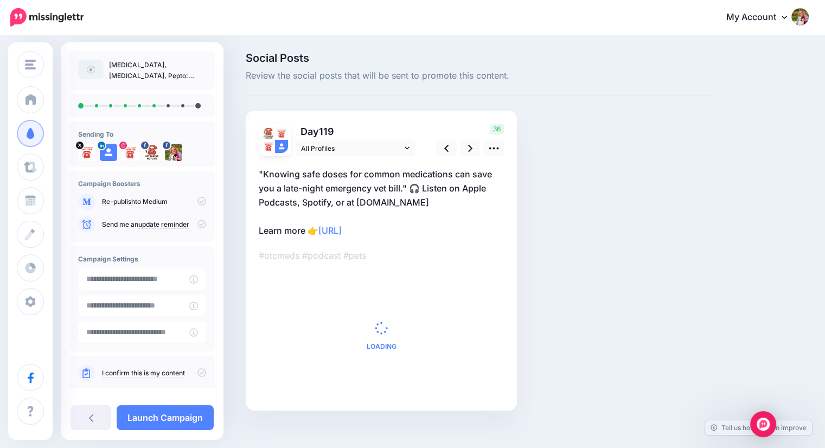
click at [412, 187] on p ""Knowing safe doses for common medications can save you a late-night emergency …" at bounding box center [381, 202] width 245 height 71
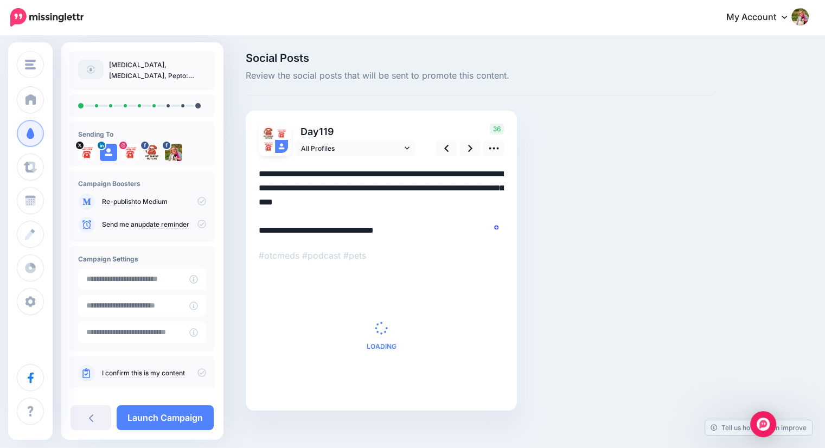
click at [412, 187] on textarea "**********" at bounding box center [381, 202] width 245 height 71
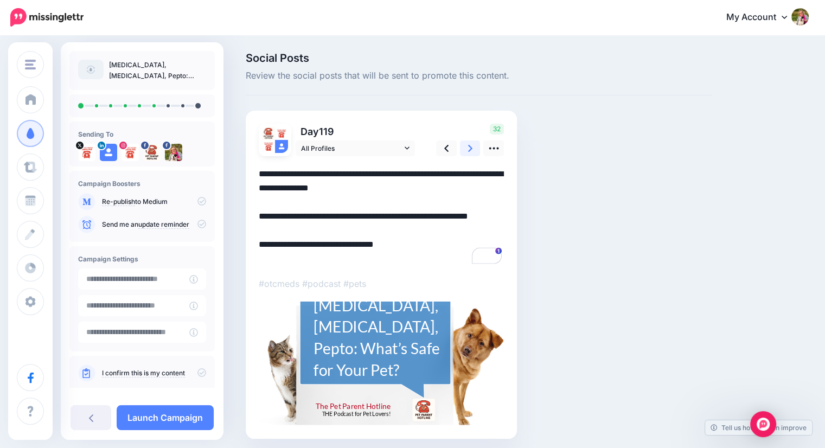
click at [470, 146] on icon at bounding box center [470, 148] width 4 height 7
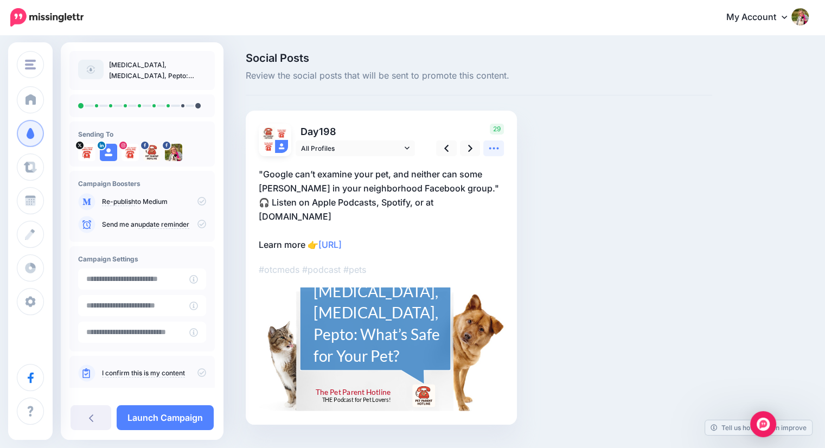
click at [492, 149] on icon at bounding box center [493, 148] width 11 height 11
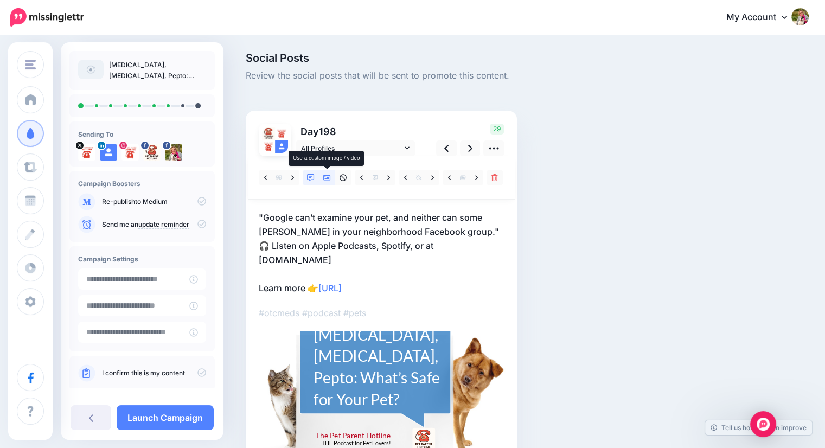
click at [329, 176] on icon at bounding box center [327, 178] width 8 height 8
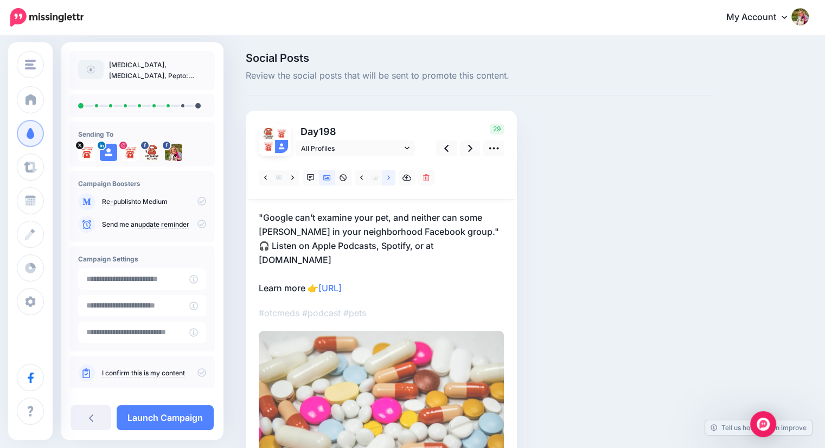
click at [389, 178] on icon at bounding box center [388, 178] width 3 height 8
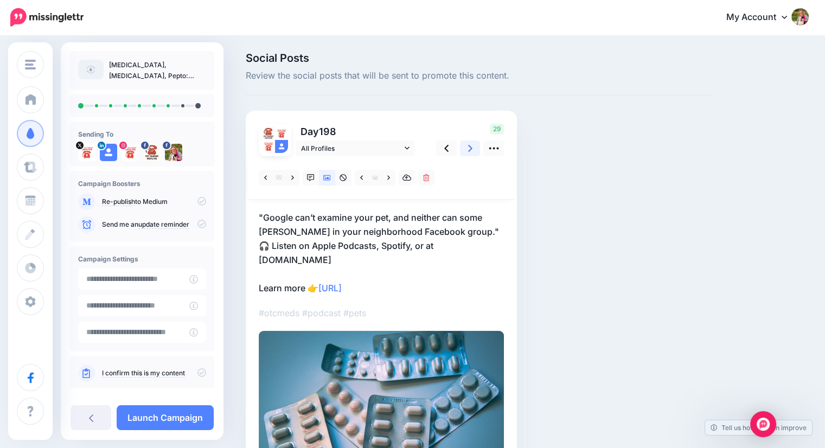
click at [467, 145] on link at bounding box center [470, 149] width 21 height 16
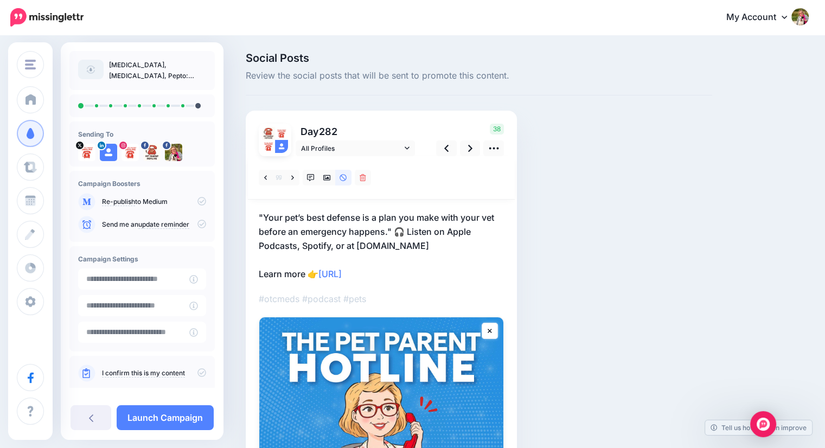
click at [397, 231] on p ""Your pet’s best defense is a plan you make with your vet before an emergency h…" at bounding box center [381, 246] width 245 height 71
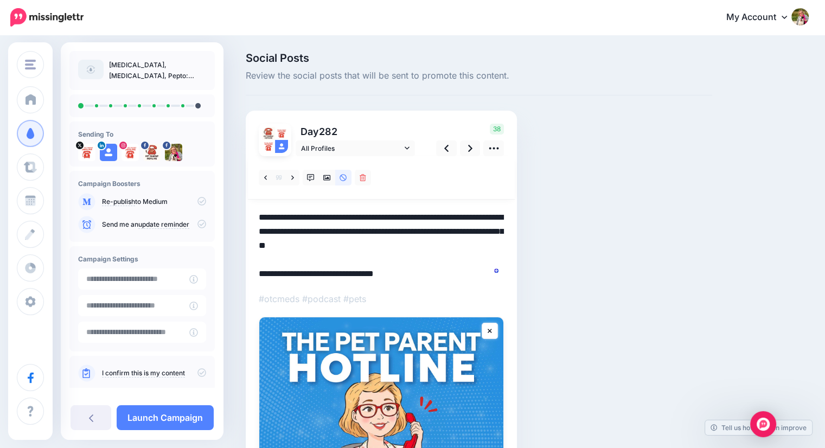
click at [397, 231] on textarea "**********" at bounding box center [381, 246] width 245 height 71
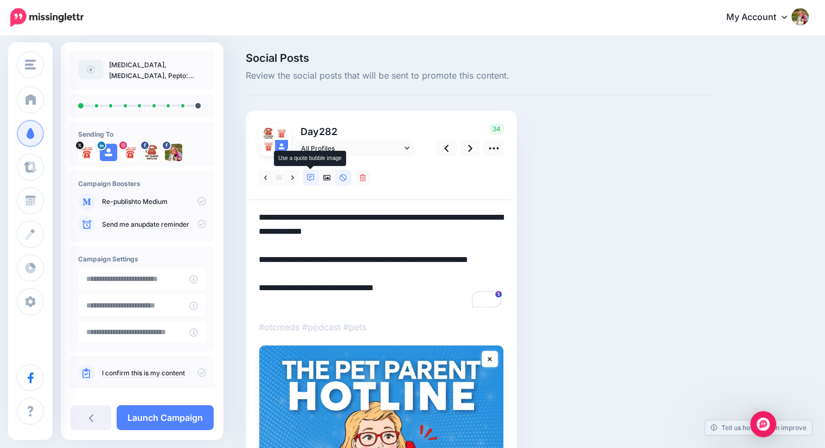
type textarea "**********"
click at [308, 176] on icon at bounding box center [311, 178] width 8 height 8
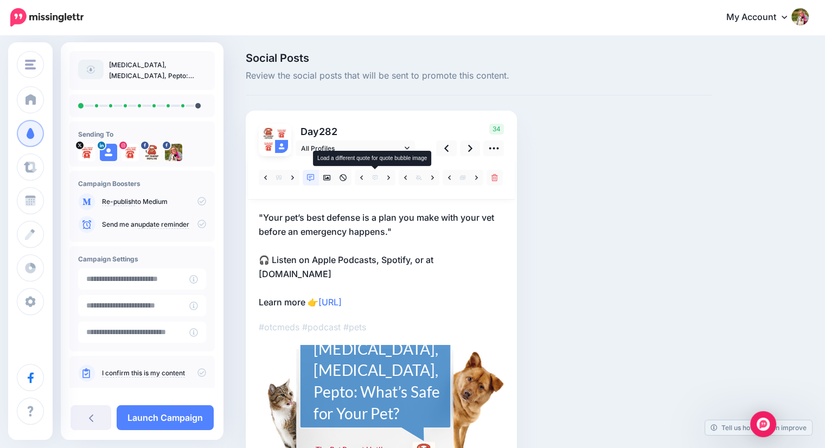
click at [381, 179] on span at bounding box center [375, 178] width 14 height 16
click at [387, 178] on icon at bounding box center [388, 178] width 3 height 8
click at [360, 179] on icon at bounding box center [361, 178] width 3 height 8
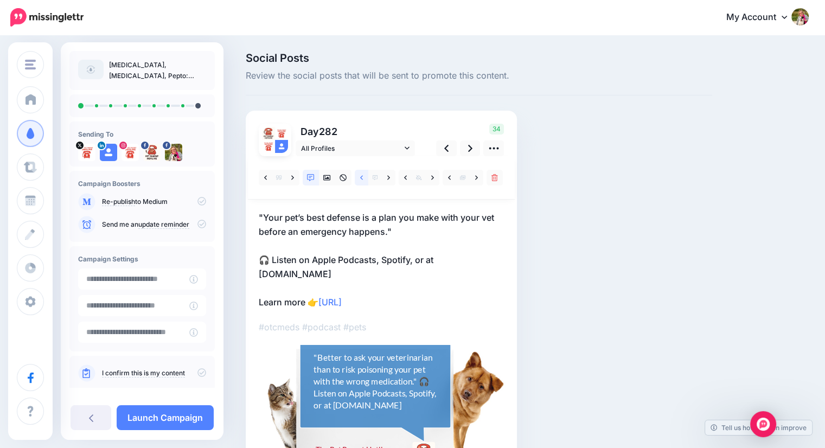
click at [360, 180] on icon at bounding box center [361, 178] width 3 height 8
click at [476, 180] on icon at bounding box center [476, 178] width 3 height 8
click at [449, 179] on icon at bounding box center [449, 177] width 3 height 4
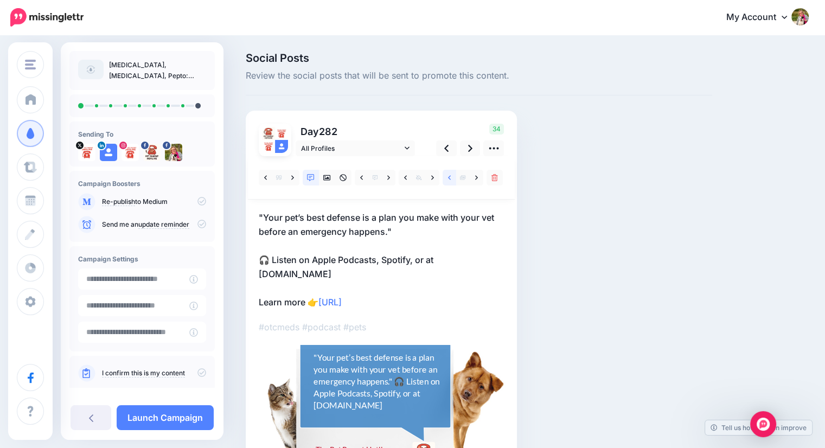
click at [449, 179] on icon at bounding box center [449, 177] width 3 height 4
click at [469, 145] on icon at bounding box center [470, 148] width 4 height 7
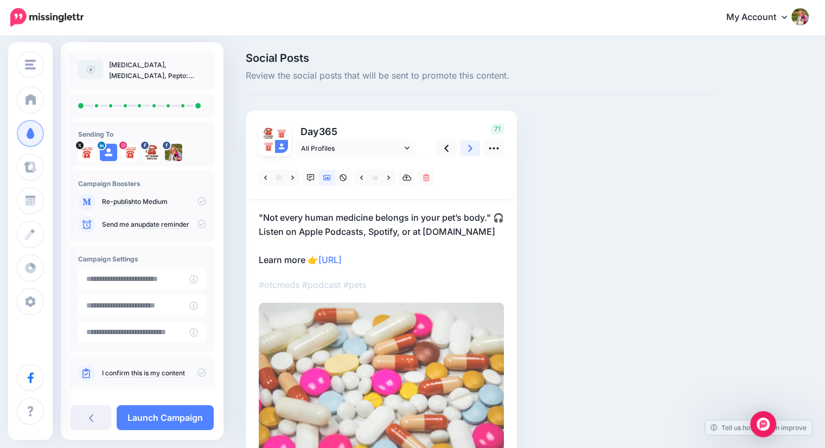
click at [469, 146] on icon at bounding box center [470, 148] width 4 height 7
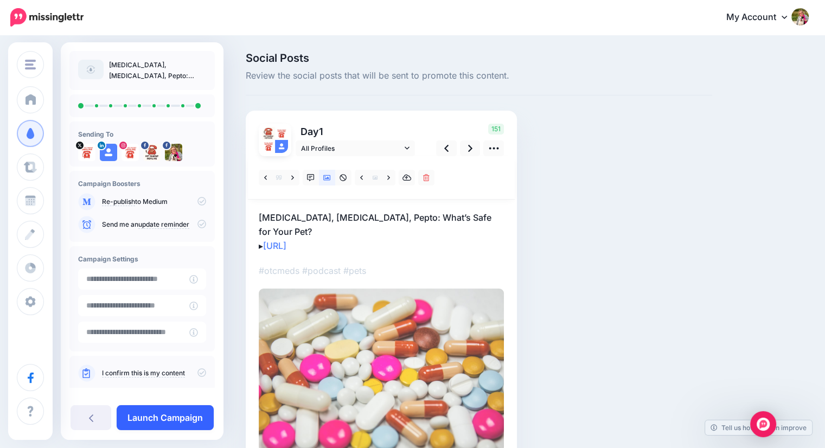
click at [167, 420] on link "Launch Campaign" at bounding box center [165, 417] width 97 height 25
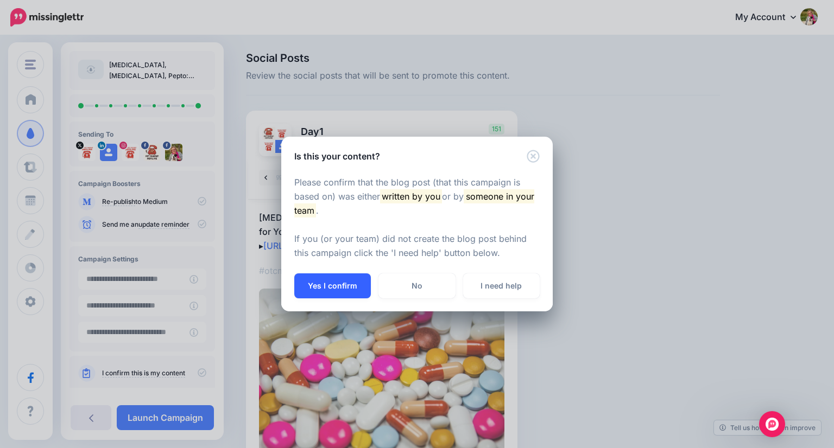
click at [321, 283] on button "Yes I confirm" at bounding box center [332, 286] width 77 height 25
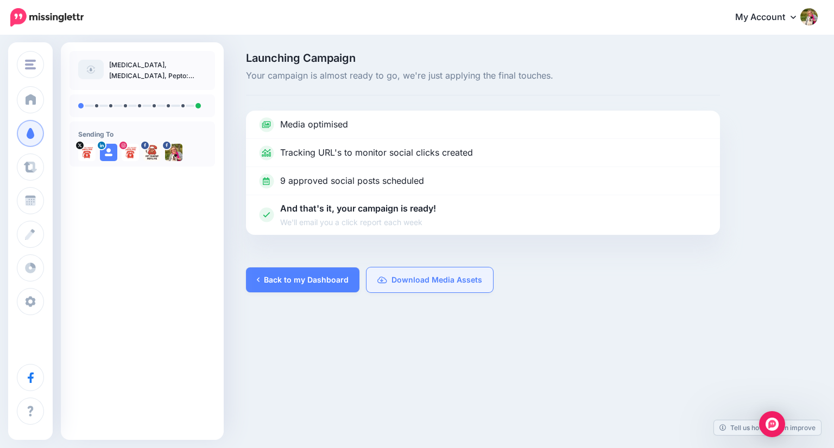
click at [458, 285] on link "Download Media Assets" at bounding box center [429, 280] width 126 height 25
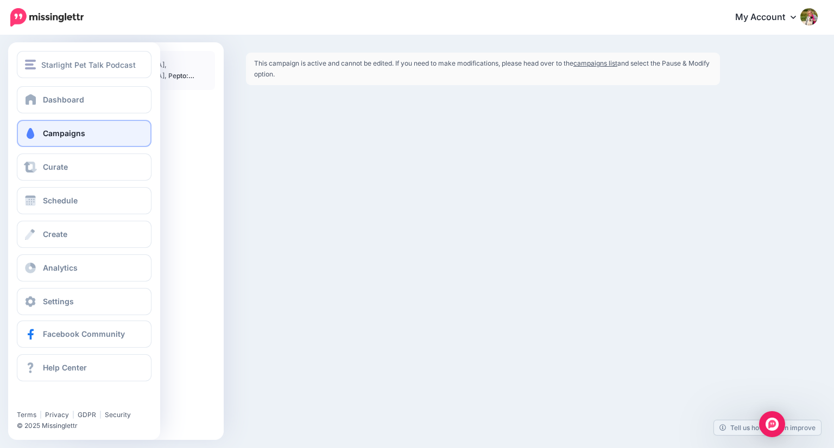
click at [32, 135] on span at bounding box center [30, 133] width 14 height 11
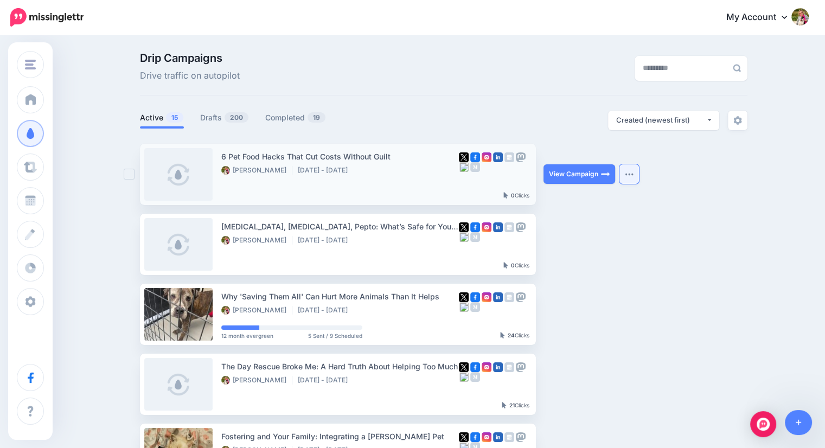
click at [639, 175] on button "button" at bounding box center [630, 174] width 20 height 20
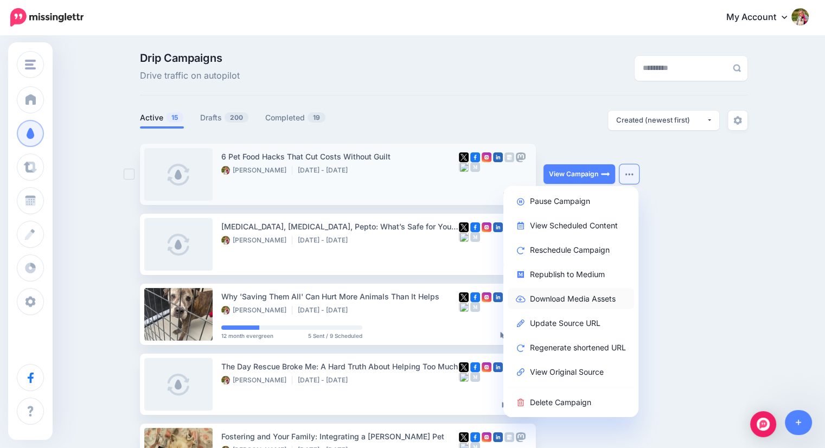
click at [606, 302] on link "Download Media Assets" at bounding box center [571, 298] width 126 height 21
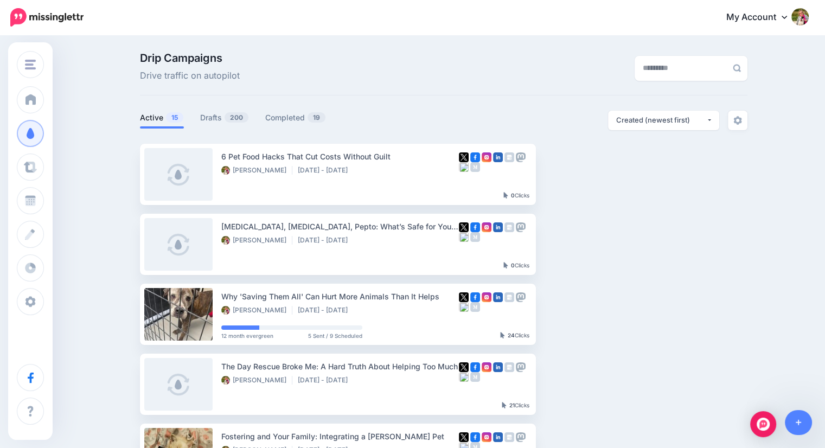
click at [149, 118] on link "Active 15" at bounding box center [162, 117] width 44 height 13
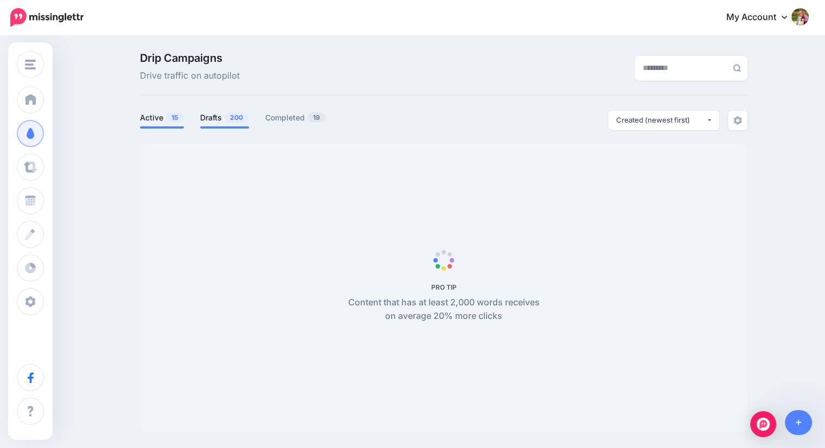
click at [224, 122] on link "Drafts 200" at bounding box center [224, 117] width 49 height 13
click at [214, 121] on link "Drafts 200" at bounding box center [224, 117] width 49 height 13
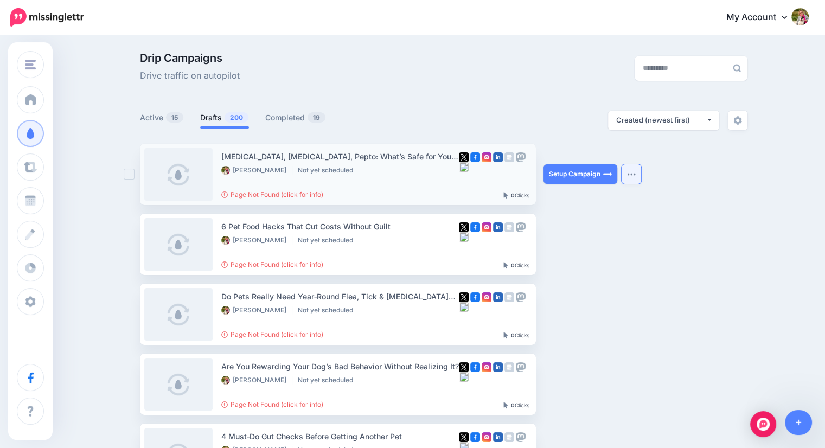
click at [638, 176] on button "button" at bounding box center [632, 174] width 20 height 20
click at [149, 119] on link "Active 15" at bounding box center [162, 117] width 44 height 13
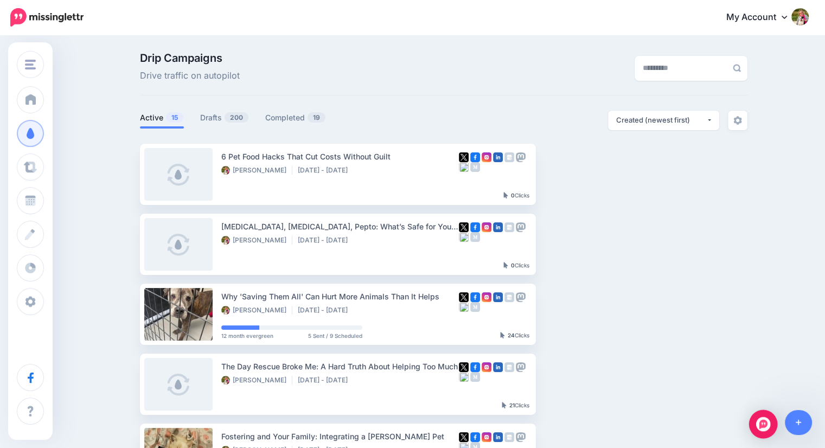
click at [766, 428] on img "Open Intercom Messenger" at bounding box center [764, 424] width 14 height 14
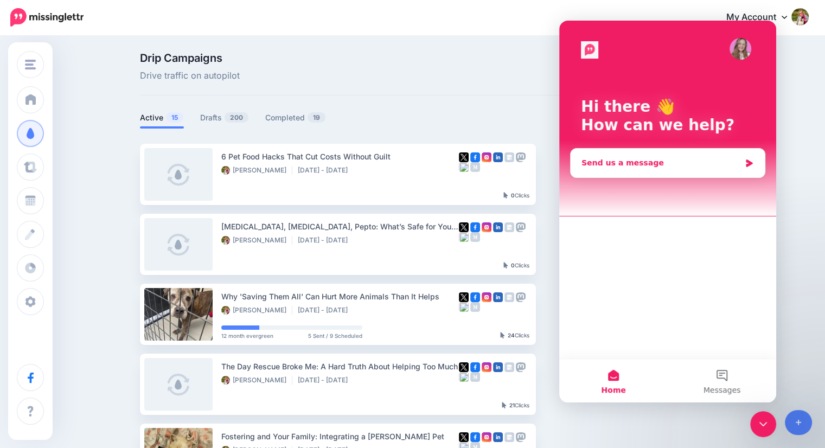
click at [681, 160] on div "Send us a message" at bounding box center [661, 162] width 159 height 11
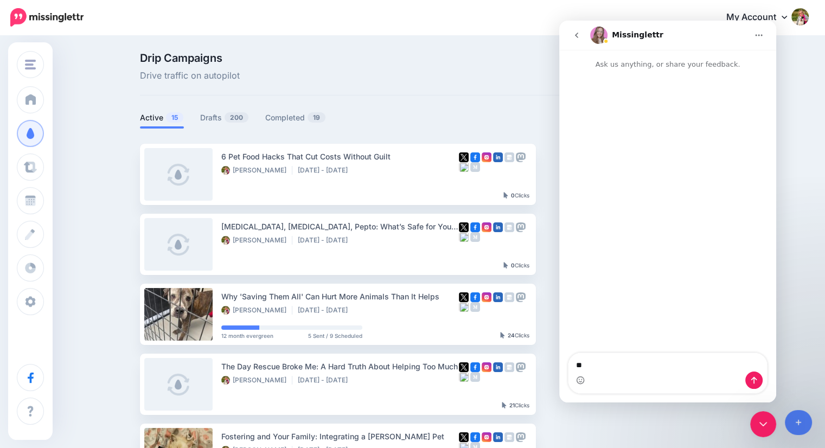
type textarea "*"
type textarea "**********"
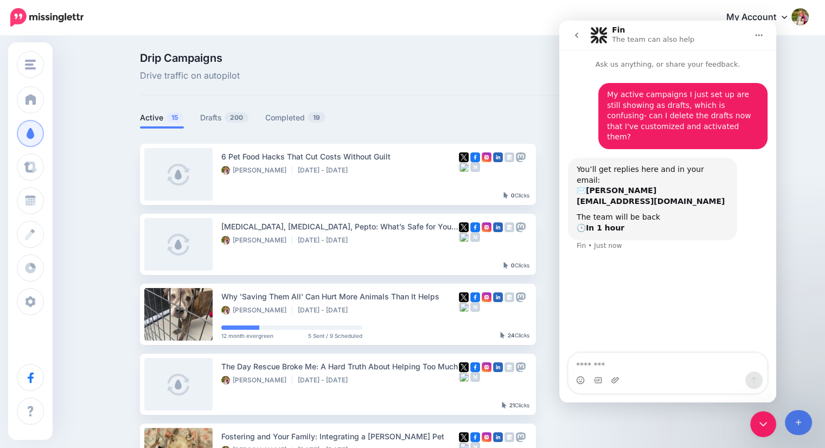
click at [404, 81] on div "Drip Campaigns Drive traffic on autopilot" at bounding box center [340, 68] width 416 height 30
click at [573, 36] on icon "go back" at bounding box center [577, 35] width 9 height 9
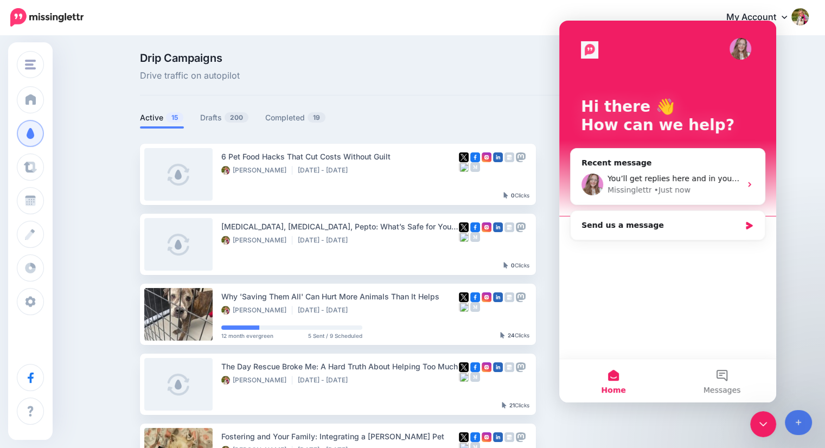
click at [208, 114] on link "Drafts 200" at bounding box center [224, 117] width 49 height 13
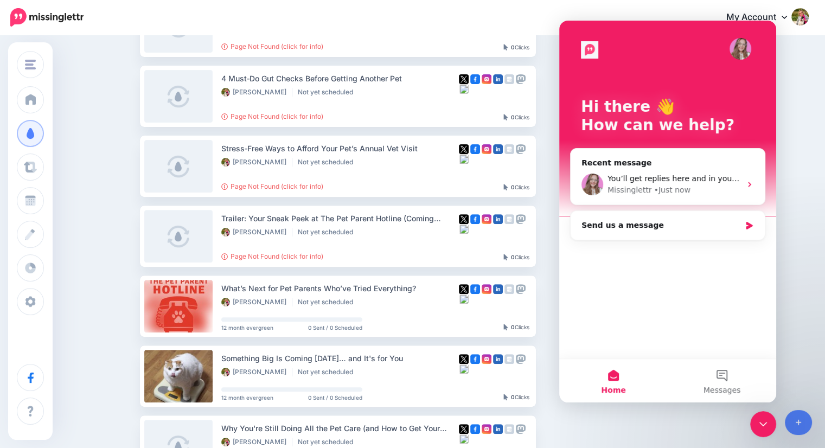
scroll to position [355, 0]
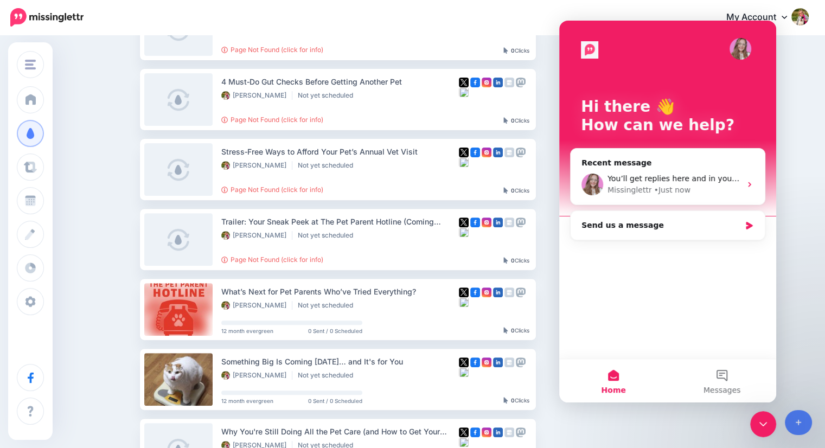
click at [756, 421] on div "Close Intercom Messenger" at bounding box center [764, 424] width 26 height 26
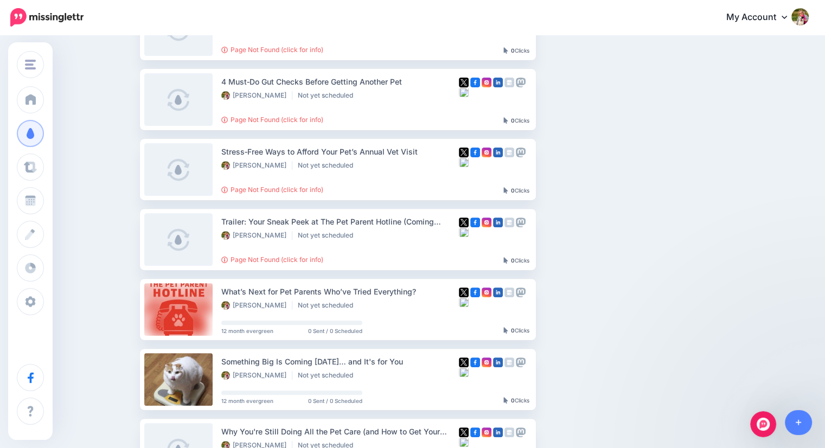
scroll to position [0, 0]
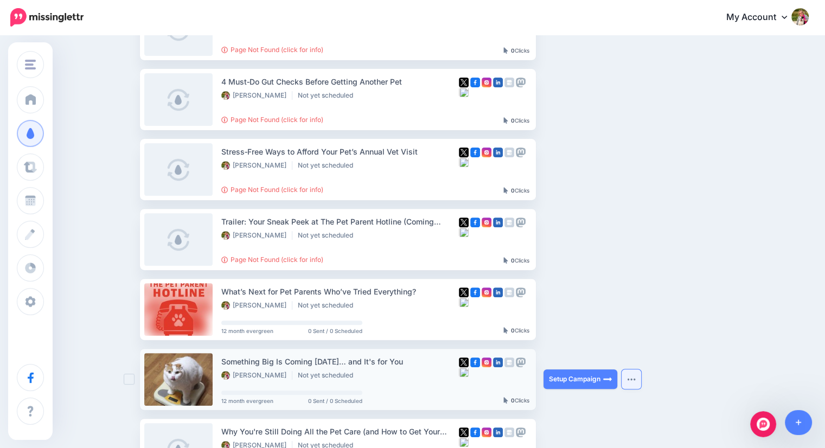
click at [641, 380] on button "button" at bounding box center [632, 380] width 20 height 20
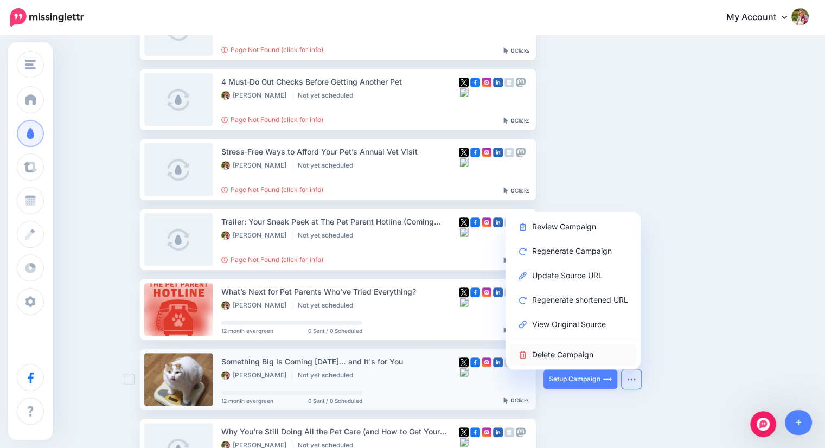
click at [609, 359] on link "Delete Campaign" at bounding box center [573, 354] width 126 height 21
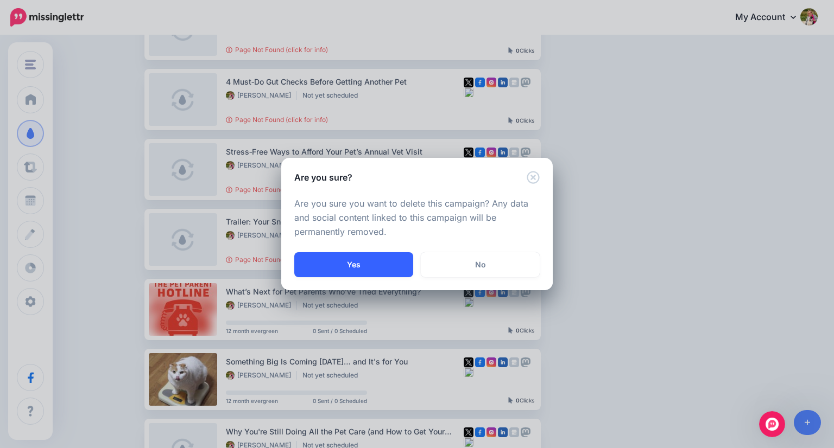
click at [354, 263] on button "Yes" at bounding box center [353, 264] width 119 height 25
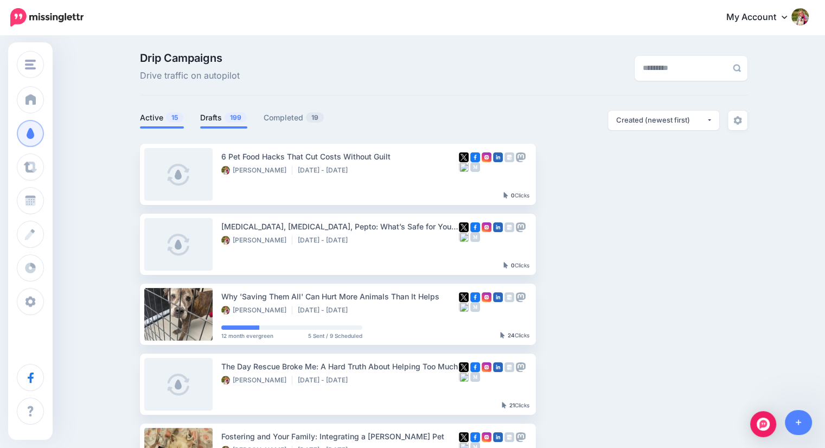
click at [213, 122] on link "Drafts 199" at bounding box center [223, 117] width 47 height 13
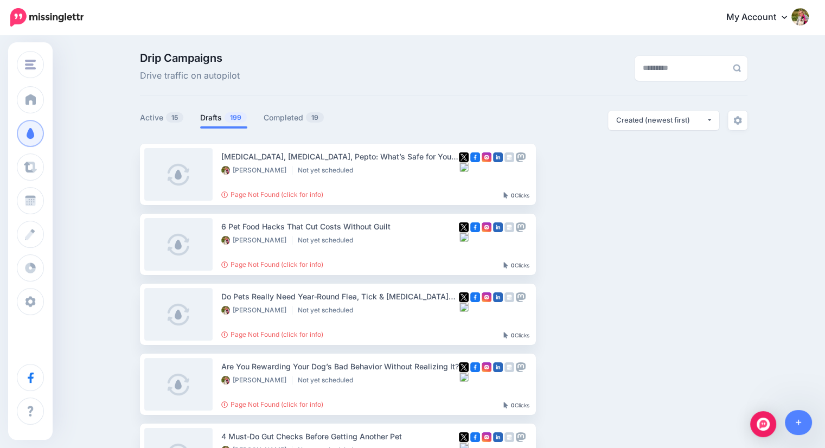
click at [300, 138] on div at bounding box center [444, 137] width 608 height 14
click at [640, 130] on button "Created (newest first)" at bounding box center [663, 121] width 111 height 20
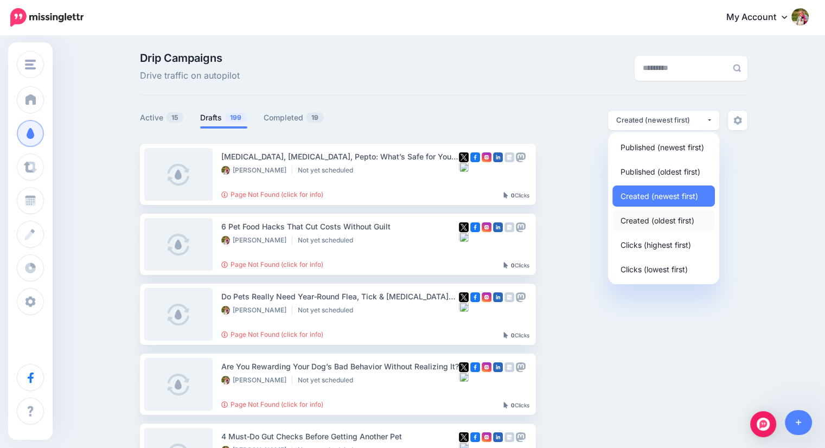
click at [641, 223] on span "Created (oldest first)" at bounding box center [658, 220] width 74 height 13
select select "**********"
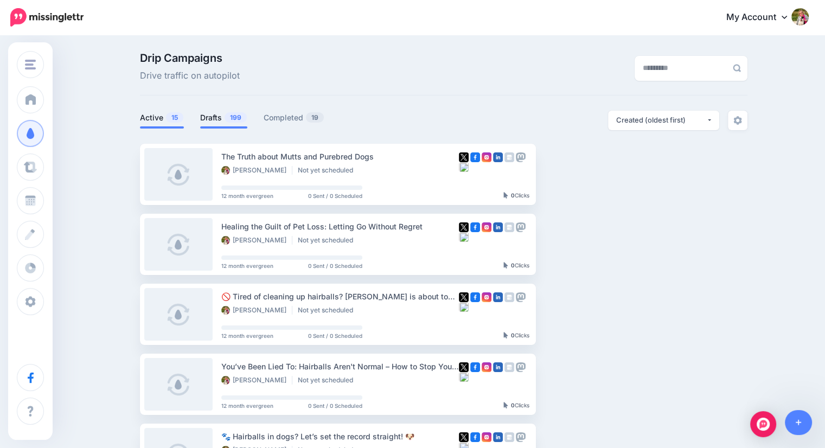
click at [154, 120] on link "Active 15" at bounding box center [162, 117] width 44 height 13
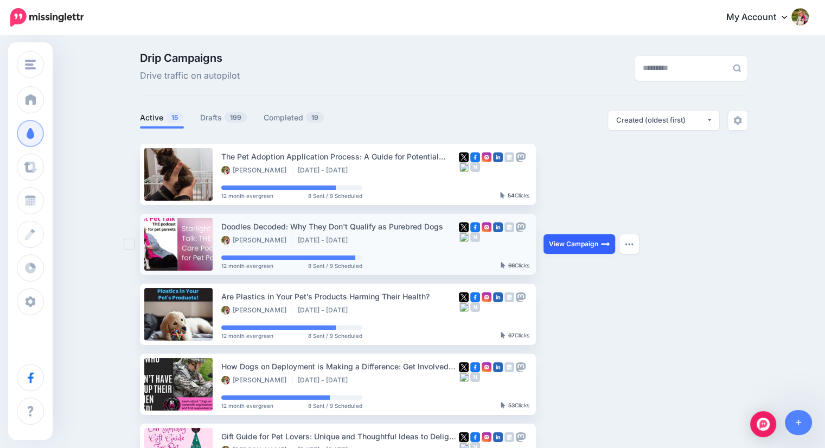
click at [571, 247] on link "View Campaign" at bounding box center [580, 244] width 72 height 20
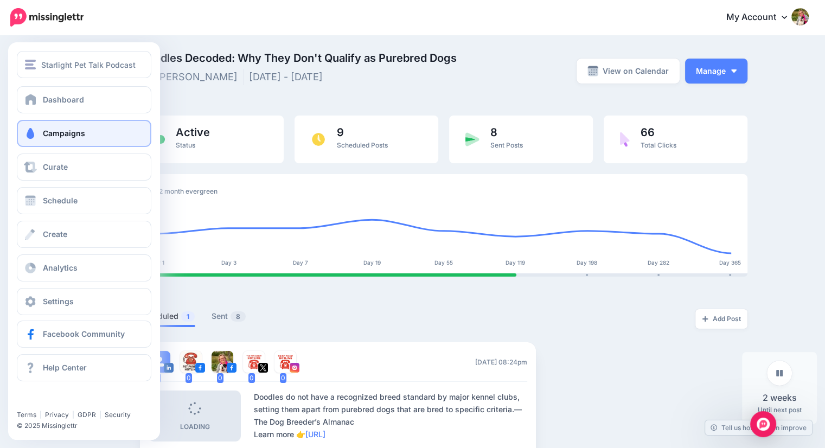
click at [28, 134] on span at bounding box center [30, 133] width 14 height 11
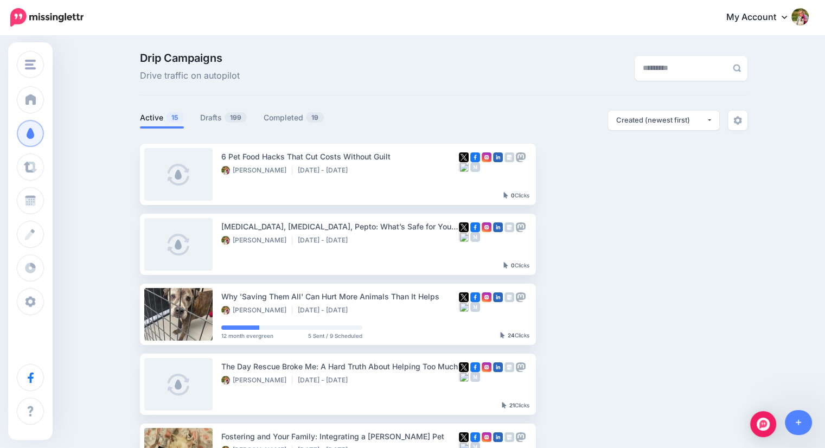
click at [605, 305] on link "View Campaign" at bounding box center [580, 314] width 72 height 20
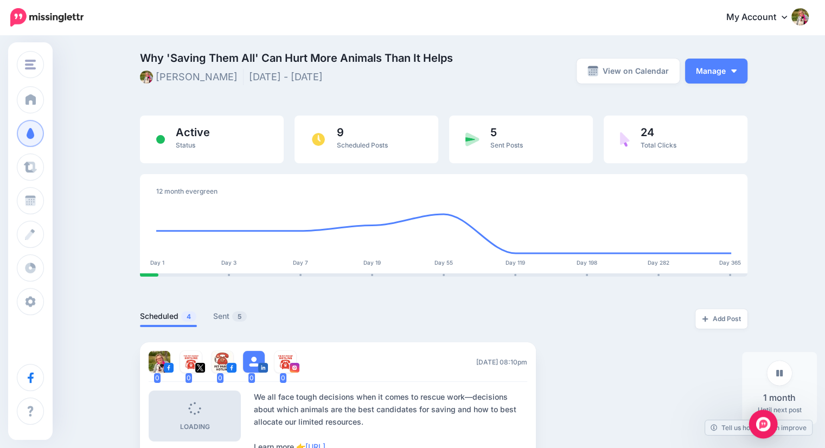
click at [766, 425] on img "Open Intercom Messenger" at bounding box center [764, 424] width 14 height 14
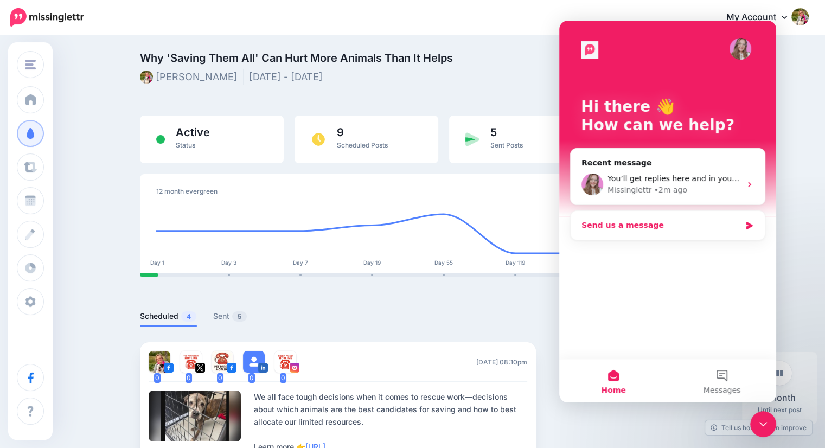
click at [650, 223] on div "Send us a message" at bounding box center [661, 225] width 159 height 11
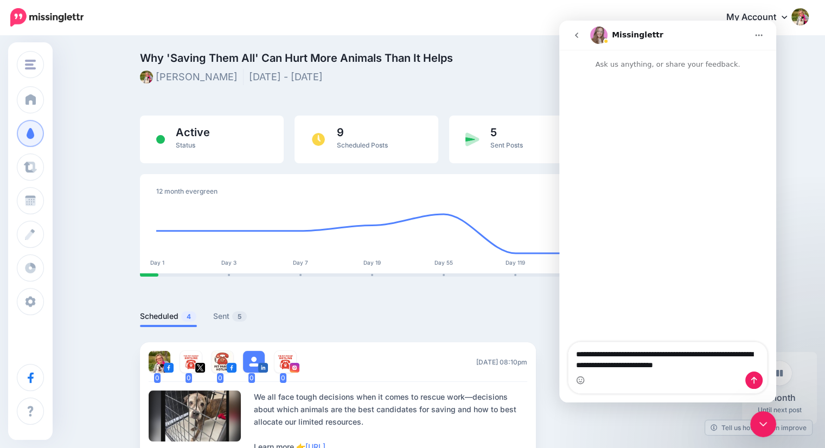
type textarea "**********"
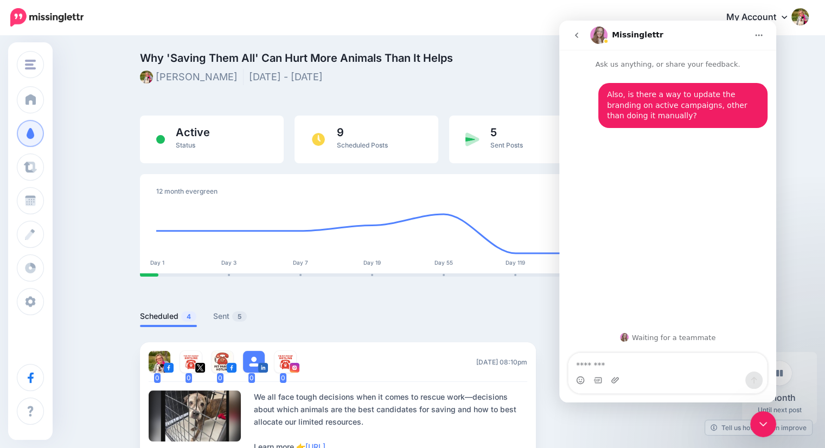
click at [358, 308] on div at bounding box center [444, 293] width 608 height 33
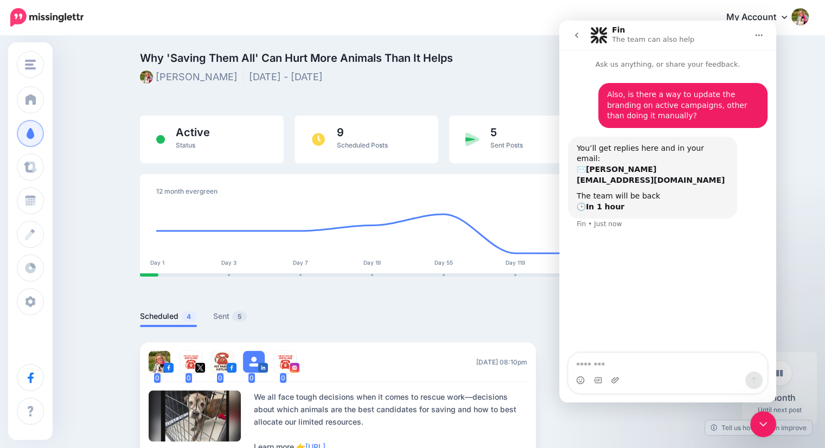
click at [574, 35] on icon "go back" at bounding box center [577, 35] width 9 height 9
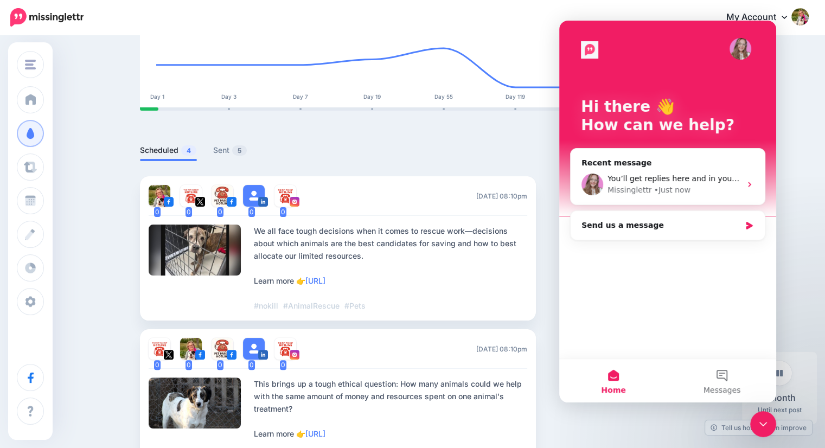
scroll to position [164, 0]
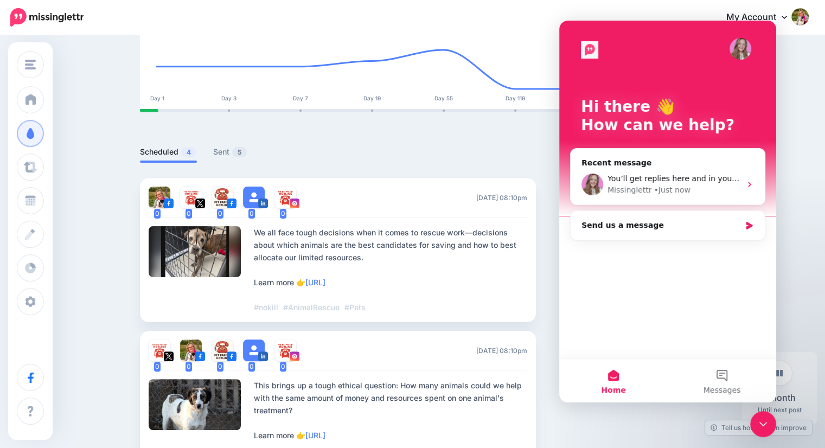
click at [760, 421] on icon "Close Intercom Messenger" at bounding box center [763, 424] width 13 height 13
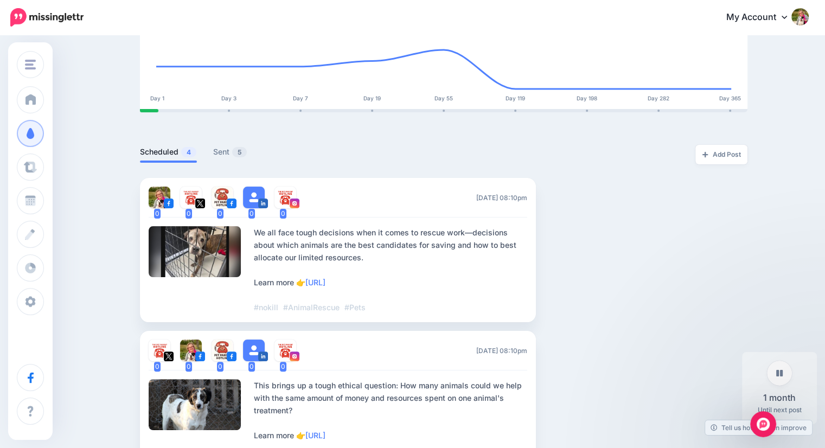
scroll to position [0, 0]
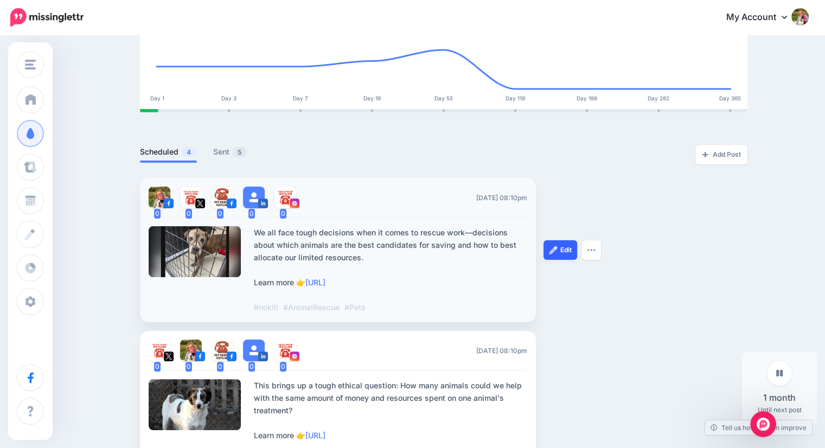
click at [567, 249] on link "Edit" at bounding box center [561, 250] width 34 height 20
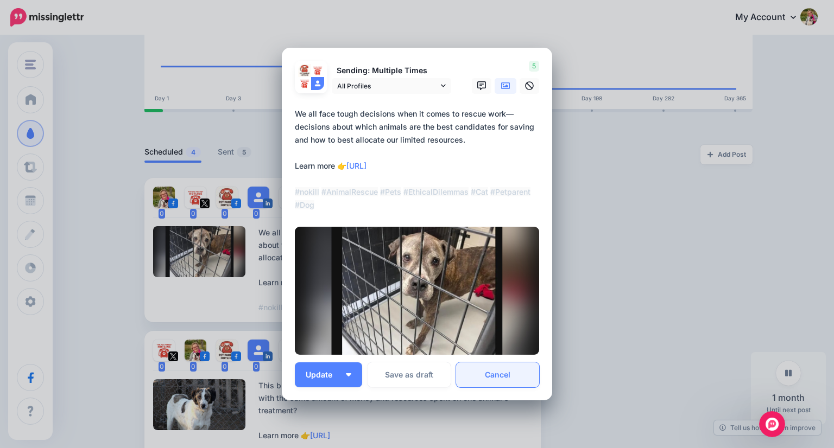
click at [488, 380] on link "Cancel" at bounding box center [497, 375] width 83 height 25
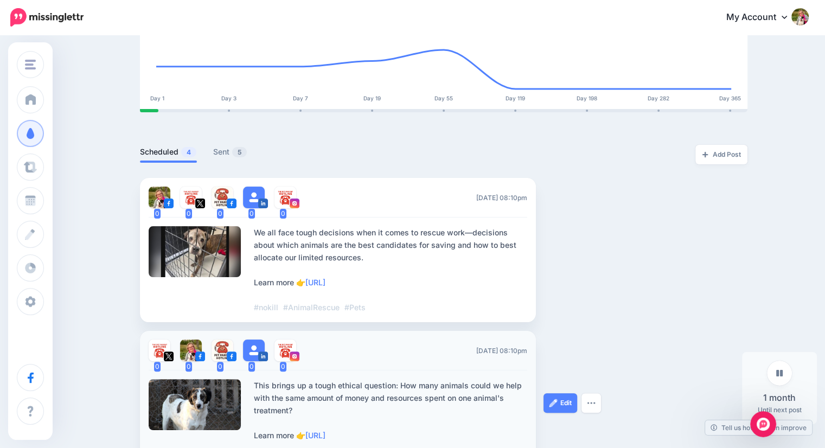
click at [617, 391] on div "Edit Delete Post" at bounding box center [584, 403] width 81 height 144
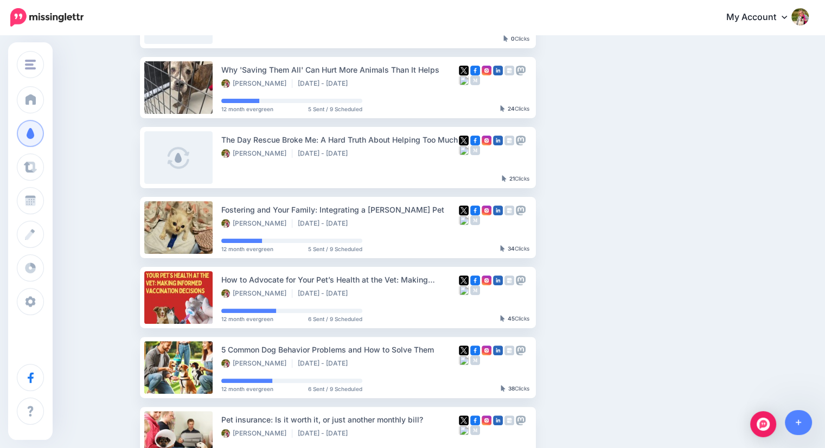
scroll to position [242, 0]
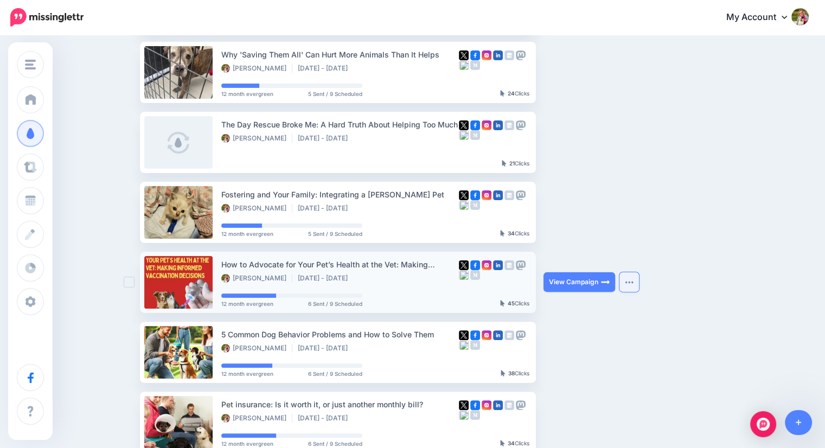
click at [633, 282] on img "button" at bounding box center [629, 282] width 9 height 3
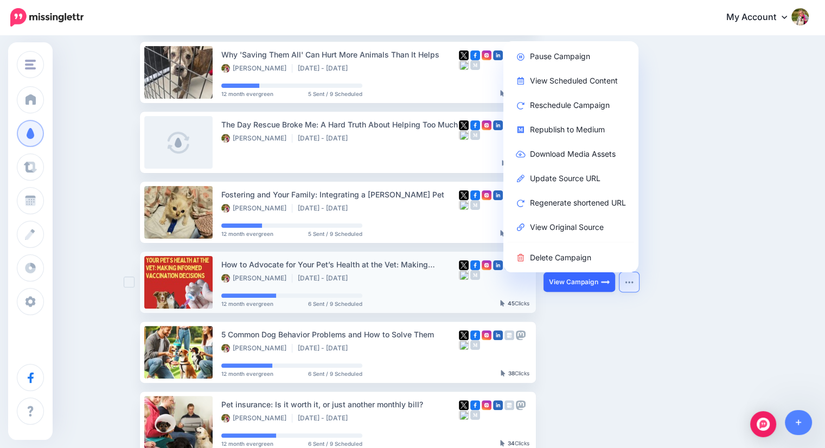
click at [595, 285] on link "View Campaign" at bounding box center [580, 282] width 72 height 20
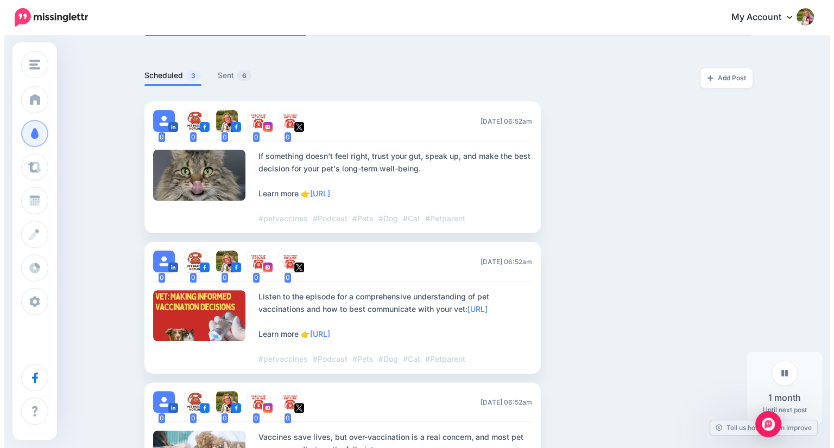
scroll to position [307, 0]
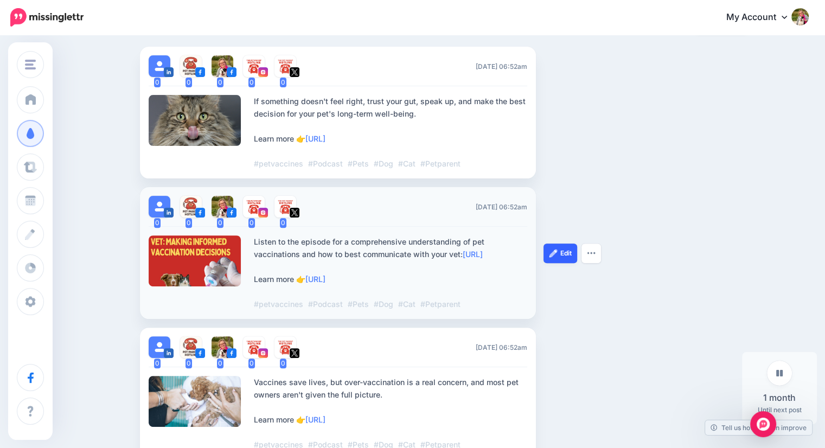
click at [568, 263] on link "Edit" at bounding box center [561, 254] width 34 height 20
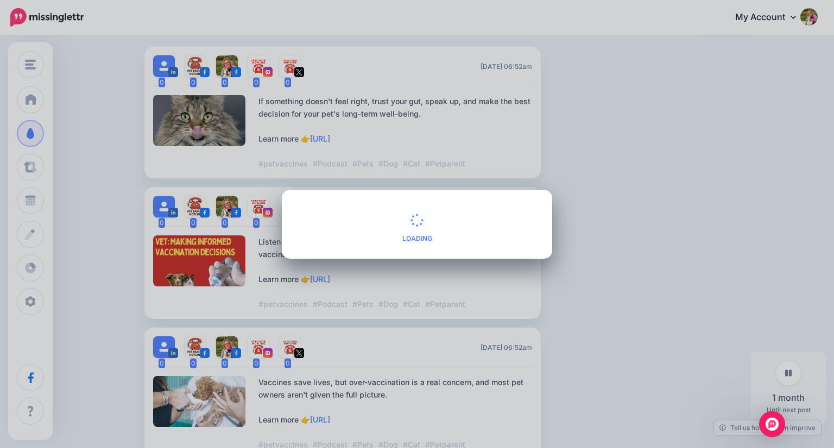
click at [373, 207] on span "Loading" at bounding box center [417, 228] width 244 height 50
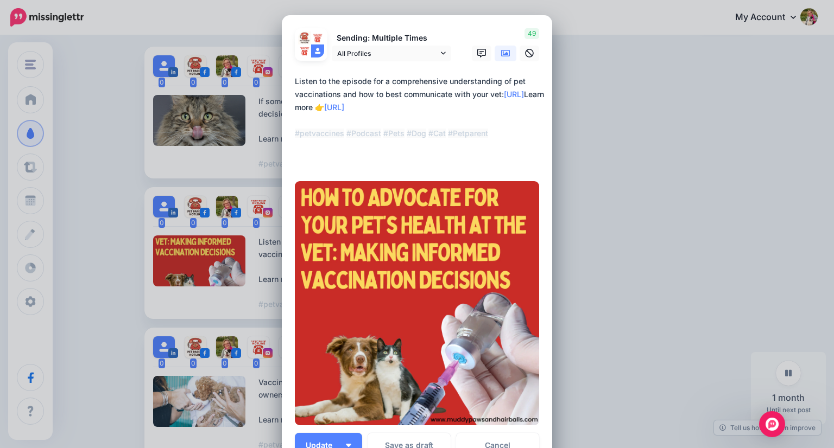
click at [502, 55] on icon at bounding box center [505, 53] width 9 height 9
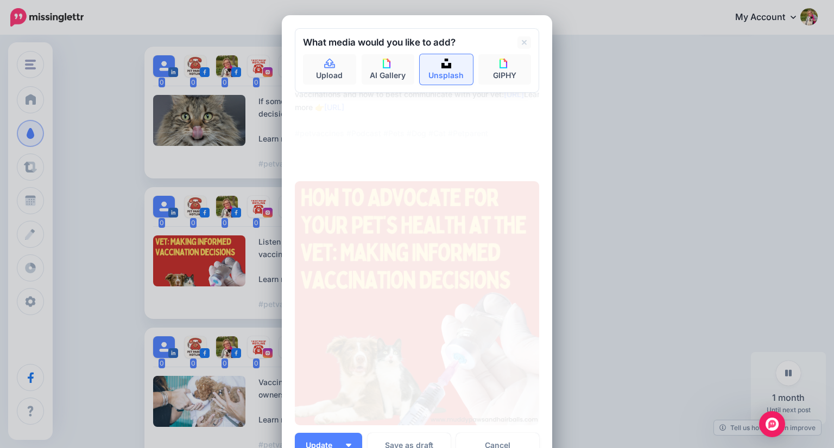
click at [436, 73] on link "Unsplash" at bounding box center [446, 69] width 53 height 30
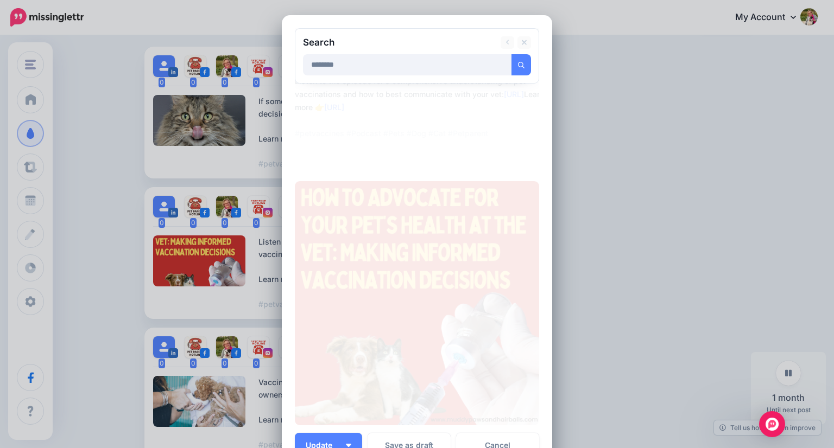
type input "********"
click at [511, 54] on button "submit" at bounding box center [521, 64] width 20 height 21
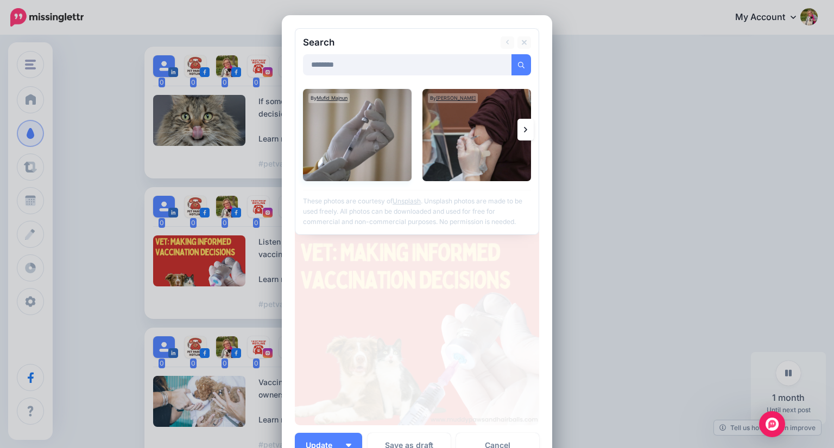
click at [365, 144] on img at bounding box center [357, 135] width 109 height 92
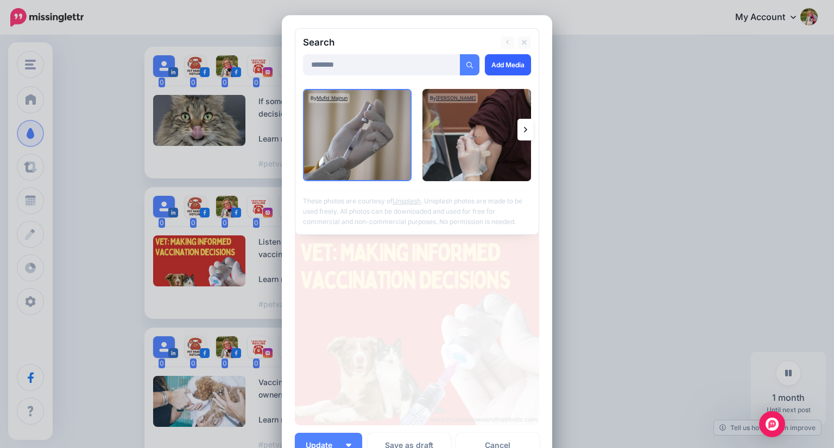
click at [498, 66] on link "Add Media" at bounding box center [508, 64] width 46 height 21
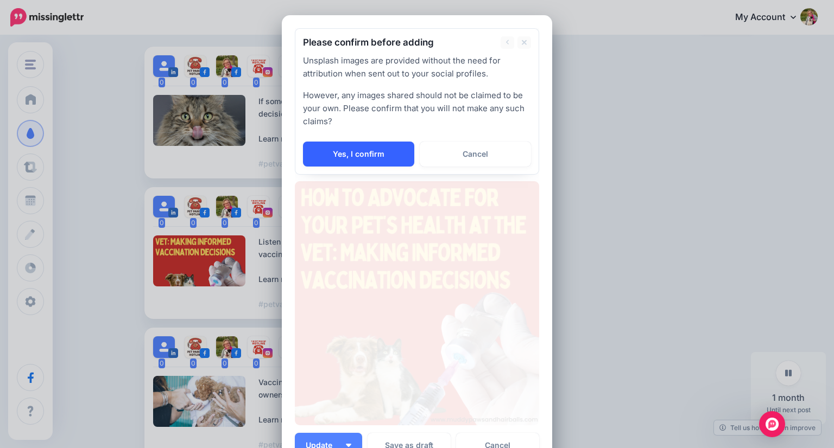
click at [375, 150] on link "Yes, I confirm" at bounding box center [358, 154] width 111 height 25
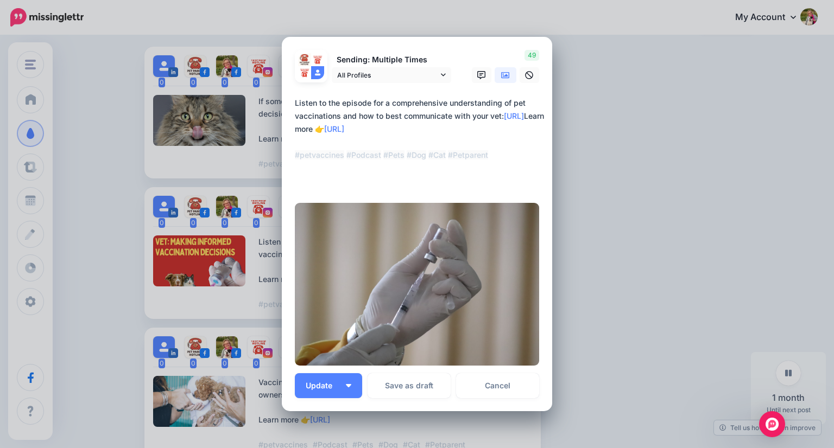
click at [510, 113] on textarea "**********" at bounding box center [420, 142] width 250 height 91
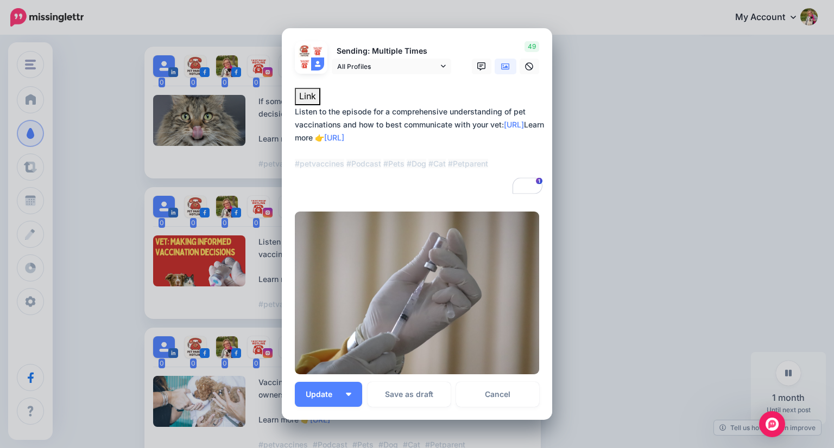
drag, startPoint x: 368, startPoint y: 136, endPoint x: 261, endPoint y: 138, distance: 106.9
click at [261, 138] on div "Edit Post Loading Sending: Multiple Times" at bounding box center [417, 224] width 834 height 448
click at [317, 395] on span "Update" at bounding box center [323, 395] width 35 height 8
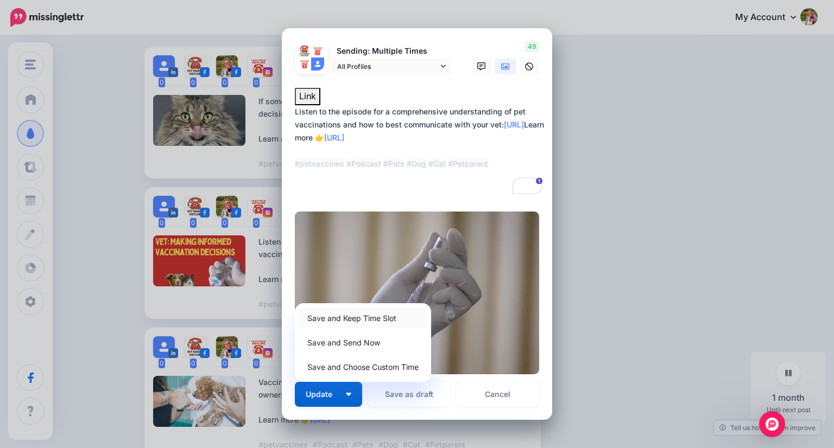
click at [352, 323] on link "Save and Keep Time Slot" at bounding box center [363, 318] width 128 height 21
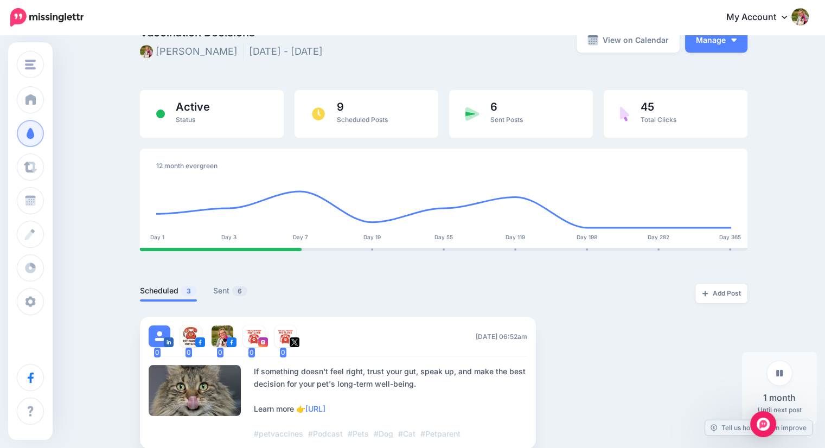
scroll to position [0, 0]
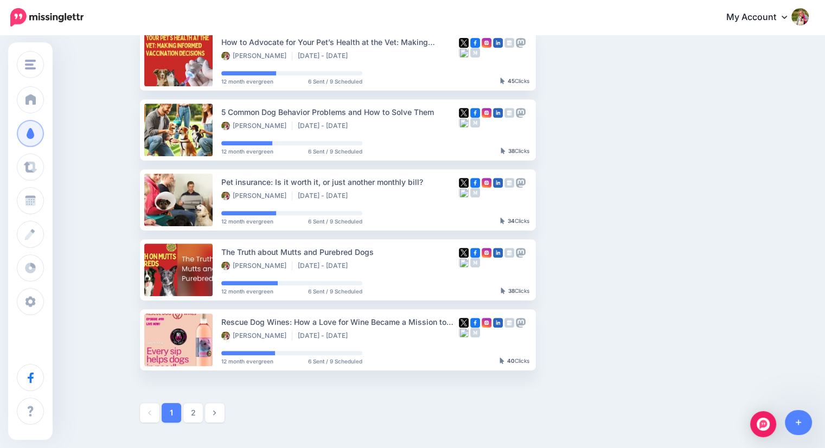
scroll to position [469, 0]
